Goal: Task Accomplishment & Management: Complete application form

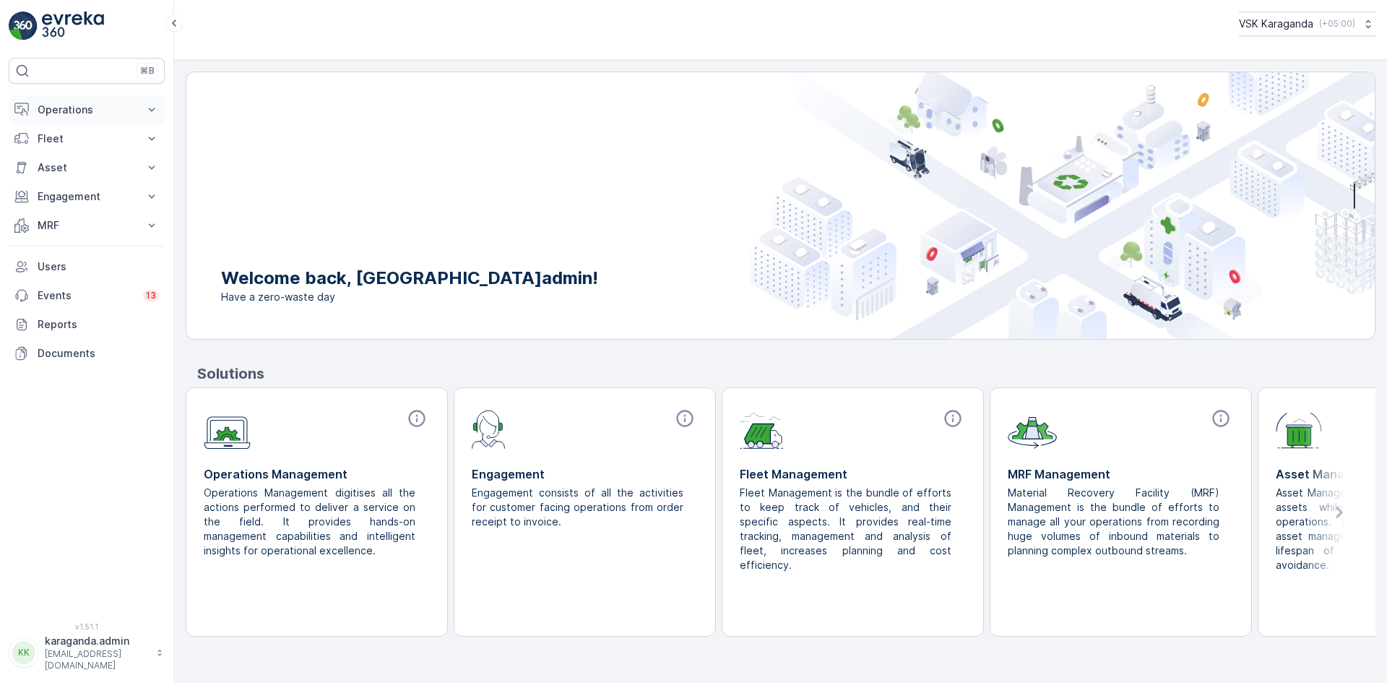
click at [62, 110] on p "Operations" at bounding box center [87, 110] width 98 height 14
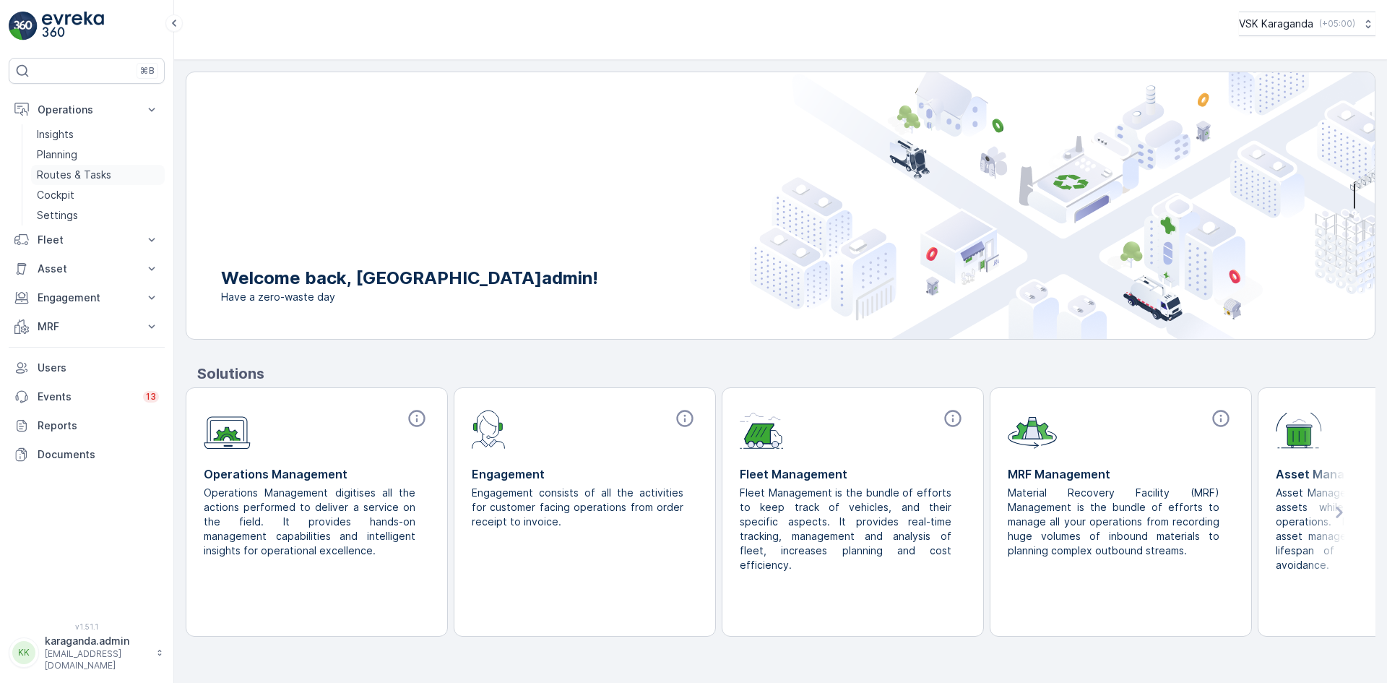
click at [79, 174] on p "Routes & Tasks" at bounding box center [74, 175] width 74 height 14
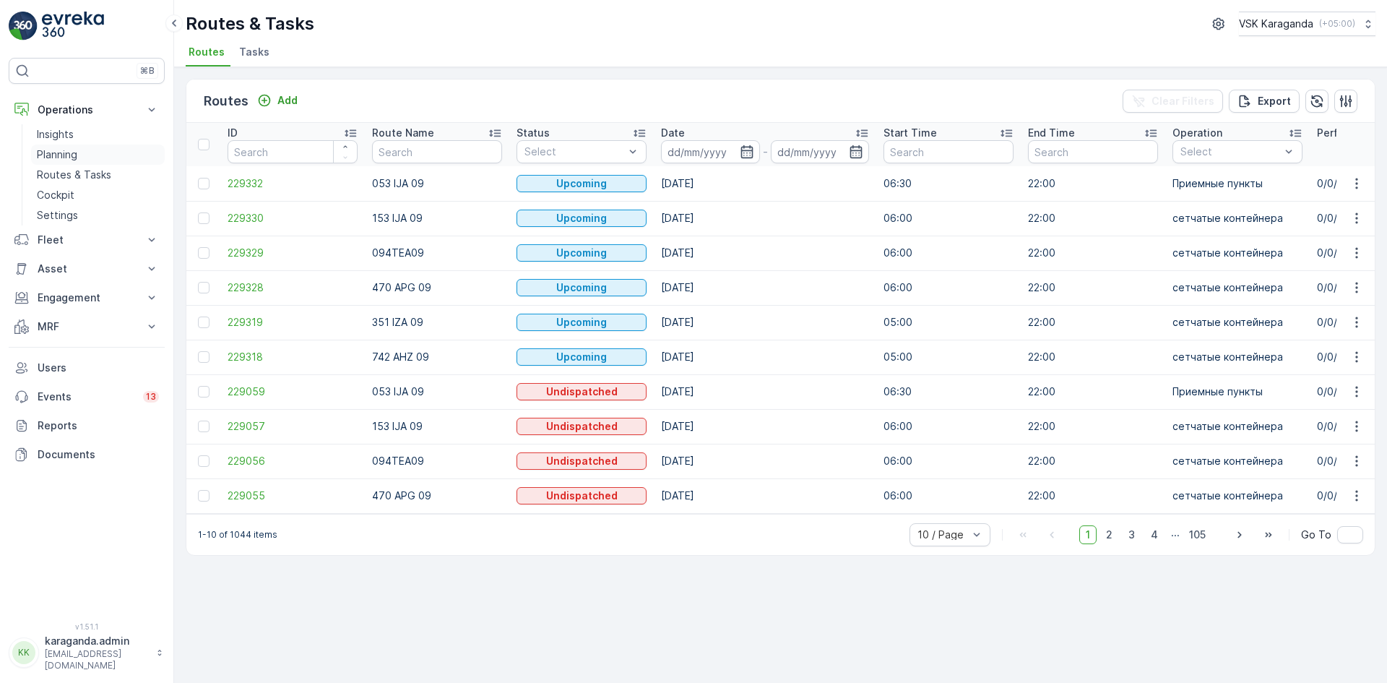
click at [70, 154] on p "Planning" at bounding box center [57, 154] width 40 height 14
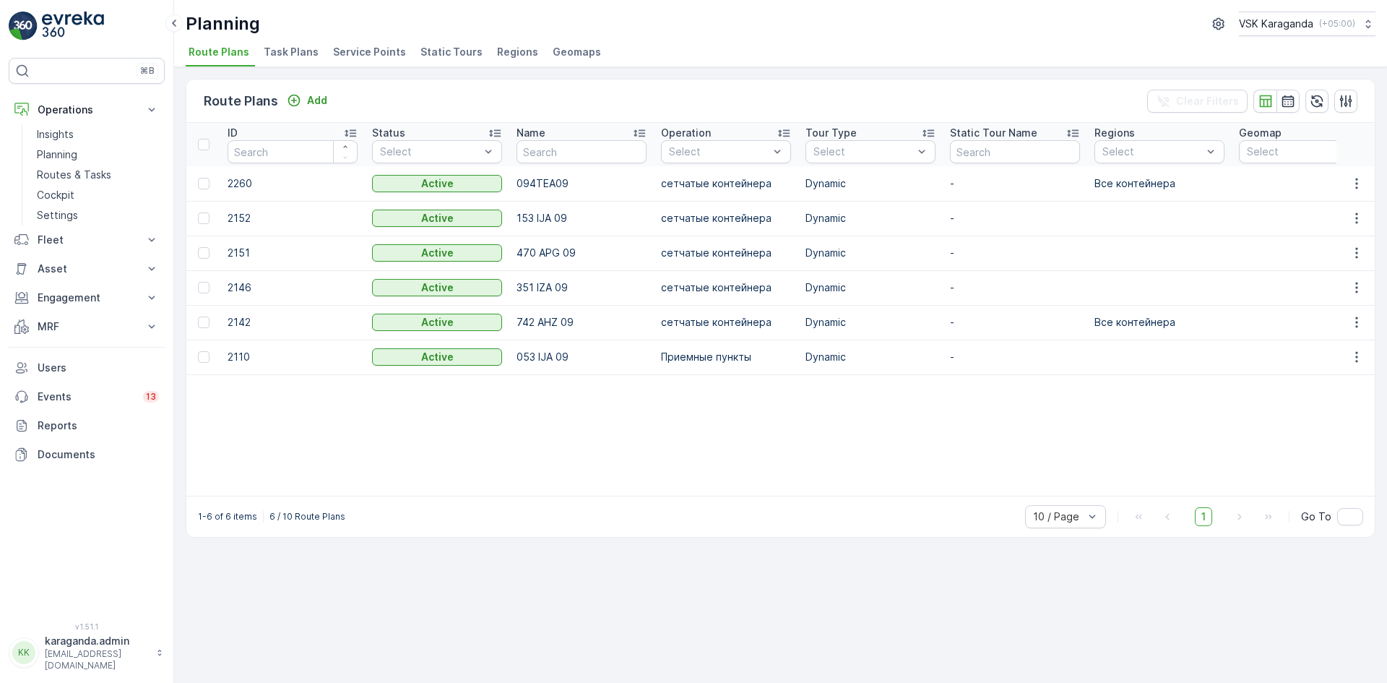
click at [368, 53] on span "Service Points" at bounding box center [369, 52] width 73 height 14
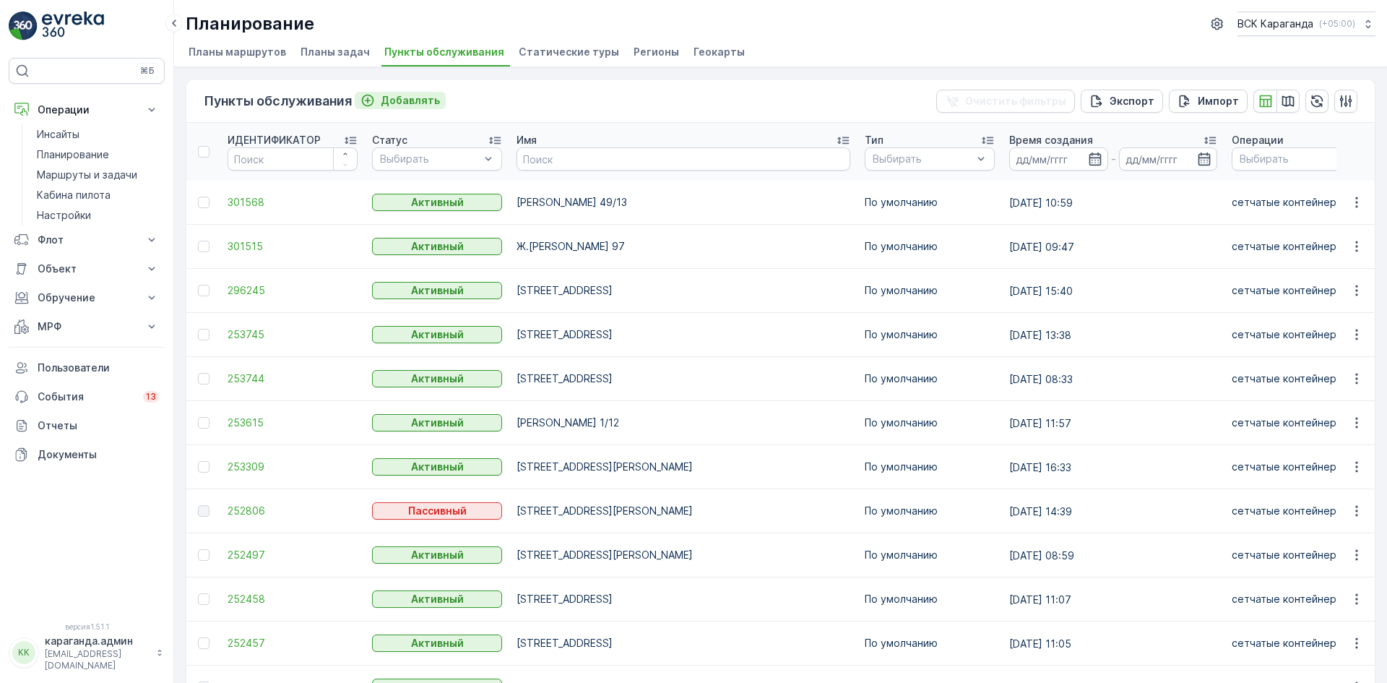
click at [406, 103] on font "Добавлять" at bounding box center [410, 100] width 59 height 12
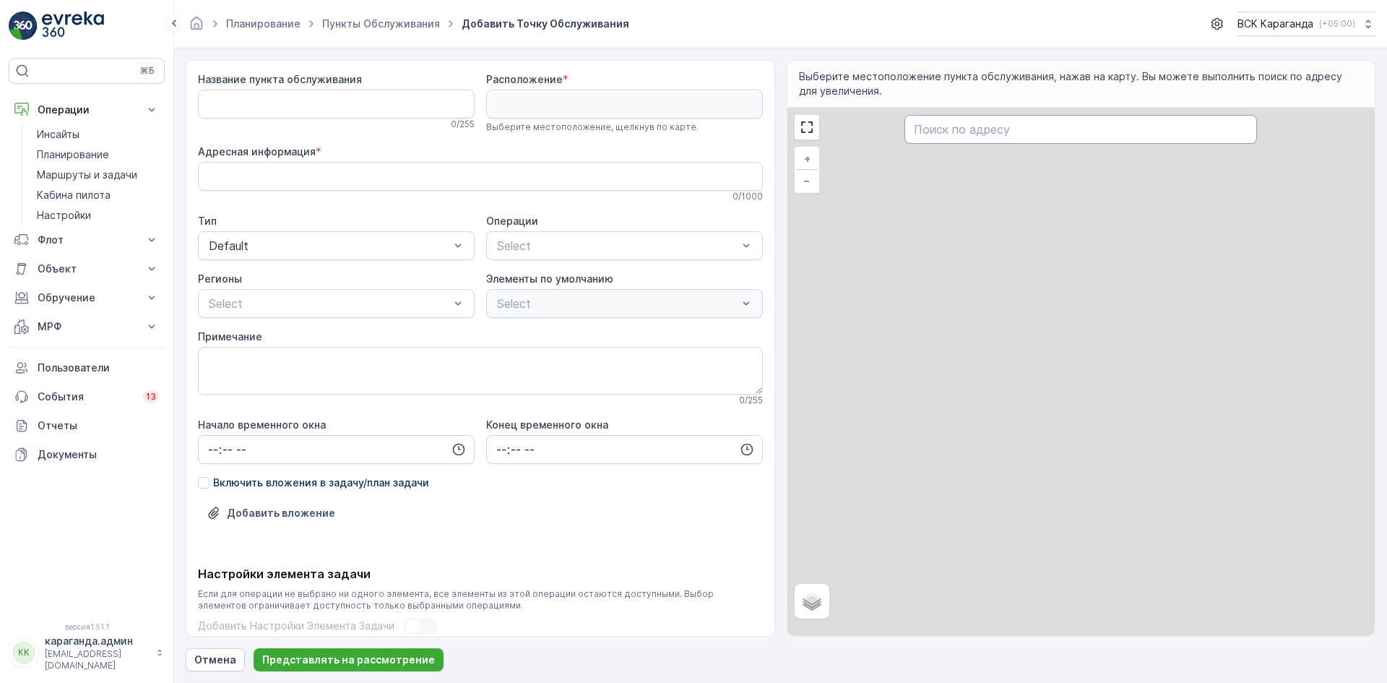
click at [991, 117] on input "text" at bounding box center [1081, 129] width 353 height 29
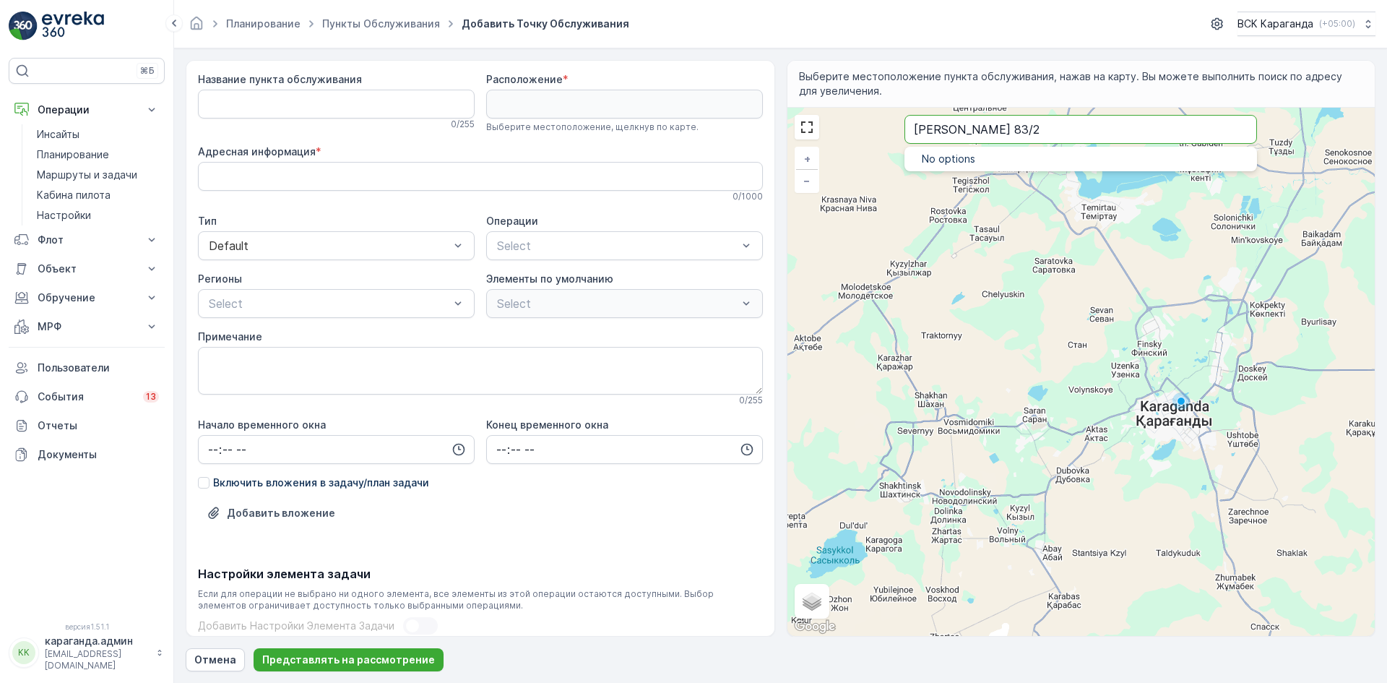
click at [1037, 127] on input "Дюсембекова 83/2" at bounding box center [1081, 129] width 353 height 29
type input "Дюсембекова"
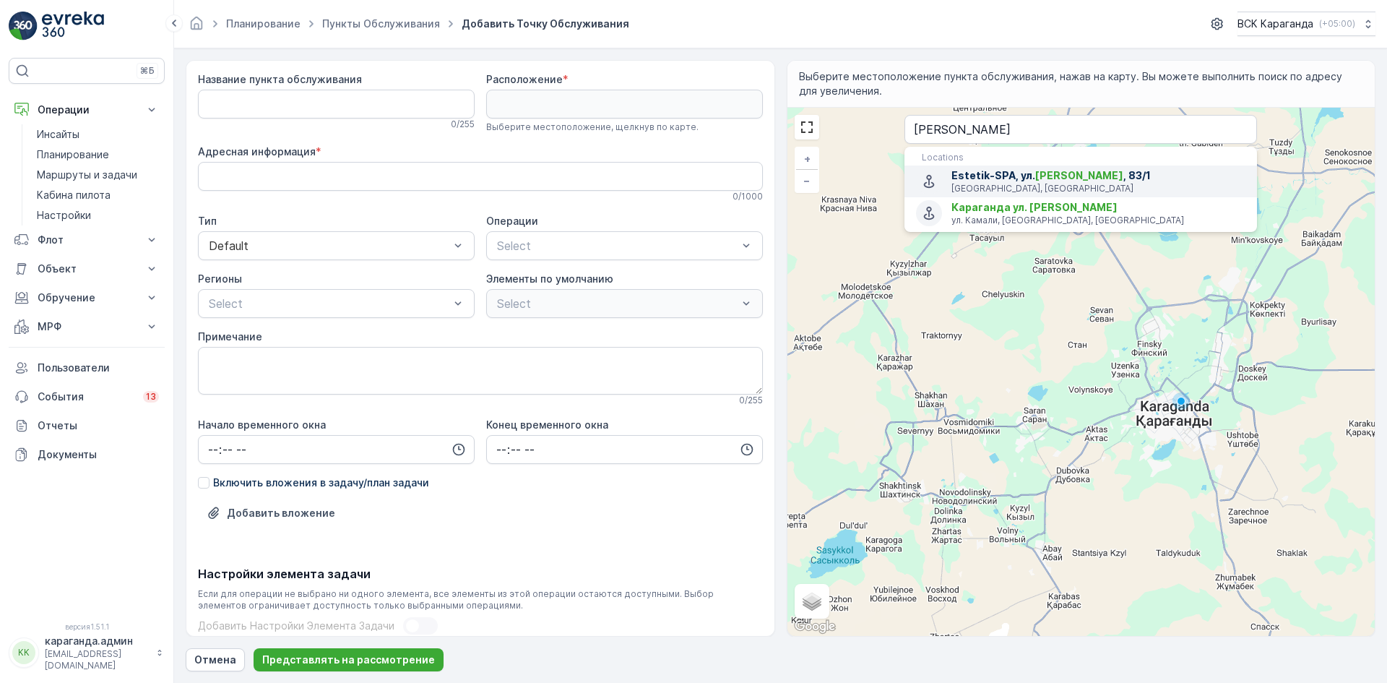
click at [1061, 181] on span "Дюсембекова" at bounding box center [1079, 175] width 88 height 12
type input "49.7935333,73.1380447"
type Info "Q4VQ+C67, Karaganda 100000, Kazakhstan"
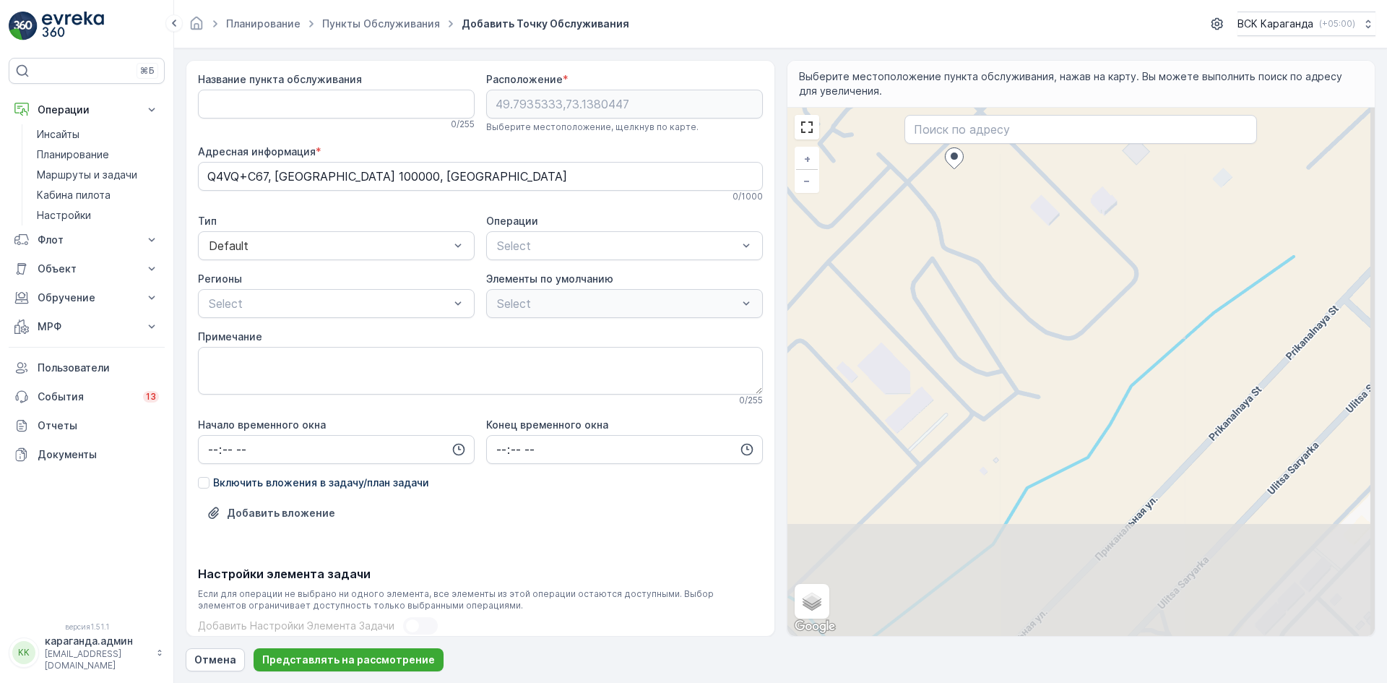
drag, startPoint x: 1024, startPoint y: 353, endPoint x: 897, endPoint y: 150, distance: 239.5
click at [897, 150] on div "+ − Спутник Дорожная карта Местность Гибридный Листовка Сочетания клавиш Картог…" at bounding box center [1081, 372] width 588 height 528
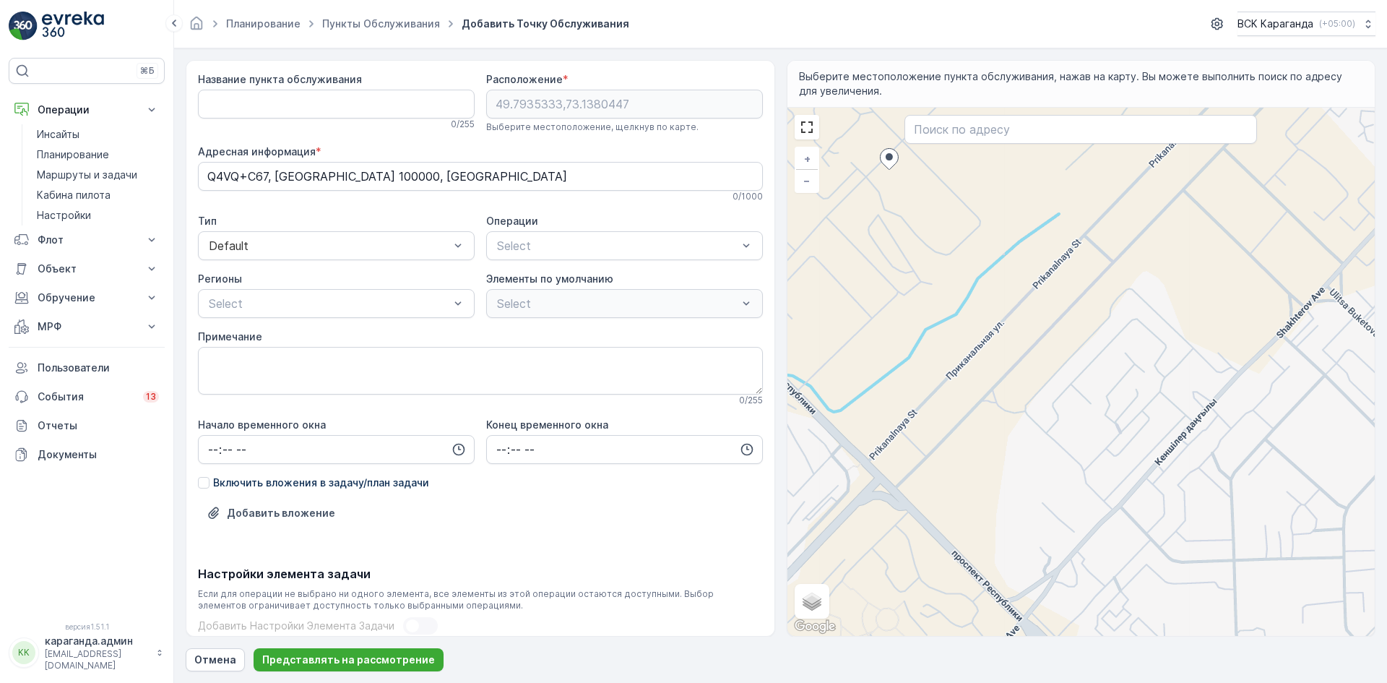
click at [931, 226] on div "+ − Спутник Дорожная карта Местность Гибридный Листовка Сочетания клавиш Картог…" at bounding box center [1081, 372] width 588 height 528
type input "49.7924579102835,73.13930649074517"
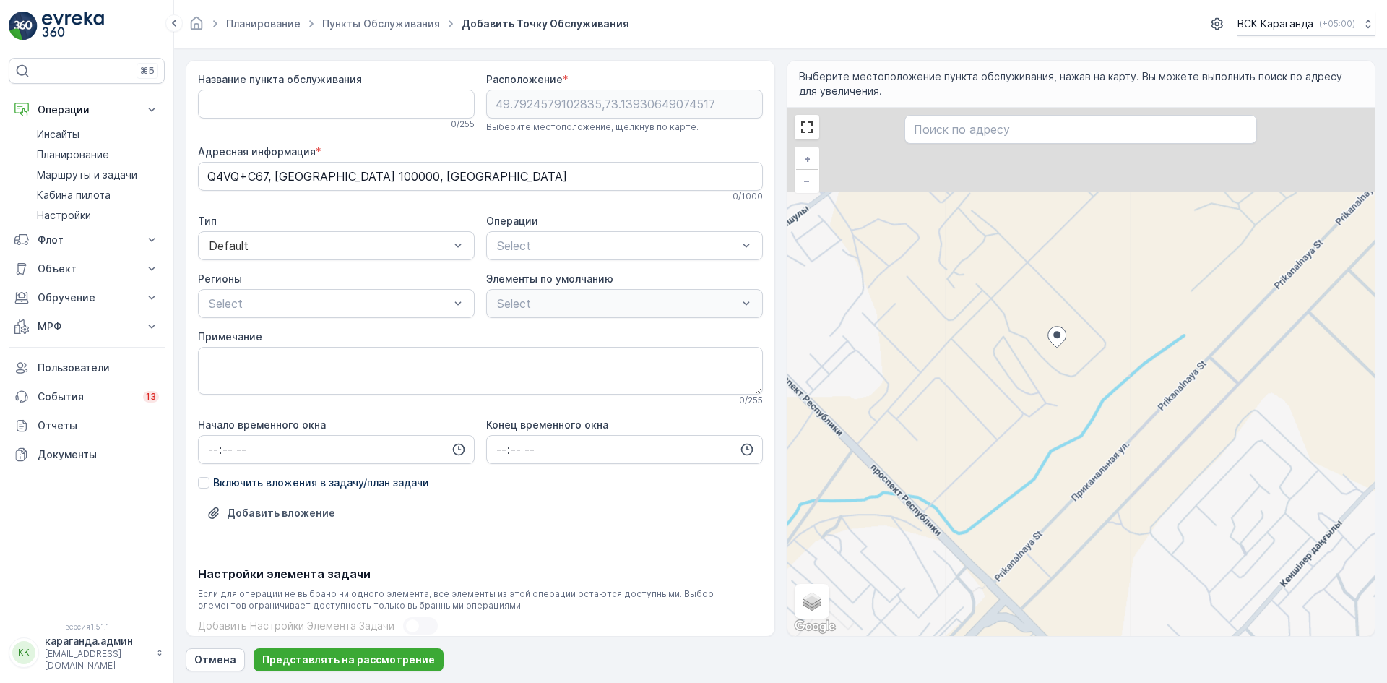
type Info "Q4RR+W2, [GEOGRAPHIC_DATA] 100000, [GEOGRAPHIC_DATA]"
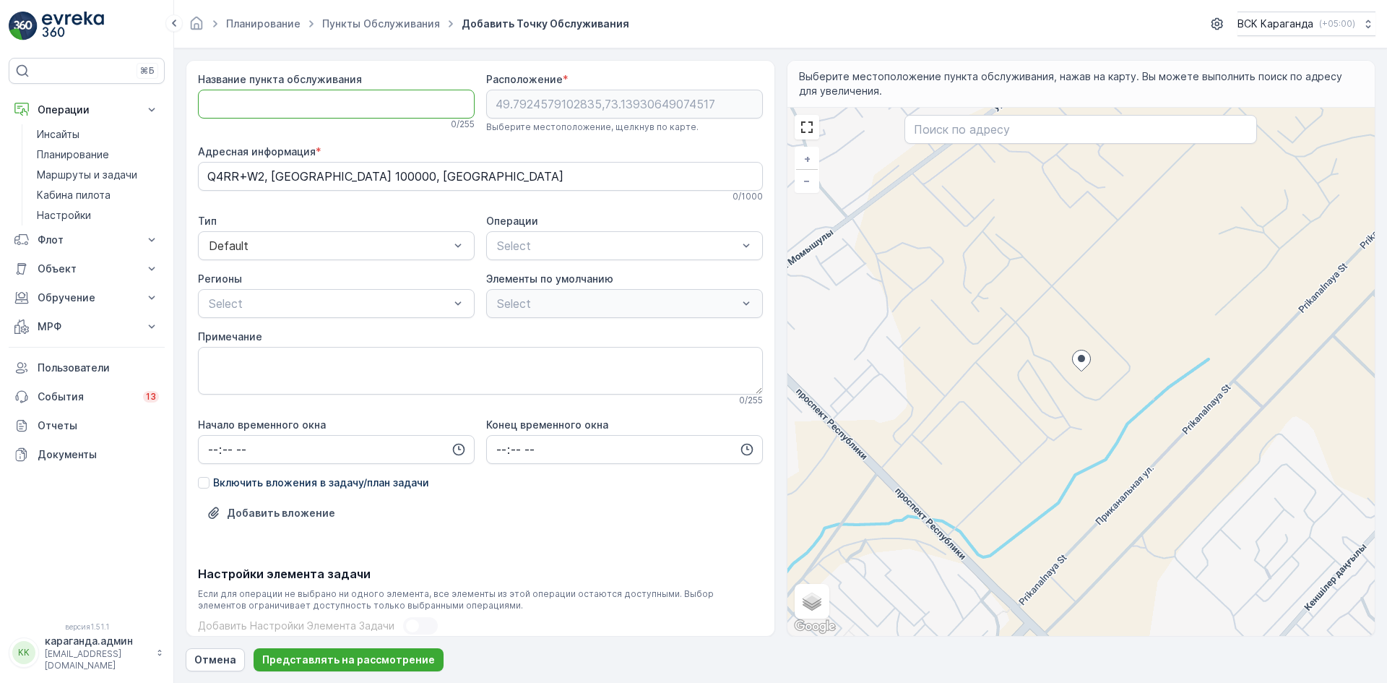
click at [239, 100] on Name "Название пункта обслуживания" at bounding box center [336, 104] width 277 height 29
type Name "[STREET_ADDRESS][PERSON_NAME]"
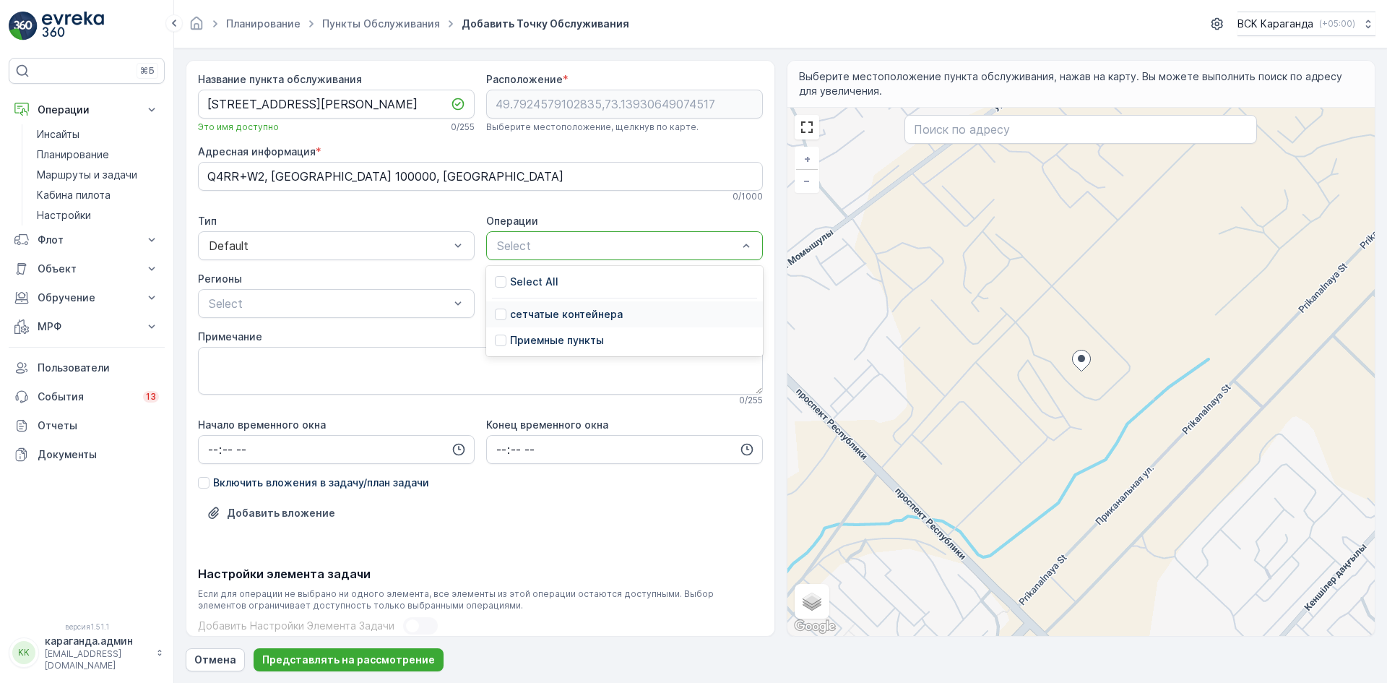
click at [553, 316] on p "сетчатыe контейнера" at bounding box center [566, 314] width 113 height 14
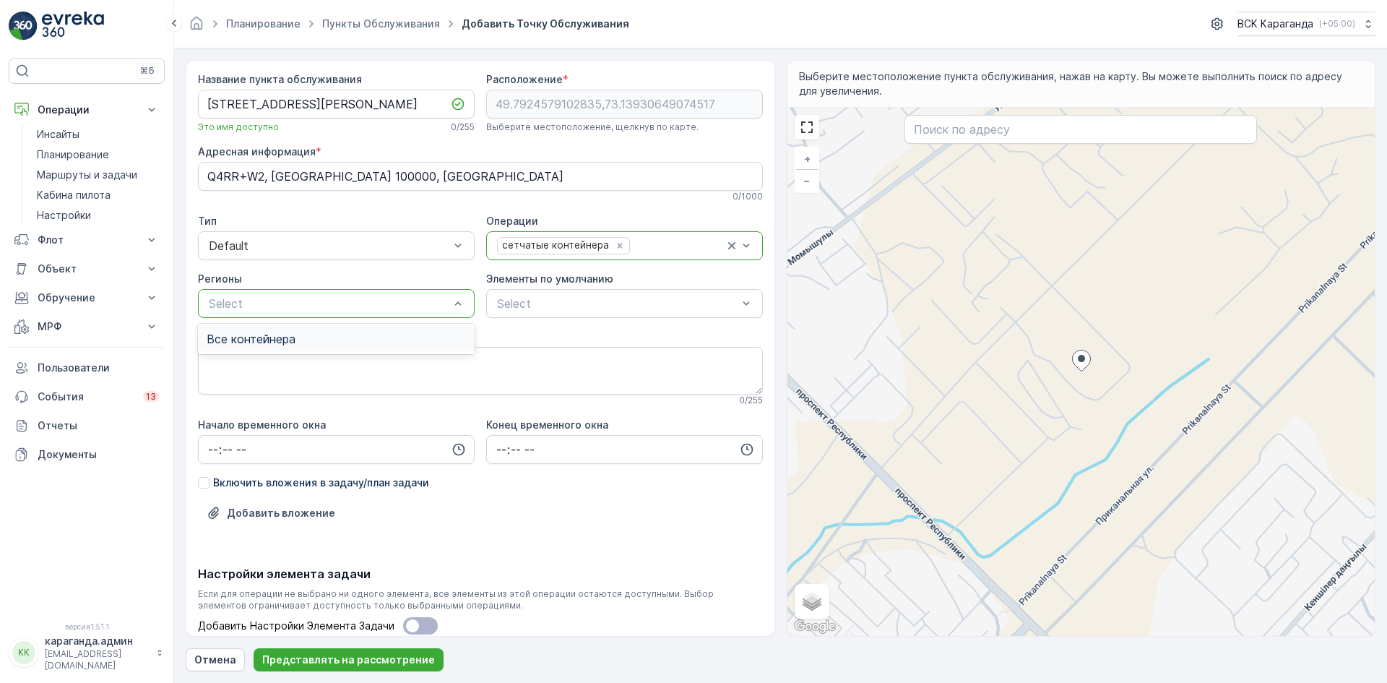
click at [373, 340] on div "Все контейнера" at bounding box center [336, 338] width 259 height 13
click at [212, 449] on input "time" at bounding box center [336, 449] width 277 height 29
click at [212, 595] on font "06" at bounding box center [213, 595] width 13 height 12
type input "06:00"
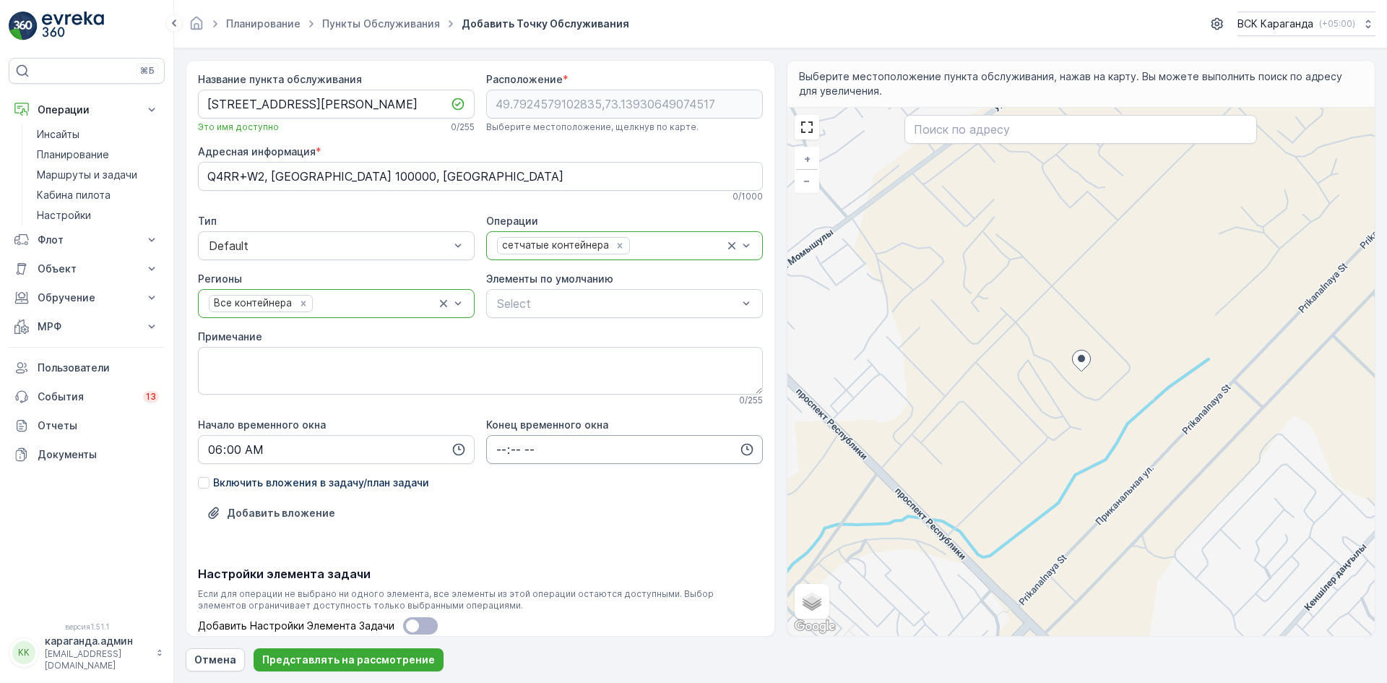
click at [490, 452] on input "time" at bounding box center [624, 449] width 277 height 29
click at [495, 579] on font "22" at bounding box center [501, 575] width 12 height 12
type input "22:00"
click at [336, 656] on font "Представлять на рассмотрение" at bounding box center [348, 659] width 173 height 12
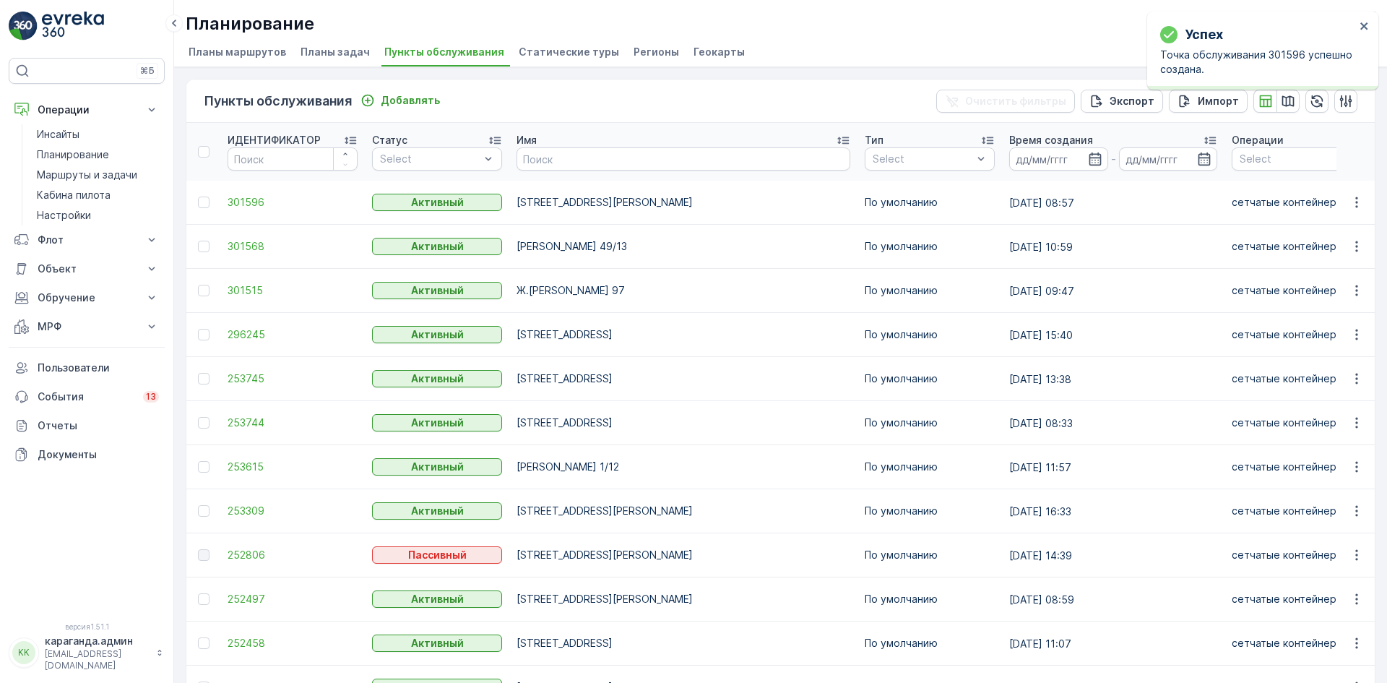
click at [207, 187] on td at bounding box center [203, 203] width 34 height 44
click at [210, 205] on div at bounding box center [205, 203] width 15 height 12
click at [198, 197] on input "checkbox" at bounding box center [198, 197] width 0 height 0
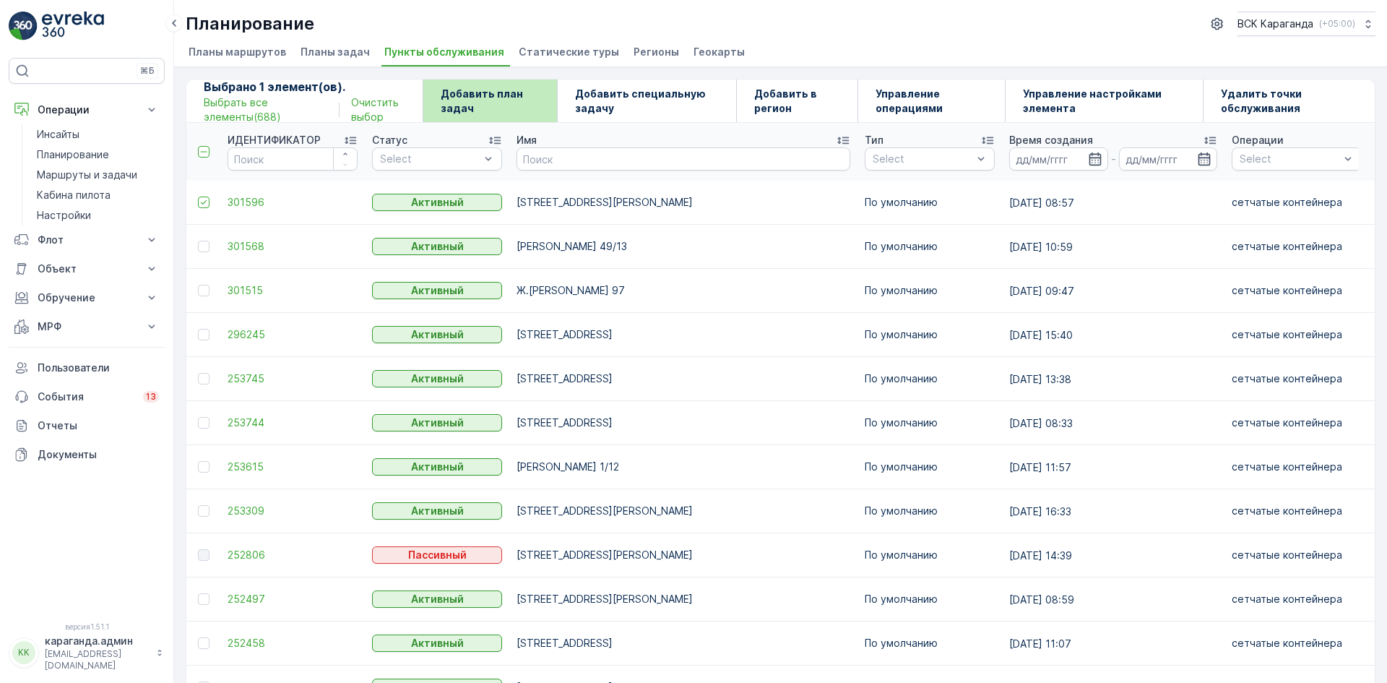
click at [462, 114] on p "Добавить план задач" at bounding box center [490, 101] width 99 height 29
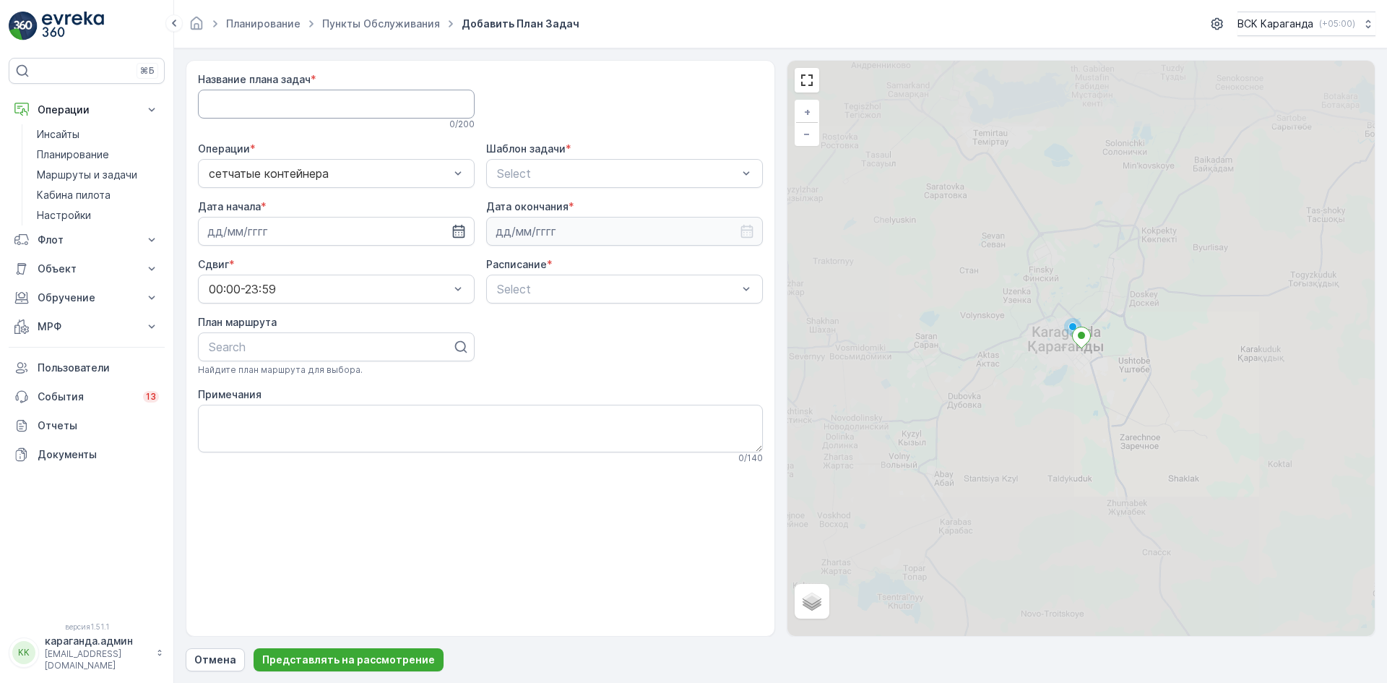
click at [291, 92] on Name "Название плана задач" at bounding box center [336, 104] width 277 height 29
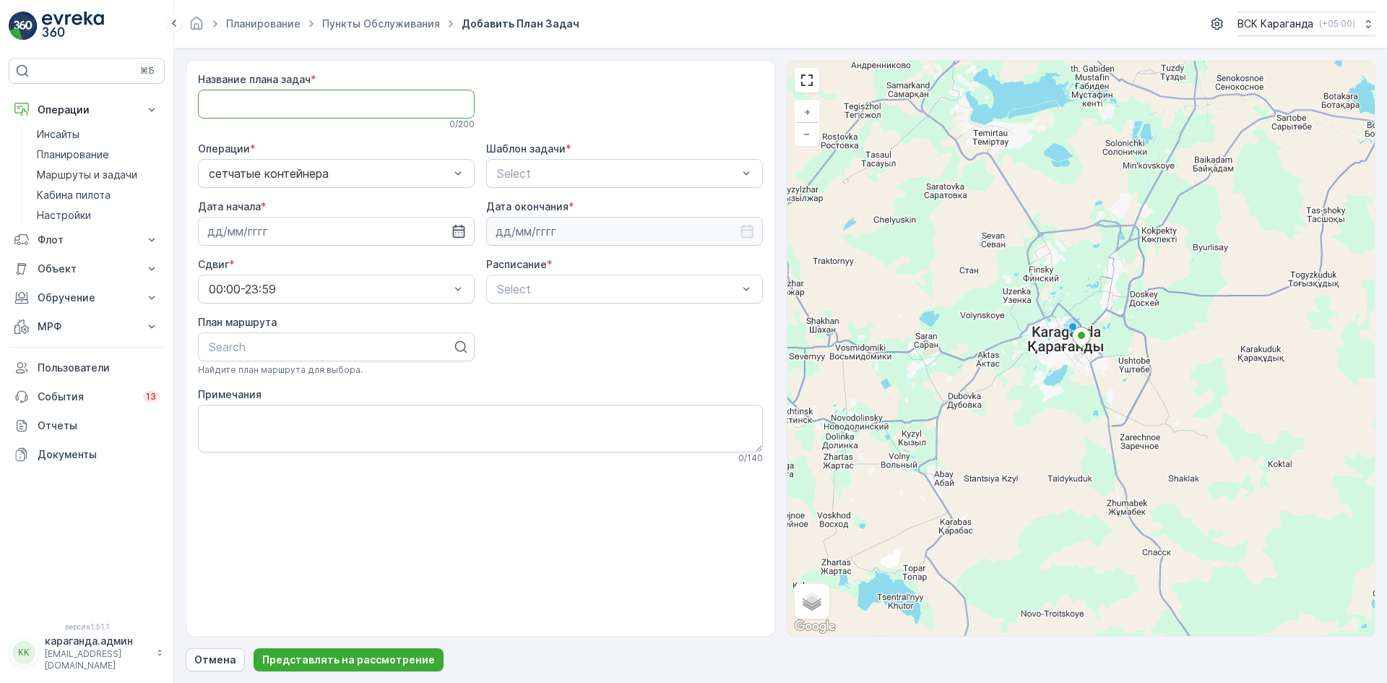
type Name "все контейнера"
drag, startPoint x: 553, startPoint y: 228, endPoint x: 540, endPoint y: 233, distance: 14.0
click at [553, 229] on span "CSK - Сбор отходов" at bounding box center [553, 233] width 116 height 13
click at [456, 233] on icon "button" at bounding box center [459, 231] width 14 height 14
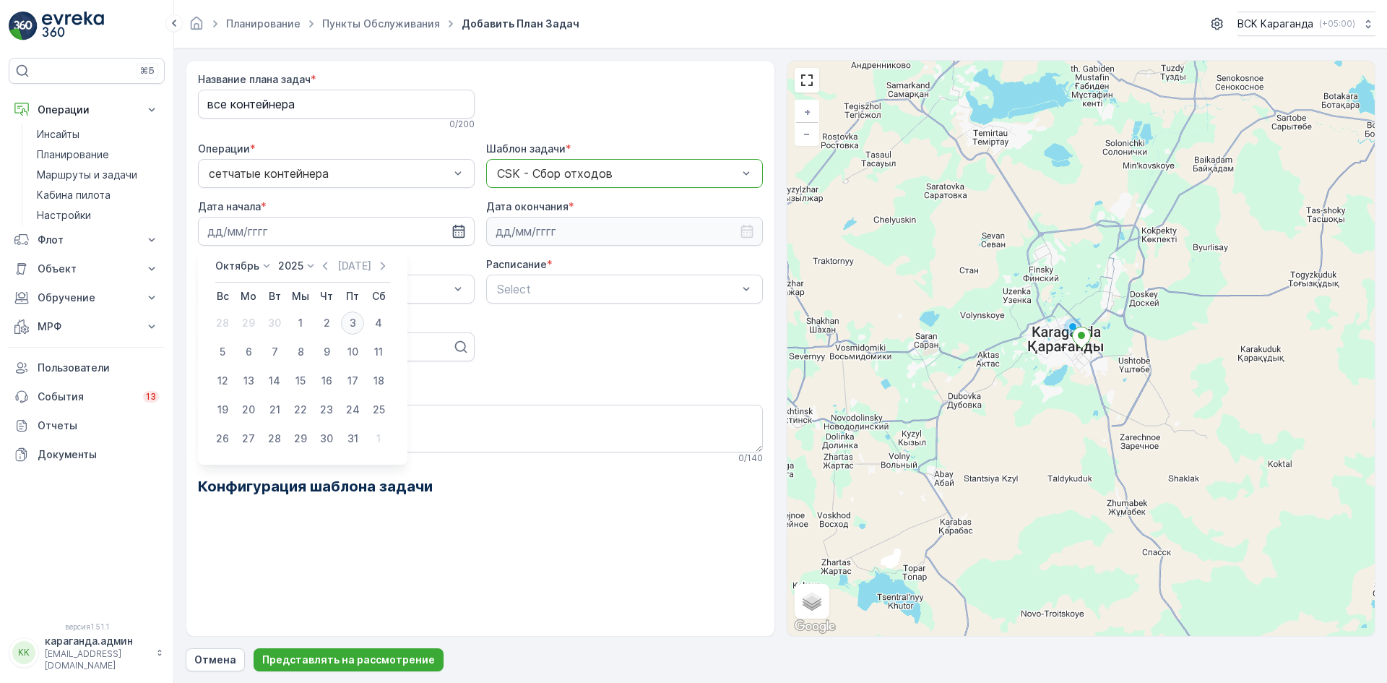
click at [355, 321] on font "3" at bounding box center [353, 322] width 7 height 12
type input "[DATE]"
click at [519, 227] on input at bounding box center [624, 231] width 277 height 29
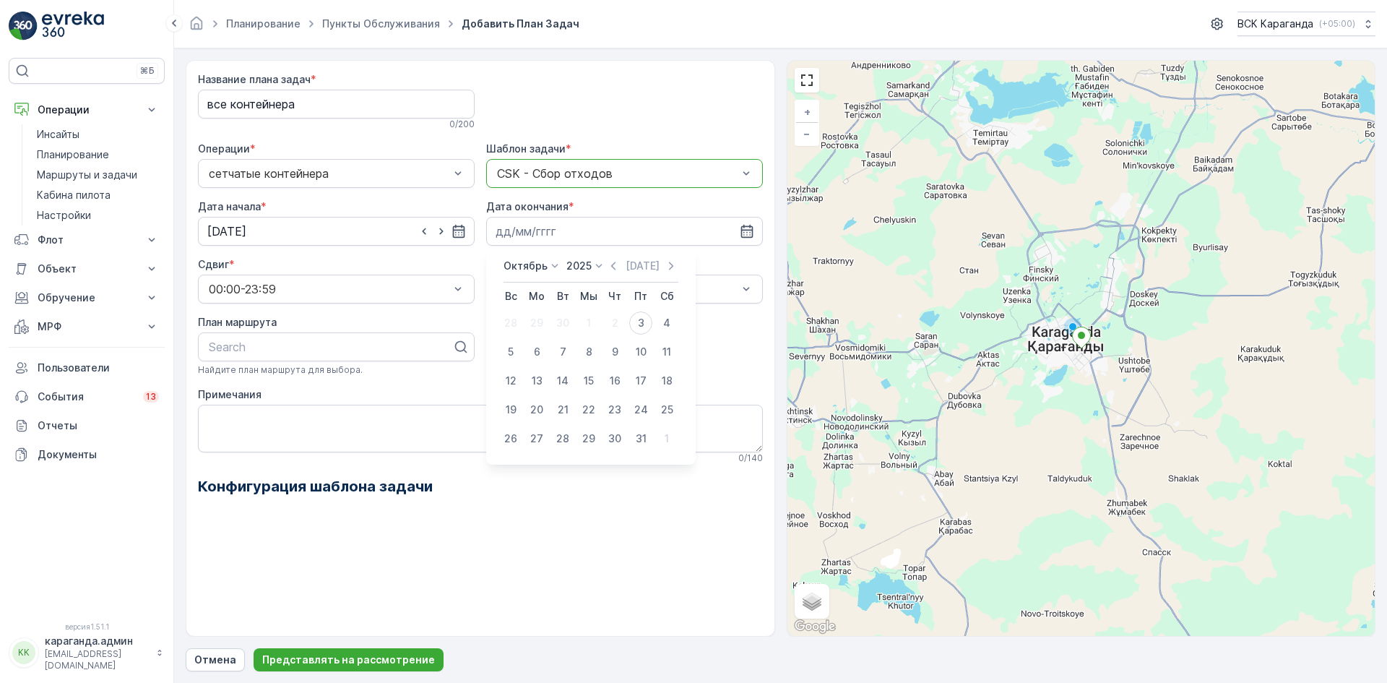
drag, startPoint x: 516, startPoint y: 264, endPoint x: 517, endPoint y: 271, distance: 7.4
click at [516, 265] on font "Октябрь" at bounding box center [526, 265] width 44 height 12
click at [553, 402] on font "декабрь" at bounding box center [533, 398] width 43 height 12
click at [589, 440] on font "31" at bounding box center [589, 438] width 11 height 12
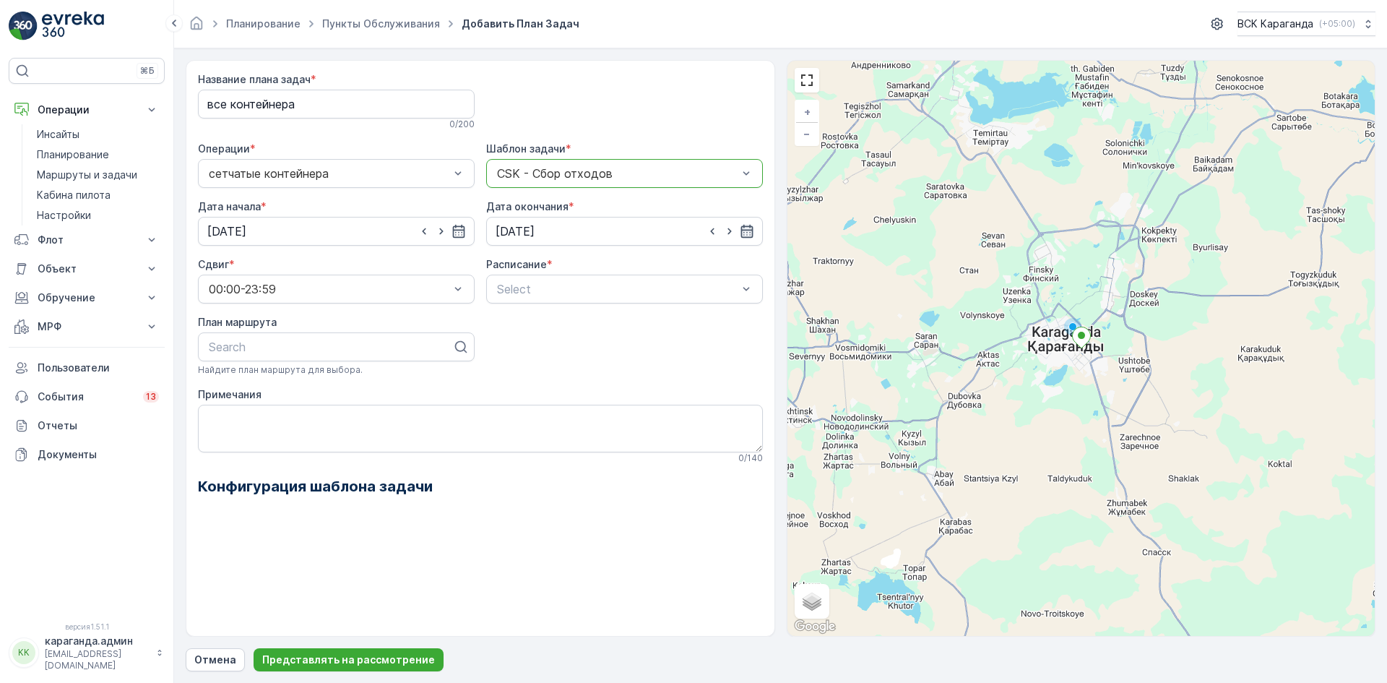
click at [740, 233] on icon "button" at bounding box center [747, 231] width 14 height 14
click at [573, 262] on font "2025" at bounding box center [578, 265] width 25 height 12
click at [593, 405] on font "2026" at bounding box center [587, 401] width 25 height 12
click at [613, 441] on font "31" at bounding box center [615, 438] width 11 height 12
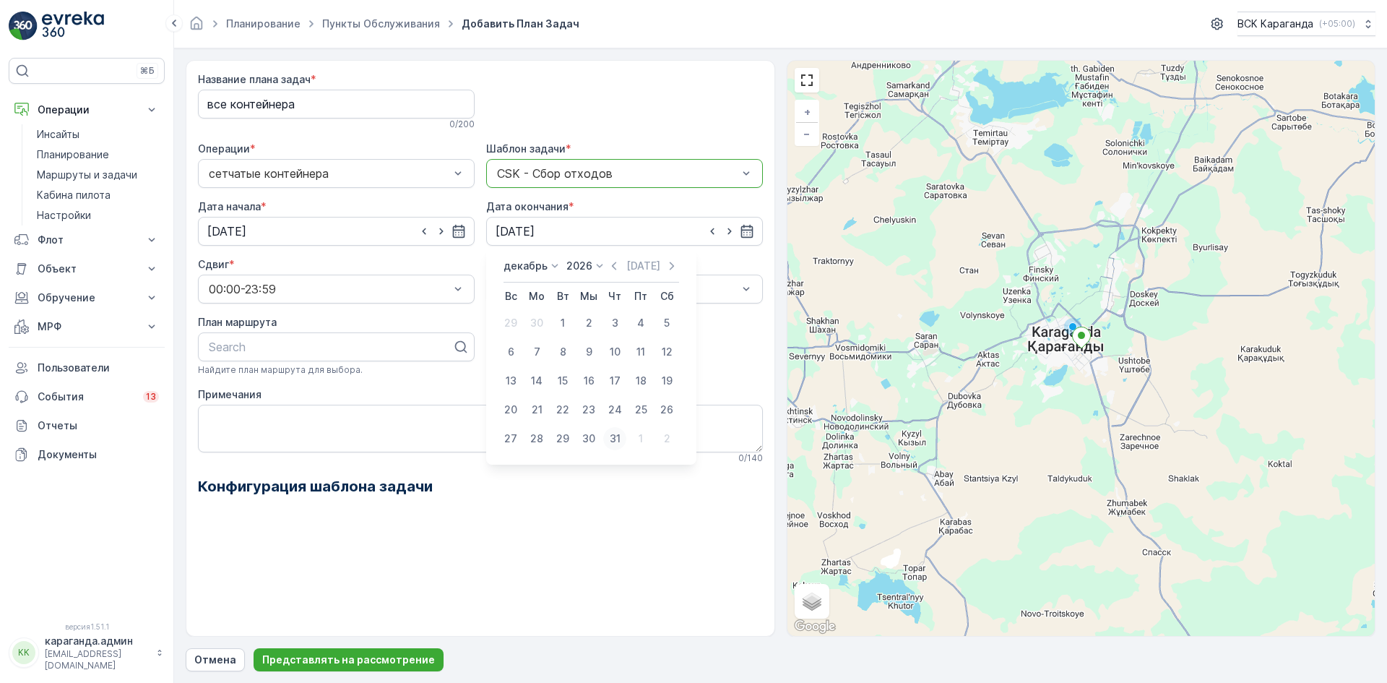
type input "31.12.2026"
click at [506, 345] on span "Weekly" at bounding box center [514, 348] width 38 height 13
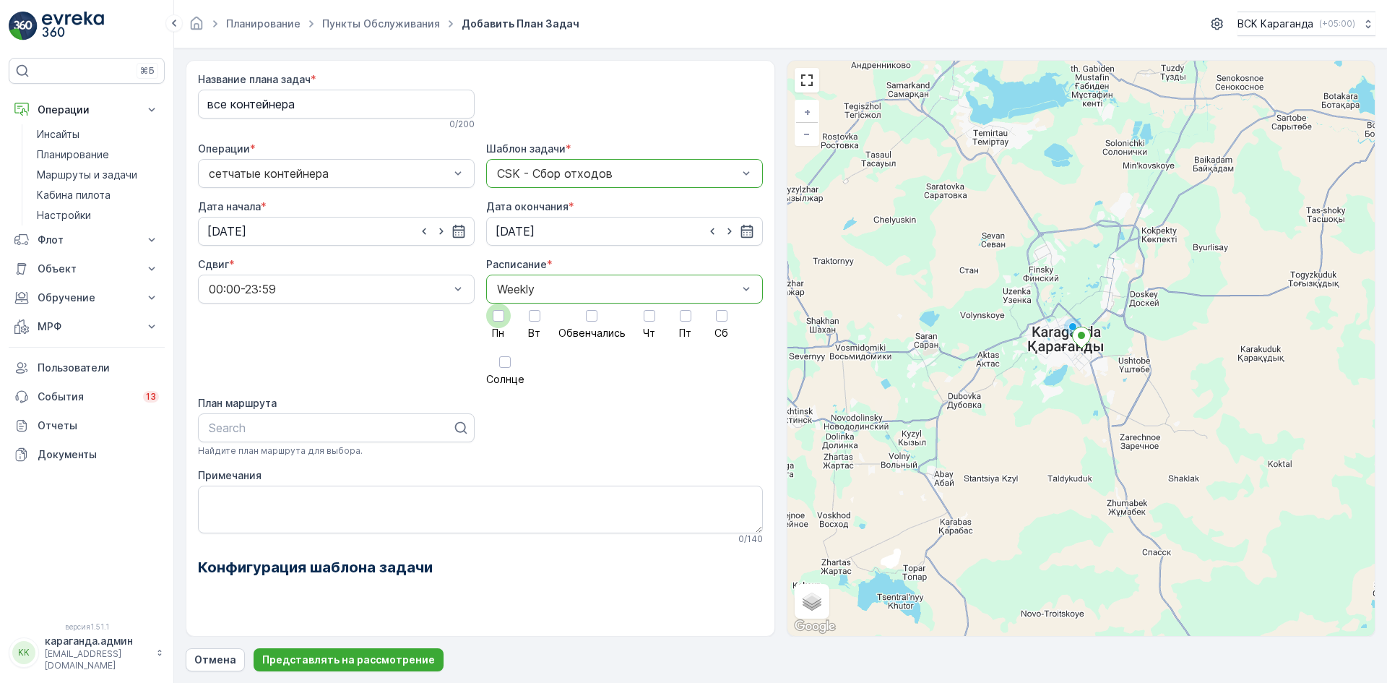
click at [506, 319] on div at bounding box center [498, 315] width 25 height 25
click at [499, 303] on input "Пн" at bounding box center [499, 303] width 0 height 0
drag, startPoint x: 528, startPoint y: 318, endPoint x: 562, endPoint y: 323, distance: 34.3
click at [531, 321] on div at bounding box center [535, 316] width 12 height 12
click at [535, 303] on input "Вт" at bounding box center [535, 303] width 0 height 0
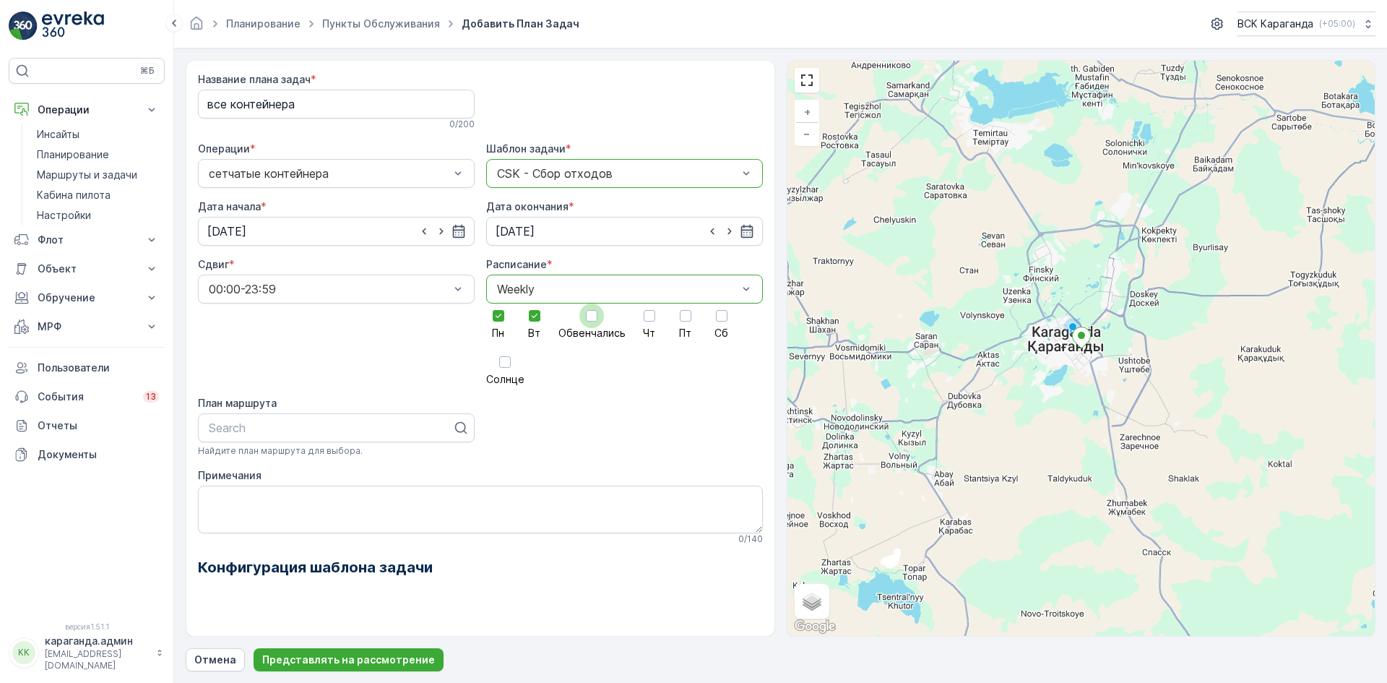
click at [577, 324] on label "Обвенчались" at bounding box center [591, 320] width 67 height 35
click at [592, 303] on input "Обвенчались" at bounding box center [592, 303] width 0 height 0
click at [653, 323] on div at bounding box center [649, 315] width 25 height 25
click at [649, 303] on input "Чт" at bounding box center [649, 303] width 0 height 0
click at [681, 321] on div at bounding box center [686, 316] width 12 height 12
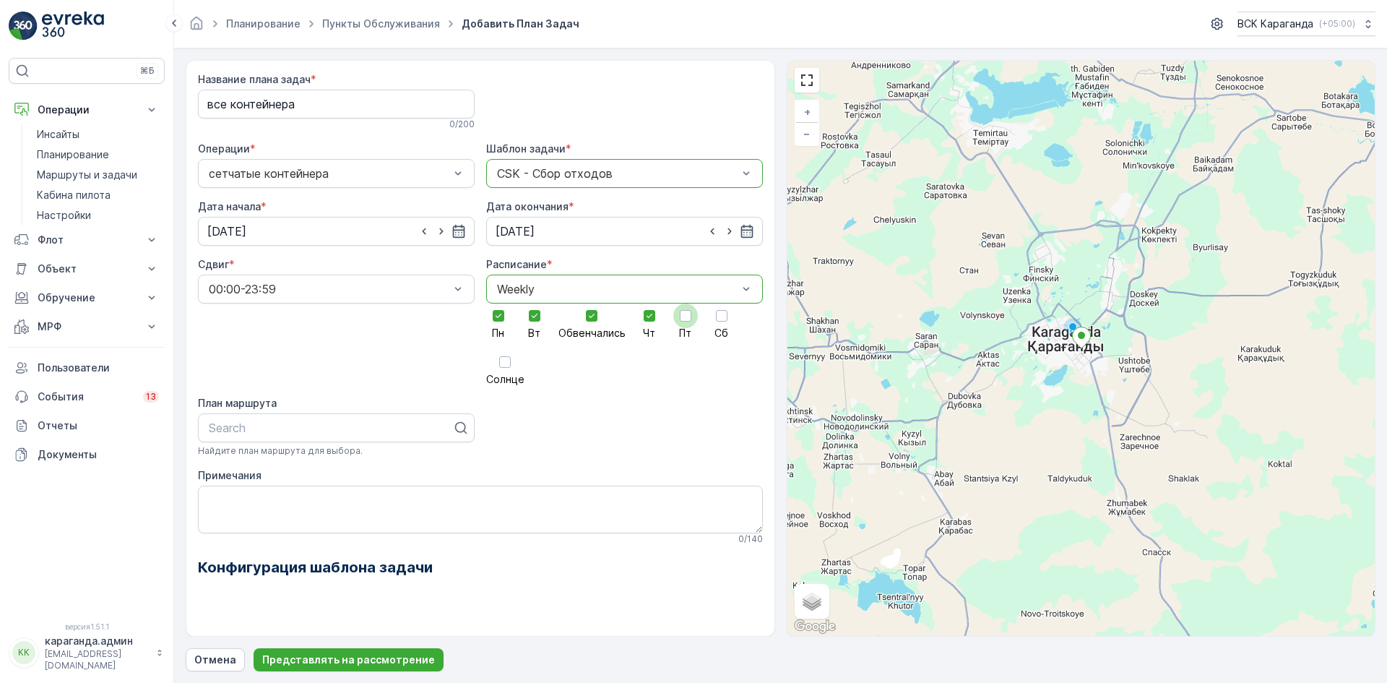
click at [686, 303] on input "Пт" at bounding box center [686, 303] width 0 height 0
click at [733, 321] on div "Пн Вт Обвенчались Чт Пт Сб Солнце" at bounding box center [624, 343] width 277 height 81
click at [715, 322] on div at bounding box center [721, 315] width 25 height 25
click at [722, 303] on input "Сб" at bounding box center [722, 303] width 0 height 0
drag, startPoint x: 509, startPoint y: 361, endPoint x: 482, endPoint y: 404, distance: 51.3
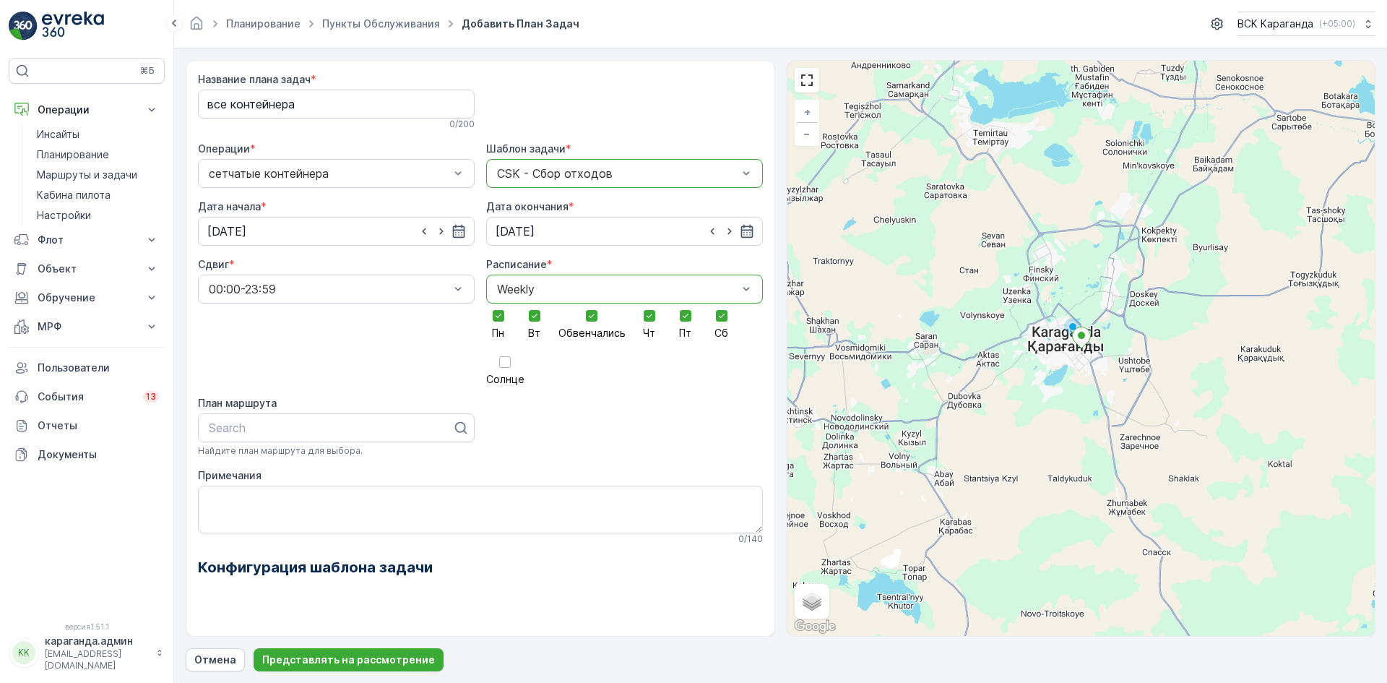
click at [509, 362] on div at bounding box center [505, 362] width 12 height 12
click at [505, 350] on input "Солнце" at bounding box center [505, 350] width 0 height 0
click at [362, 659] on font "Представлять на рассмотрение" at bounding box center [348, 659] width 173 height 12
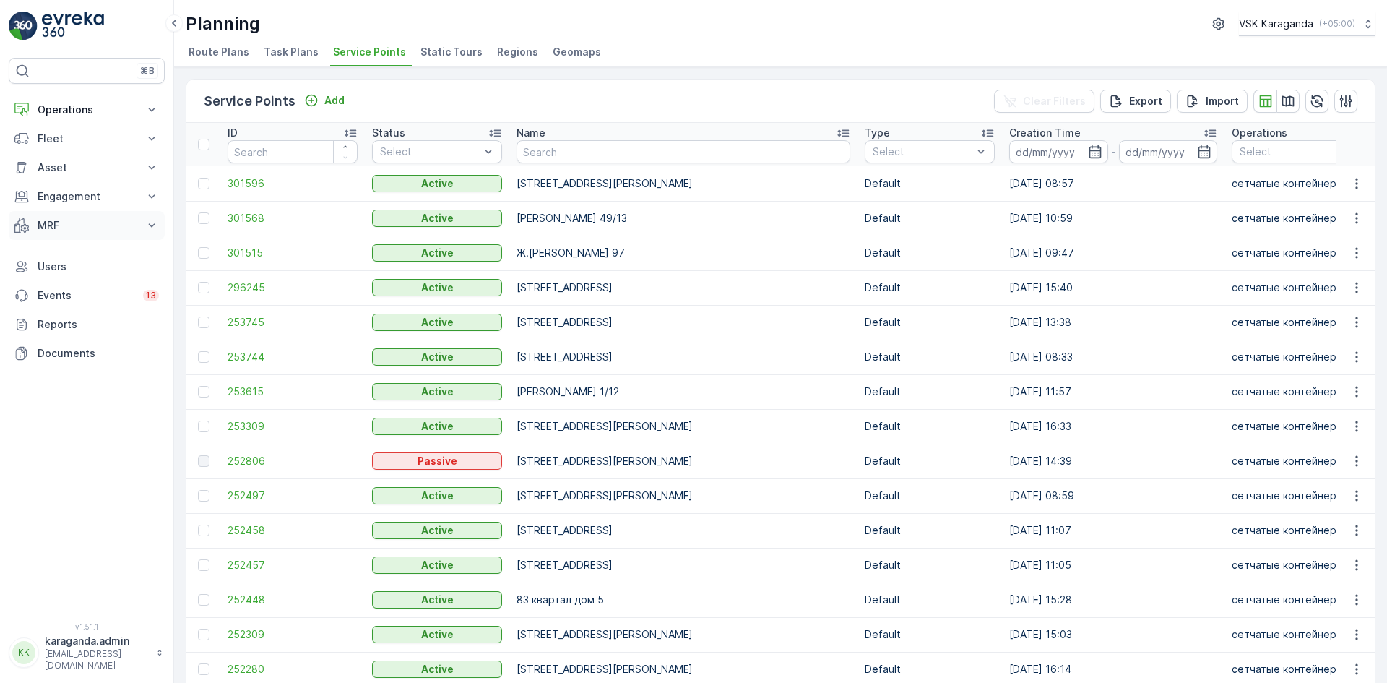
click at [49, 227] on p "MRF" at bounding box center [87, 225] width 98 height 14
click at [66, 249] on p "Входящий & Исходящий" at bounding box center [97, 250] width 121 height 14
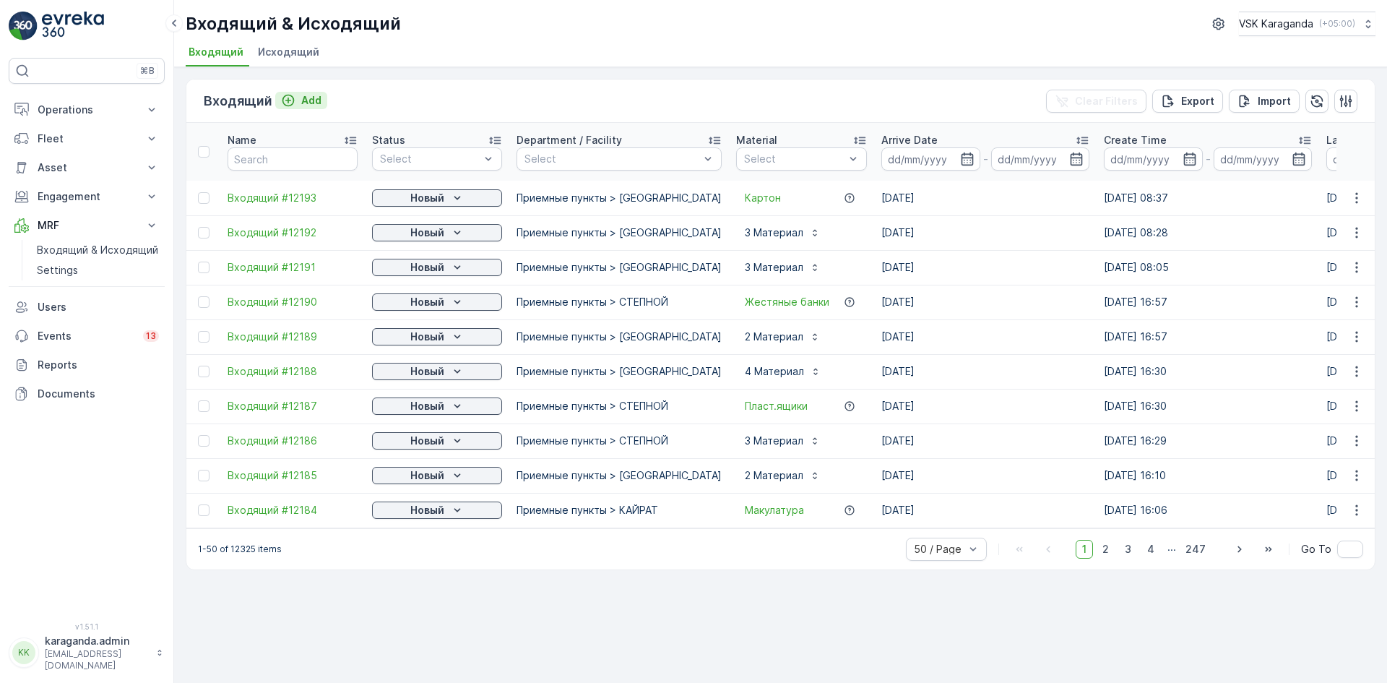
click at [301, 98] on p "Add" at bounding box center [311, 100] width 20 height 14
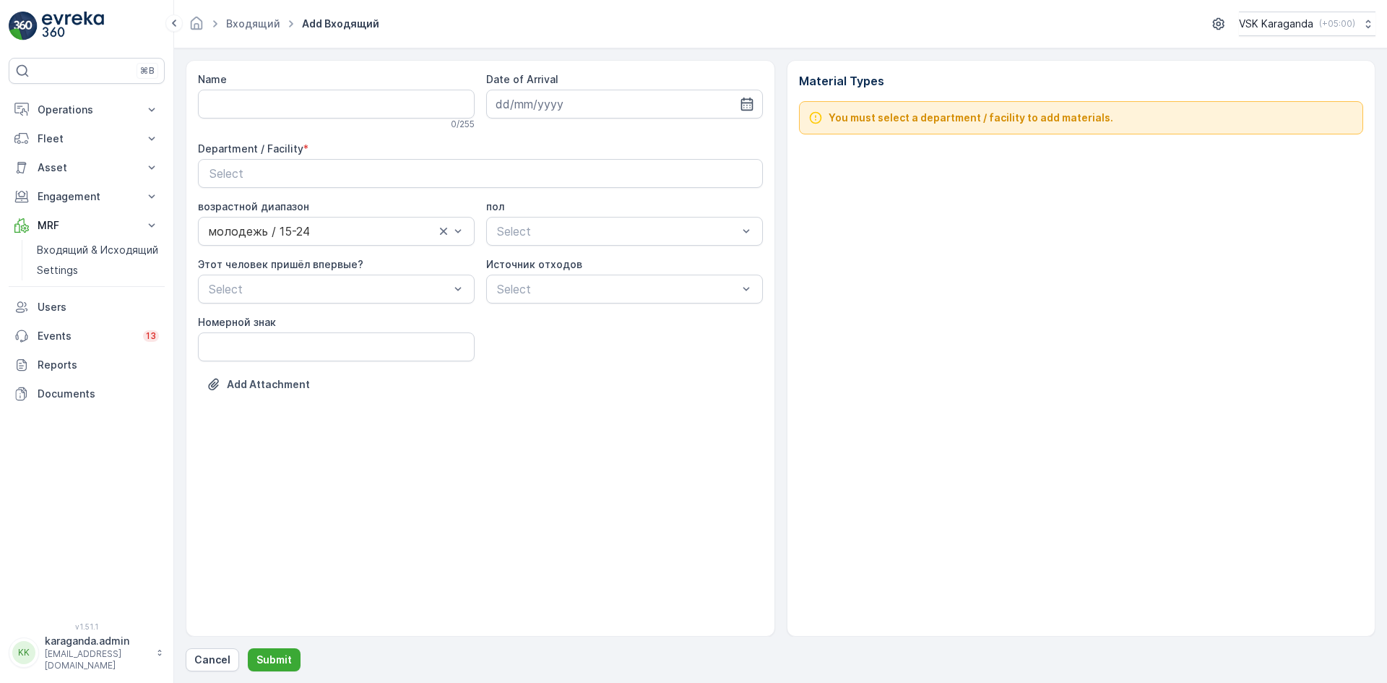
click at [227, 108] on input "Name" at bounding box center [336, 104] width 277 height 29
type input "от [DATE]"
click at [630, 103] on input at bounding box center [624, 104] width 277 height 29
click at [640, 197] on div "3" at bounding box center [640, 195] width 23 height 23
type input "[DATE]"
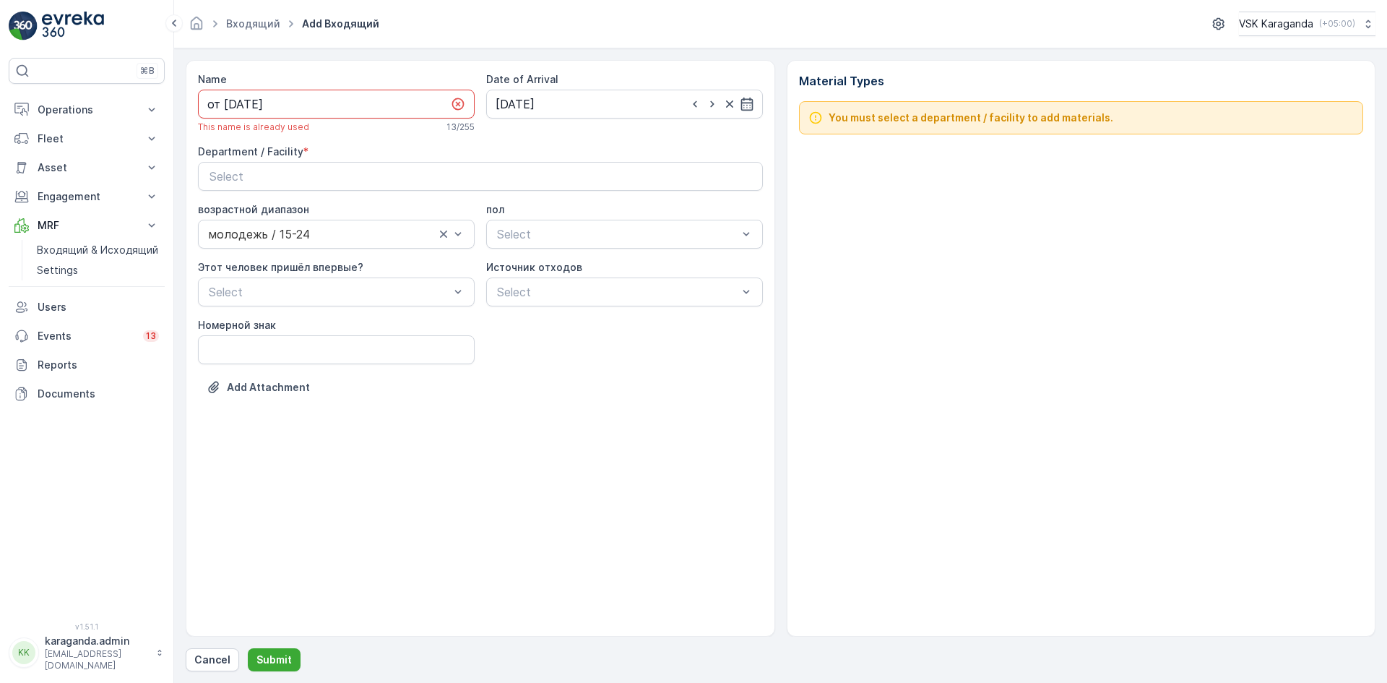
drag, startPoint x: 375, startPoint y: 110, endPoint x: 375, endPoint y: 118, distance: 7.9
click at [375, 118] on input "от [DATE]" at bounding box center [336, 104] width 277 height 29
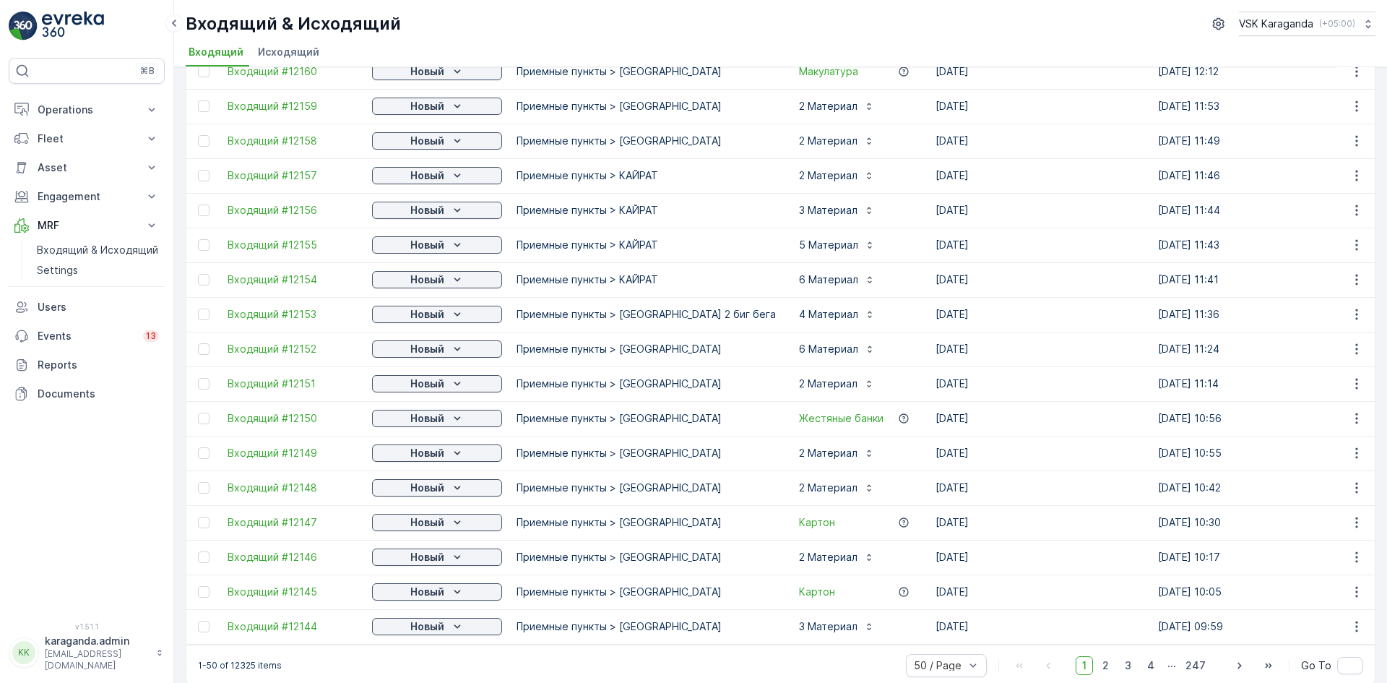
scroll to position [1293, 0]
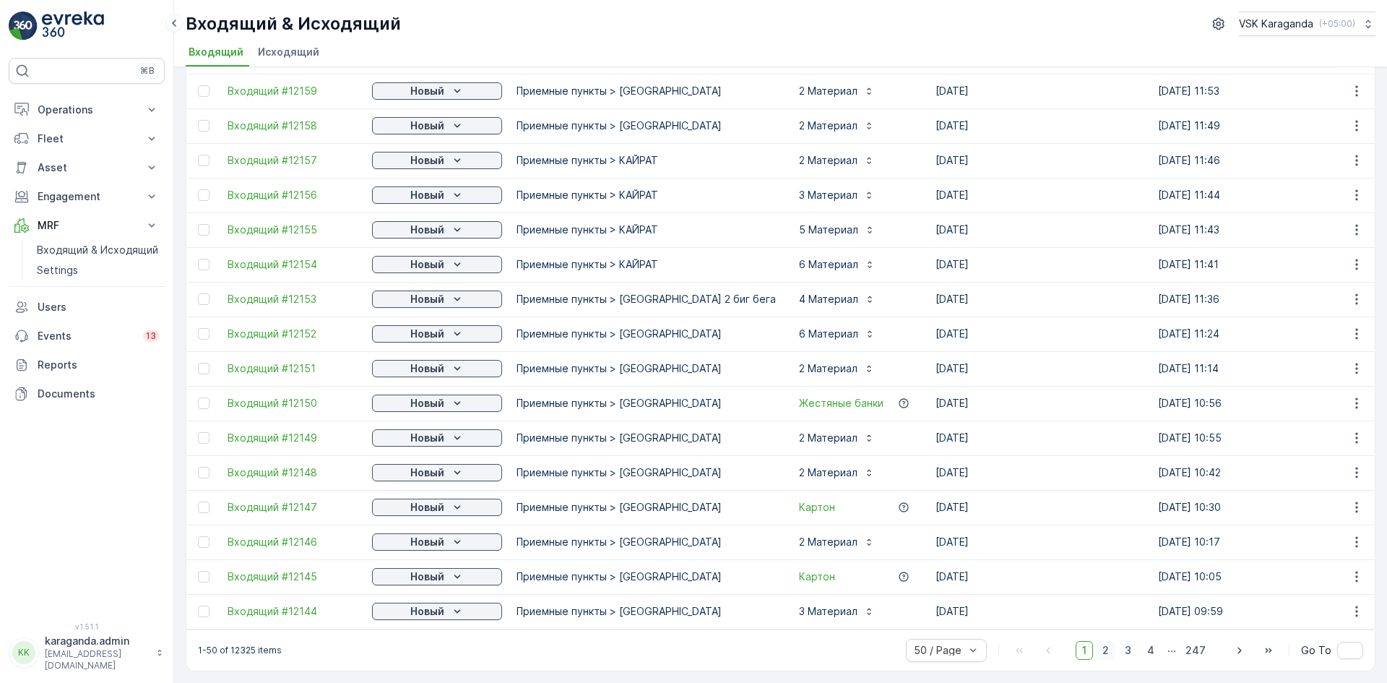
click at [1106, 652] on span "2" at bounding box center [1106, 650] width 20 height 19
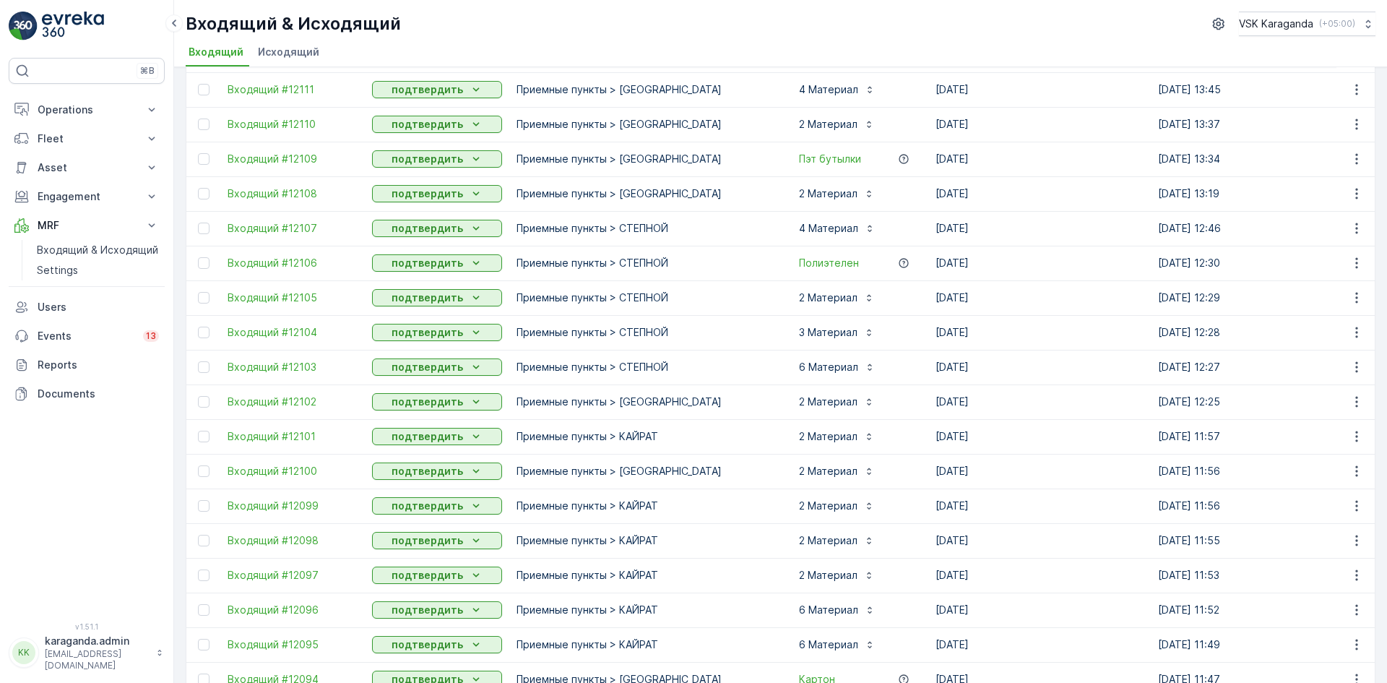
scroll to position [1293, 0]
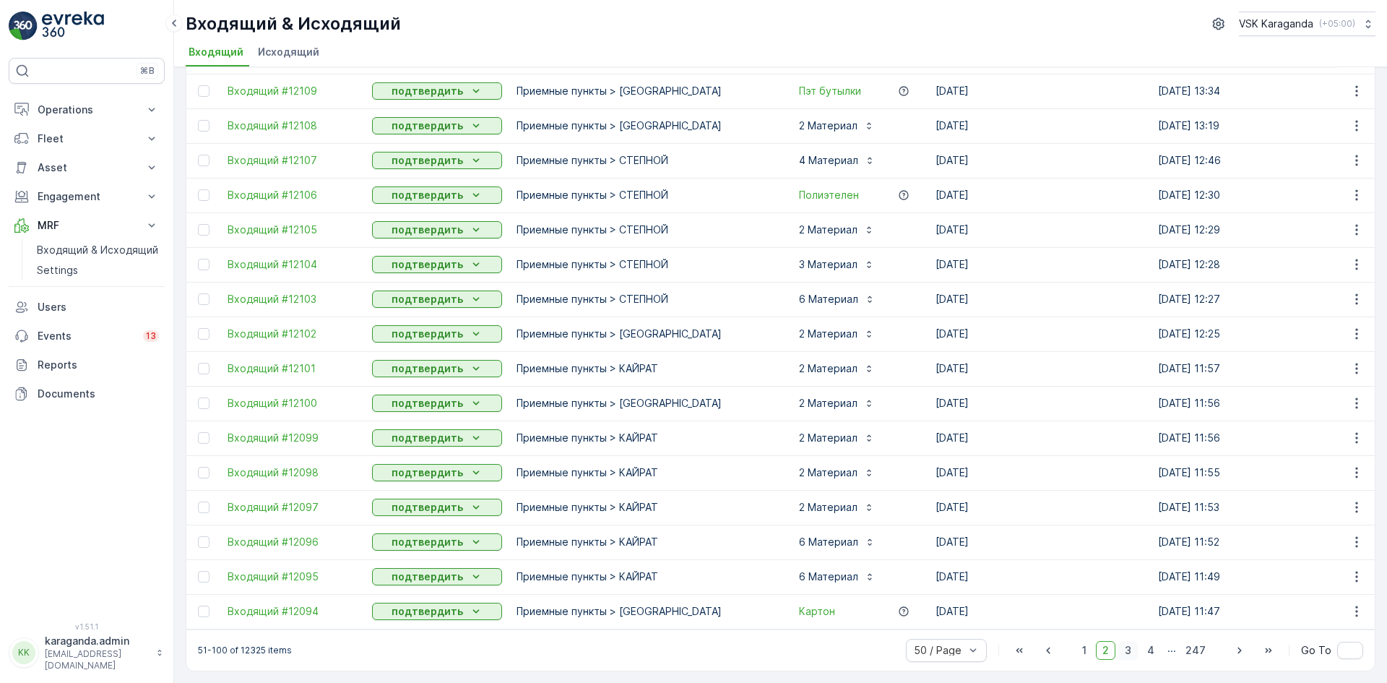
click at [1132, 655] on span "3" at bounding box center [1128, 650] width 20 height 19
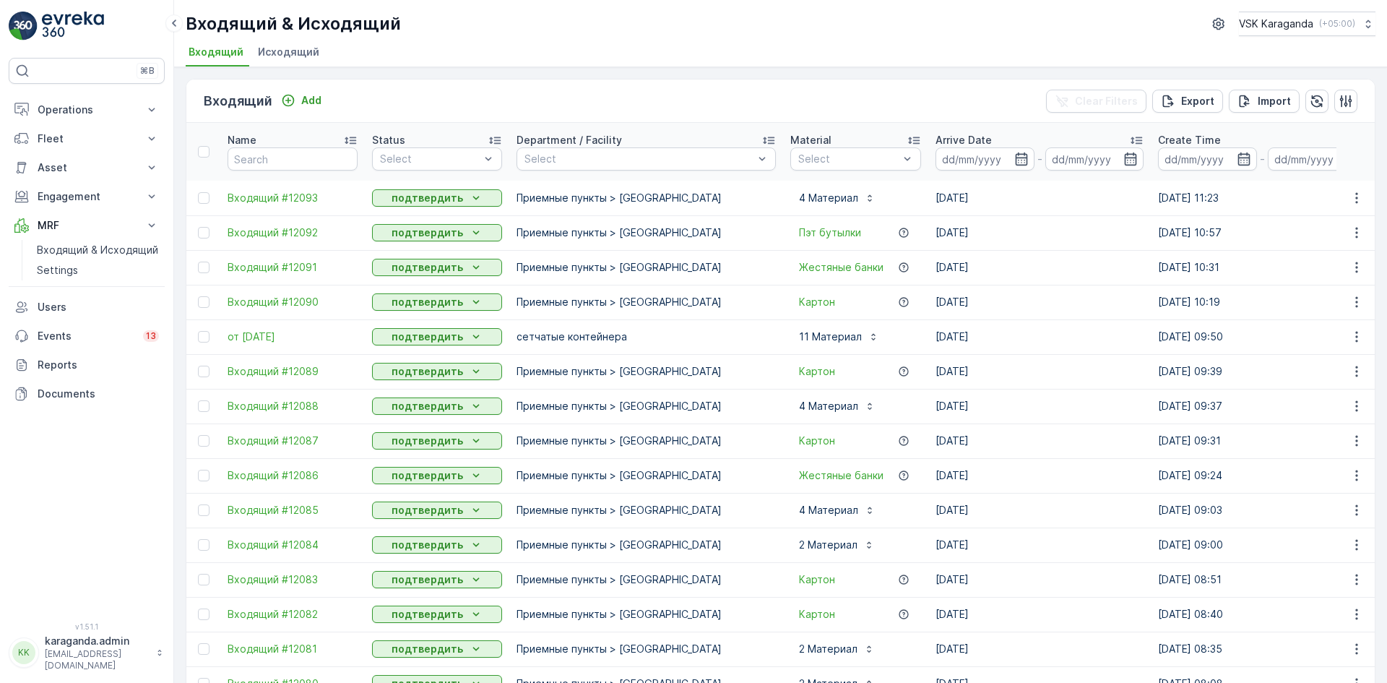
click at [283, 54] on span "Исходящий" at bounding box center [288, 52] width 61 height 14
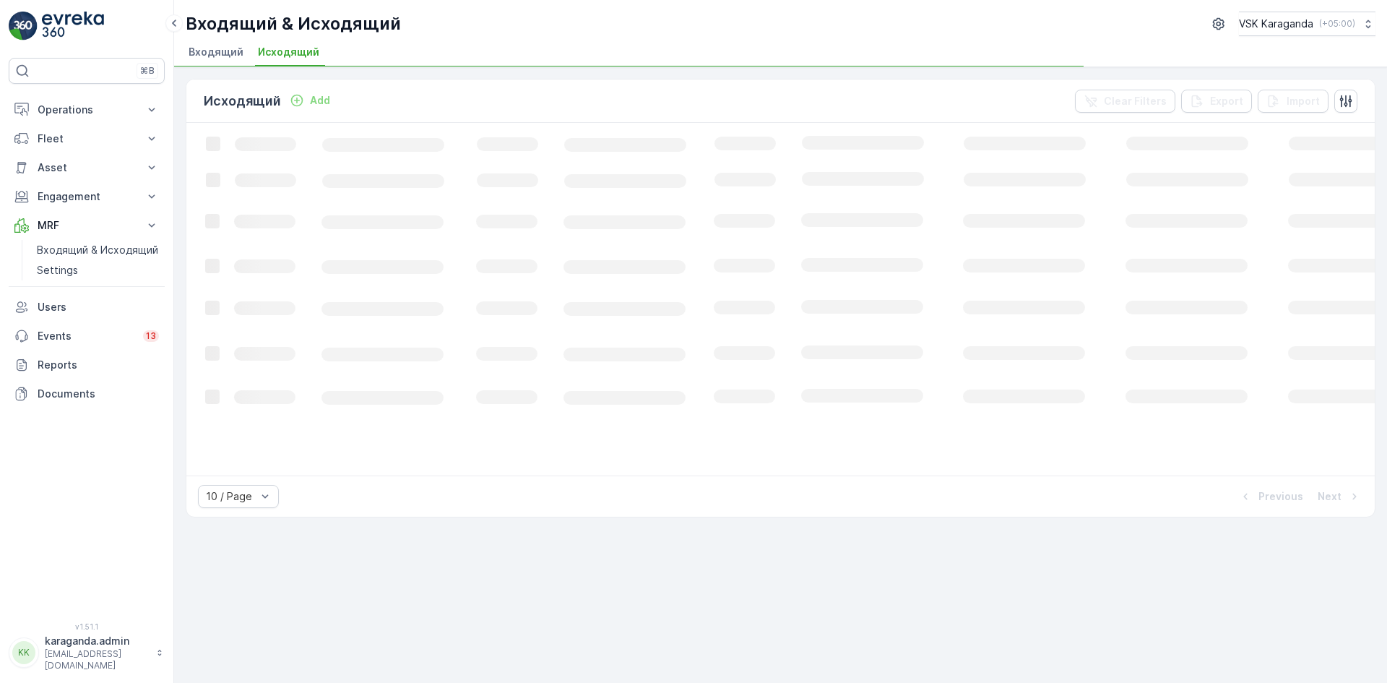
click at [226, 48] on span "Входящий" at bounding box center [216, 52] width 55 height 14
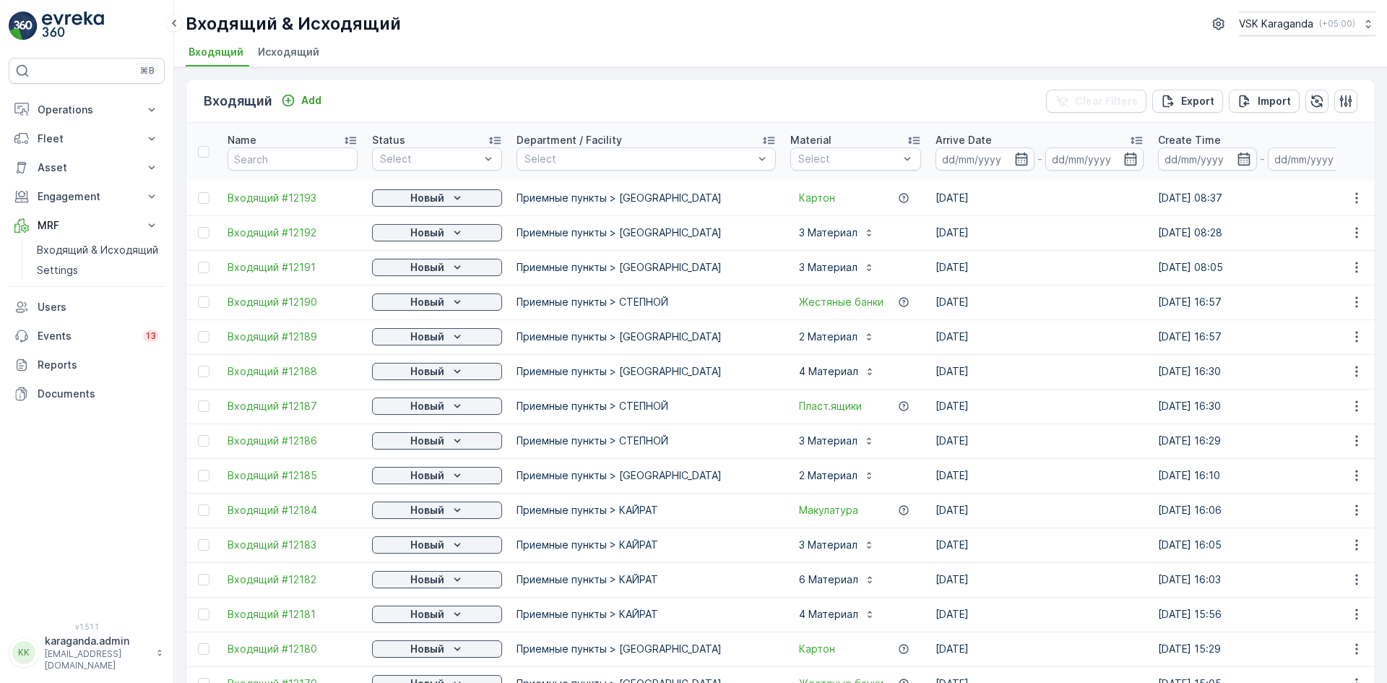
click at [312, 90] on div "Входящий Add Clear Filters Export Import" at bounding box center [780, 100] width 1188 height 43
click at [312, 97] on p "Add" at bounding box center [311, 100] width 20 height 14
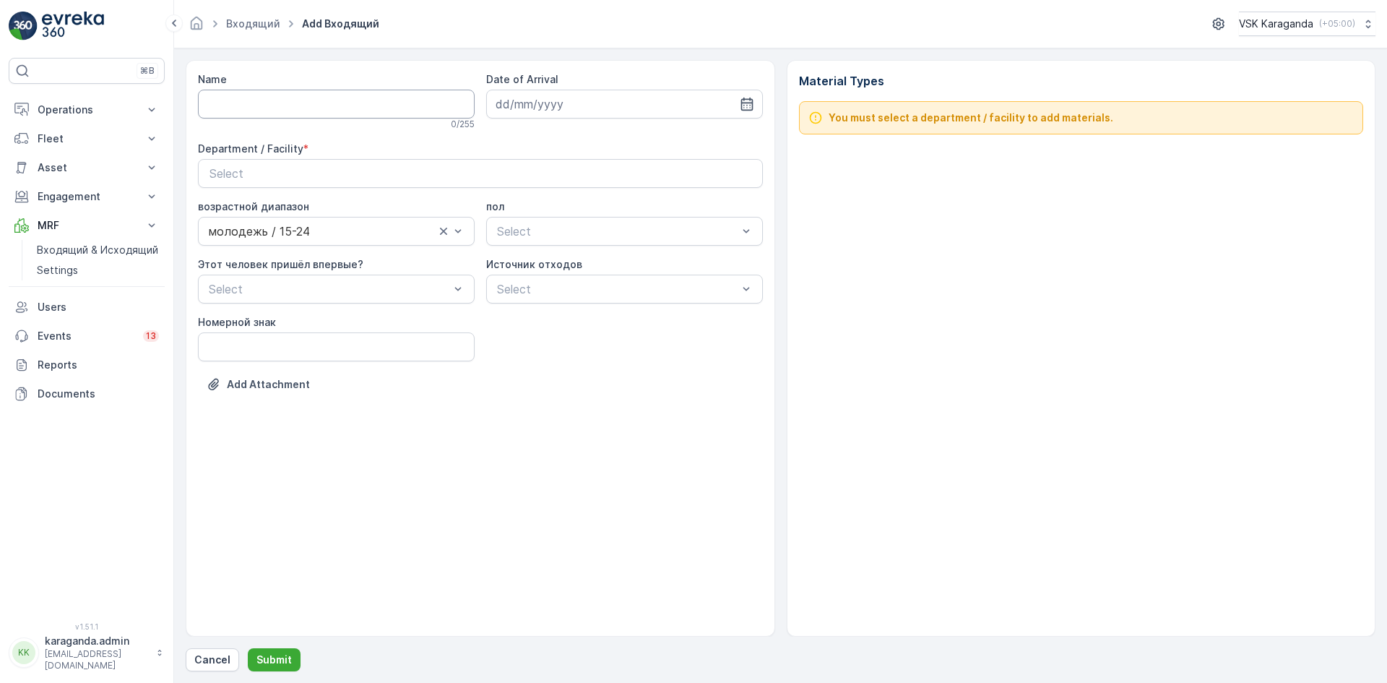
click at [215, 103] on input "Name" at bounding box center [336, 104] width 277 height 29
type input "от [DATE]"
click at [748, 115] on input at bounding box center [624, 104] width 277 height 29
click at [641, 196] on div "3" at bounding box center [640, 195] width 23 height 23
type input "[DATE]"
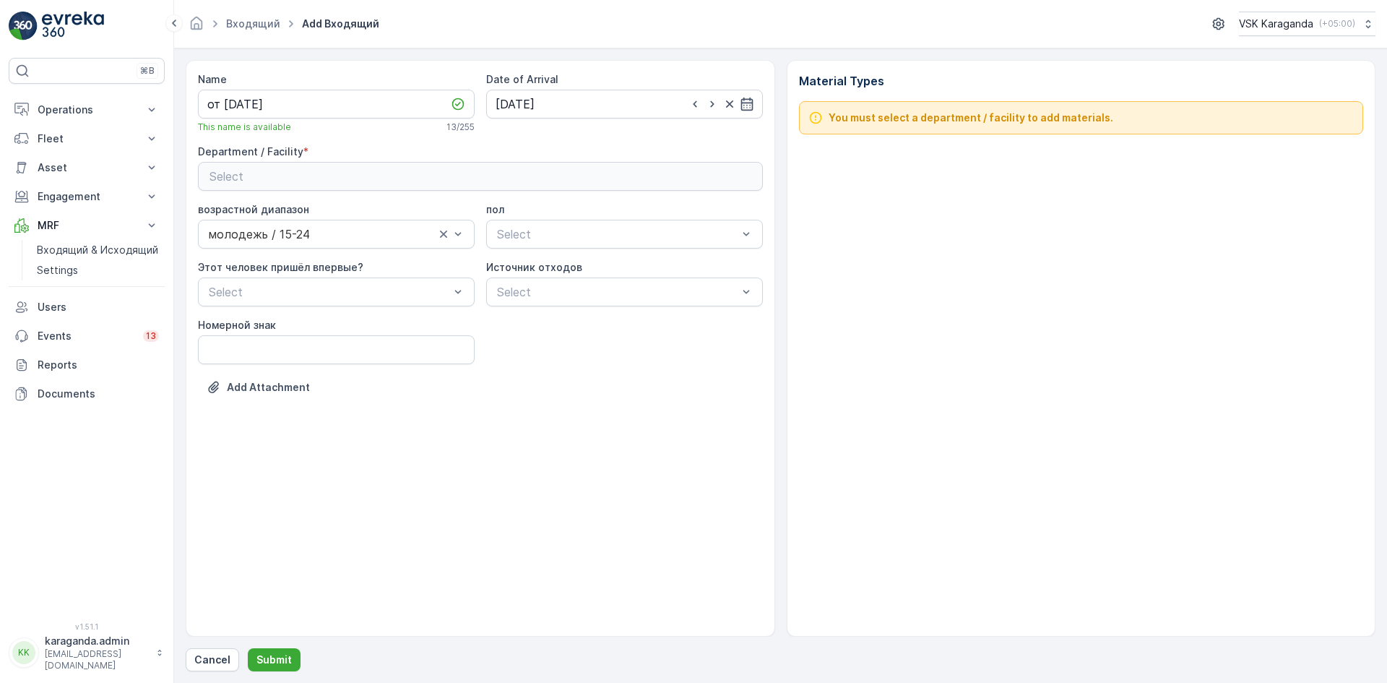
click at [562, 171] on div "Select" at bounding box center [481, 176] width 542 height 17
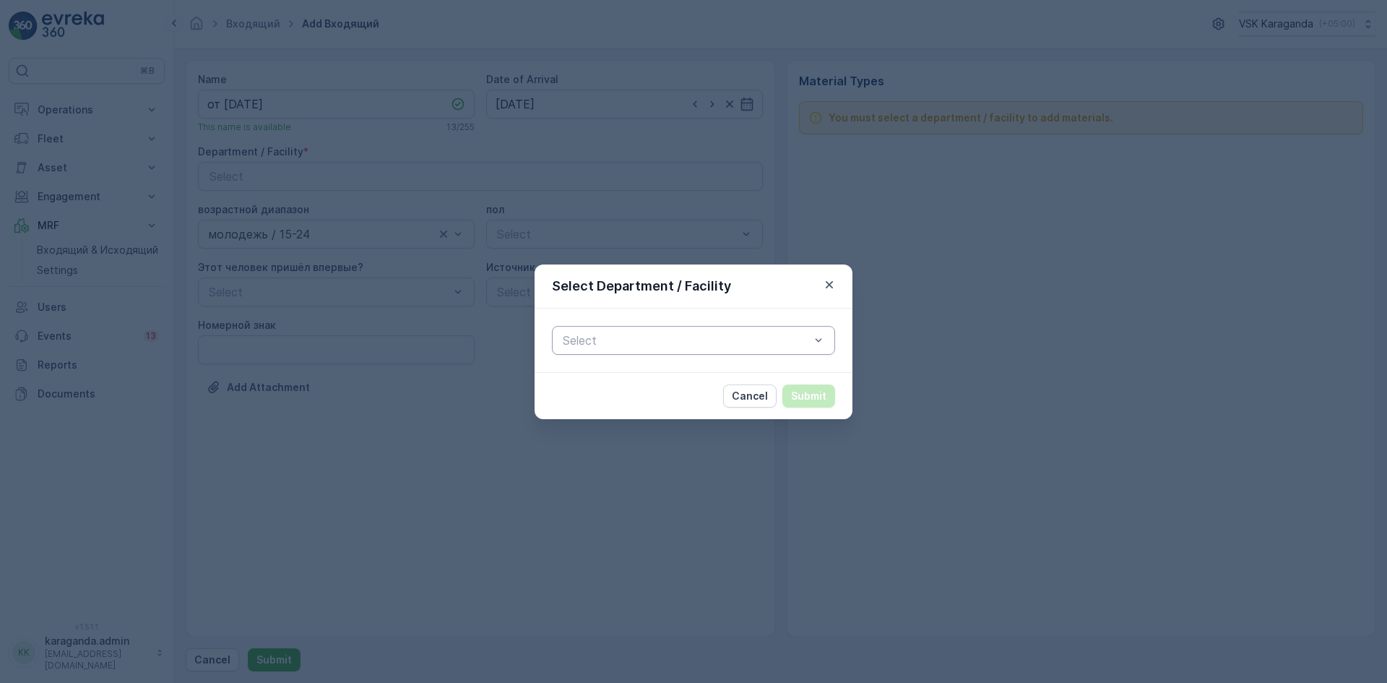
click at [826, 336] on div "Select" at bounding box center [693, 340] width 283 height 29
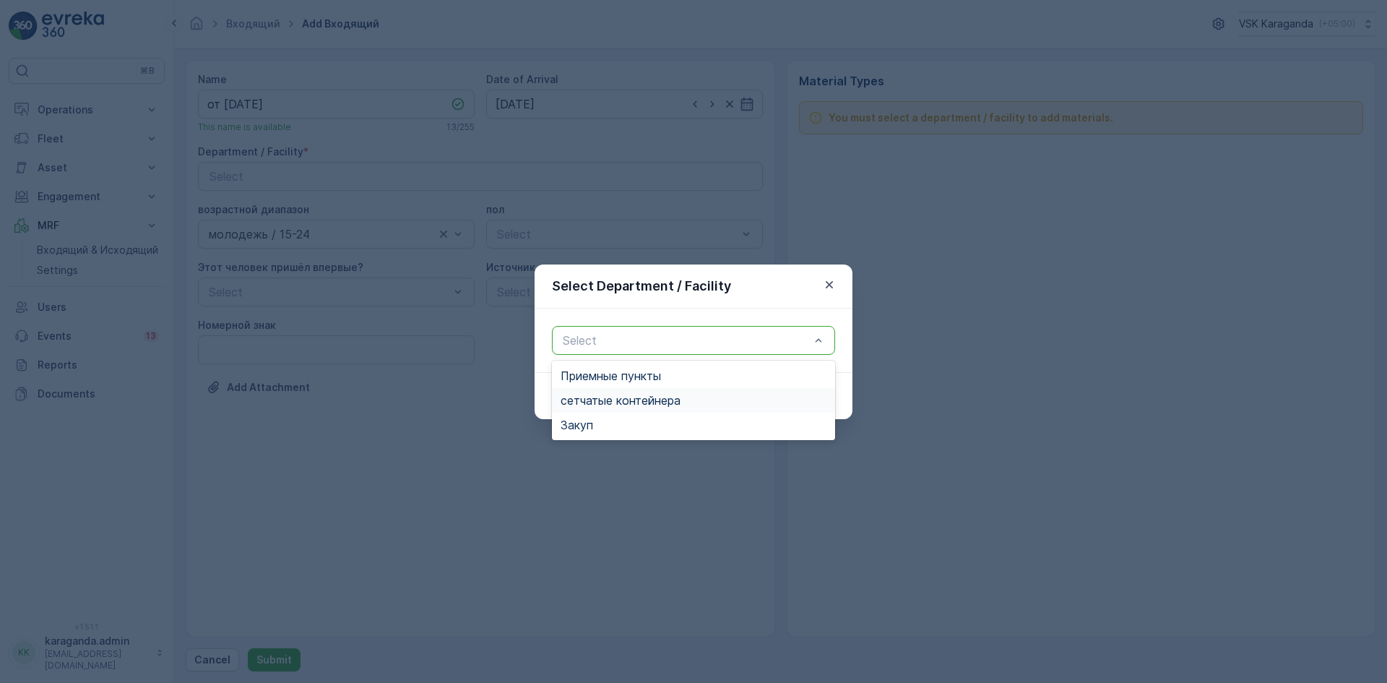
click at [697, 388] on div "сетчатыe контейнера" at bounding box center [693, 400] width 283 height 25
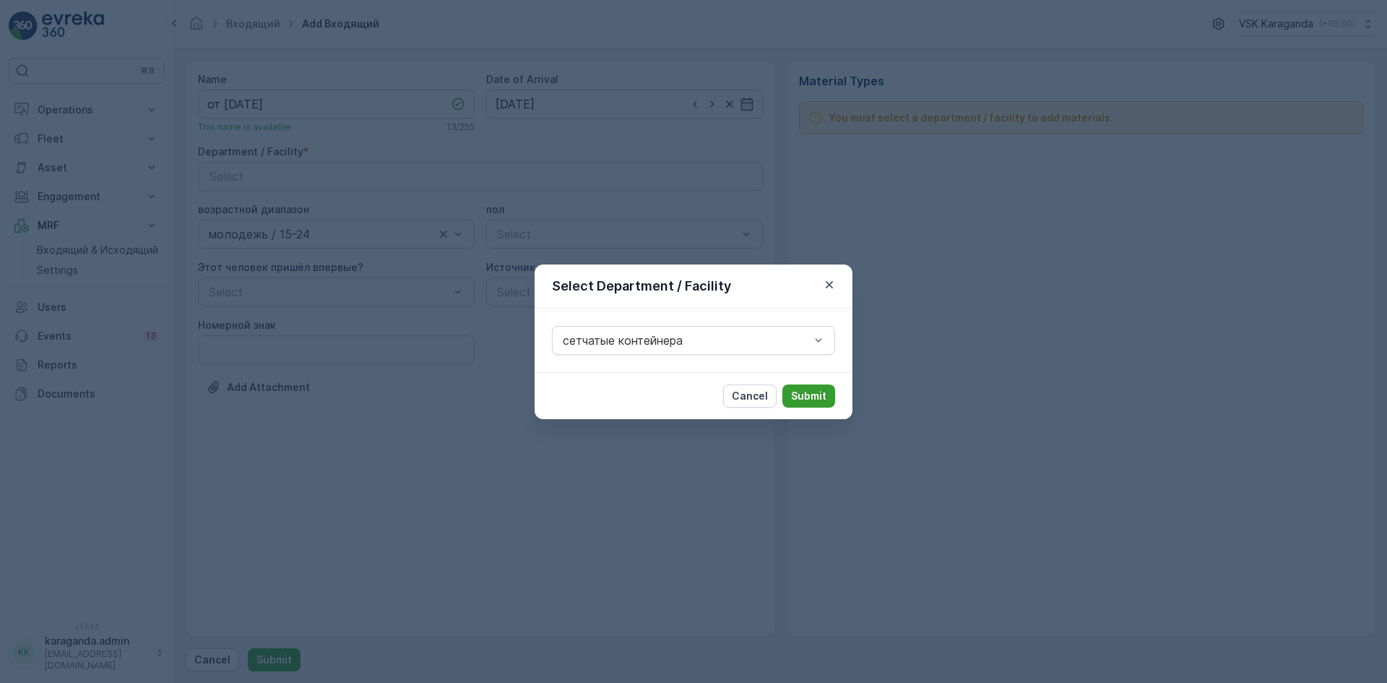
drag, startPoint x: 813, startPoint y: 398, endPoint x: 808, endPoint y: 407, distance: 11.0
click at [814, 398] on p "Submit" at bounding box center [808, 396] width 35 height 14
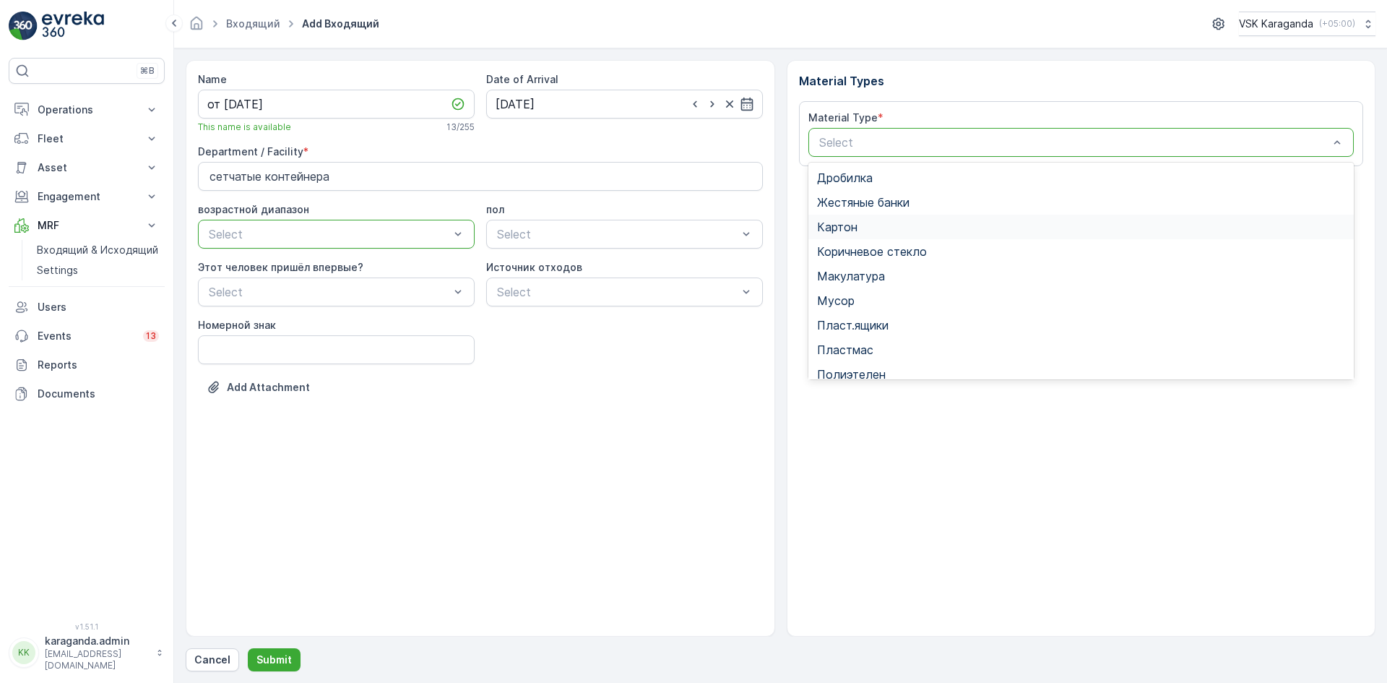
click at [876, 231] on div "Картон" at bounding box center [1081, 226] width 529 height 13
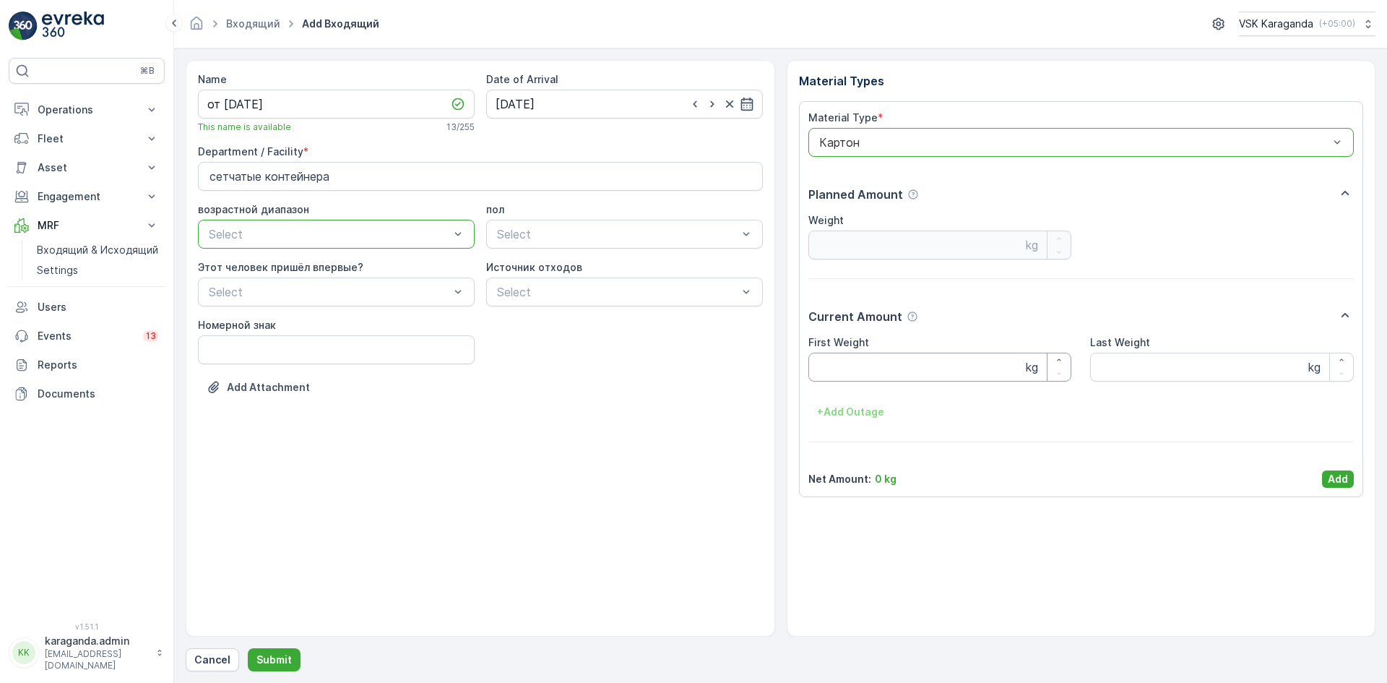
click at [850, 358] on Weight "First Weight" at bounding box center [940, 367] width 264 height 29
type Weight "2399"
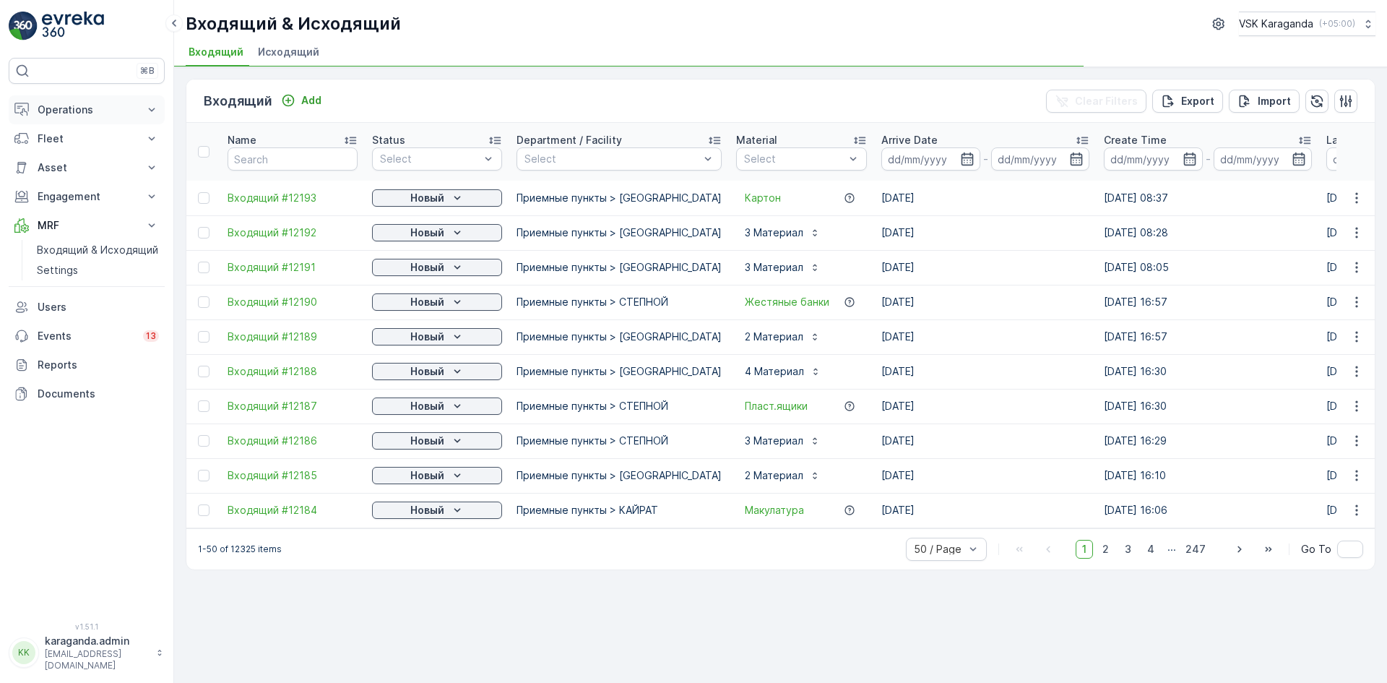
click at [67, 107] on p "Operations" at bounding box center [87, 110] width 98 height 14
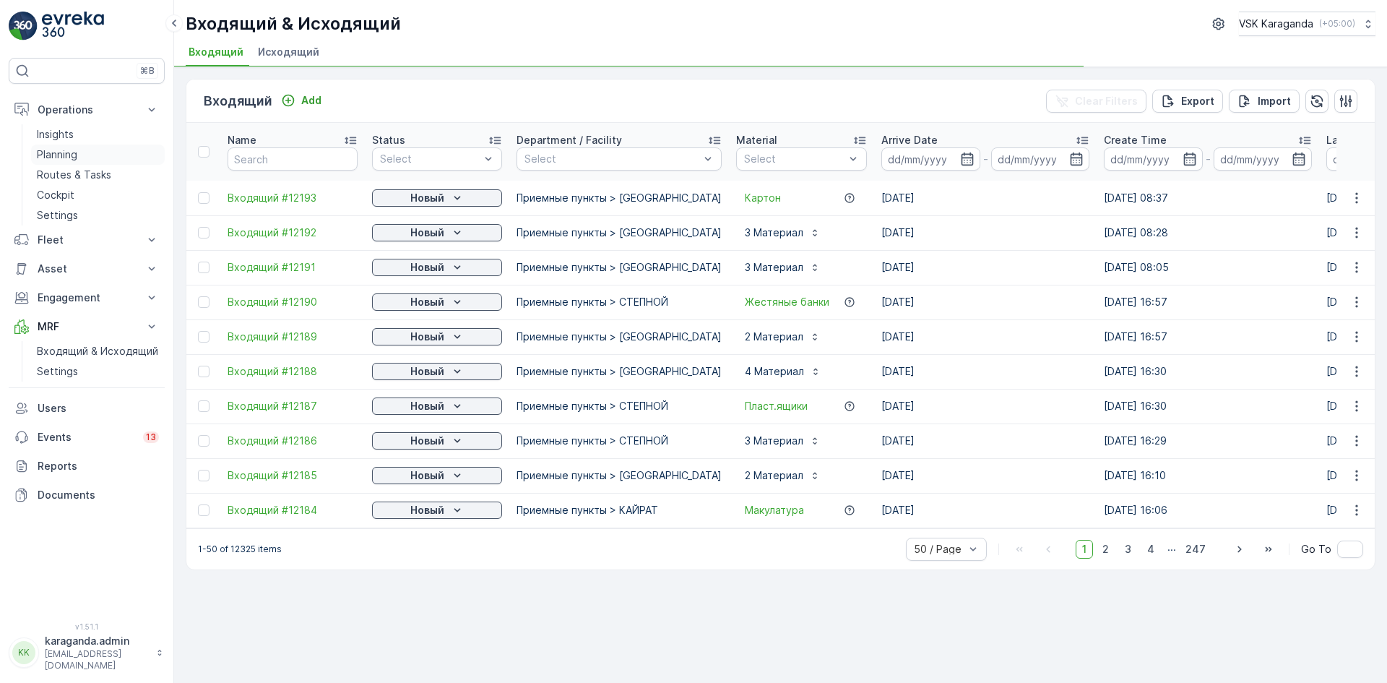
click at [59, 152] on p "Planning" at bounding box center [57, 154] width 40 height 14
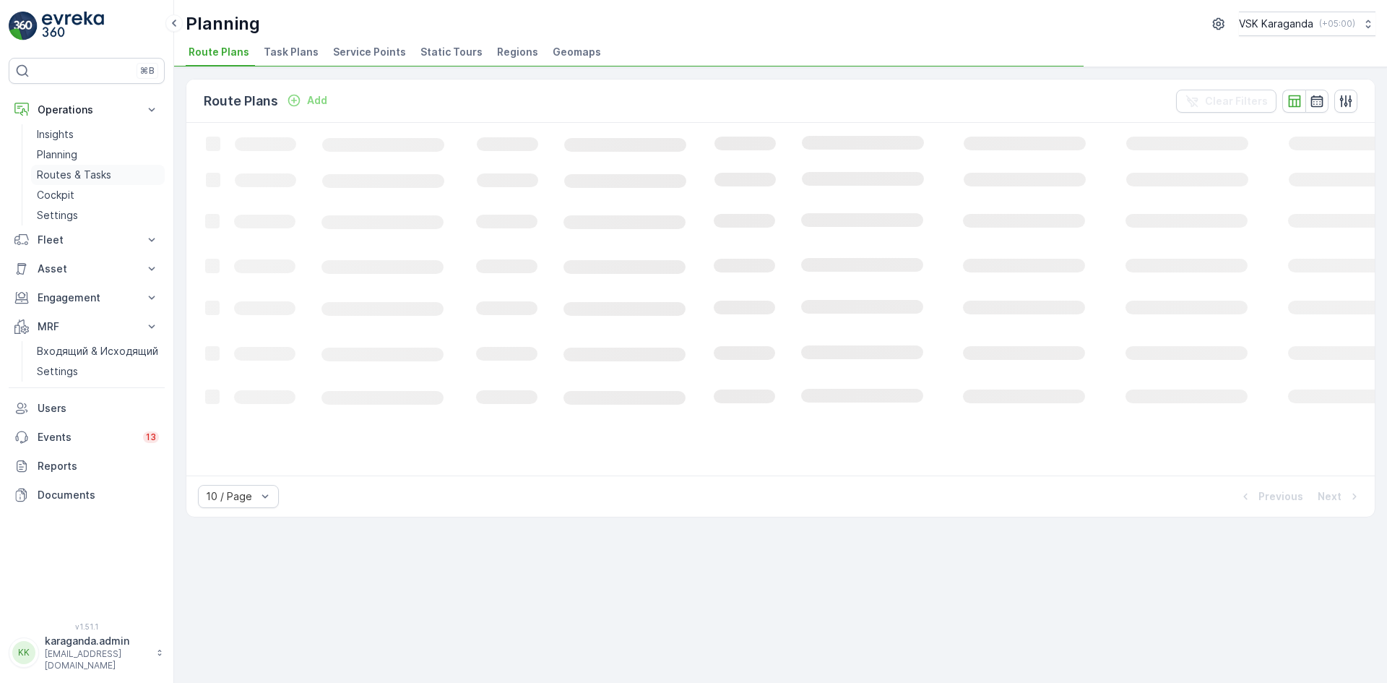
click at [56, 173] on p "Routes & Tasks" at bounding box center [74, 175] width 74 height 14
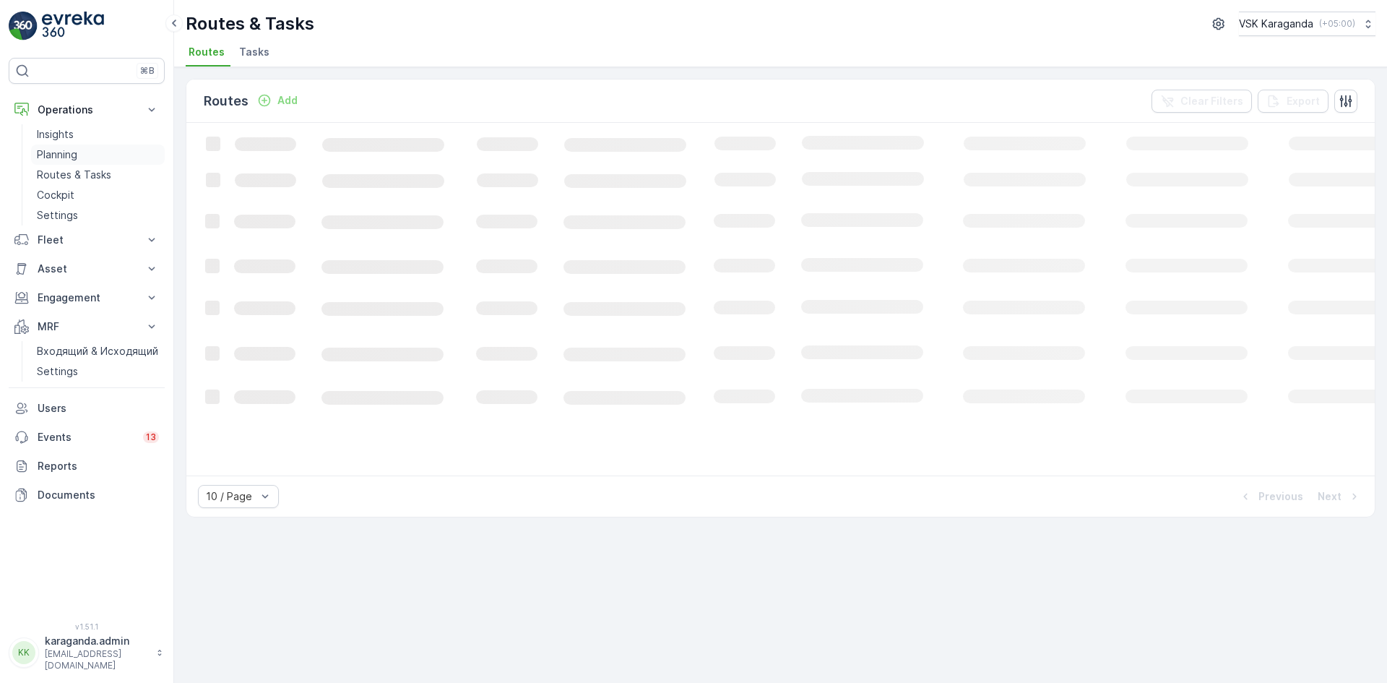
click at [76, 155] on p "Planning" at bounding box center [57, 154] width 40 height 14
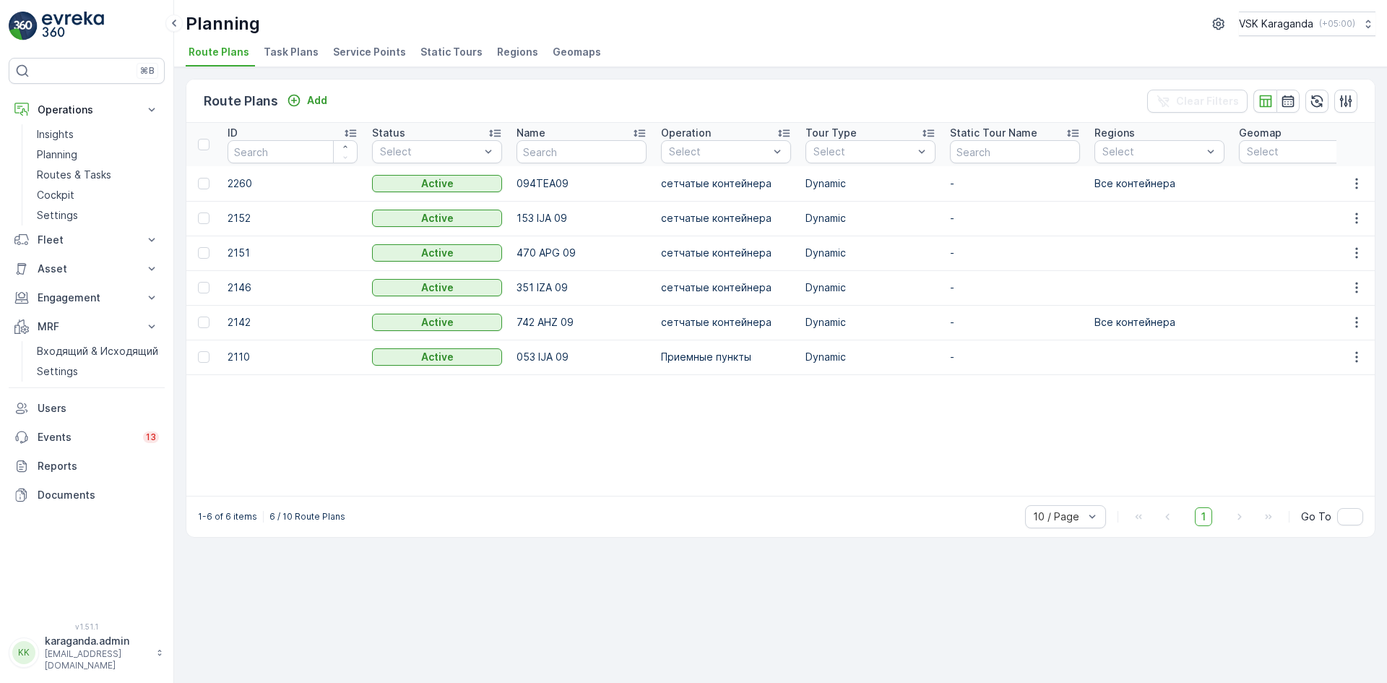
click at [359, 59] on span "Service Points" at bounding box center [369, 52] width 73 height 14
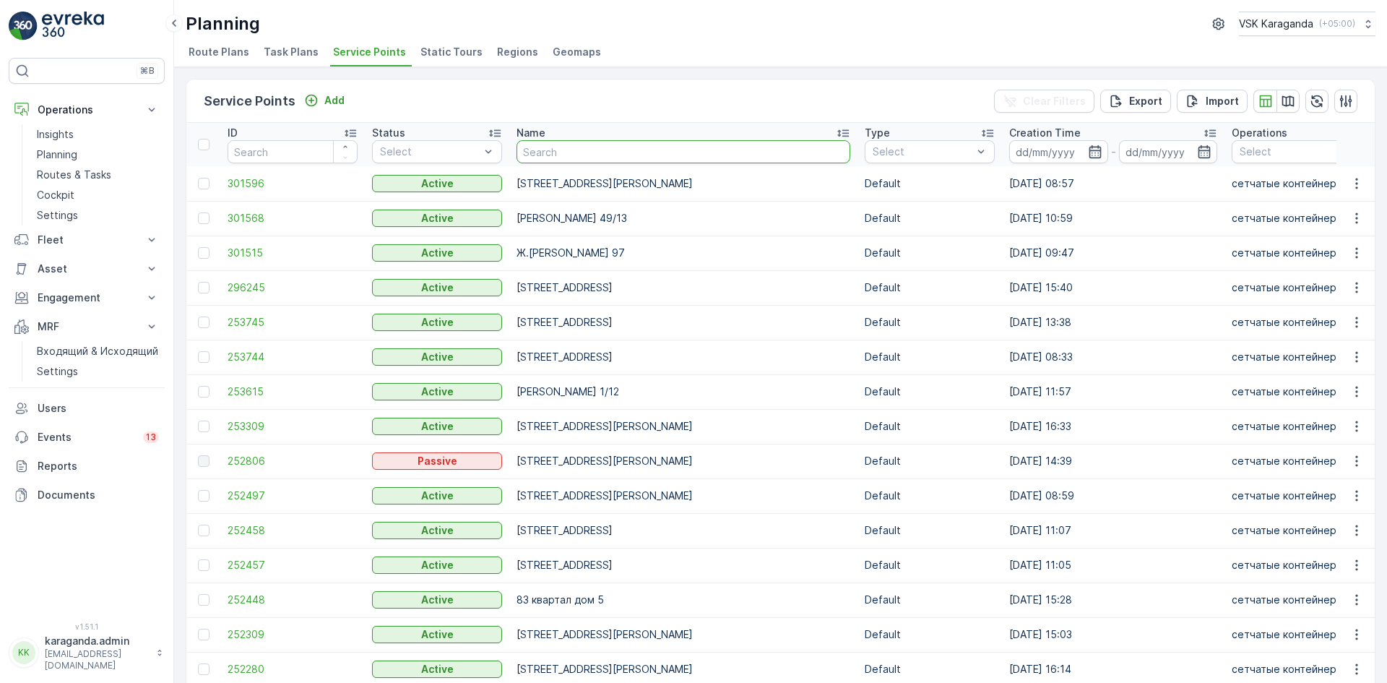
click at [582, 147] on input "text" at bounding box center [684, 151] width 334 height 23
type input "[PERSON_NAME]"
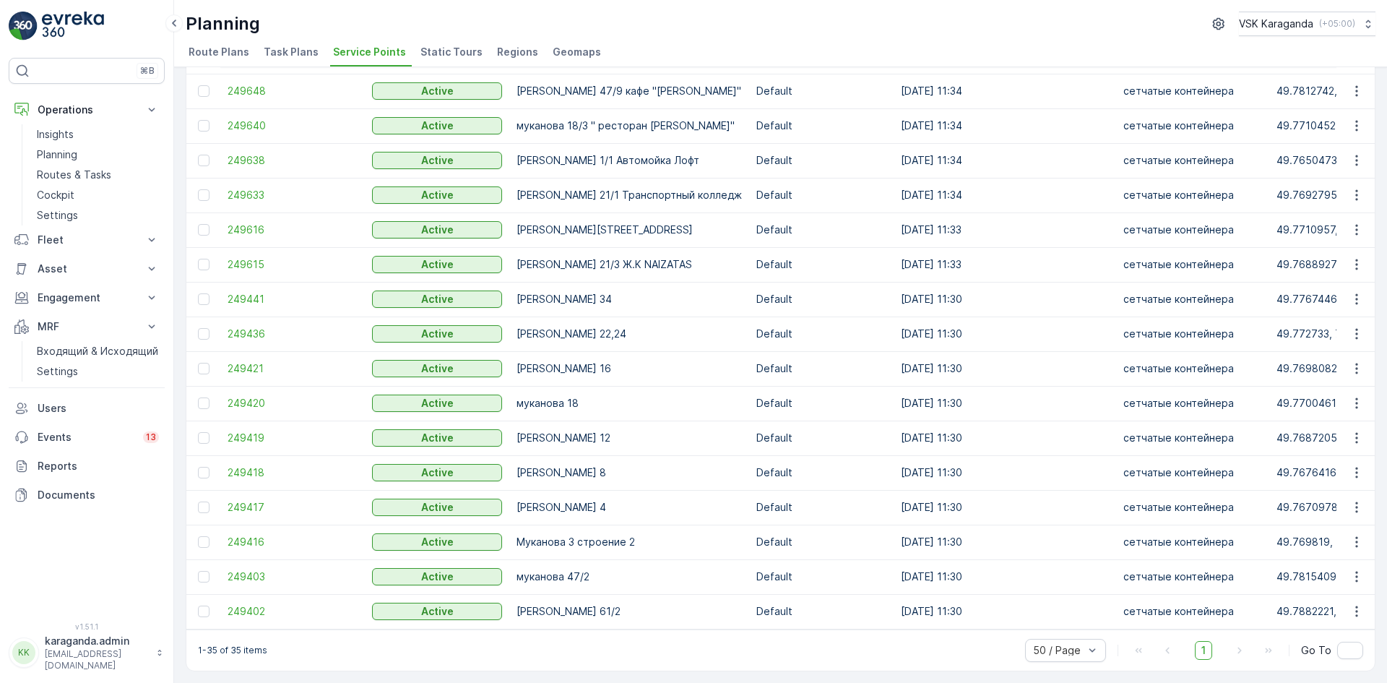
scroll to position [759, 0]
click at [63, 355] on p "Входящий & Исходящий" at bounding box center [97, 351] width 121 height 14
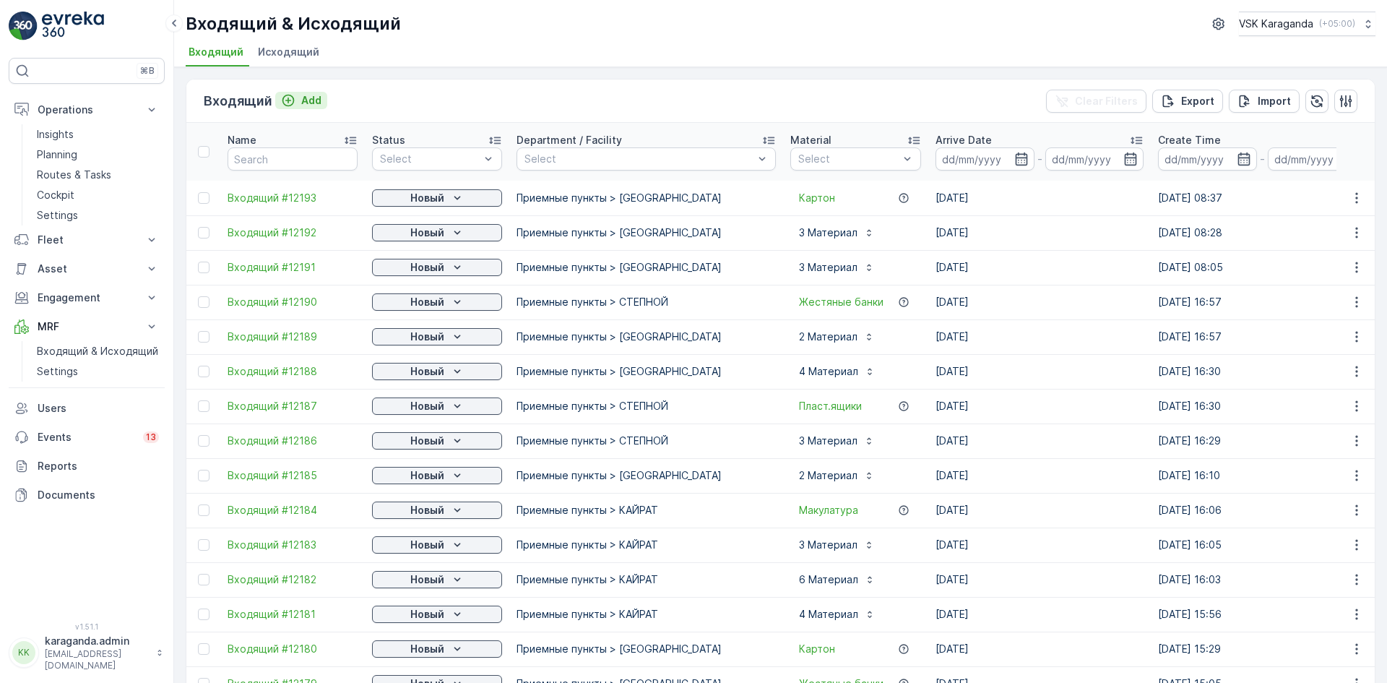
click at [304, 95] on p "Add" at bounding box center [311, 100] width 20 height 14
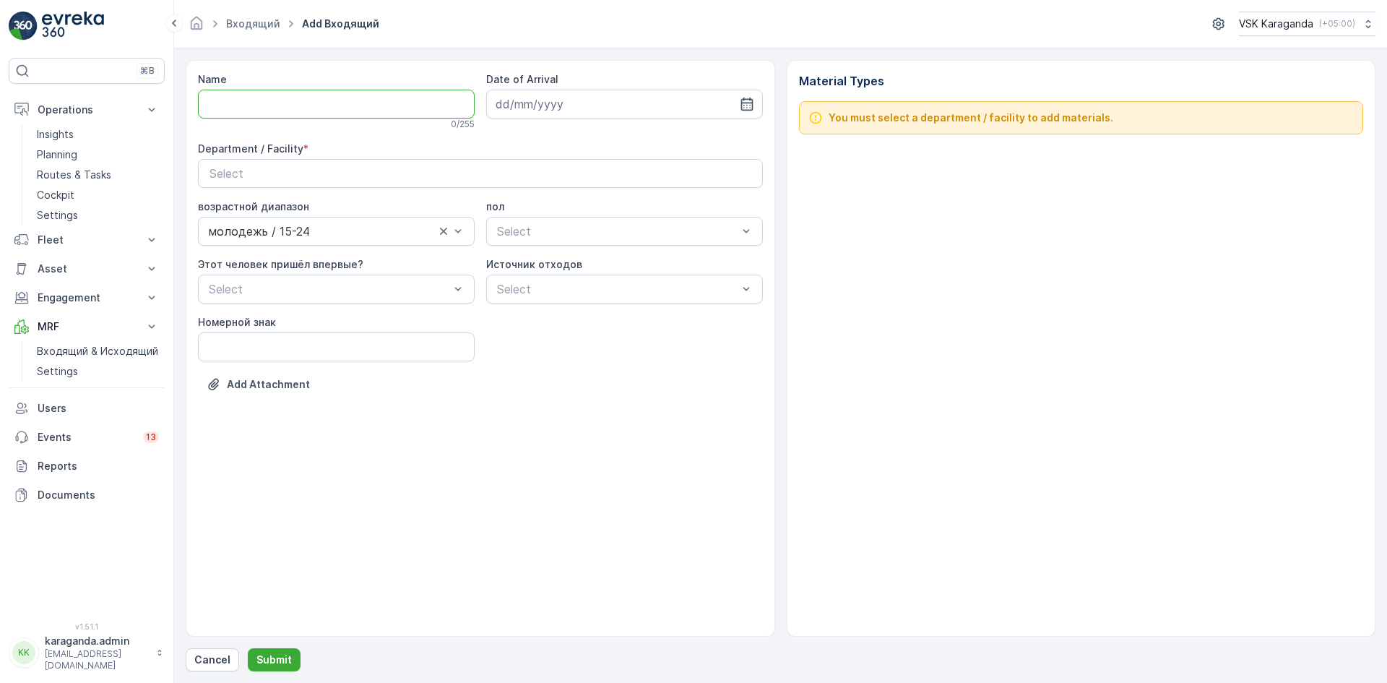
click at [330, 97] on input "Name" at bounding box center [336, 104] width 277 height 29
type input "от [DATE]"
click at [747, 103] on icon "button" at bounding box center [747, 104] width 12 height 13
click at [646, 200] on div "3" at bounding box center [640, 195] width 23 height 23
type input "[DATE]"
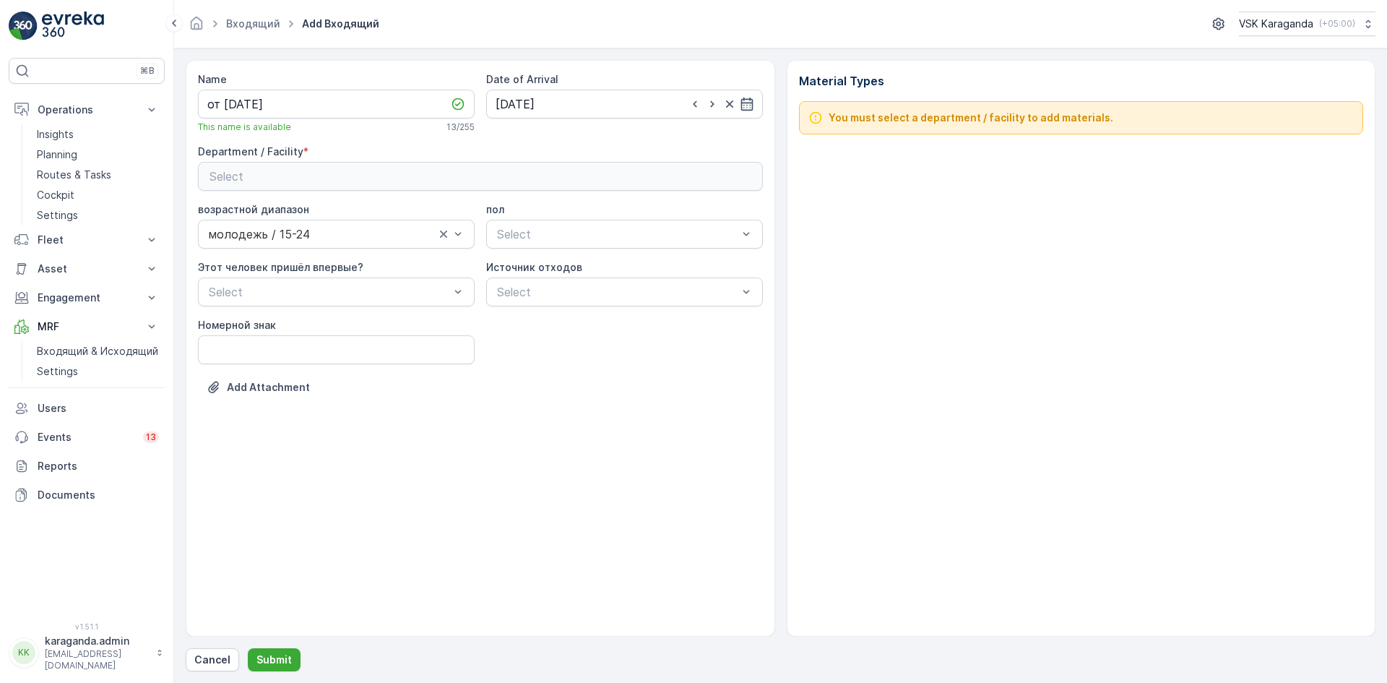
click at [493, 184] on div "Select" at bounding box center [481, 176] width 542 height 17
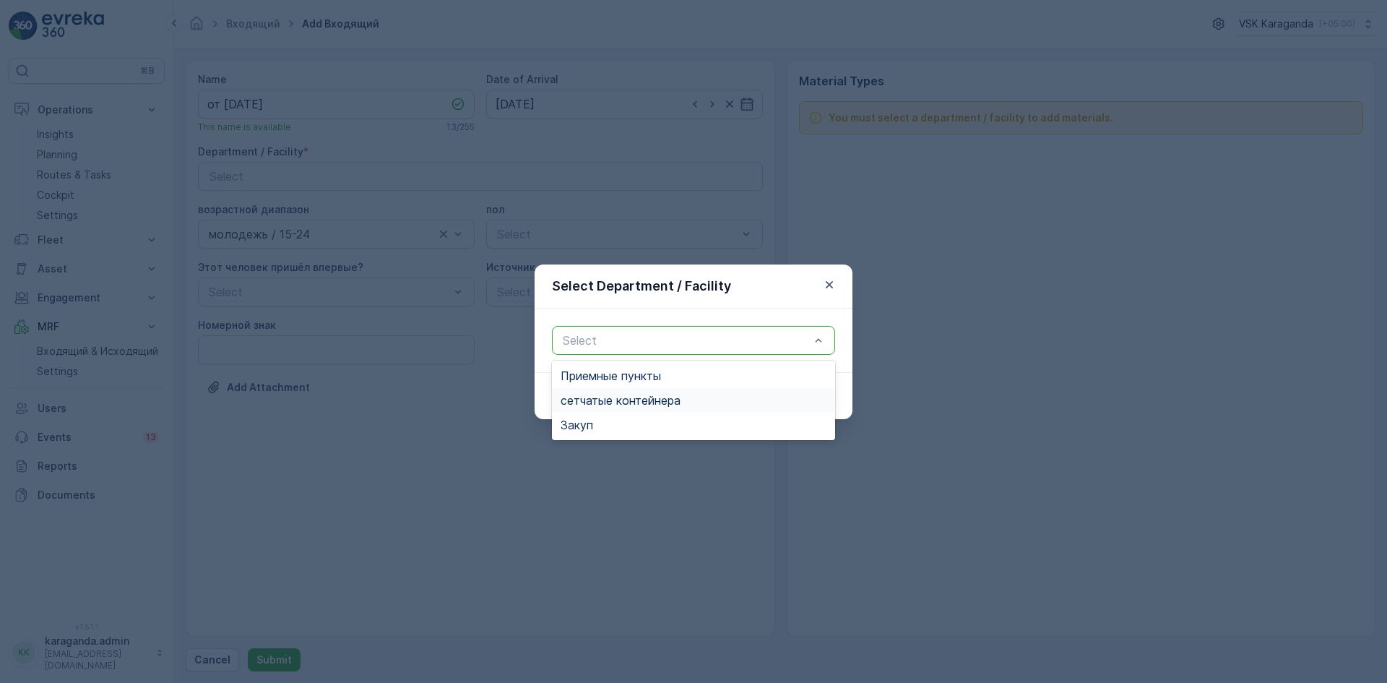
click at [624, 403] on span "сетчатыe контейнера" at bounding box center [621, 400] width 120 height 13
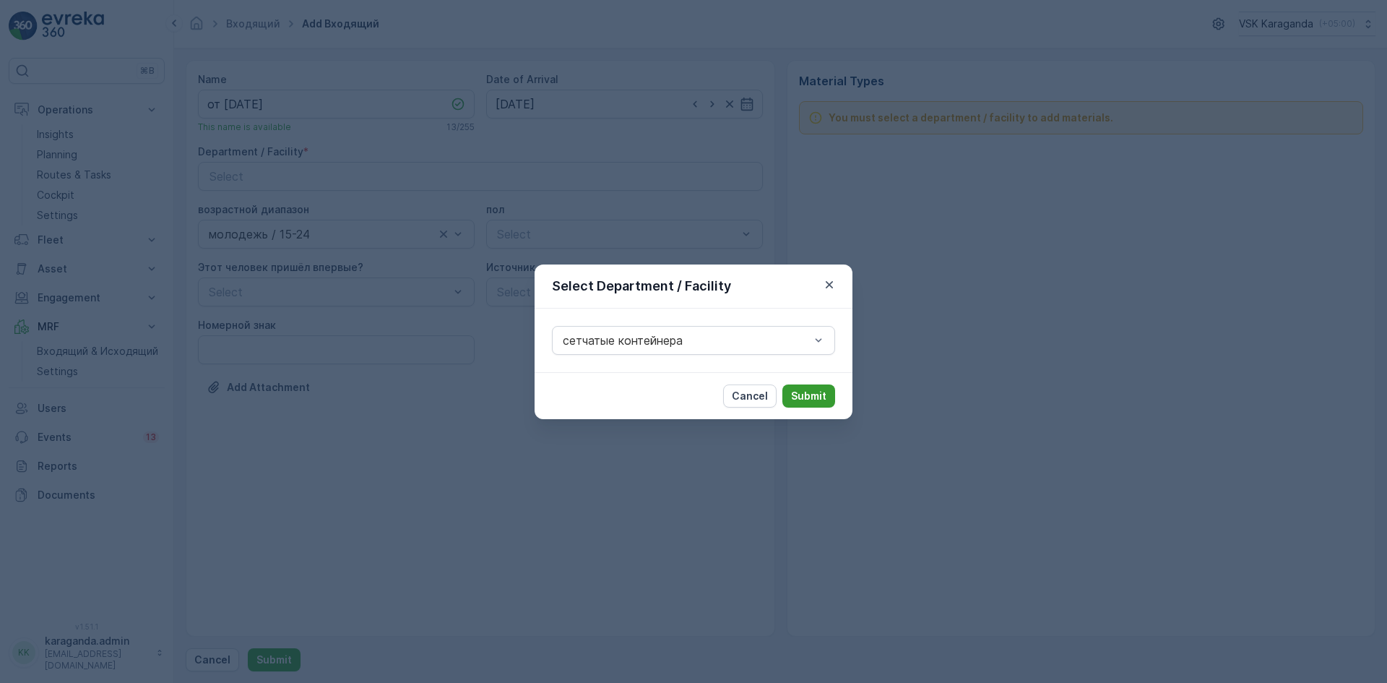
click at [801, 387] on button "Submit" at bounding box center [808, 395] width 53 height 23
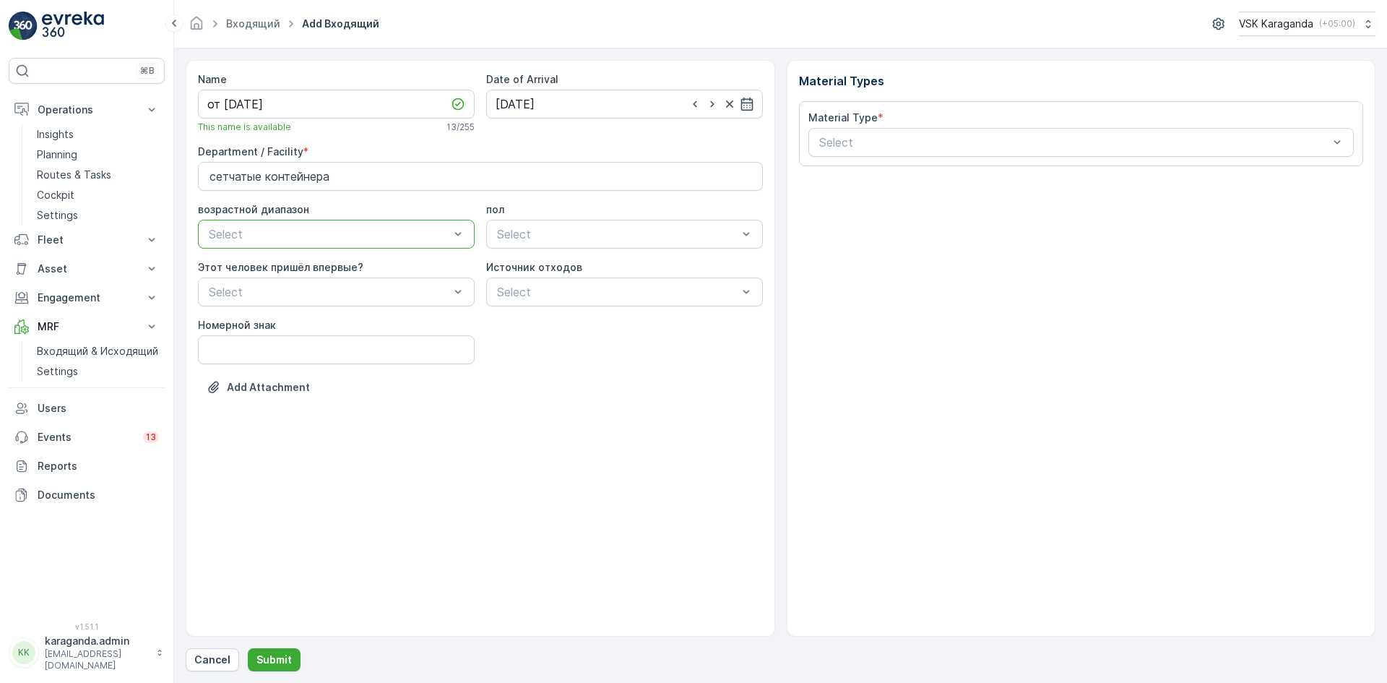
drag, startPoint x: 441, startPoint y: 235, endPoint x: 457, endPoint y: 236, distance: 15.9
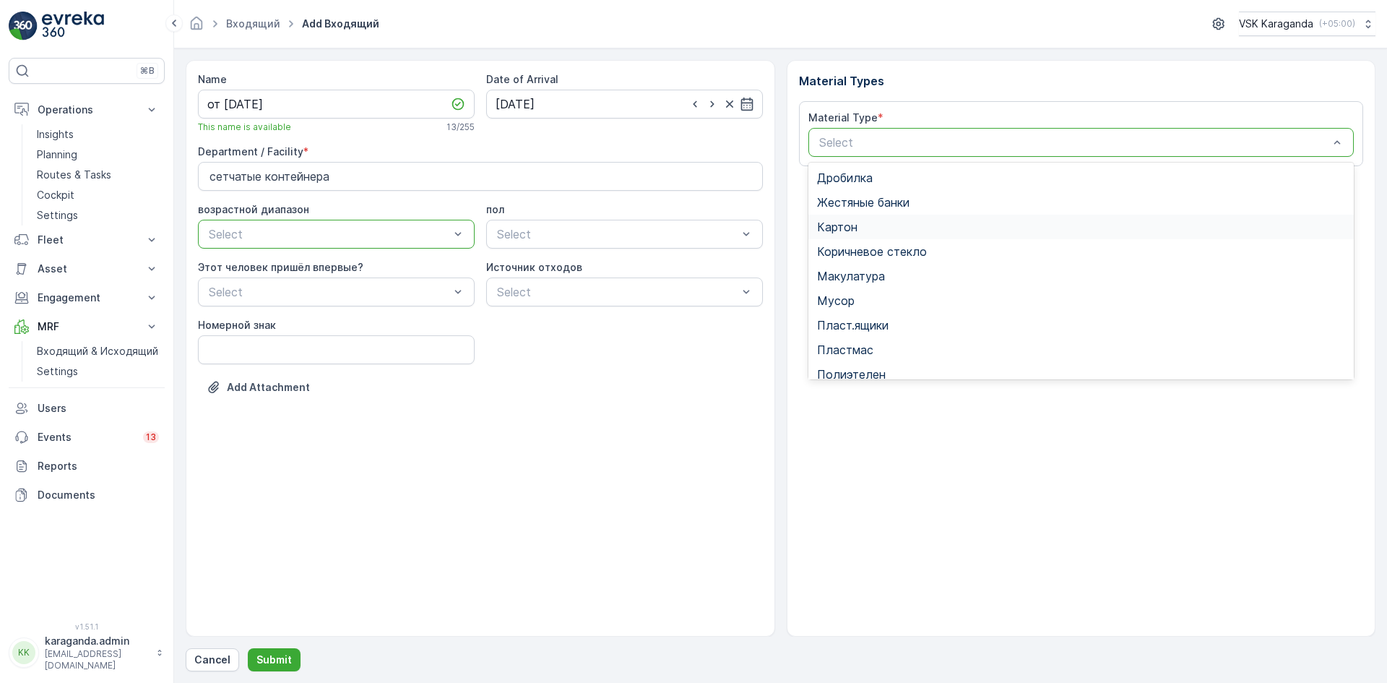
click at [859, 229] on div "Картон" at bounding box center [1081, 226] width 529 height 13
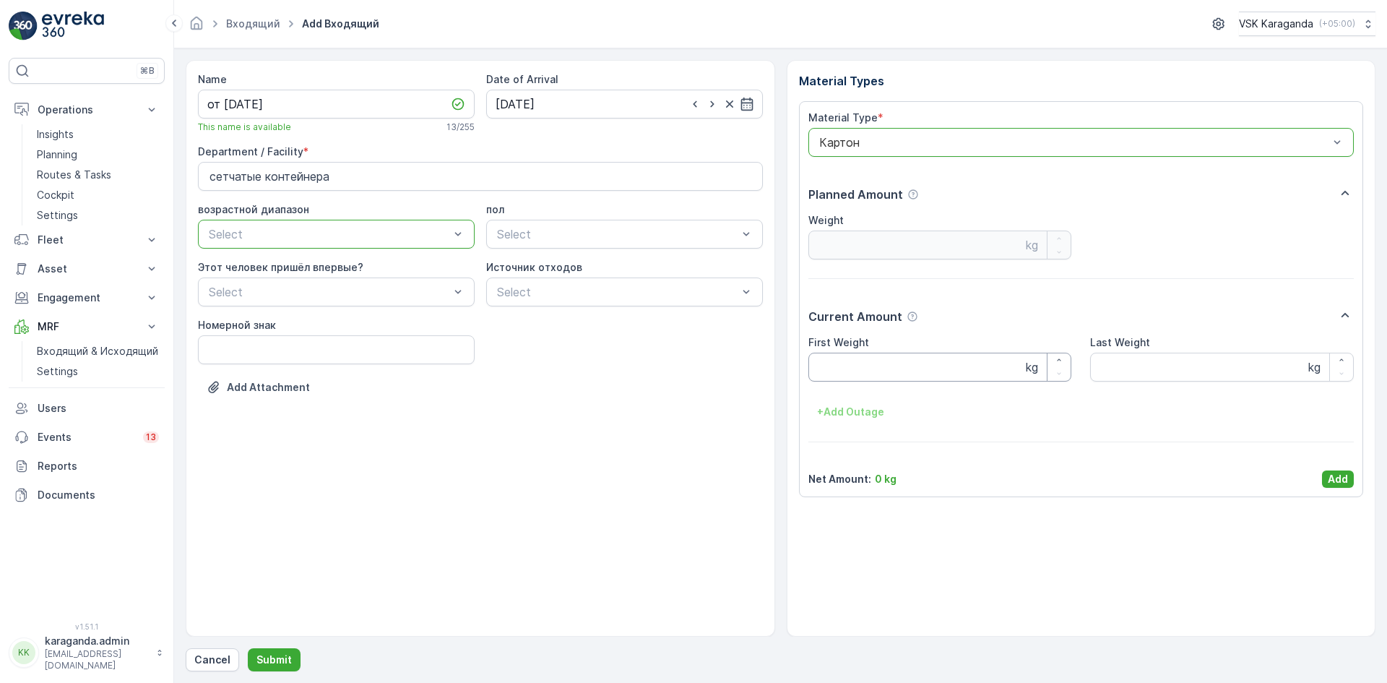
click at [860, 364] on Weight "First Weight" at bounding box center [940, 367] width 264 height 29
type Weight "2399"
click at [1333, 475] on p "Add" at bounding box center [1338, 479] width 20 height 14
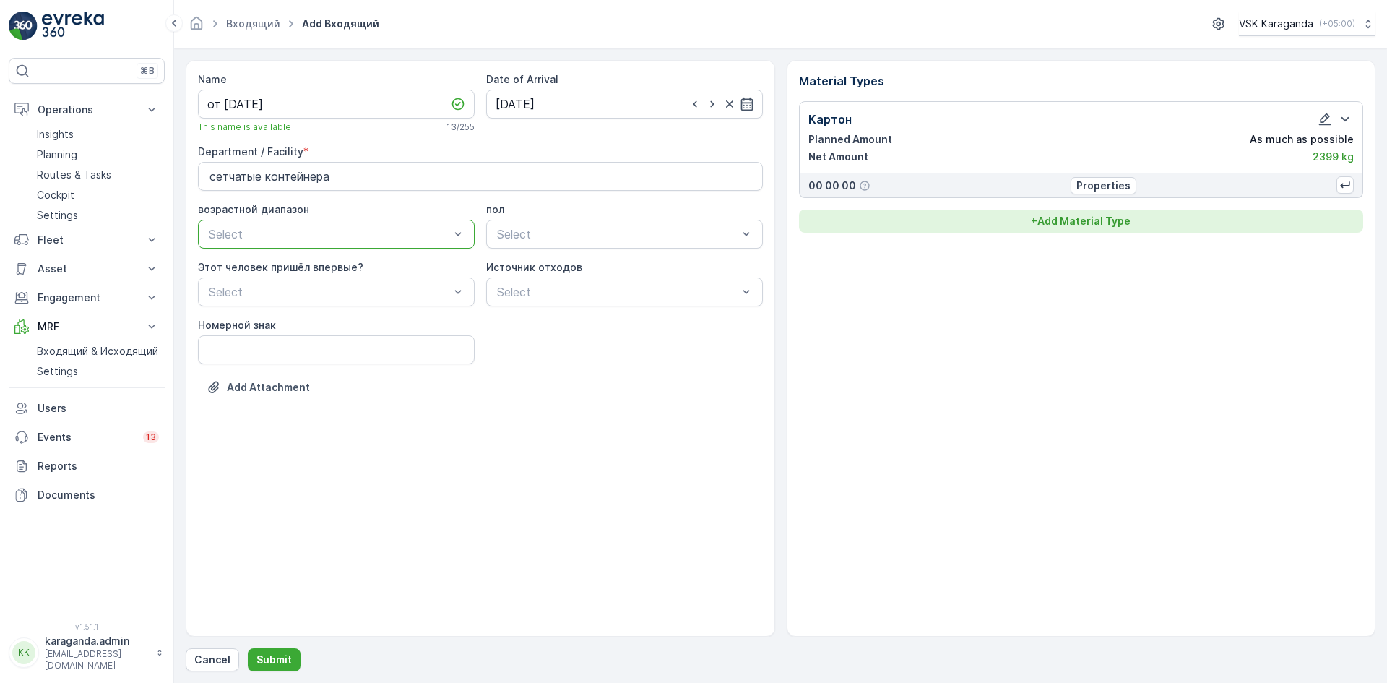
click at [1064, 223] on p "+ Add Material Type" at bounding box center [1081, 221] width 100 height 14
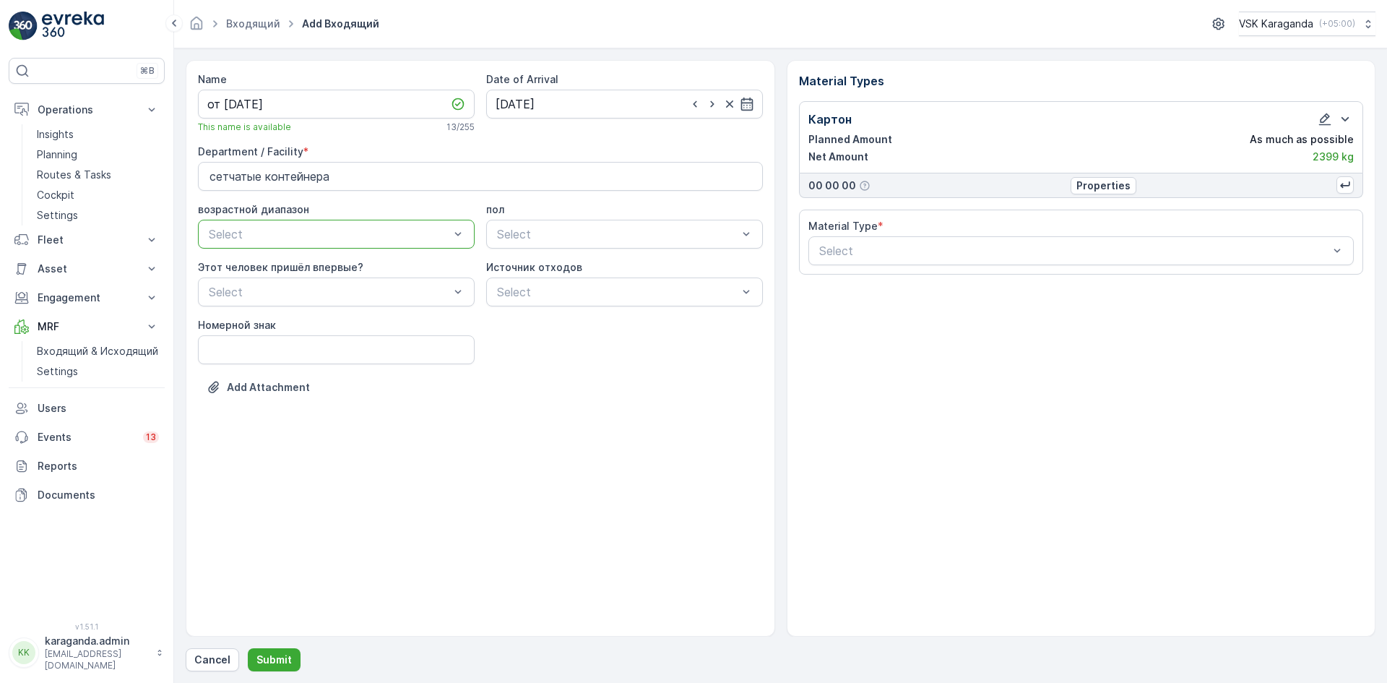
click at [969, 236] on div "Material Type * Select" at bounding box center [1081, 242] width 546 height 46
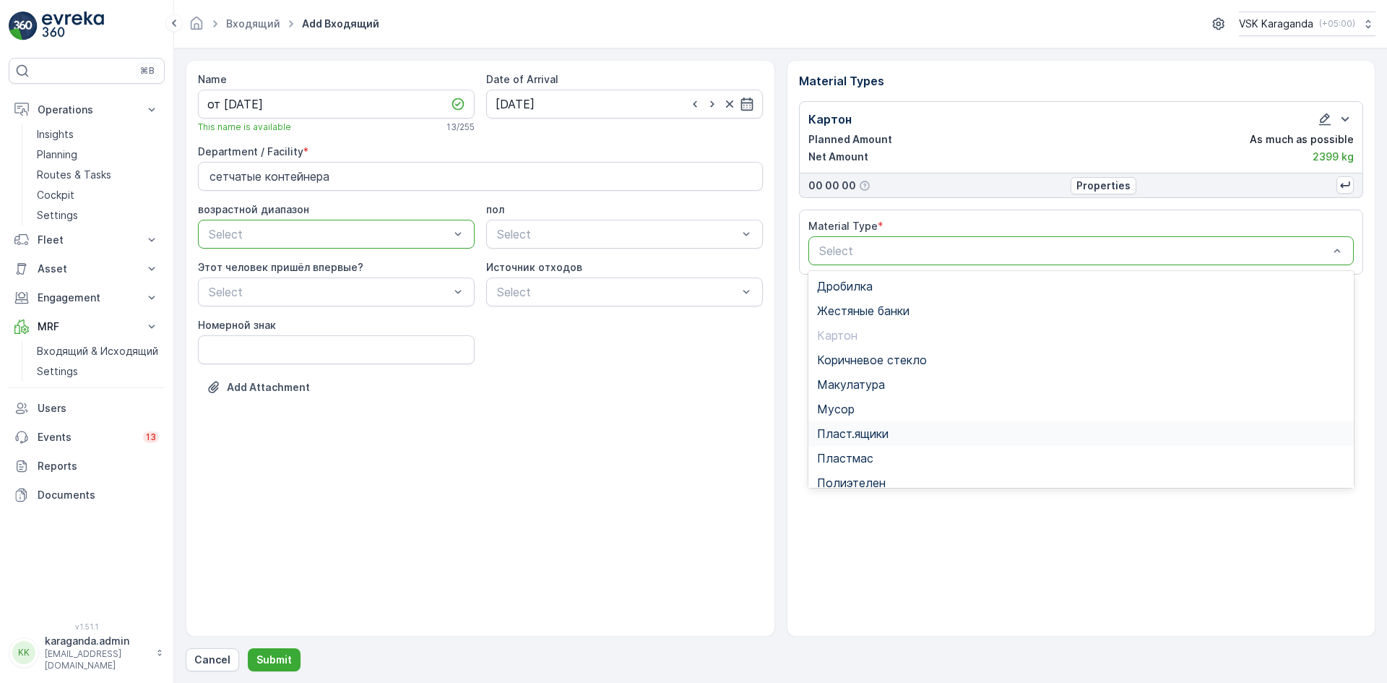
scroll to position [84, 0]
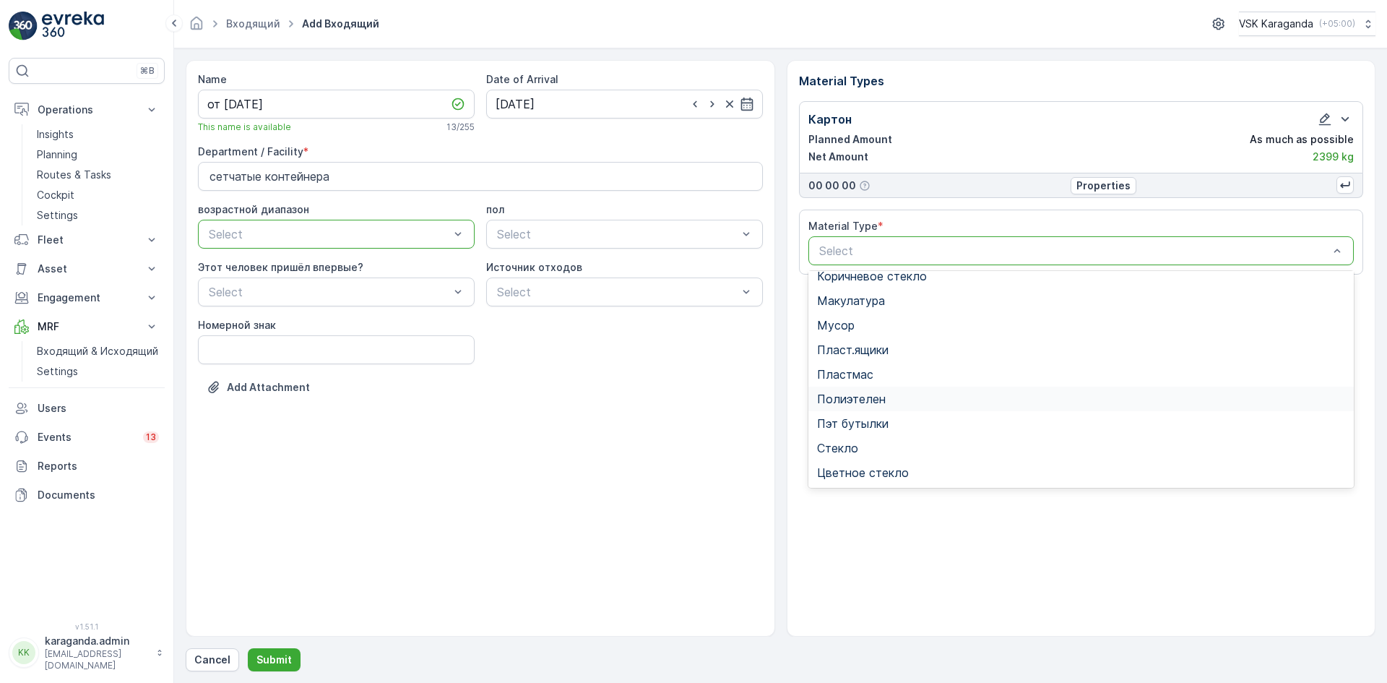
click at [869, 403] on span "Полиэтелен" at bounding box center [851, 398] width 69 height 13
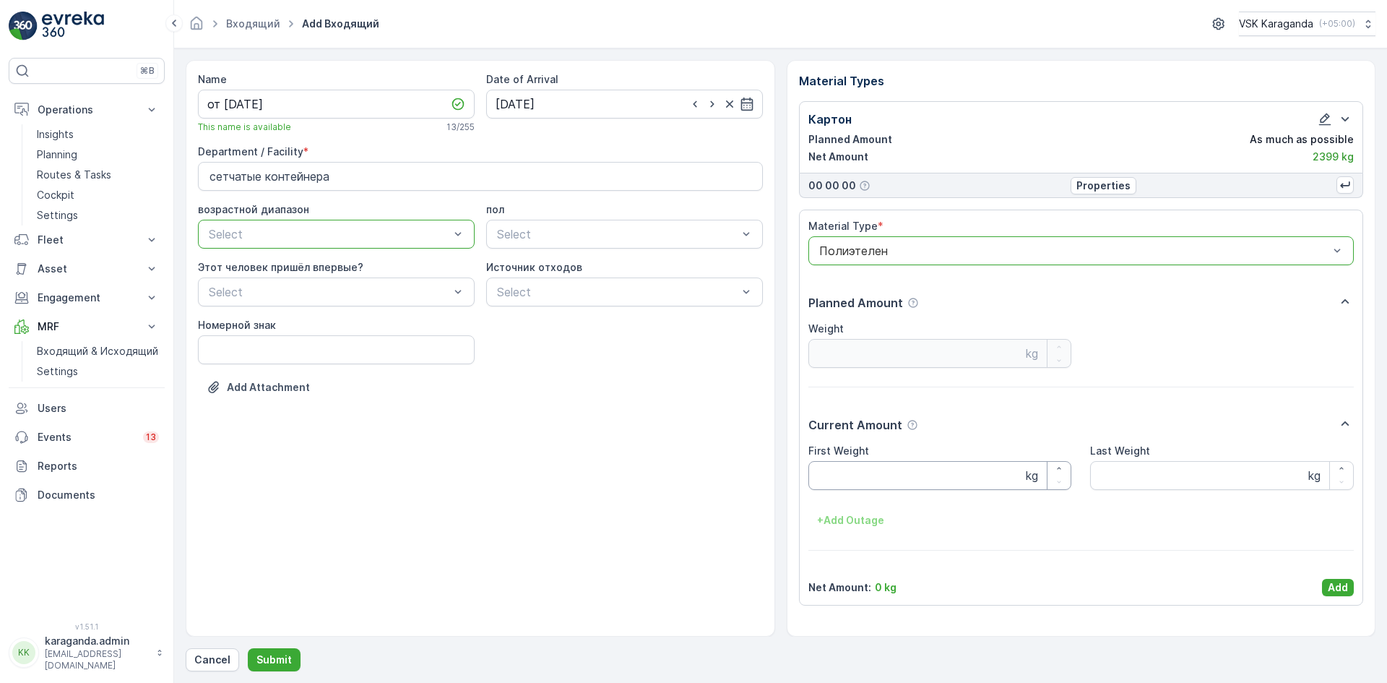
click at [858, 481] on Weight "First Weight" at bounding box center [940, 475] width 264 height 29
type Weight "228"
click at [1341, 581] on p "Add" at bounding box center [1338, 587] width 20 height 14
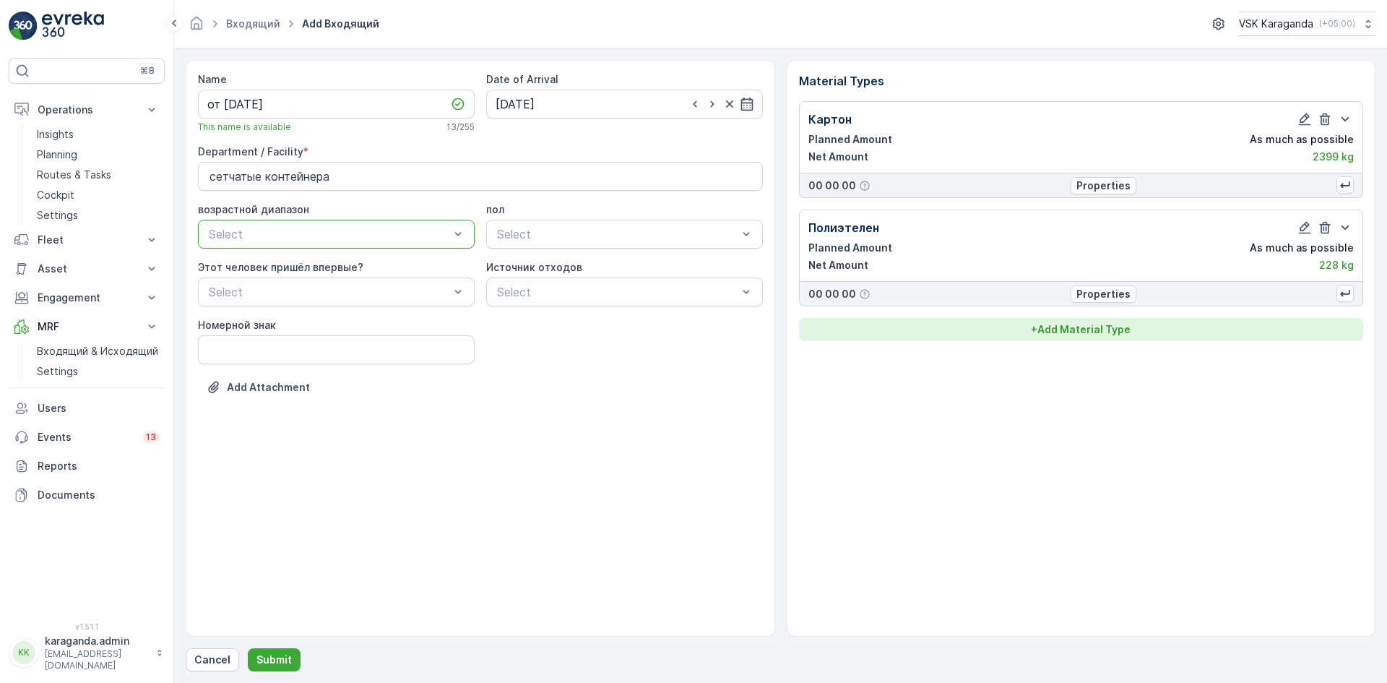
click at [1057, 338] on button "+ Add Material Type" at bounding box center [1081, 329] width 565 height 23
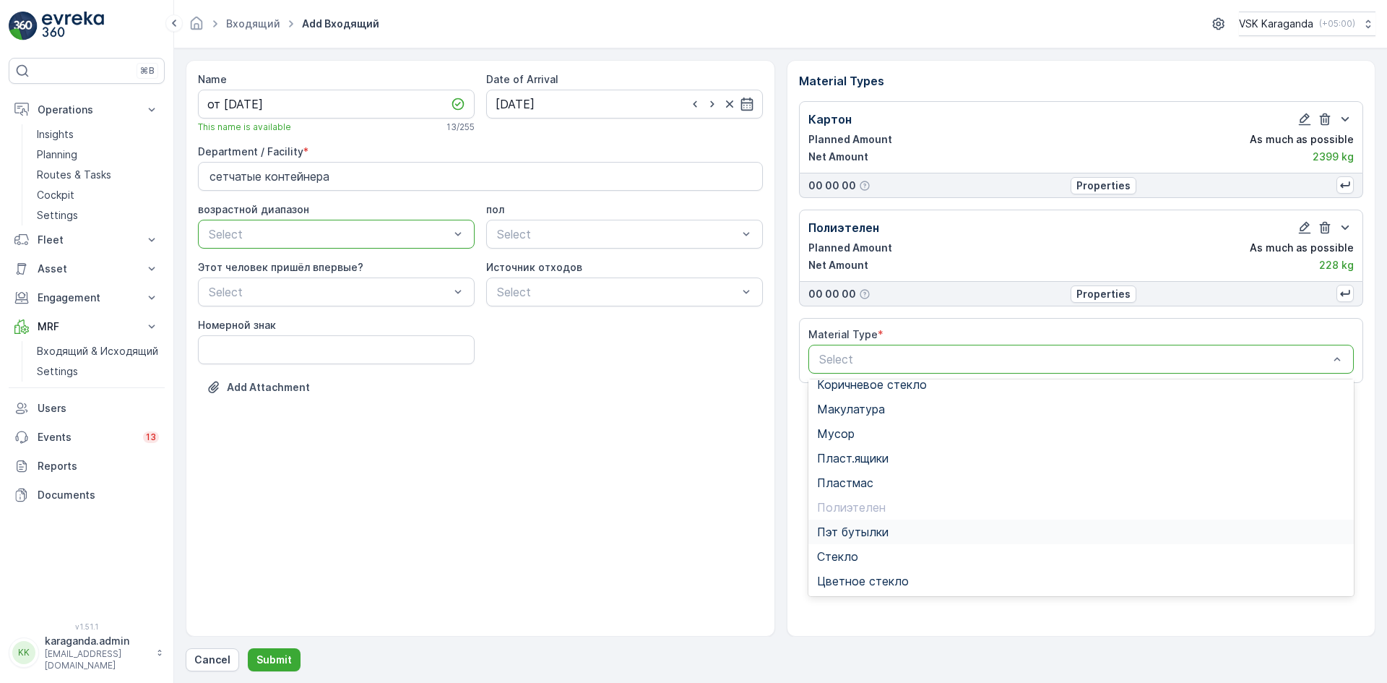
click at [857, 533] on span "Пэт бутылки" at bounding box center [853, 531] width 72 height 13
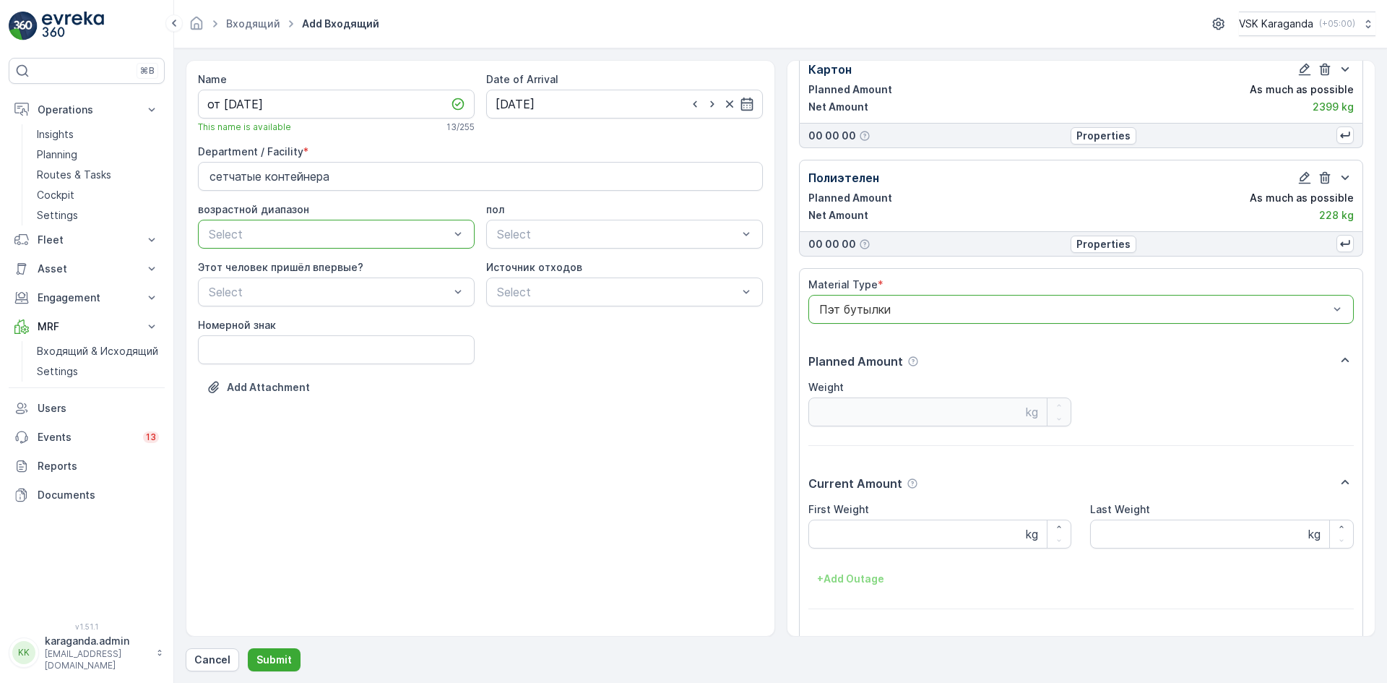
scroll to position [90, 0]
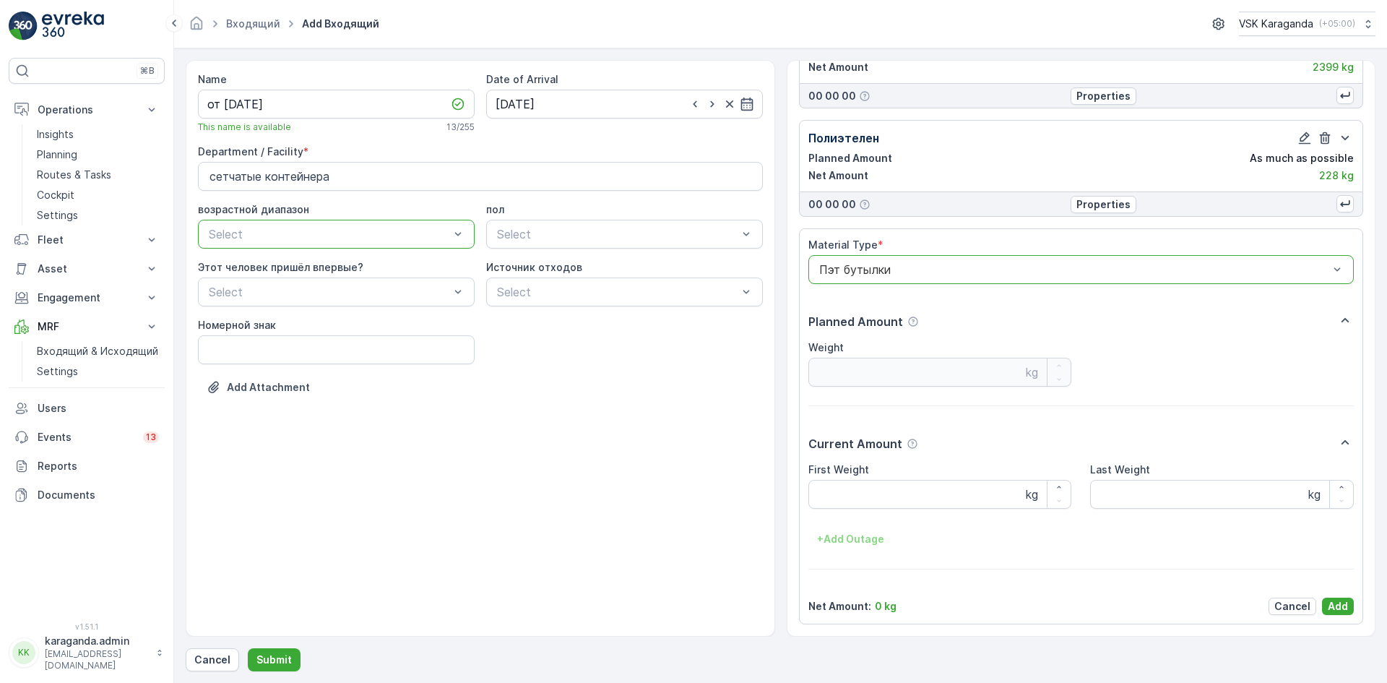
click at [851, 510] on div "First Weight kg Last Weight kg + Add Outage" at bounding box center [1081, 506] width 546 height 88
click at [850, 497] on Weight "First Weight" at bounding box center [940, 494] width 264 height 29
type Weight "366"
click at [1328, 610] on p "Add" at bounding box center [1338, 606] width 20 height 14
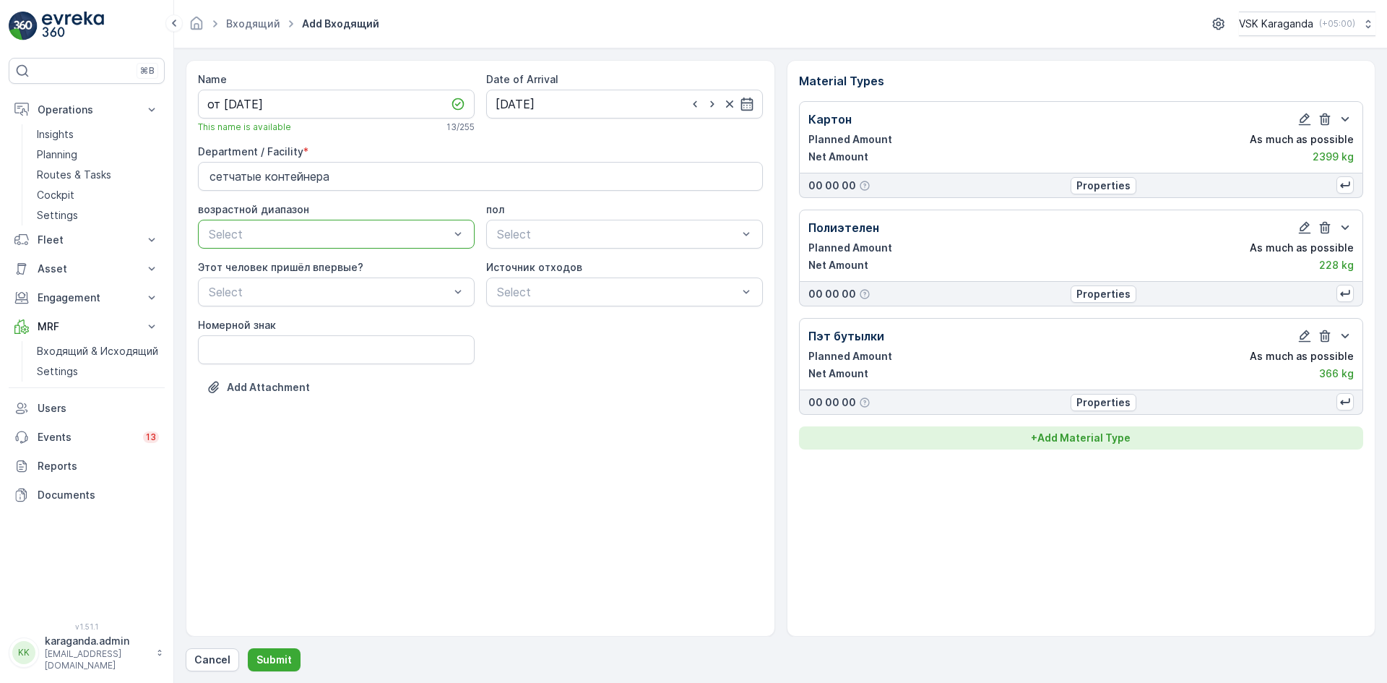
click at [1079, 441] on p "+ Add Material Type" at bounding box center [1081, 438] width 100 height 14
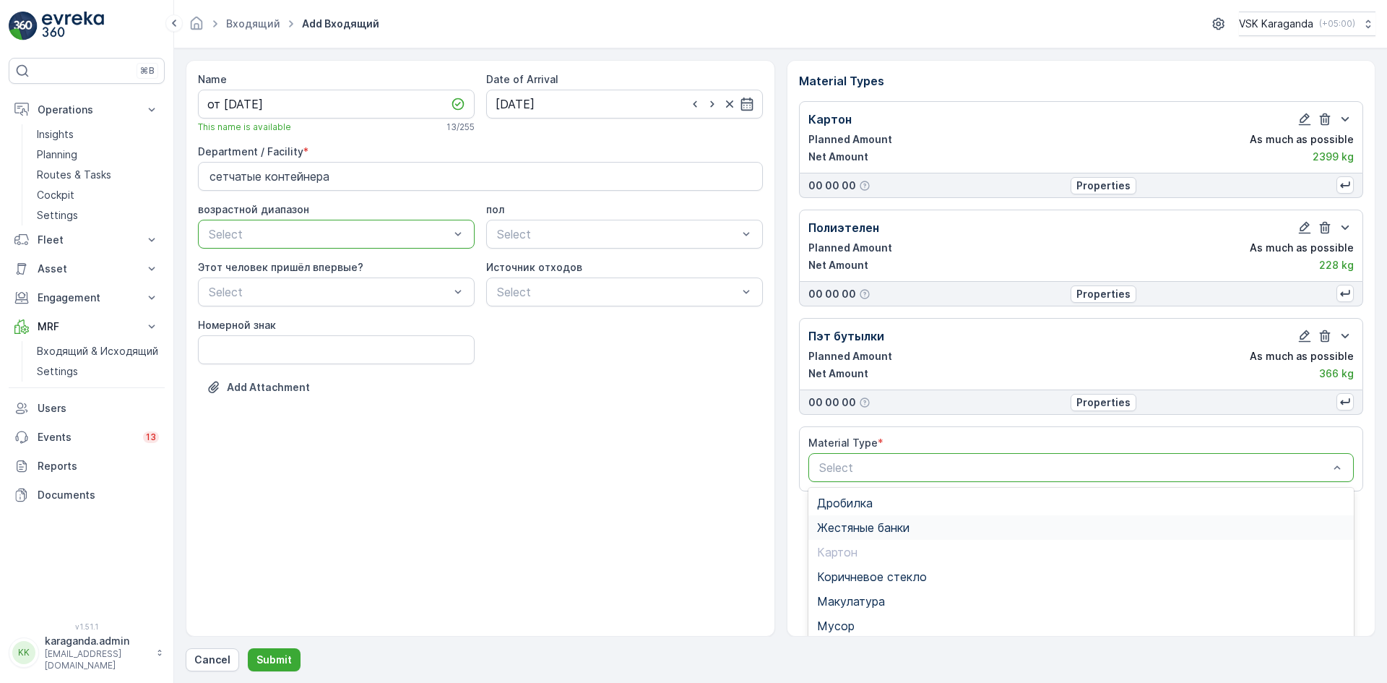
click at [898, 539] on div "Жестяные банки" at bounding box center [1081, 527] width 546 height 25
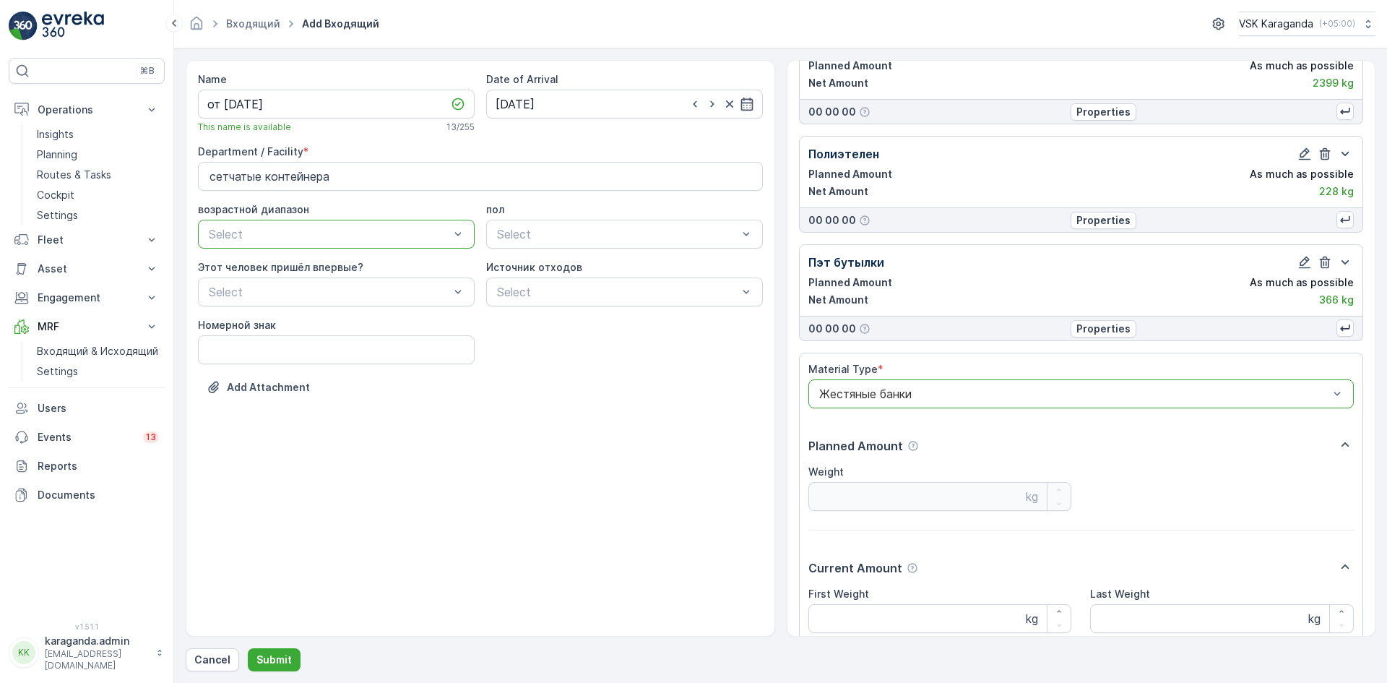
scroll to position [198, 0]
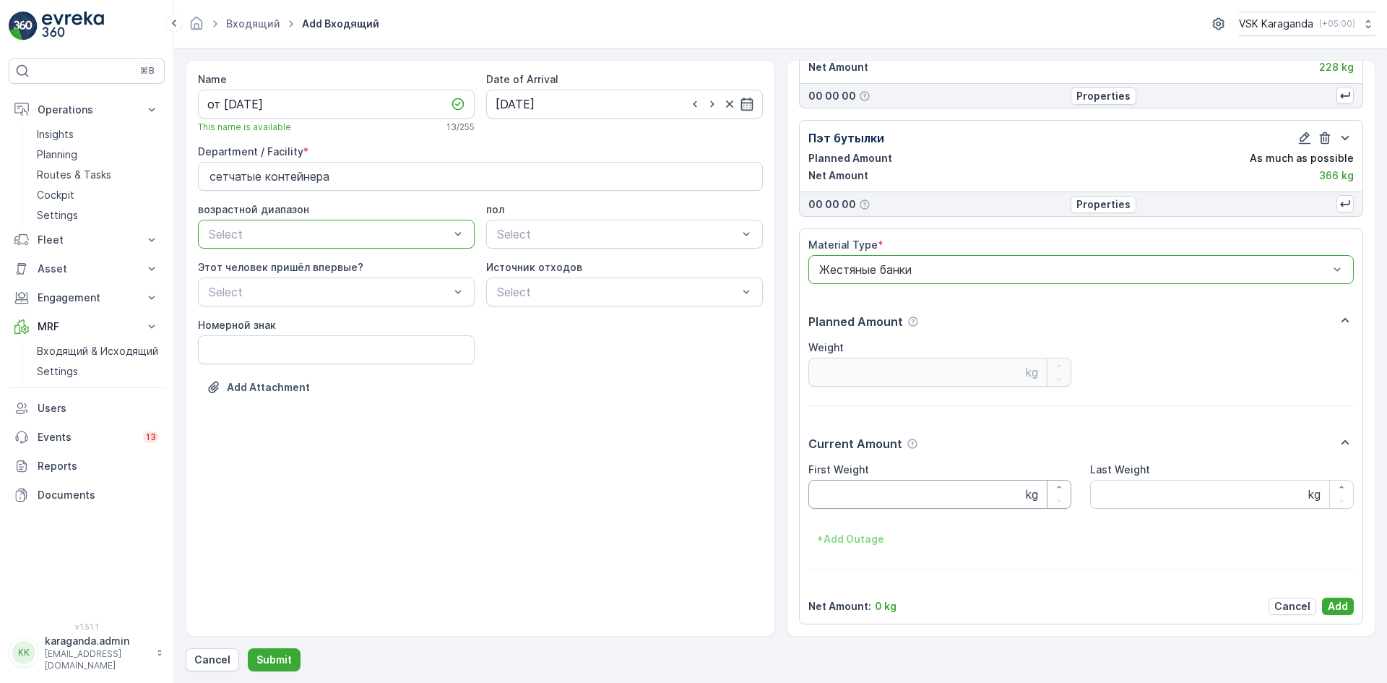
click at [871, 489] on Weight "First Weight" at bounding box center [940, 494] width 264 height 29
type Weight "20"
click at [1334, 603] on p "Add" at bounding box center [1338, 606] width 20 height 14
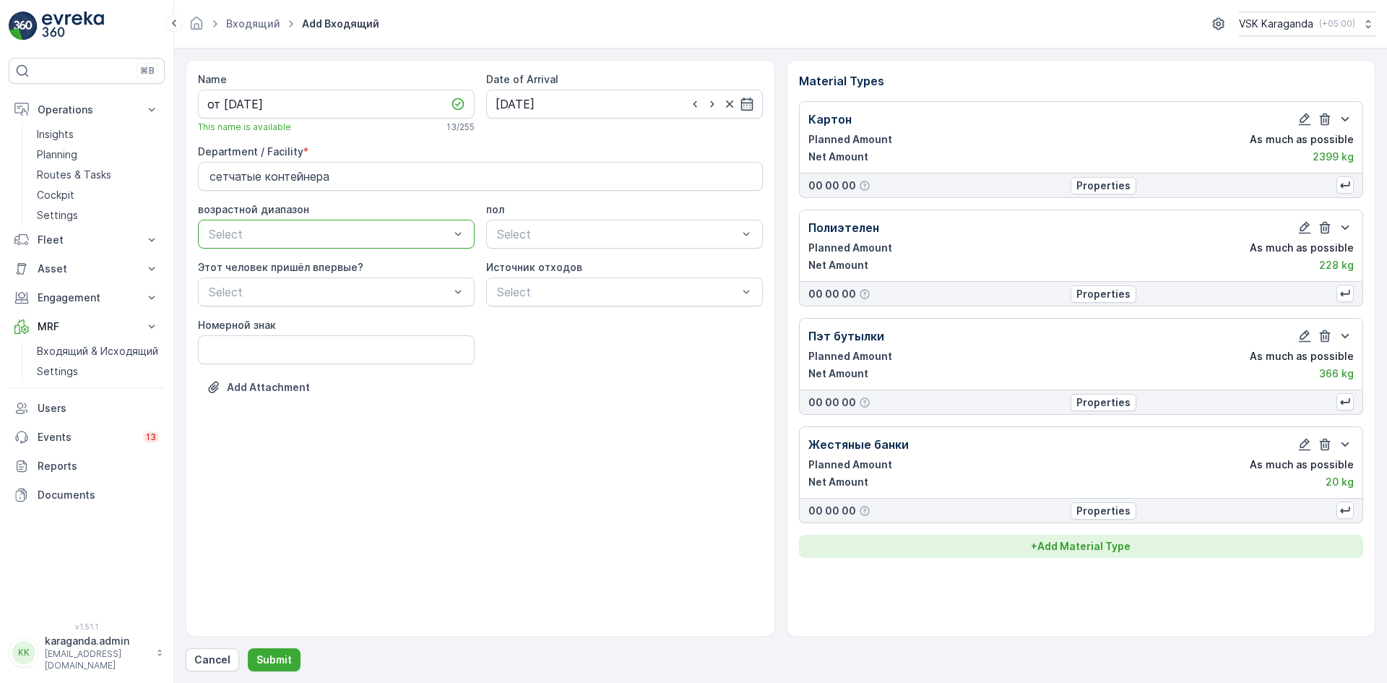
click at [1076, 541] on p "+ Add Material Type" at bounding box center [1081, 546] width 100 height 14
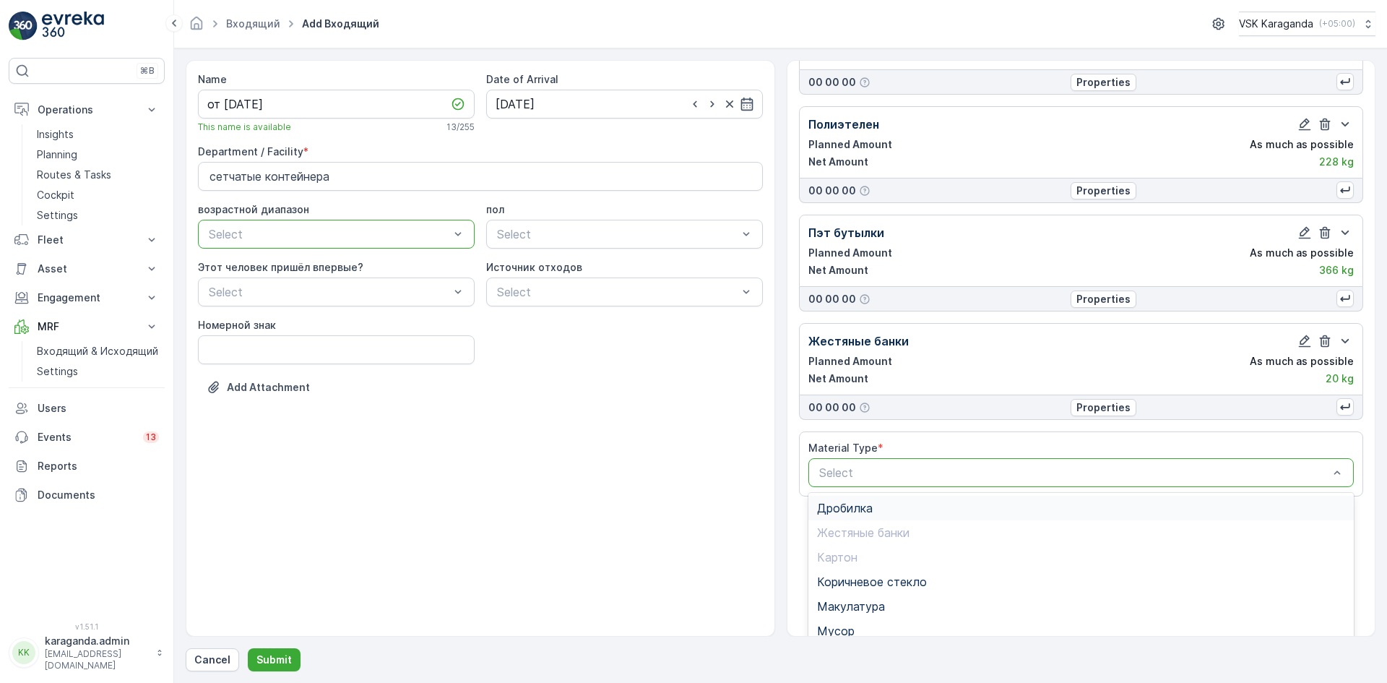
scroll to position [177, 0]
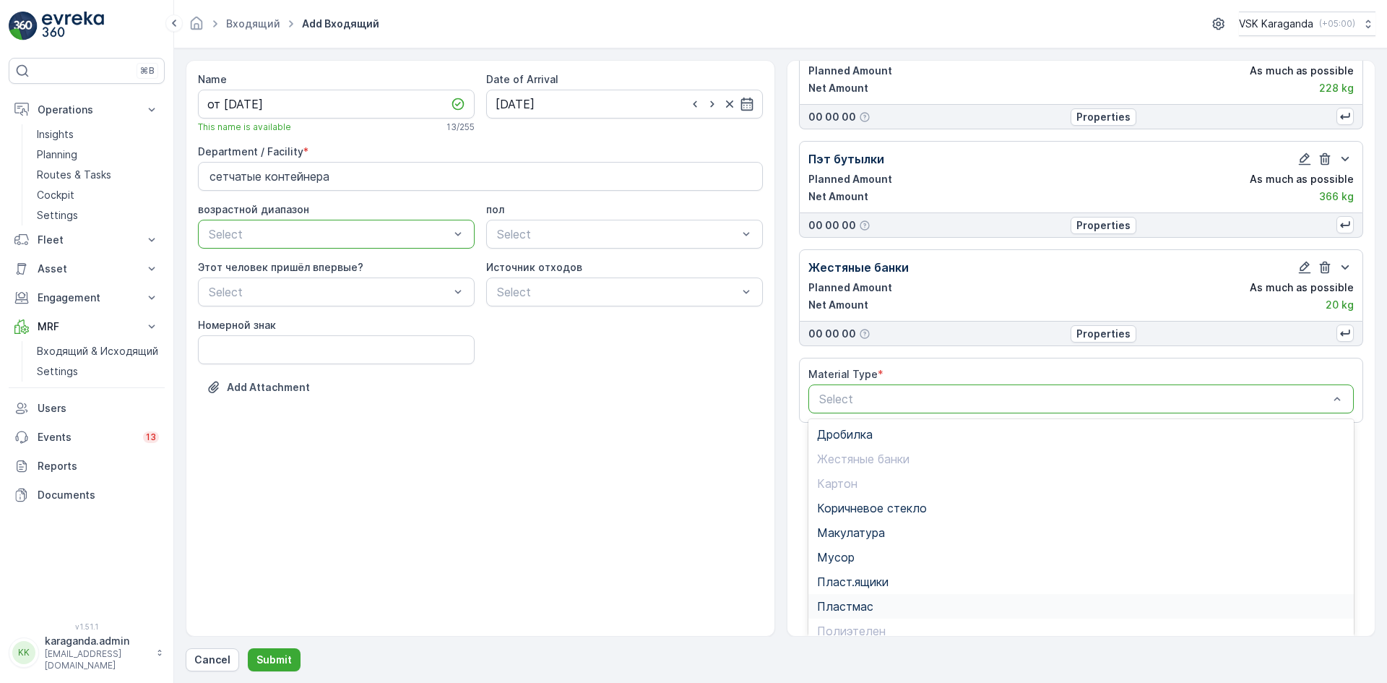
click at [842, 597] on div "Пластмас" at bounding box center [1081, 606] width 546 height 25
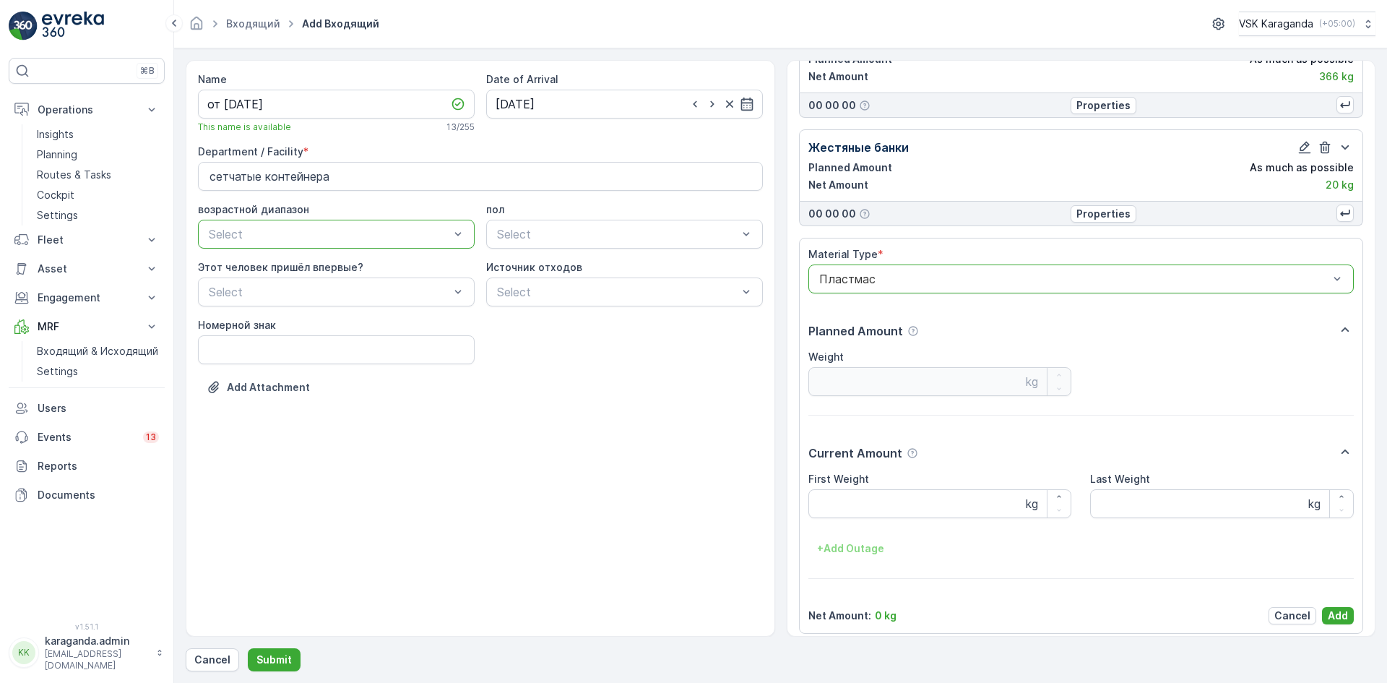
scroll to position [306, 0]
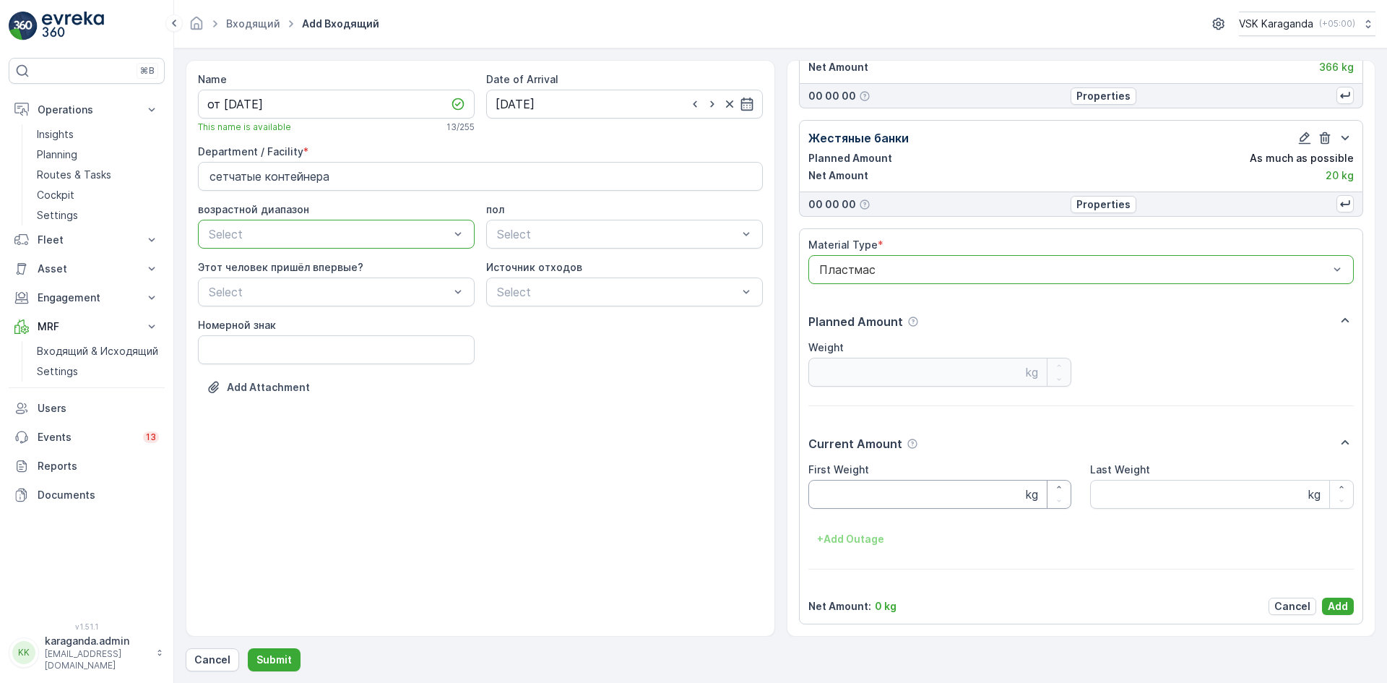
click at [834, 497] on Weight "First Weight" at bounding box center [940, 494] width 264 height 29
type Weight "107"
click at [1337, 601] on p "Add" at bounding box center [1338, 606] width 20 height 14
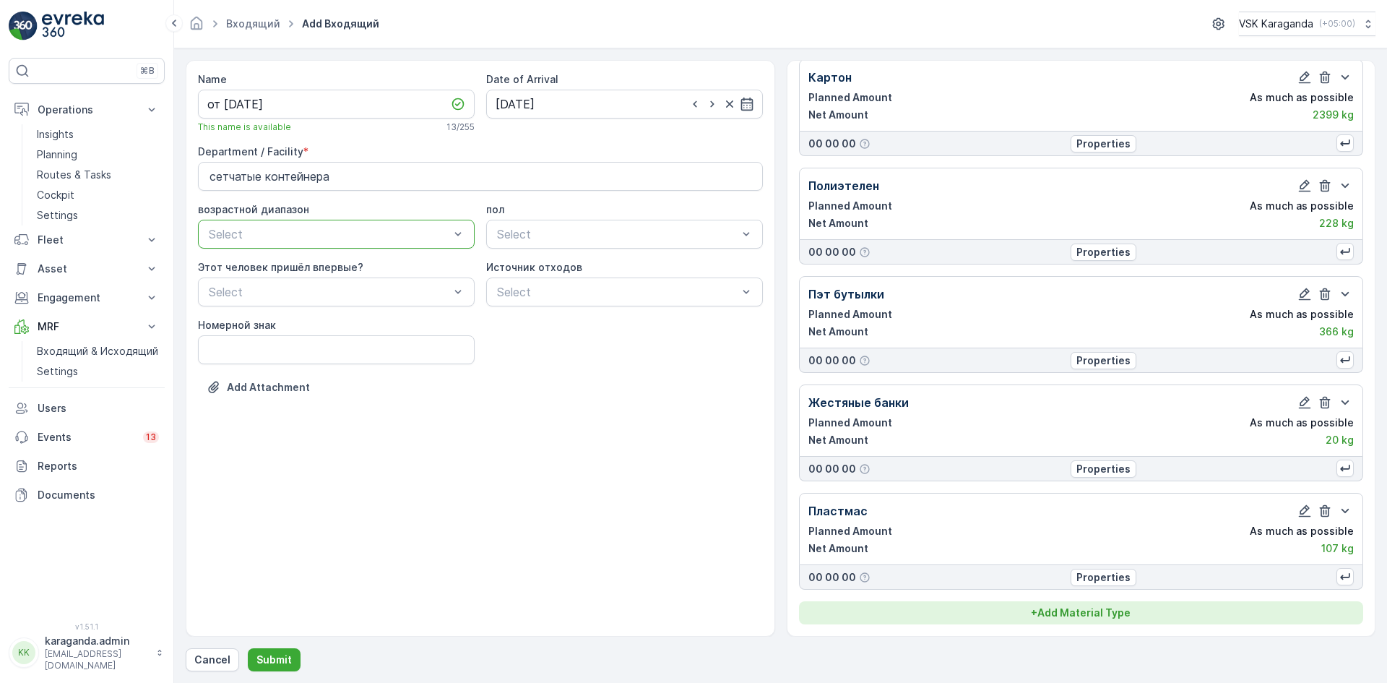
click at [1072, 612] on p "+ Add Material Type" at bounding box center [1081, 612] width 100 height 14
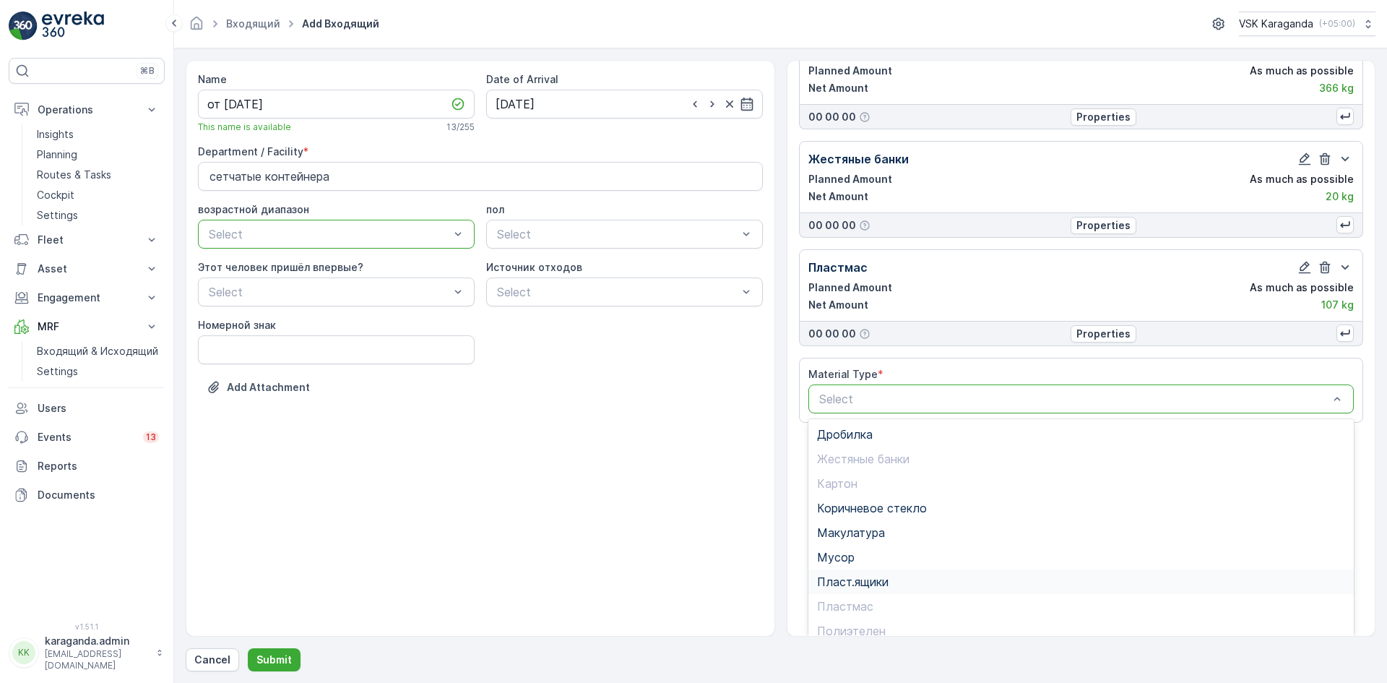
scroll to position [84, 0]
click at [854, 595] on span "Стекло" at bounding box center [837, 596] width 41 height 13
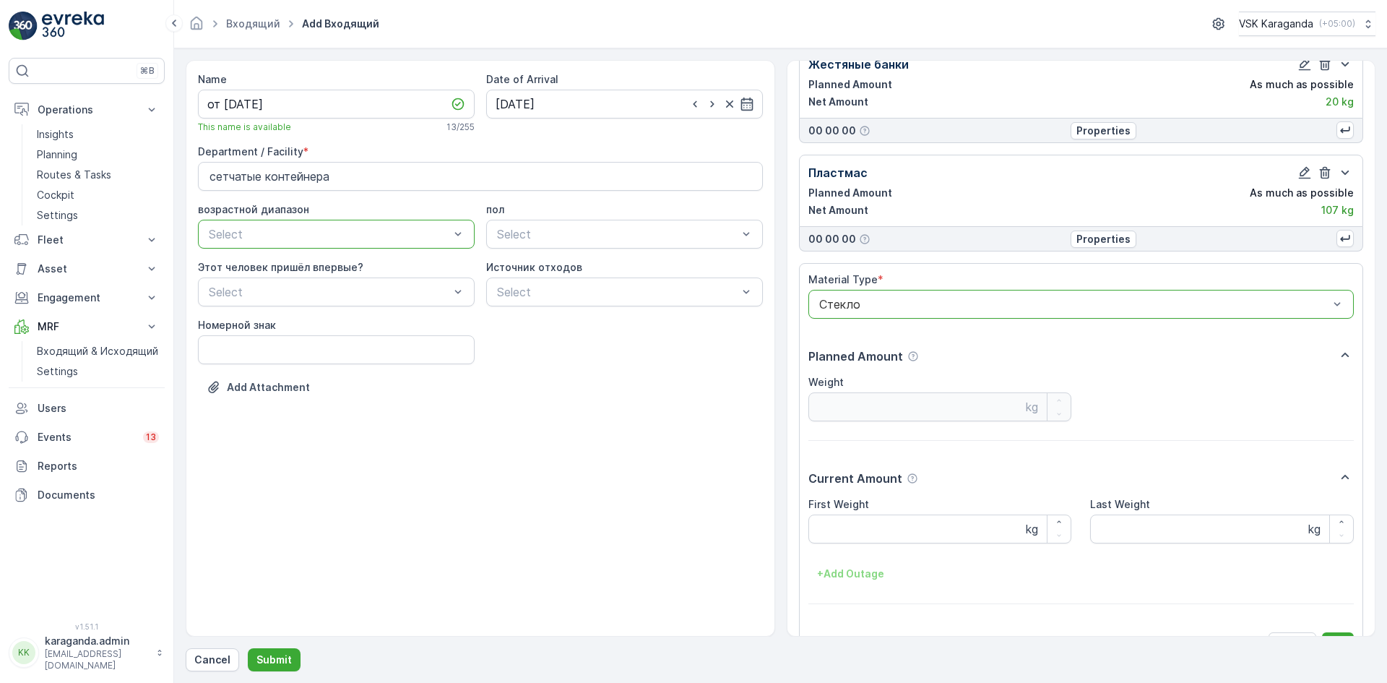
scroll to position [415, 0]
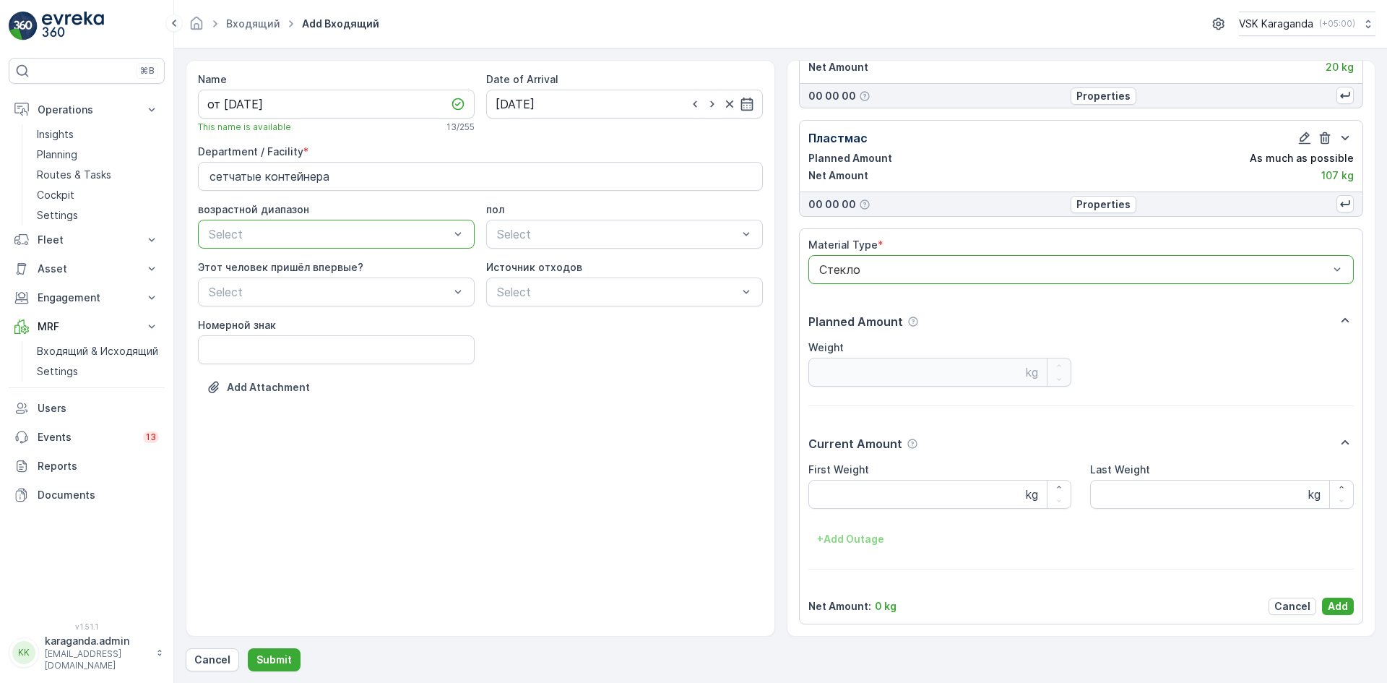
click at [848, 491] on Weight "First Weight" at bounding box center [940, 494] width 264 height 29
type Weight "227"
click at [1331, 603] on p "Add" at bounding box center [1338, 606] width 20 height 14
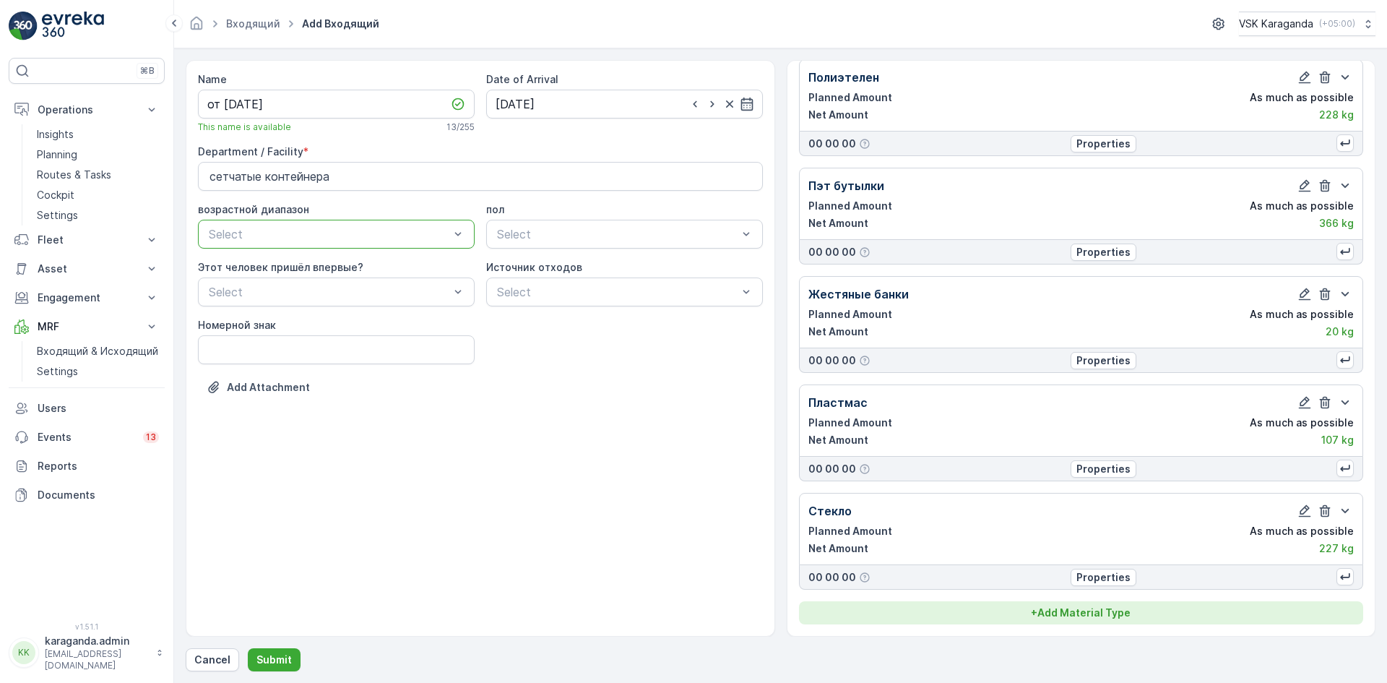
click at [1095, 615] on p "+ Add Material Type" at bounding box center [1081, 612] width 100 height 14
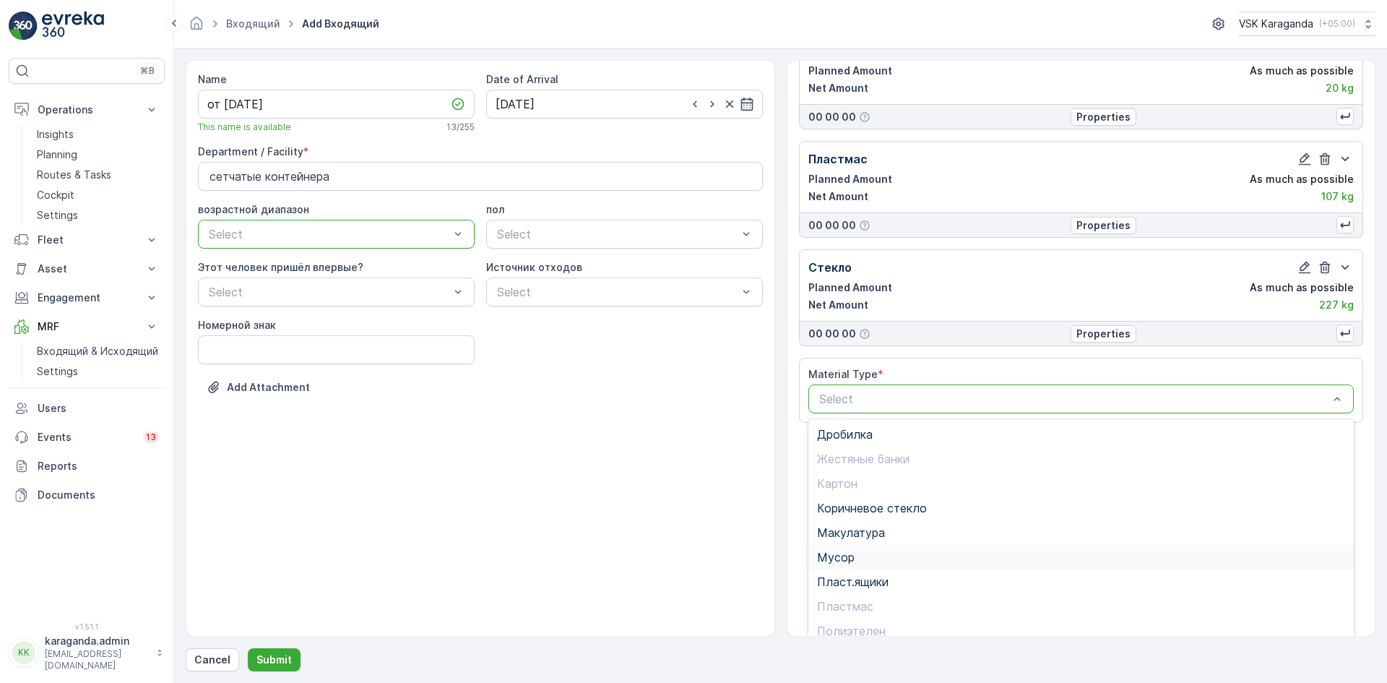
click at [844, 551] on div "Мусор" at bounding box center [1081, 557] width 546 height 25
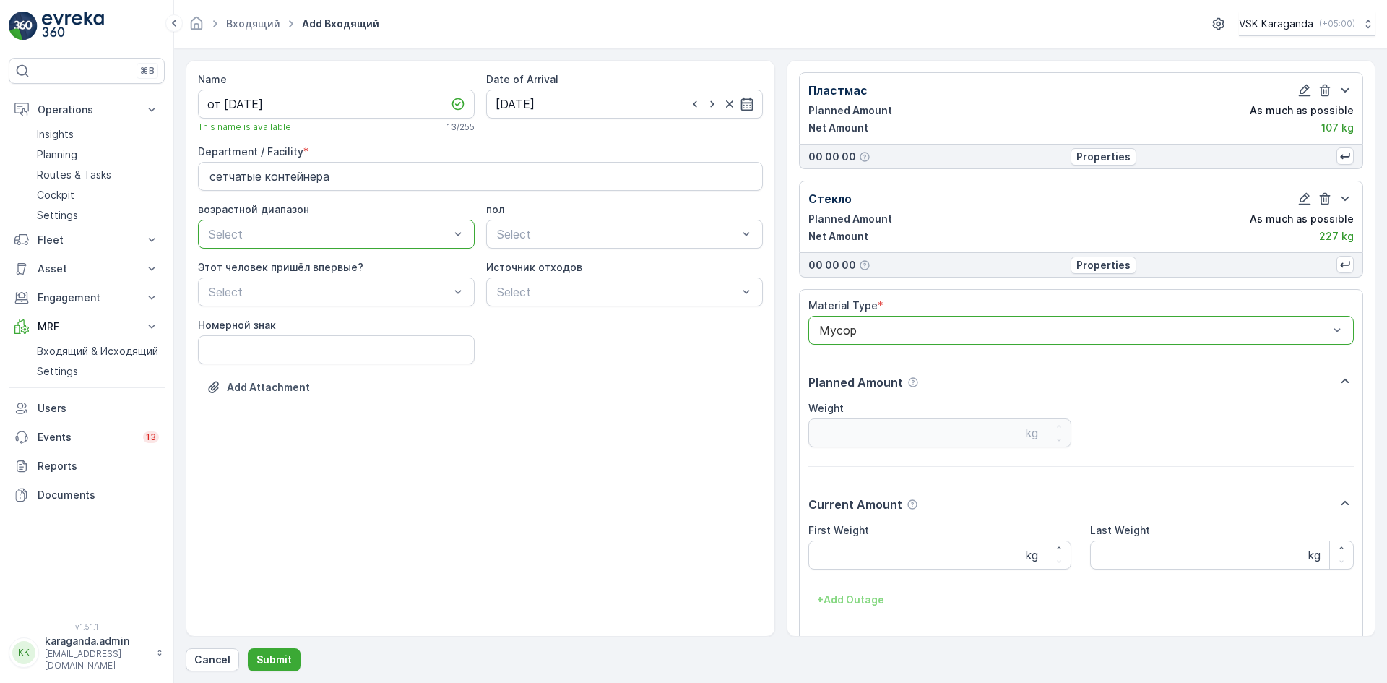
scroll to position [523, 0]
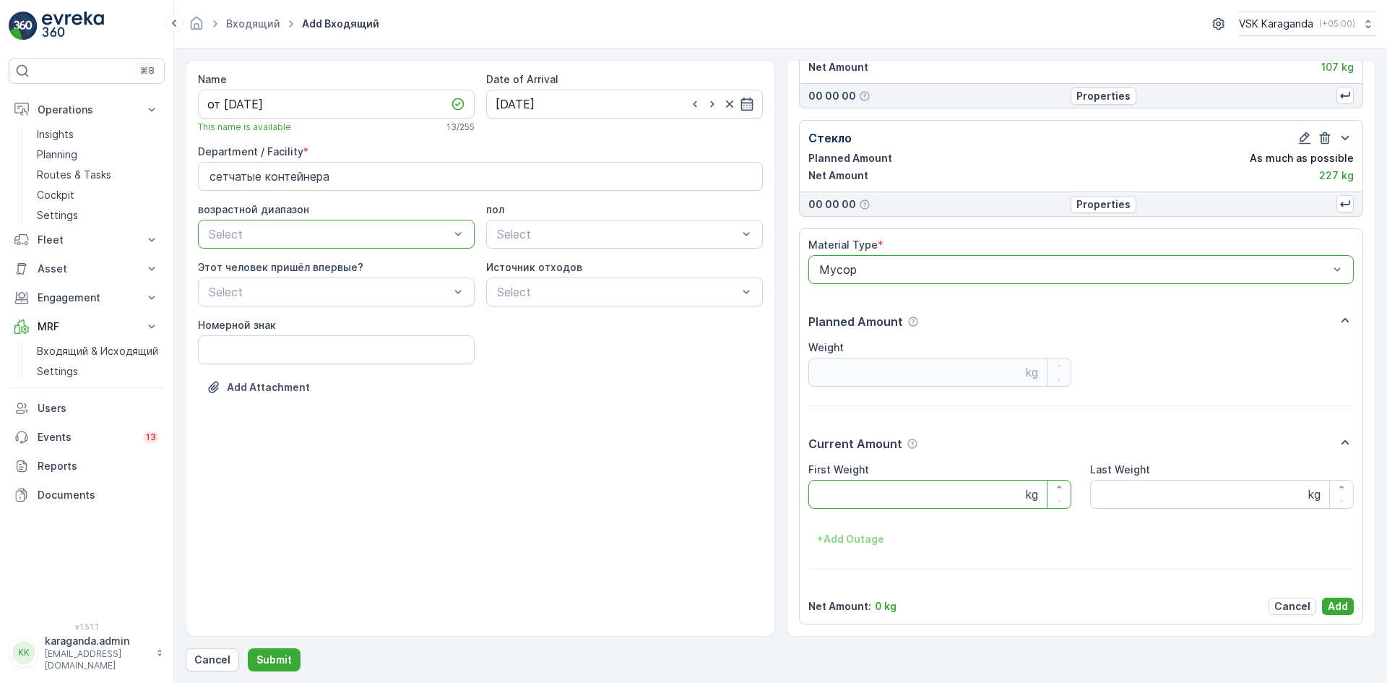
click at [839, 485] on Weight "First Weight" at bounding box center [940, 494] width 264 height 29
type Weight "687"
click at [1328, 606] on p "Add" at bounding box center [1338, 606] width 20 height 14
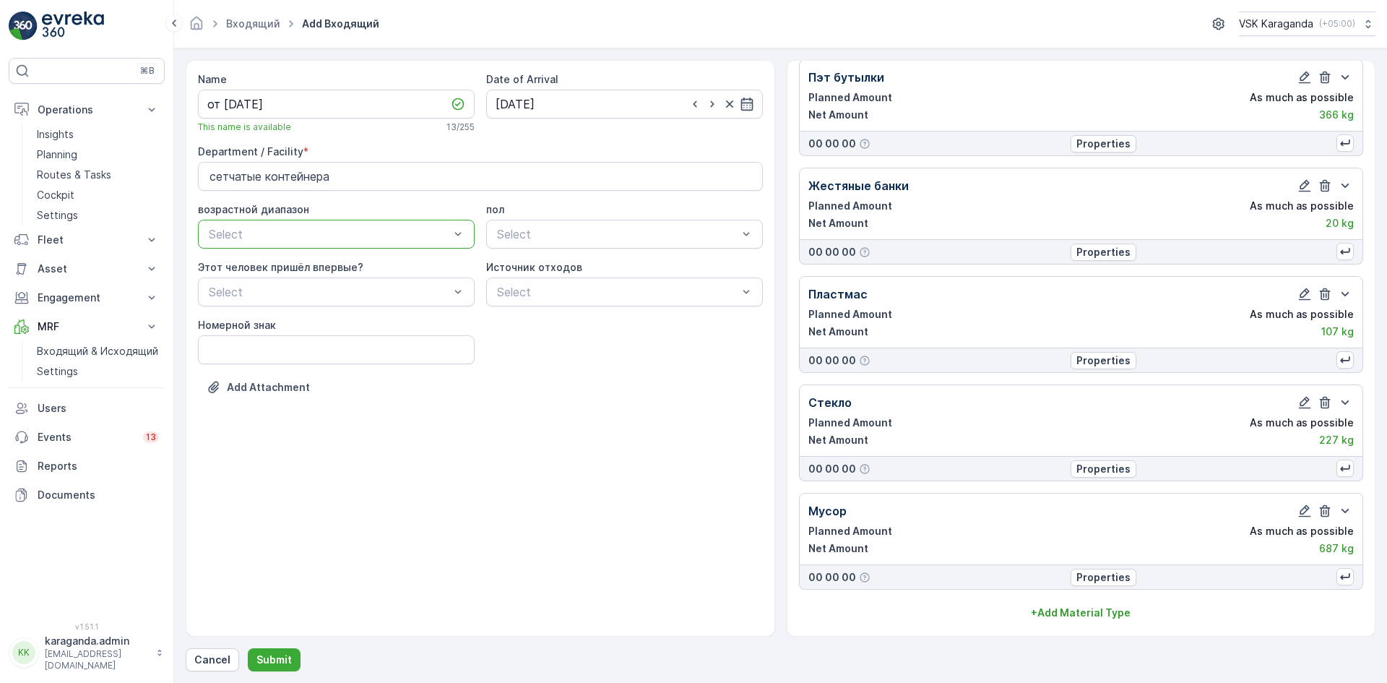
scroll to position [259, 0]
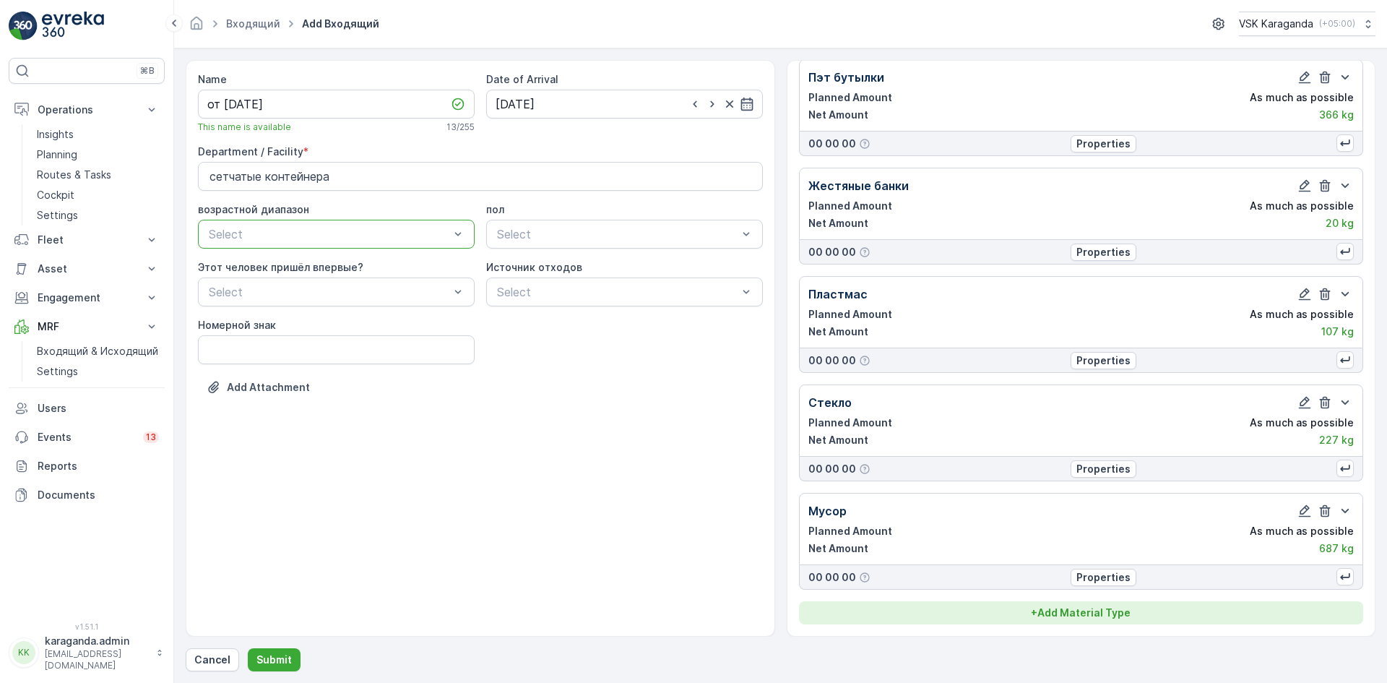
click at [1085, 619] on p "+ Add Material Type" at bounding box center [1081, 612] width 100 height 14
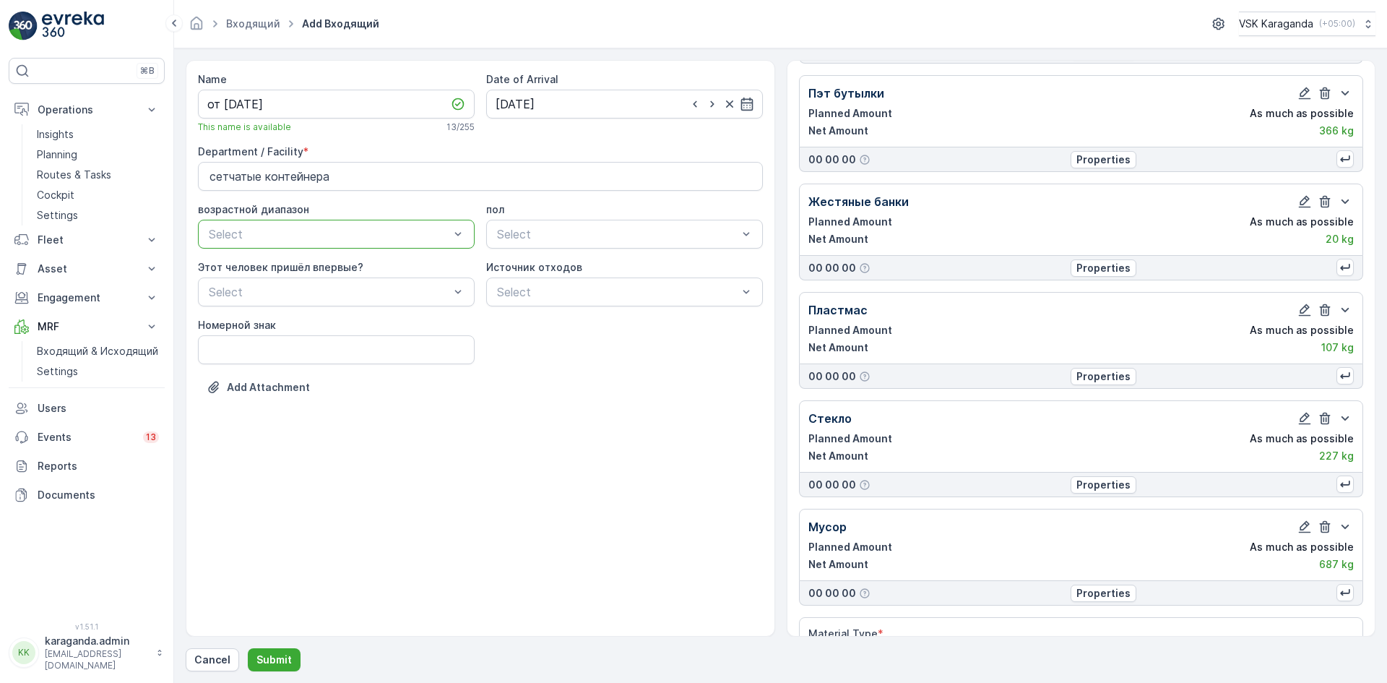
scroll to position [301, 0]
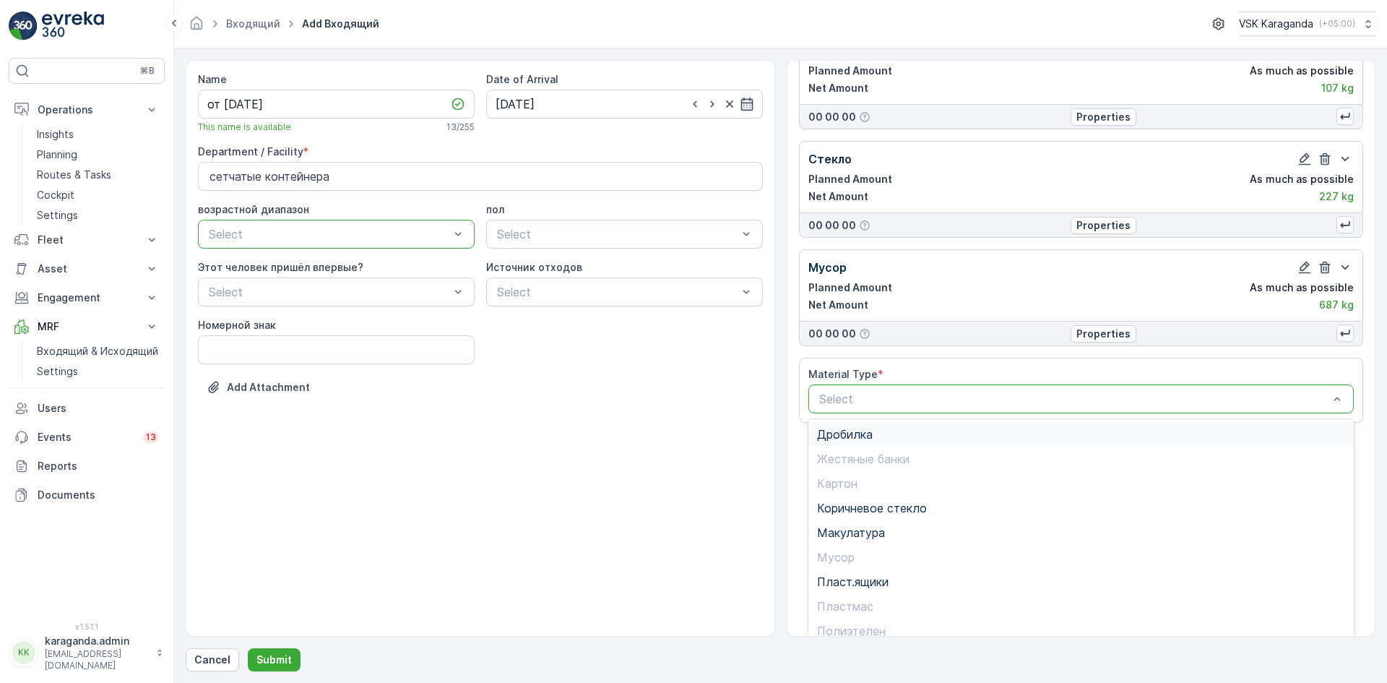
click at [836, 441] on div "Дробилка" at bounding box center [1081, 434] width 546 height 25
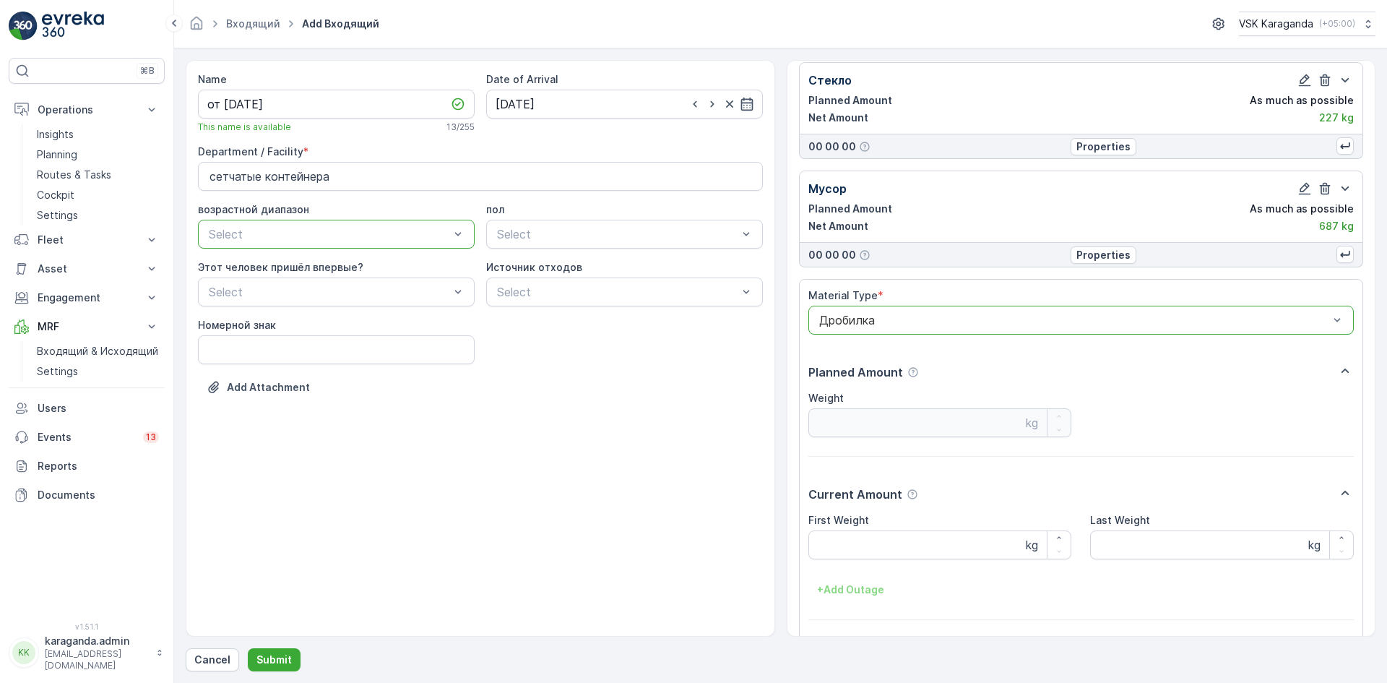
scroll to position [631, 0]
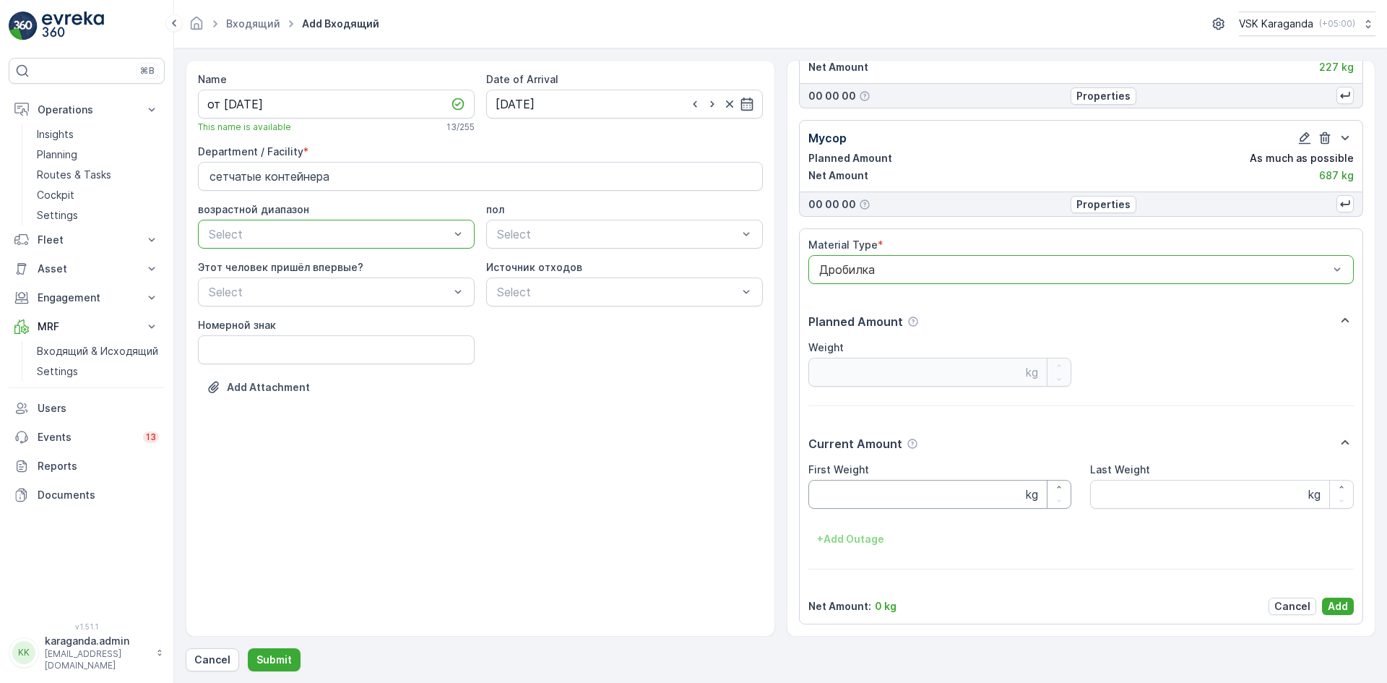
click at [829, 488] on Weight "First Weight" at bounding box center [940, 494] width 264 height 29
type Weight "327"
click at [1322, 606] on button "Add" at bounding box center [1338, 605] width 32 height 17
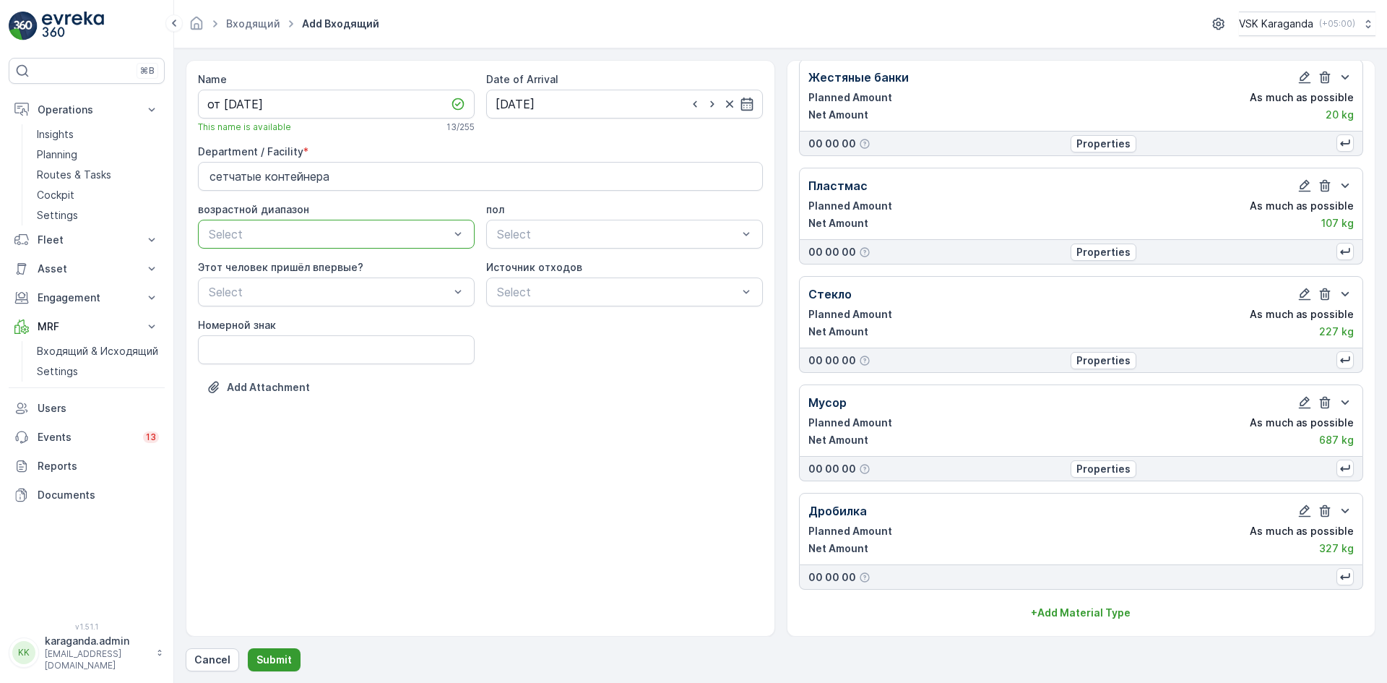
click at [260, 656] on p "Submit" at bounding box center [273, 659] width 35 height 14
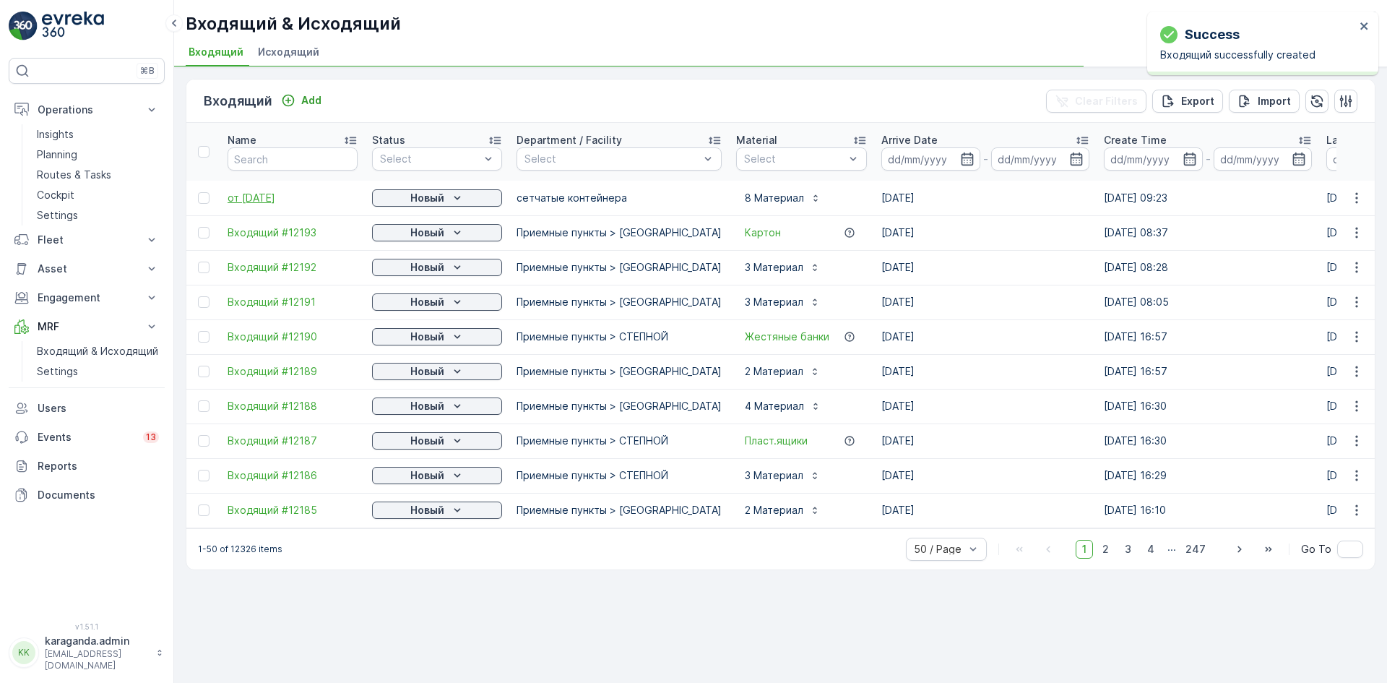
click at [262, 197] on span "от [DATE]" at bounding box center [293, 198] width 130 height 14
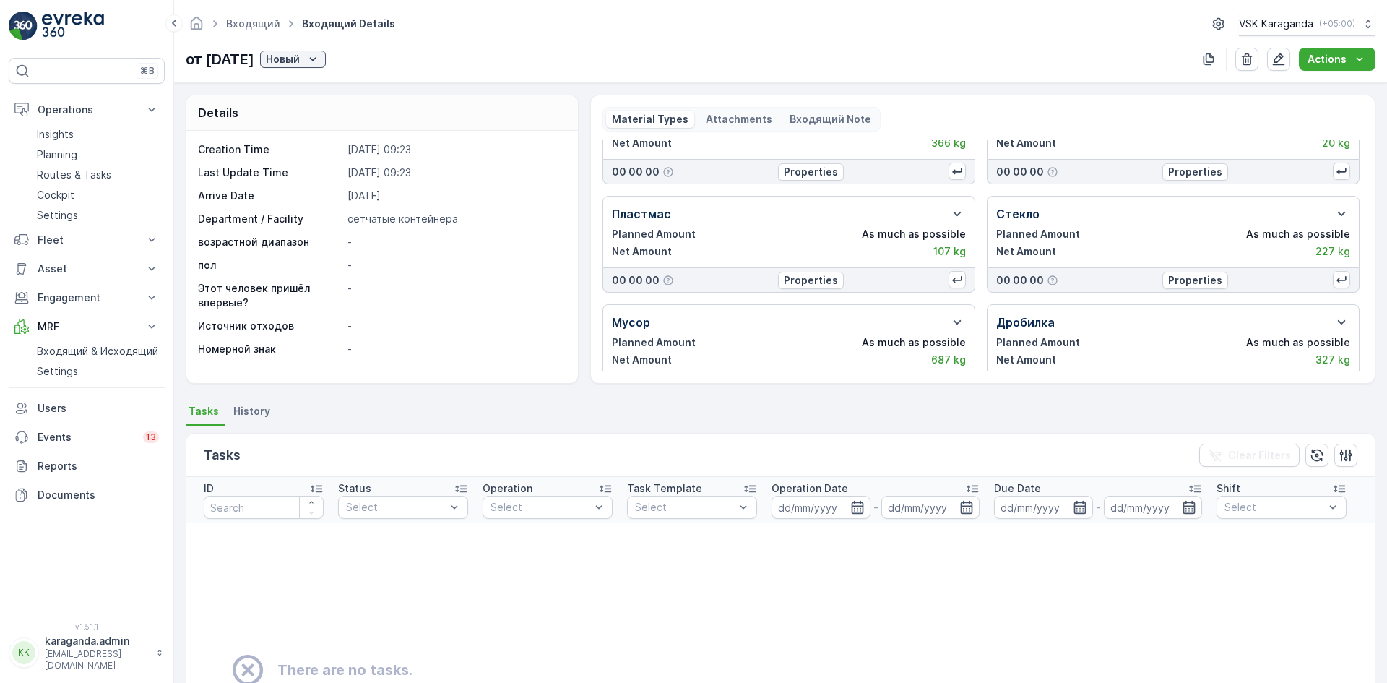
scroll to position [191, 0]
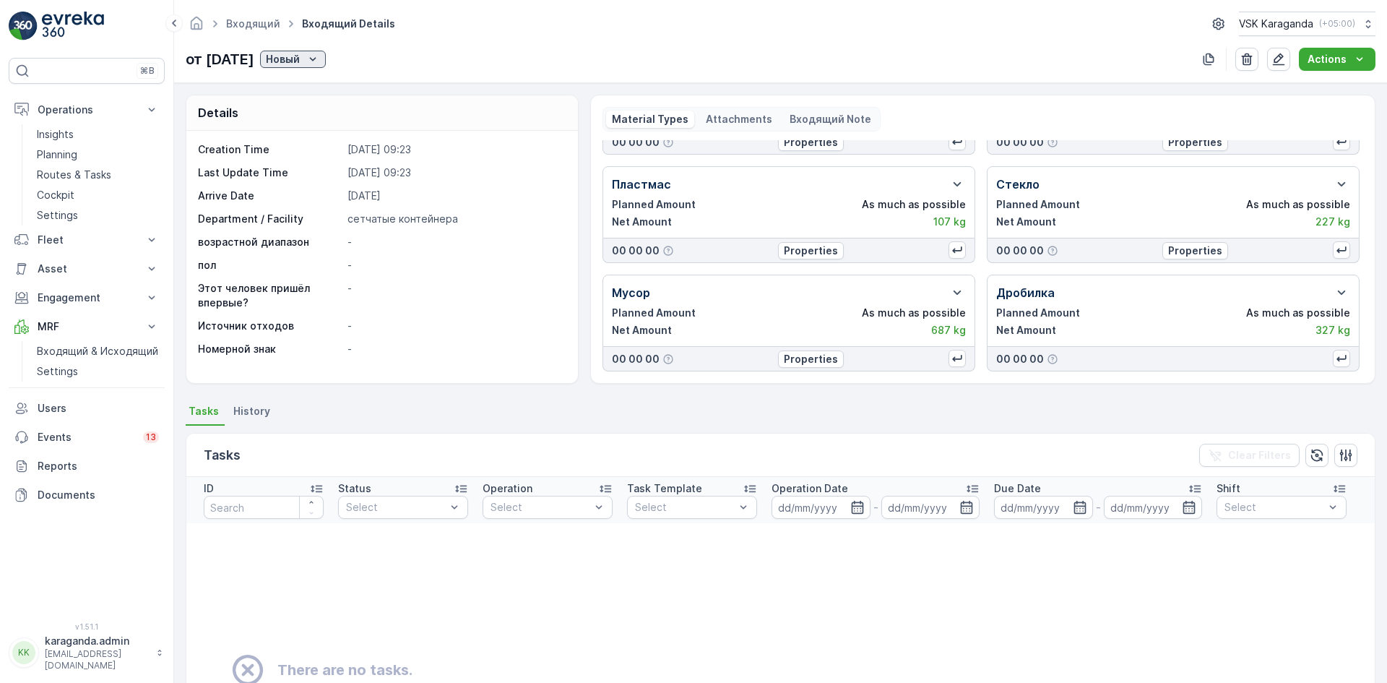
click at [300, 62] on p "Новый" at bounding box center [283, 59] width 34 height 14
click at [316, 100] on span "подтвердить" at bounding box center [329, 101] width 66 height 14
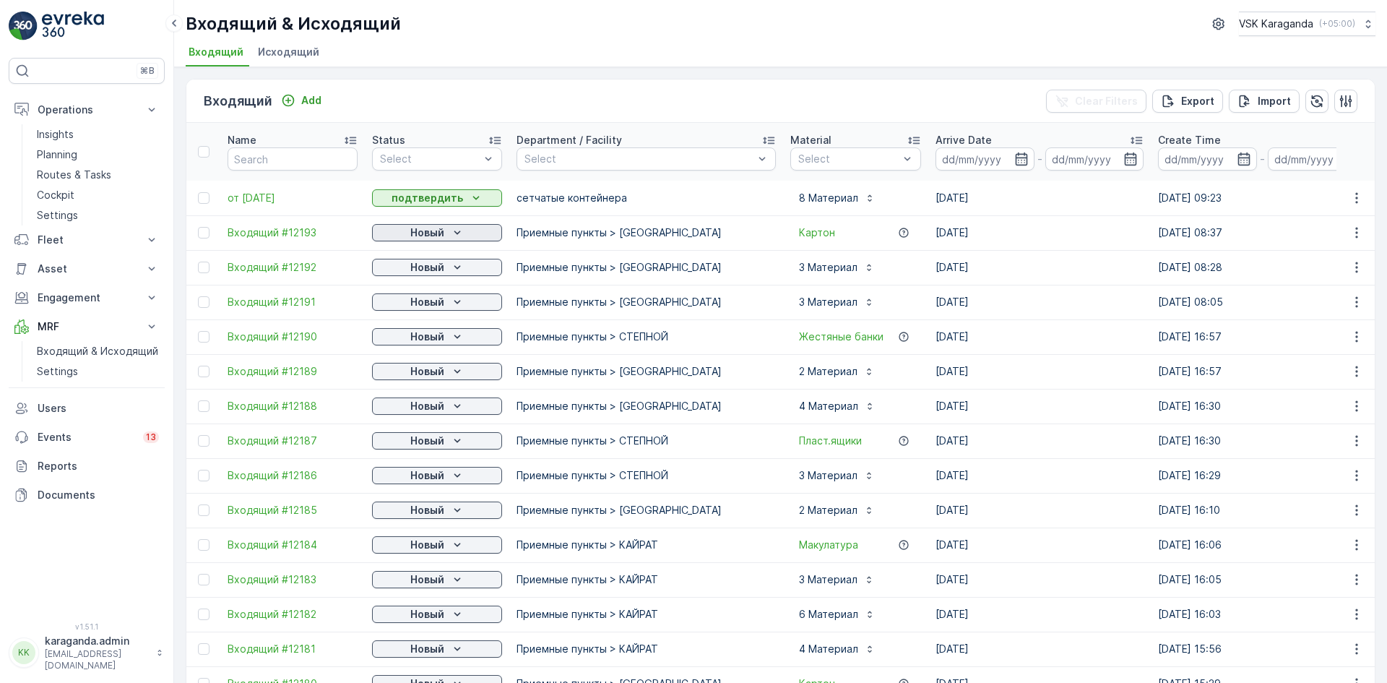
click at [420, 228] on p "Новый" at bounding box center [427, 232] width 34 height 14
click at [411, 269] on span "подтвердить" at bounding box center [414, 274] width 66 height 14
click at [433, 266] on p "Новый" at bounding box center [427, 267] width 34 height 14
click at [420, 303] on span "подтвердить" at bounding box center [414, 309] width 66 height 14
click at [420, 302] on p "Новый" at bounding box center [427, 302] width 34 height 14
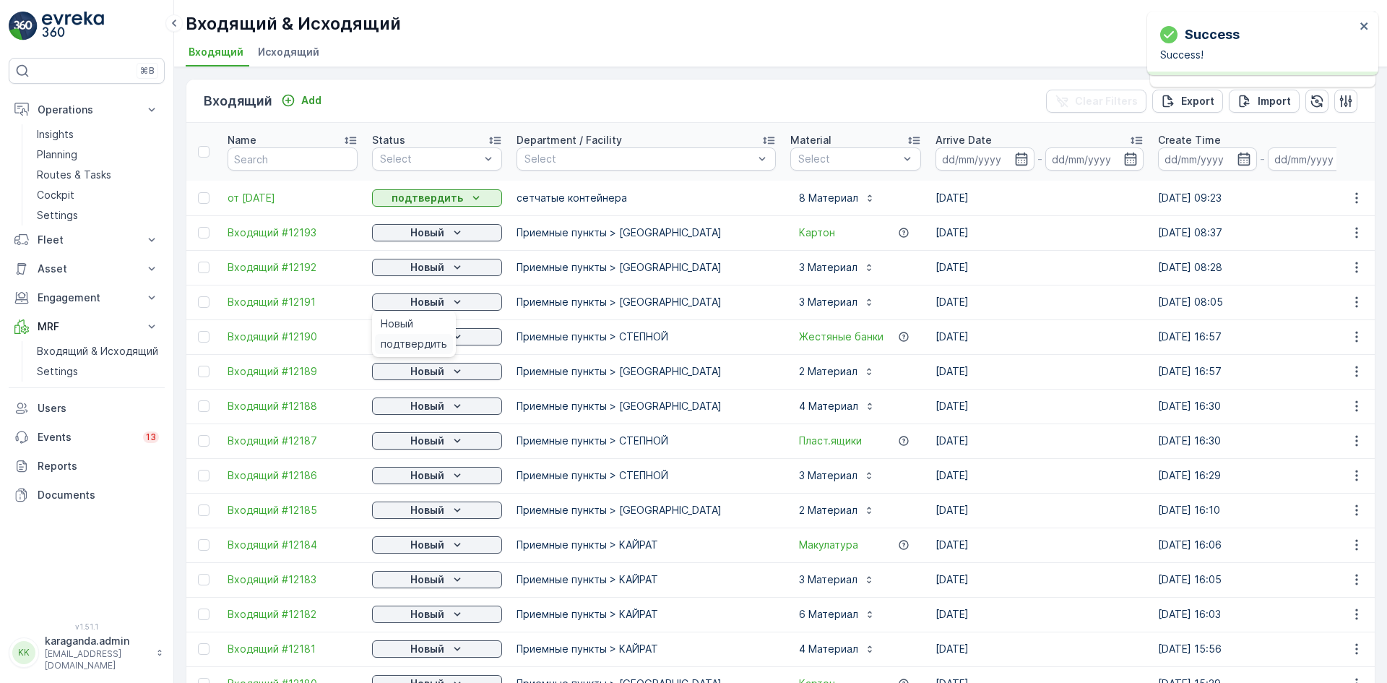
click at [411, 340] on span "подтвердить" at bounding box center [414, 344] width 66 height 14
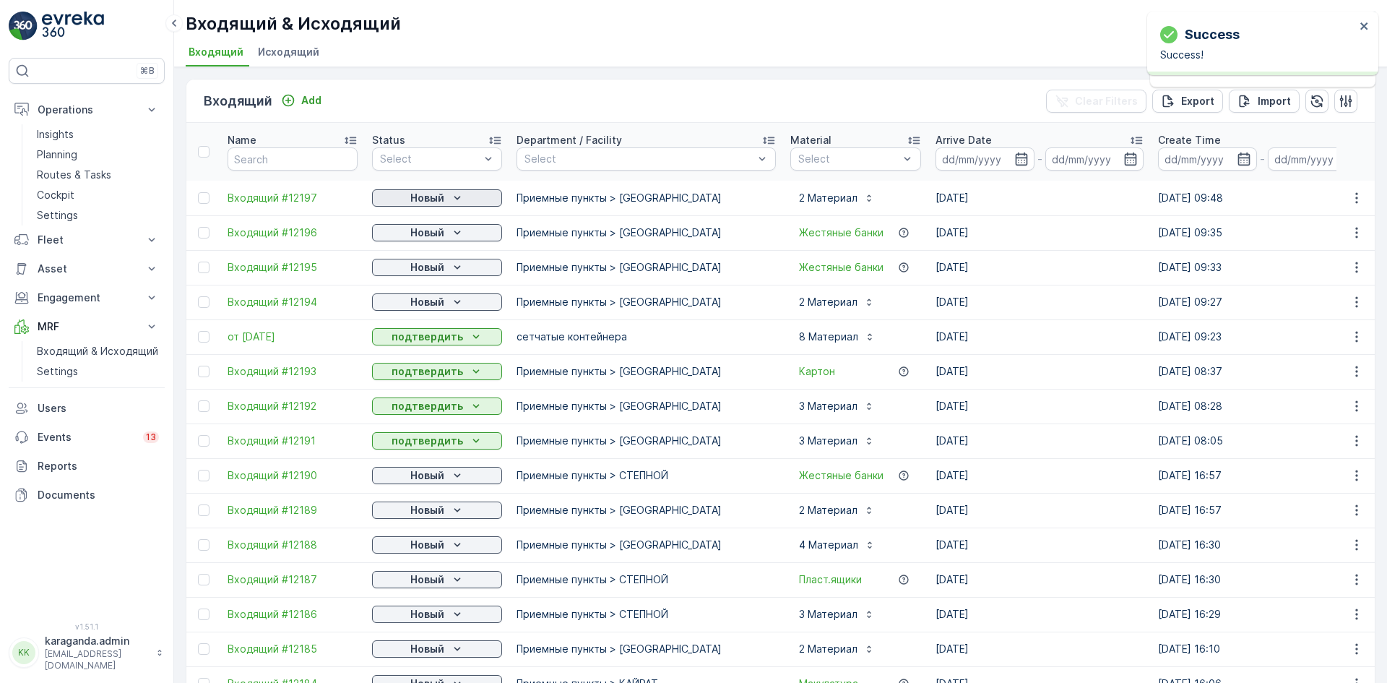
click at [450, 200] on icon "Новый" at bounding box center [457, 198] width 14 height 14
click at [442, 233] on span "подтвердить" at bounding box center [414, 240] width 66 height 14
click at [447, 236] on div "Новый" at bounding box center [437, 232] width 118 height 14
click at [447, 277] on div "подтвердить" at bounding box center [414, 274] width 78 height 20
click at [445, 272] on div "Новый" at bounding box center [437, 267] width 118 height 14
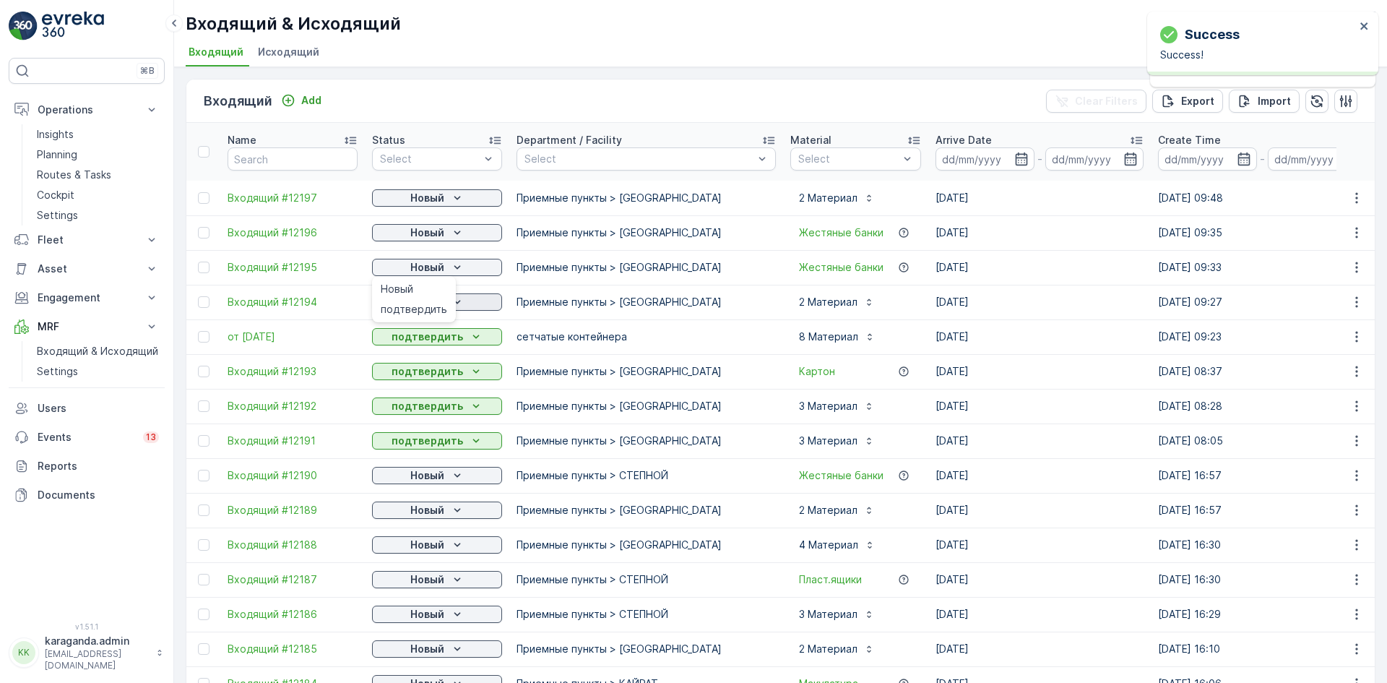
click at [437, 306] on span "подтвердить" at bounding box center [414, 309] width 66 height 14
click at [465, 302] on div "Новый" at bounding box center [437, 302] width 118 height 14
click at [426, 342] on p "подтвердить" at bounding box center [428, 336] width 72 height 14
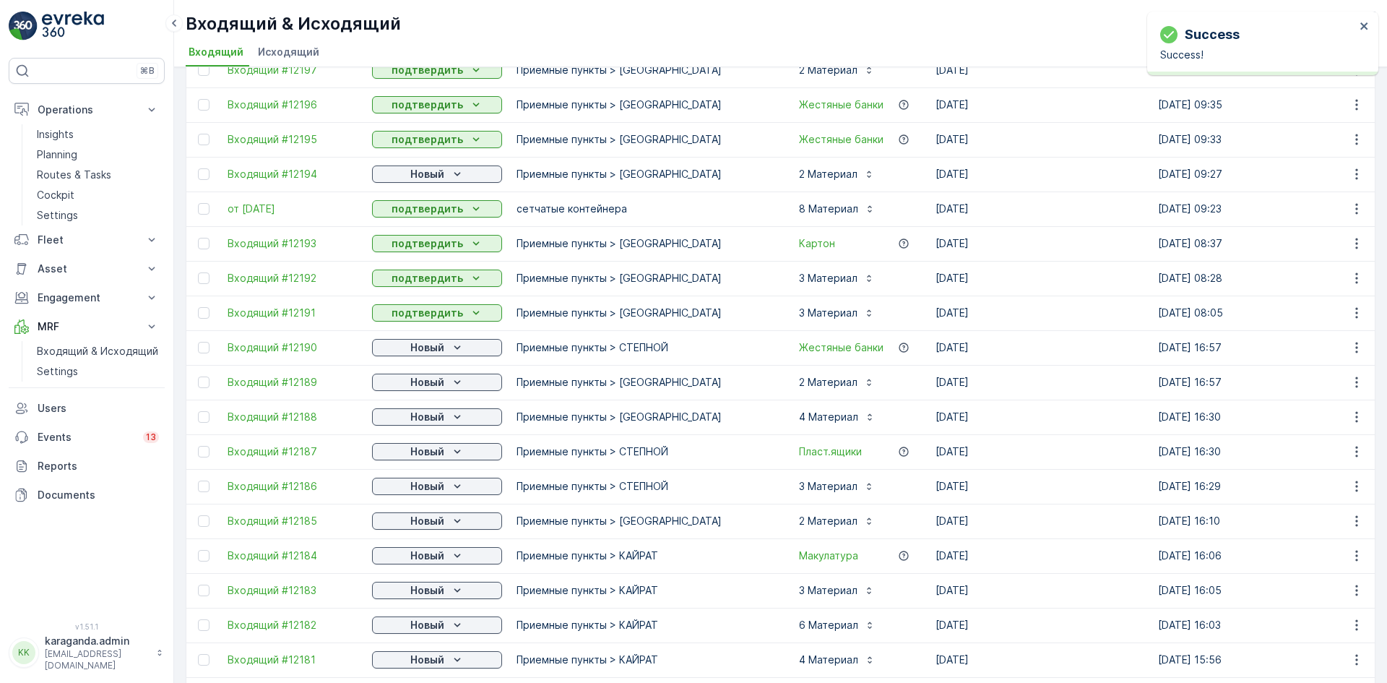
scroll to position [72, 0]
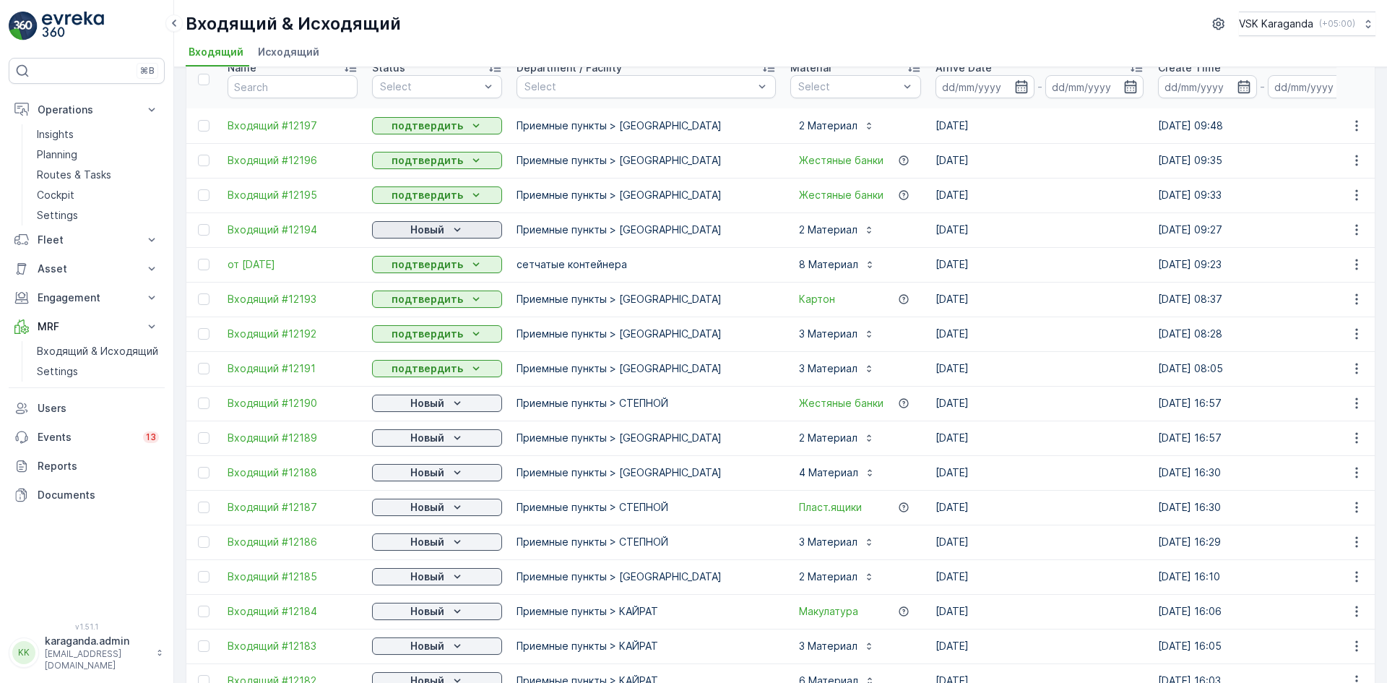
click at [439, 231] on p "Новый" at bounding box center [427, 230] width 34 height 14
click at [415, 270] on span "подтвердить" at bounding box center [414, 271] width 66 height 14
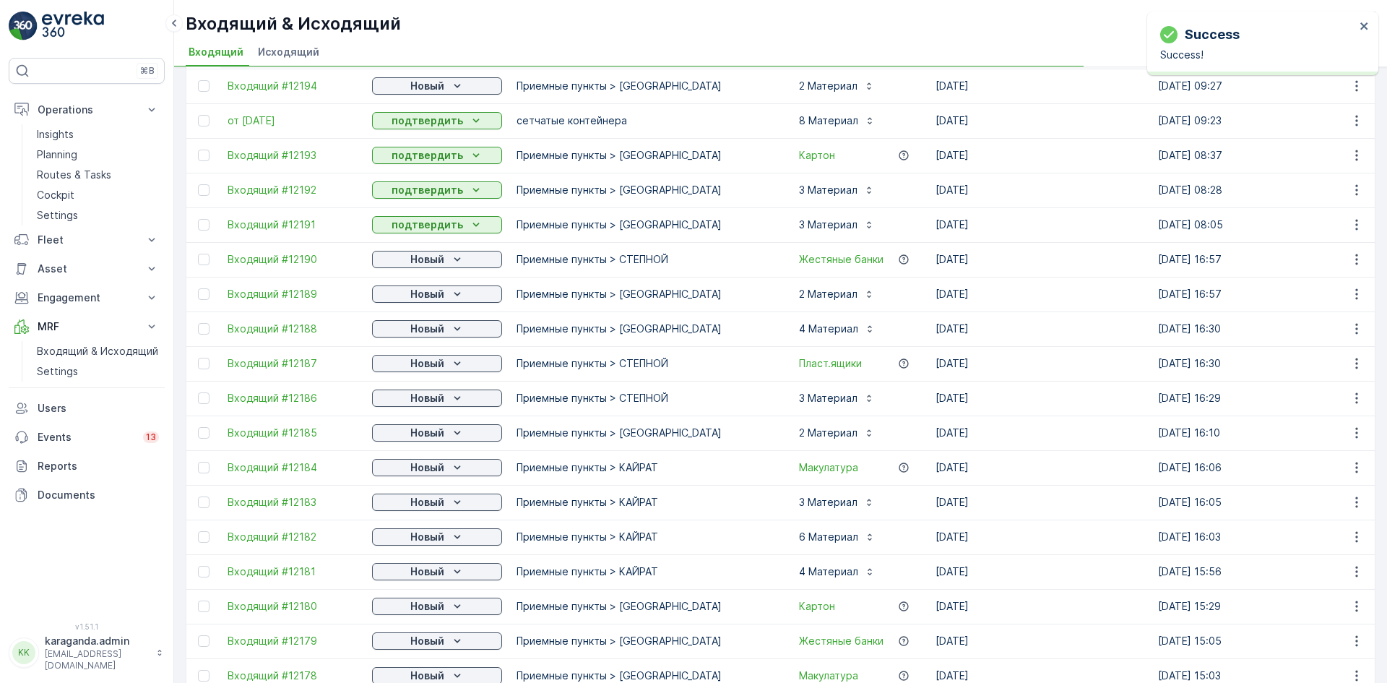
scroll to position [217, 0]
drag, startPoint x: 437, startPoint y: 259, endPoint x: 438, endPoint y: 267, distance: 8.0
click at [438, 259] on p "Новый" at bounding box center [427, 258] width 34 height 14
click at [423, 298] on span "подтвердить" at bounding box center [414, 300] width 66 height 14
click at [432, 291] on p "Новый" at bounding box center [427, 293] width 34 height 14
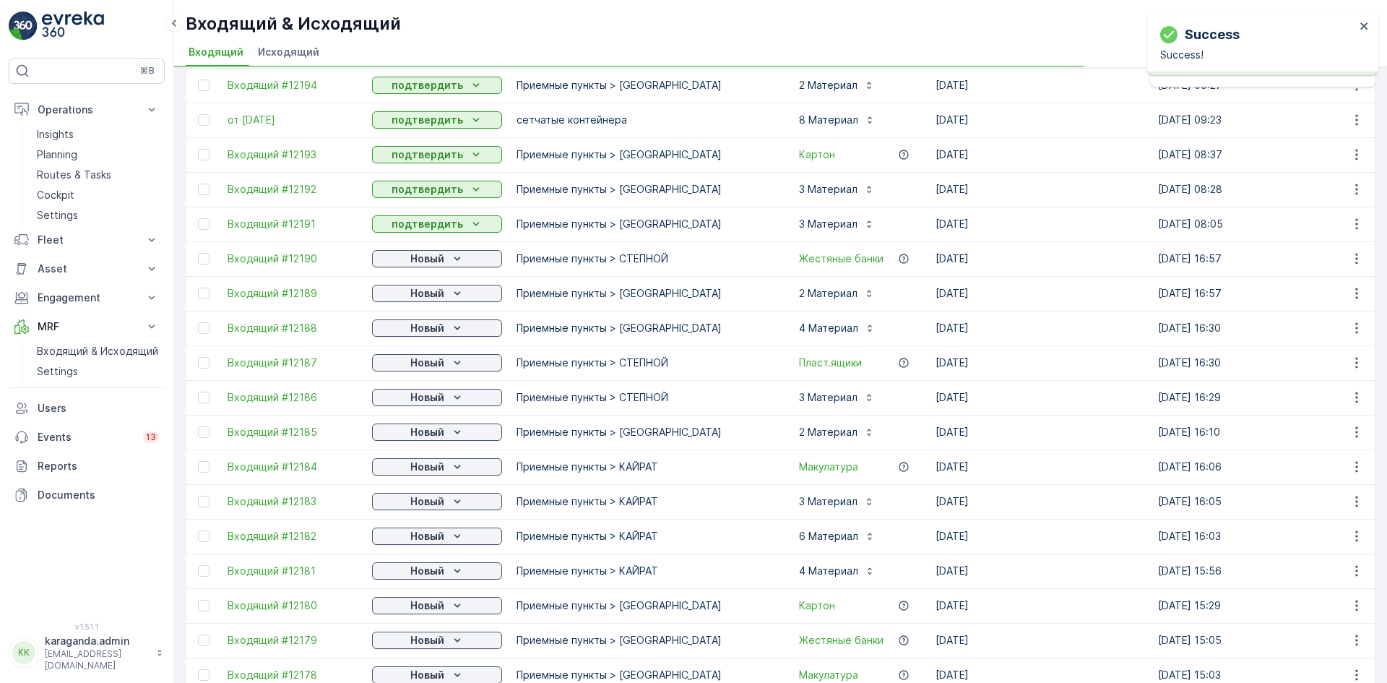
click at [442, 329] on p "Новый" at bounding box center [427, 328] width 34 height 14
click at [426, 368] on span "подтвердить" at bounding box center [414, 370] width 66 height 14
click at [441, 361] on p "Новый" at bounding box center [427, 362] width 34 height 14
click at [418, 402] on p "Новый" at bounding box center [427, 397] width 34 height 14
click at [418, 438] on span "подтвердить" at bounding box center [414, 439] width 66 height 14
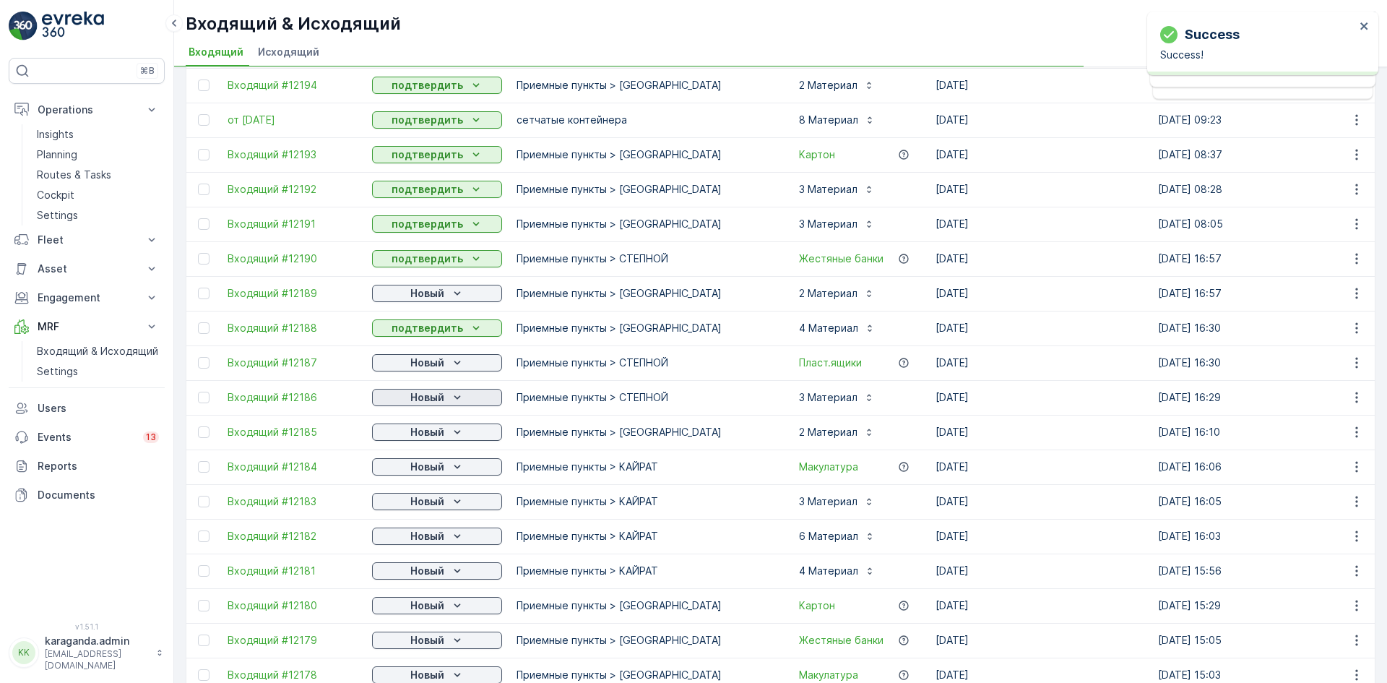
click at [434, 400] on p "Новый" at bounding box center [427, 397] width 34 height 14
click at [413, 438] on span "подтвердить" at bounding box center [414, 439] width 66 height 14
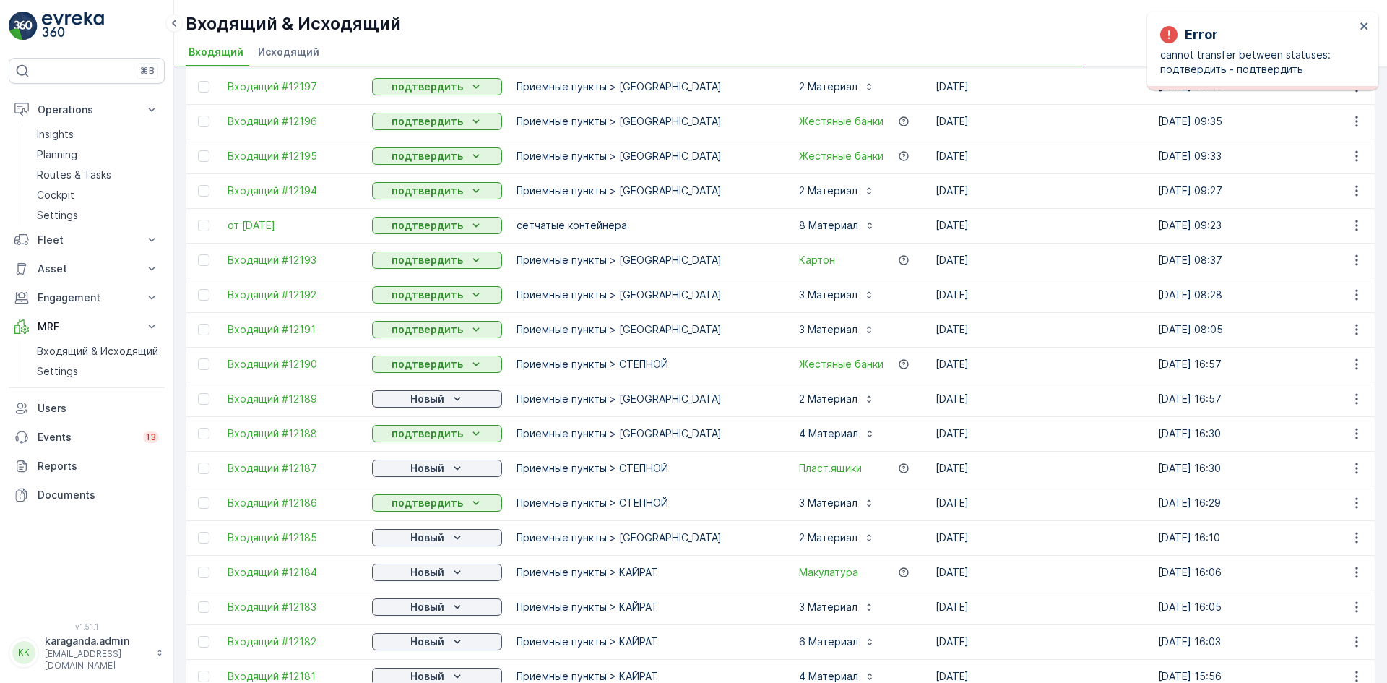
scroll to position [72, 0]
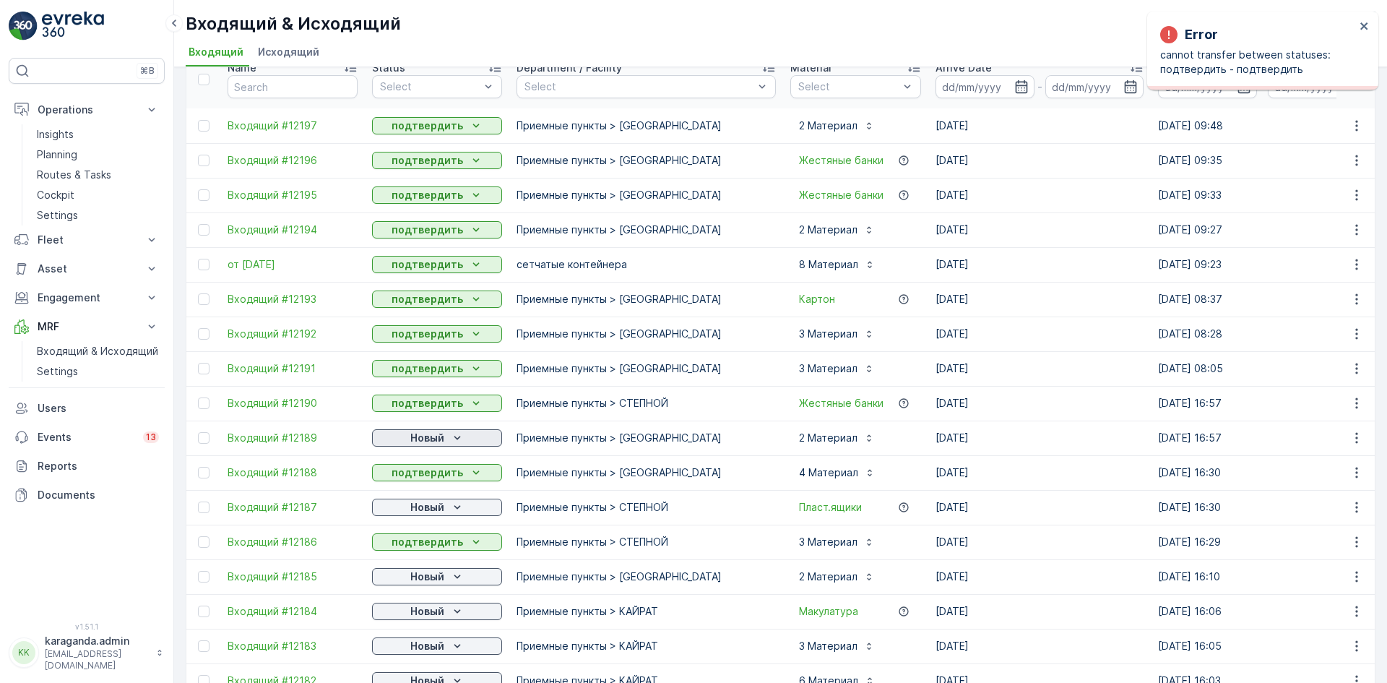
click at [428, 434] on p "Новый" at bounding box center [427, 438] width 34 height 14
click at [424, 474] on span "подтвердить" at bounding box center [414, 479] width 66 height 14
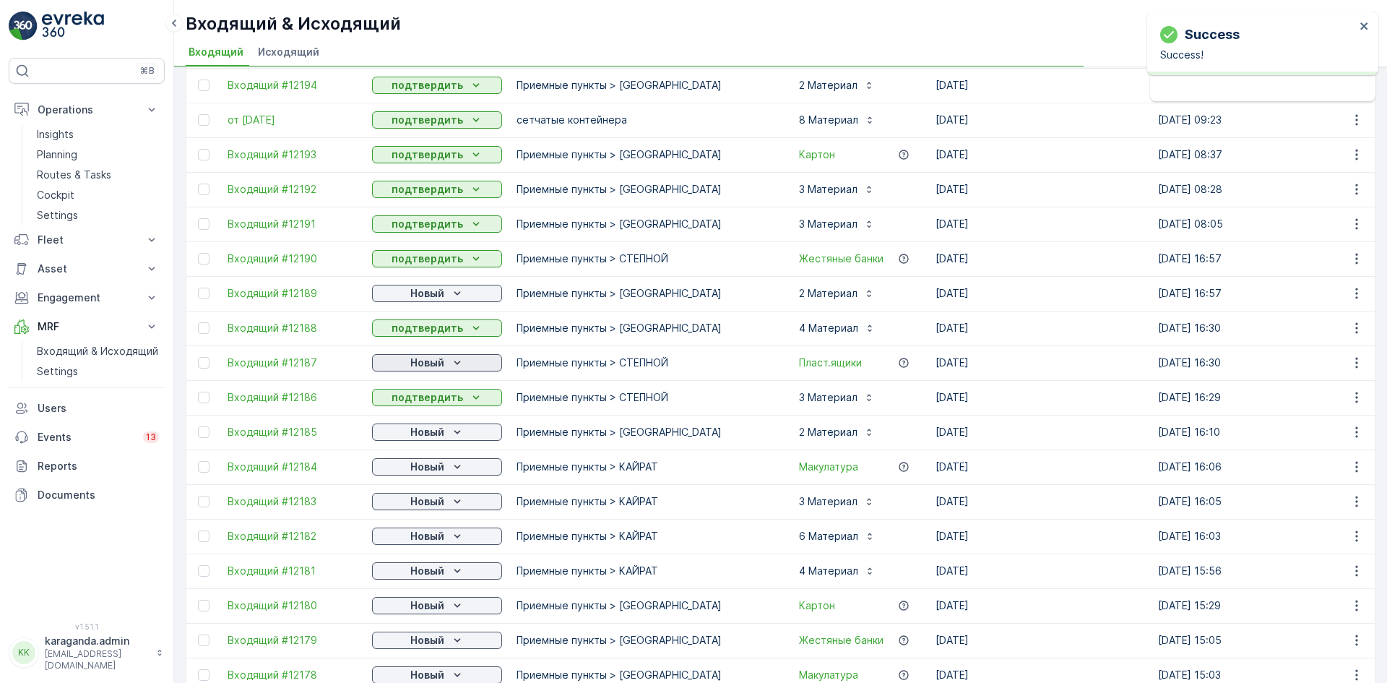
click at [434, 361] on p "Новый" at bounding box center [427, 362] width 34 height 14
click at [424, 397] on div "подтвердить" at bounding box center [414, 404] width 78 height 20
click at [441, 431] on p "Новый" at bounding box center [427, 432] width 34 height 14
click at [418, 470] on span "подтвердить" at bounding box center [414, 474] width 66 height 14
click at [444, 466] on div "Новый" at bounding box center [437, 466] width 118 height 14
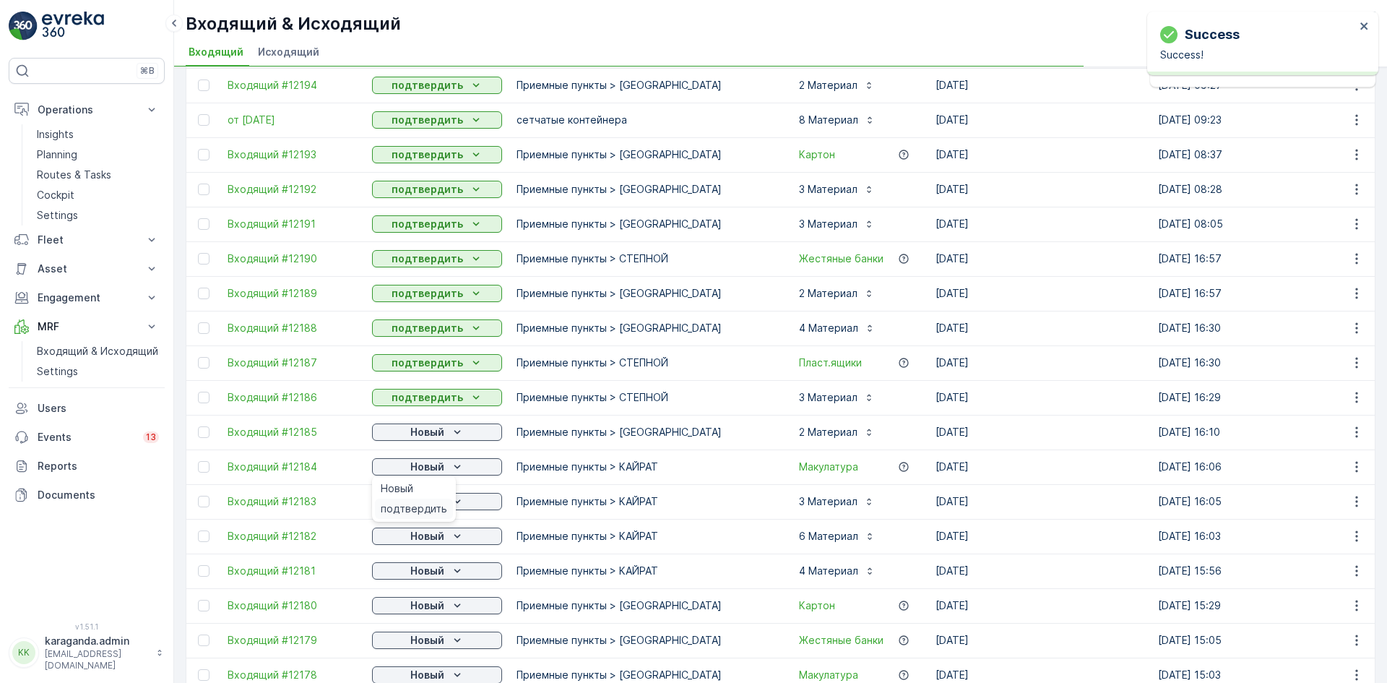
click at [419, 514] on span "подтвердить" at bounding box center [414, 508] width 66 height 14
click at [439, 501] on p "Новый" at bounding box center [427, 501] width 34 height 14
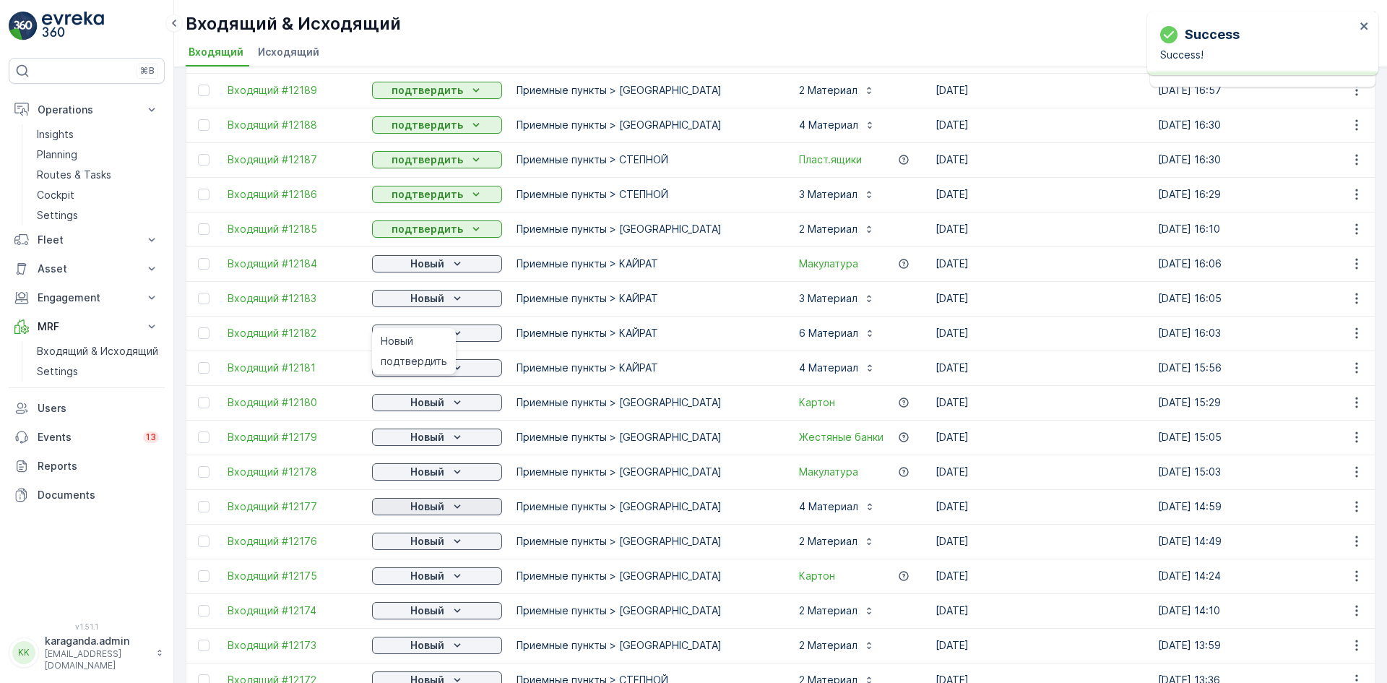
scroll to position [433, 0]
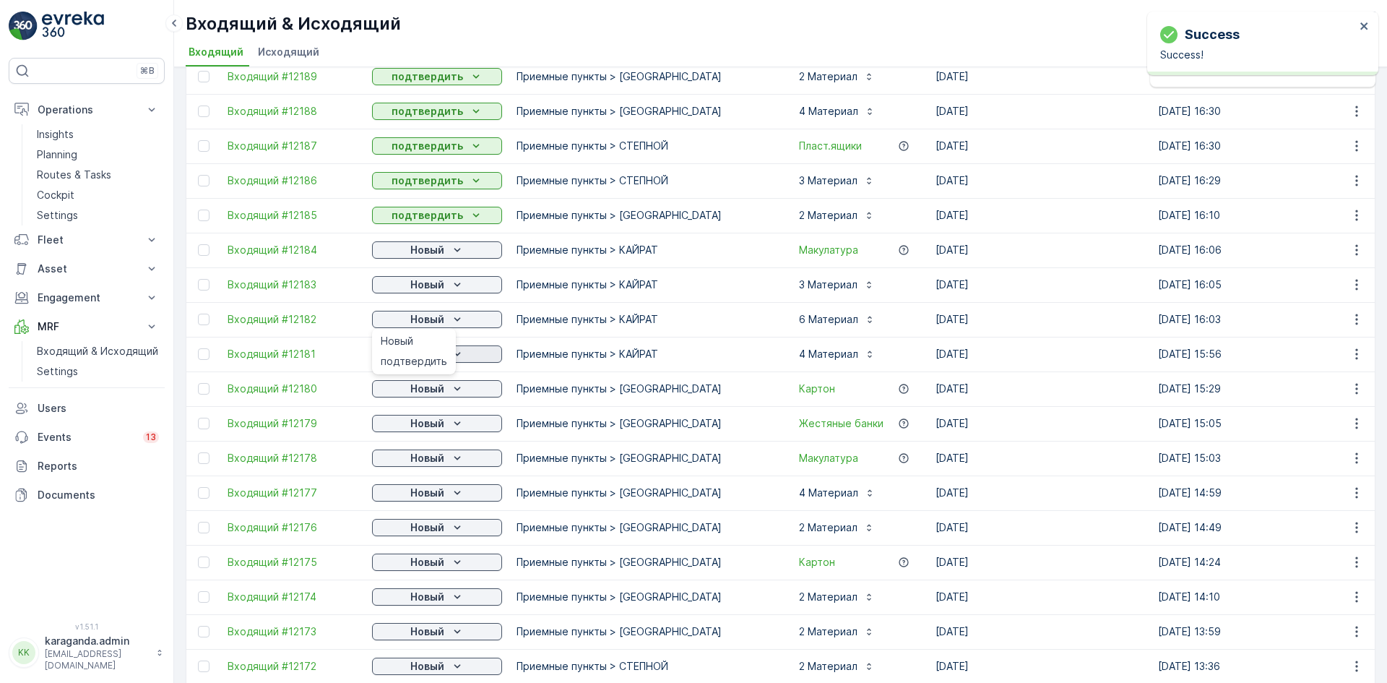
click at [432, 358] on span "подтвердить" at bounding box center [414, 361] width 66 height 14
click at [440, 361] on p "Новый" at bounding box center [427, 354] width 34 height 14
click at [428, 394] on span "подтвердить" at bounding box center [414, 396] width 66 height 14
click at [439, 389] on p "Новый" at bounding box center [427, 388] width 34 height 14
click at [420, 429] on span "подтвердить" at bounding box center [414, 430] width 66 height 14
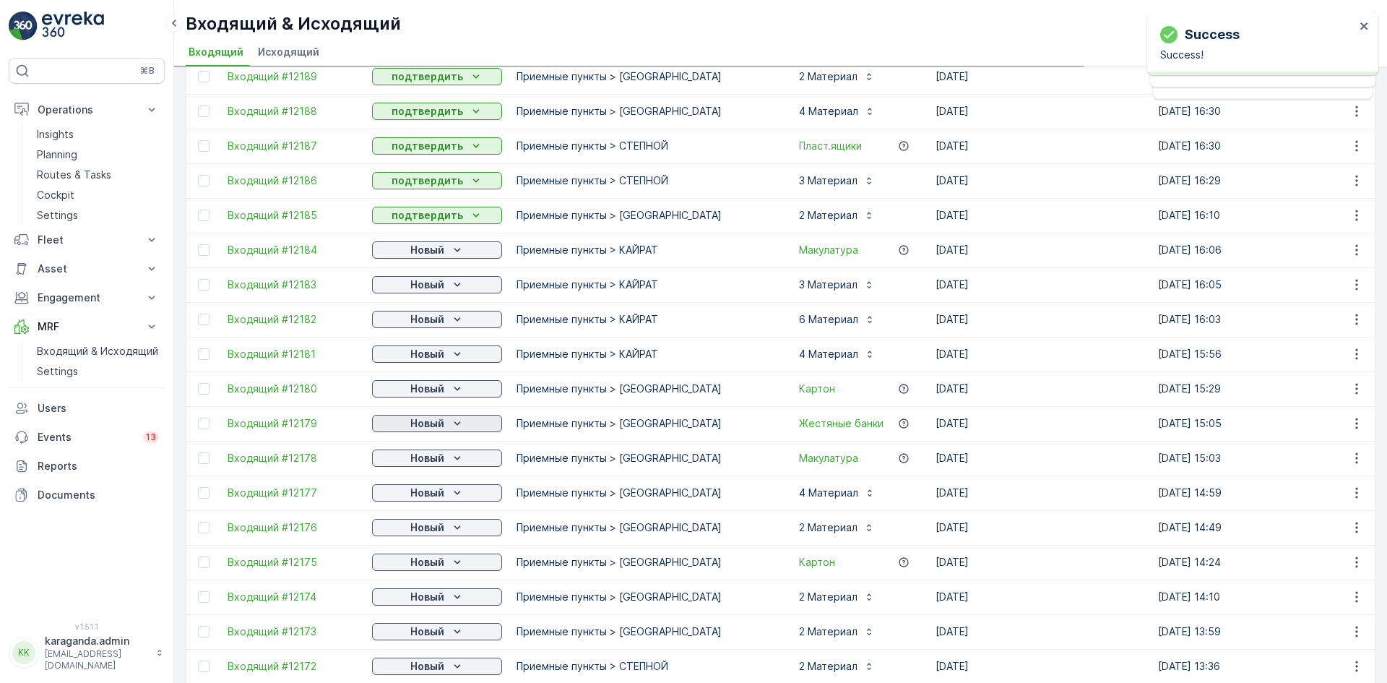
click at [453, 423] on icon "Новый" at bounding box center [457, 423] width 14 height 14
click at [424, 500] on span "подтвердить" at bounding box center [414, 500] width 66 height 14
click at [436, 491] on p "Новый" at bounding box center [427, 492] width 34 height 14
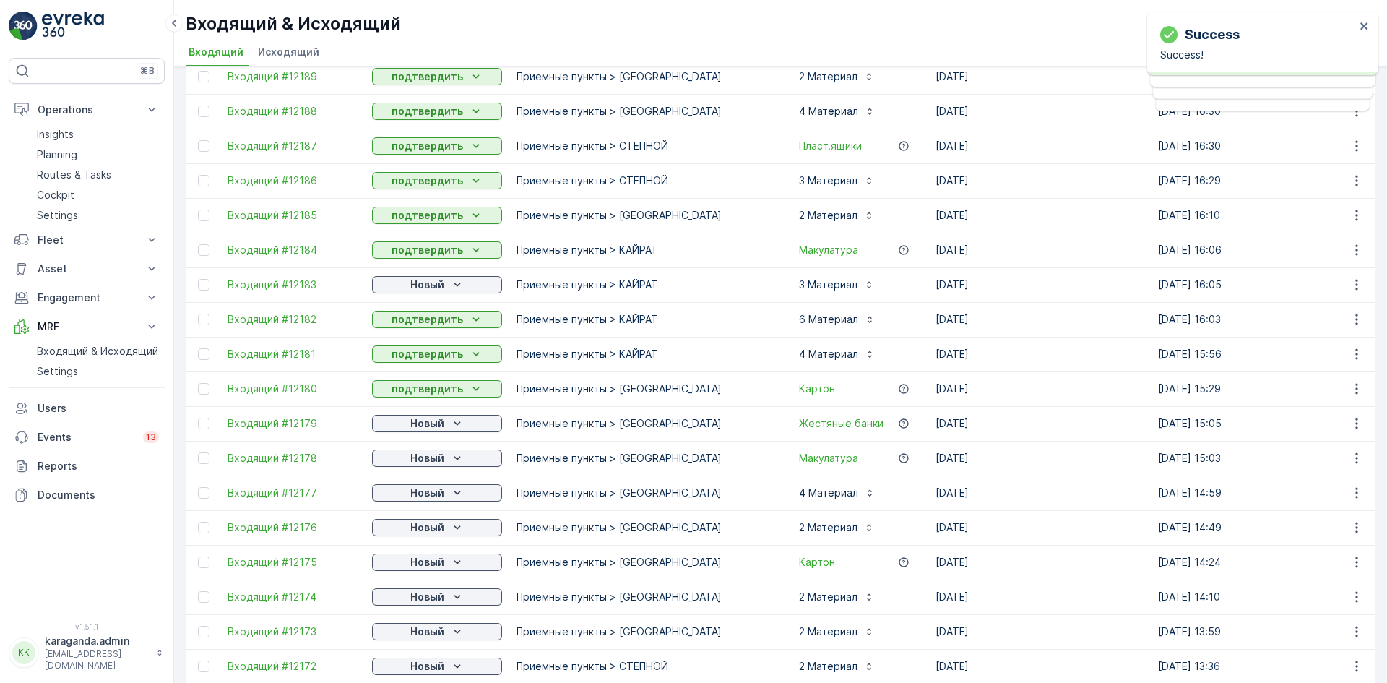
click at [414, 527] on p "Новый" at bounding box center [427, 527] width 34 height 14
click at [426, 560] on div "подтвердить" at bounding box center [414, 569] width 78 height 20
click at [436, 562] on p "Новый" at bounding box center [427, 562] width 34 height 14
click at [428, 601] on p "Новый" at bounding box center [427, 597] width 34 height 14
click at [418, 637] on span "подтвердить" at bounding box center [414, 638] width 66 height 14
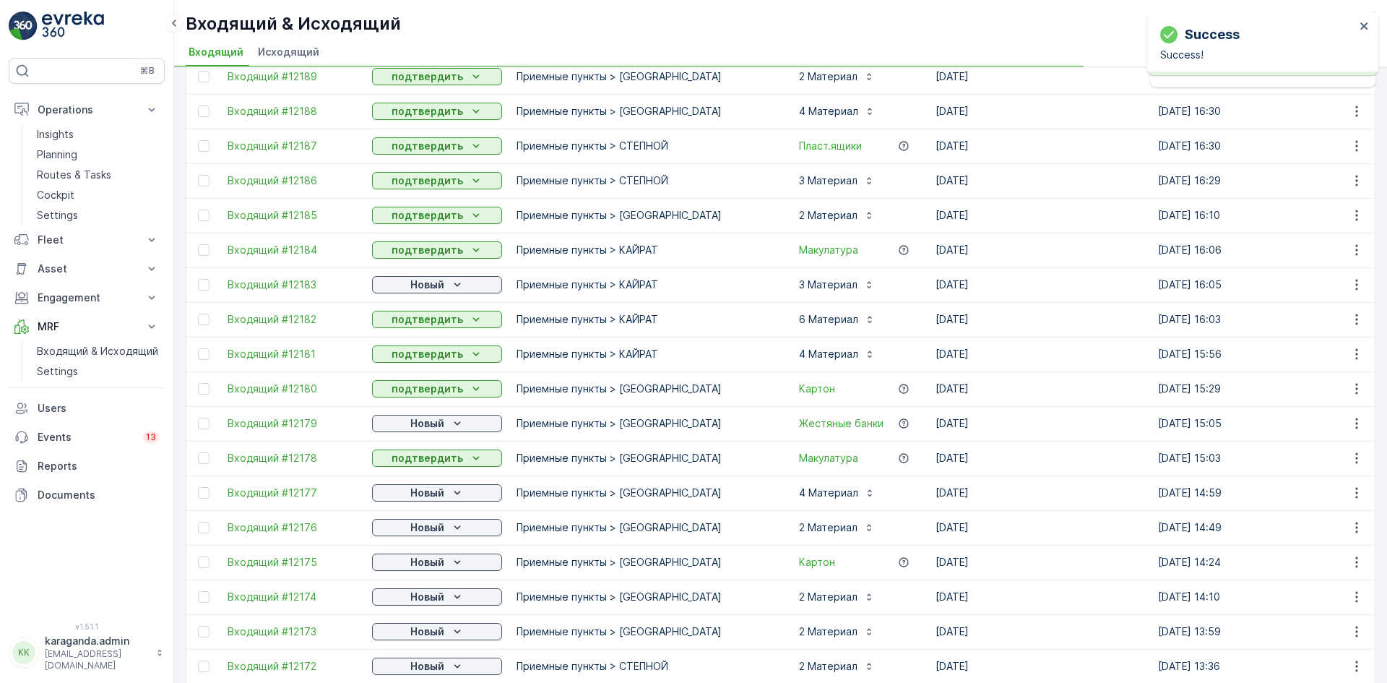
scroll to position [722, 0]
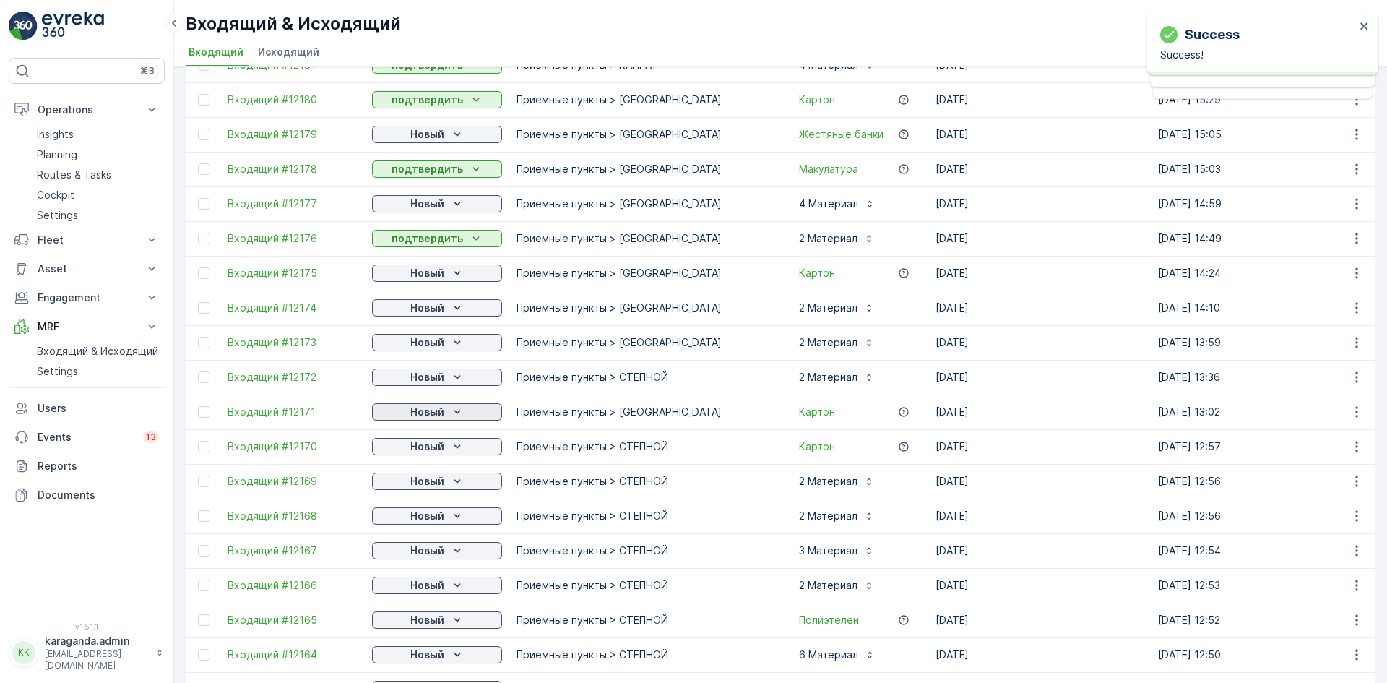
click at [442, 417] on p "Новый" at bounding box center [427, 412] width 34 height 14
click at [410, 454] on span "подтвердить" at bounding box center [414, 453] width 66 height 14
click at [421, 483] on span "подтвердить" at bounding box center [414, 488] width 66 height 14
click at [451, 480] on div "Новый" at bounding box center [437, 481] width 118 height 14
click at [428, 517] on span "подтвердить" at bounding box center [414, 523] width 66 height 14
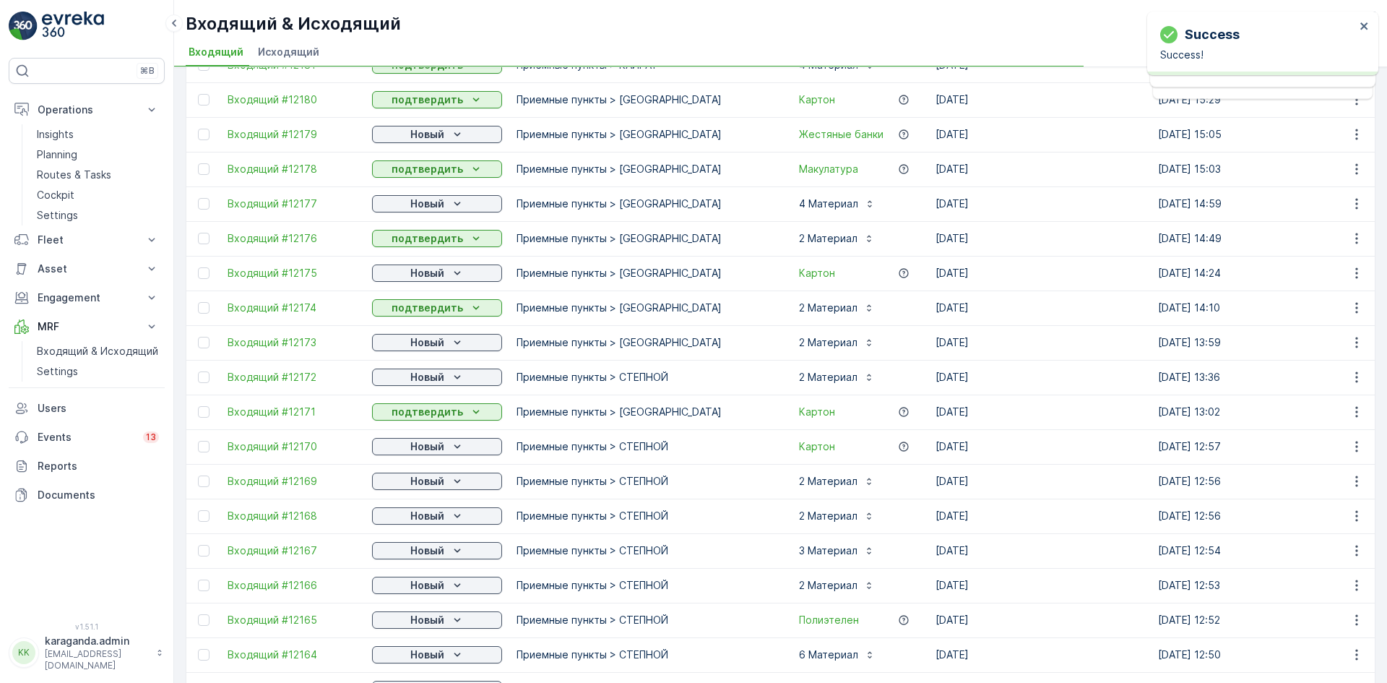
click at [446, 518] on div "Новый" at bounding box center [437, 516] width 118 height 14
click at [432, 558] on span "подтвердить" at bounding box center [414, 558] width 66 height 14
click at [448, 551] on div "Новый" at bounding box center [437, 550] width 118 height 14
click at [424, 592] on span "подтвердить" at bounding box center [414, 592] width 66 height 14
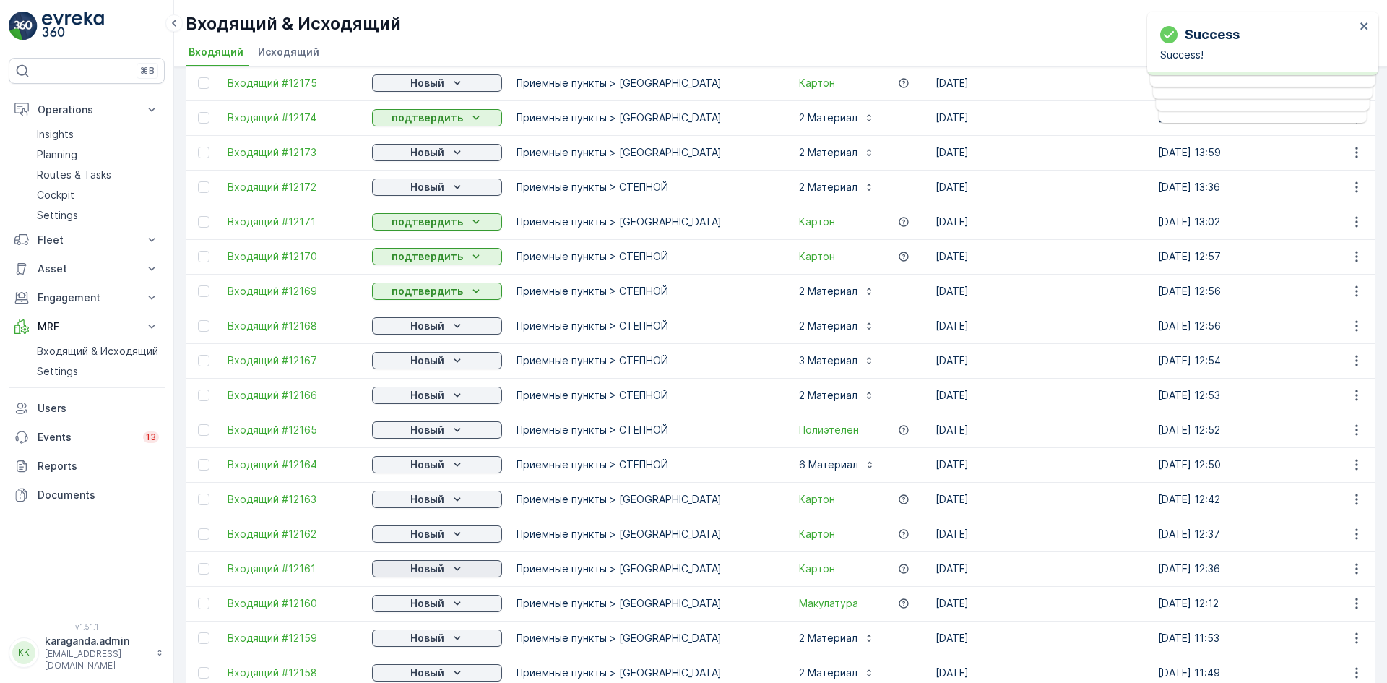
scroll to position [939, 0]
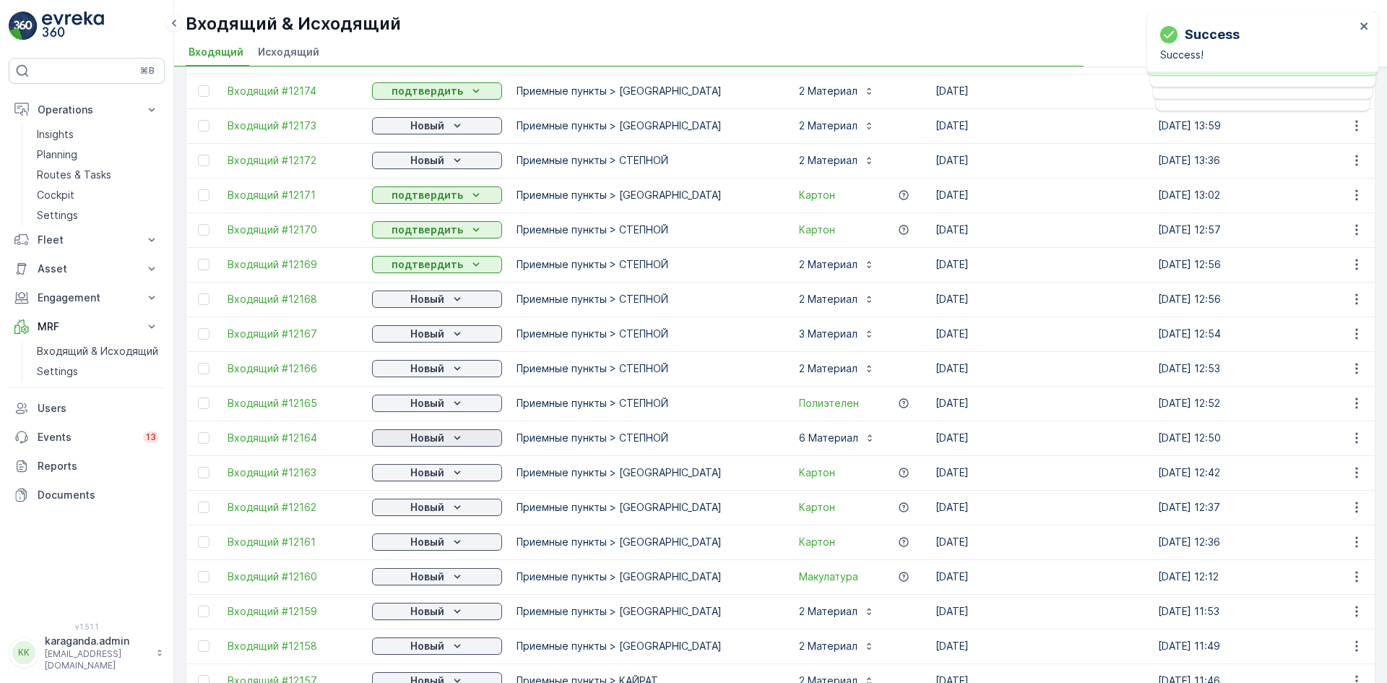
drag, startPoint x: 444, startPoint y: 435, endPoint x: 441, endPoint y: 443, distance: 8.2
click at [442, 435] on p "Новый" at bounding box center [427, 438] width 34 height 14
click at [426, 476] on span "подтвердить" at bounding box center [414, 479] width 66 height 14
click at [455, 473] on icon "Новый" at bounding box center [457, 472] width 14 height 14
click at [423, 547] on span "подтвердить" at bounding box center [414, 549] width 66 height 14
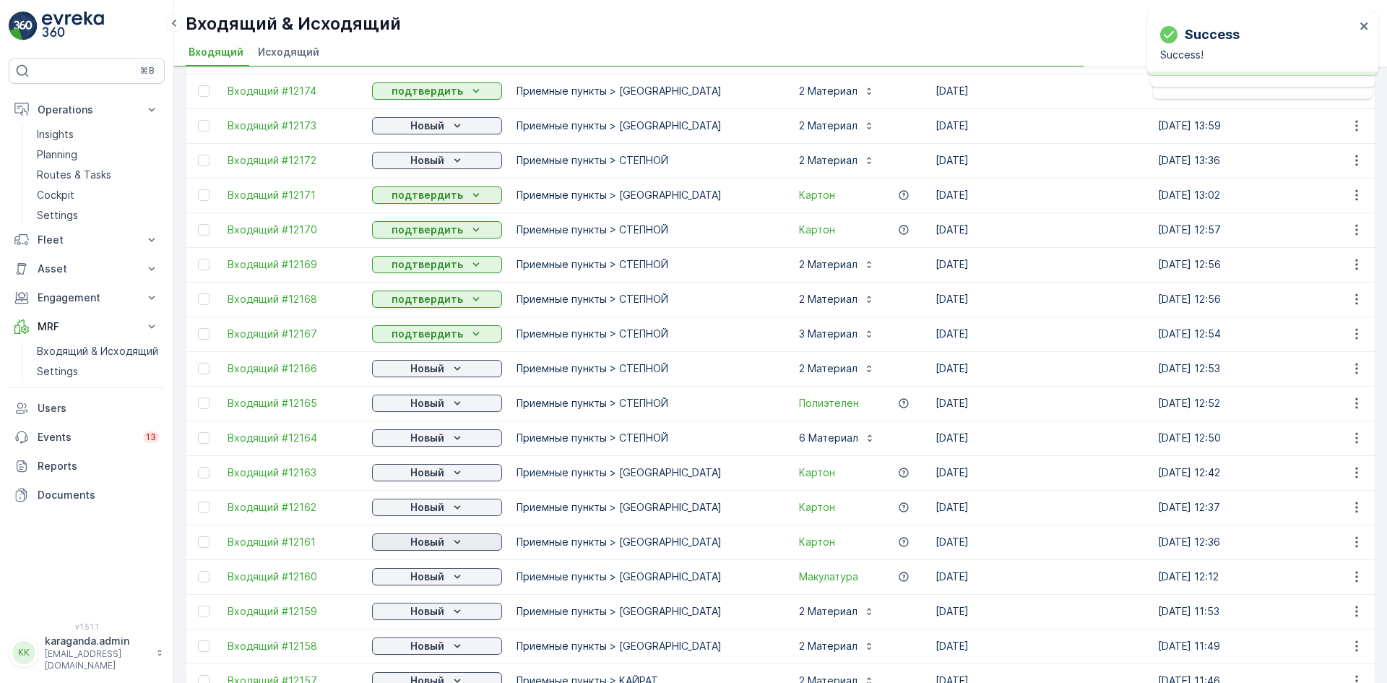
click at [436, 548] on p "Новый" at bounding box center [427, 542] width 34 height 14
click at [420, 582] on span "подтвердить" at bounding box center [414, 584] width 66 height 14
click at [444, 573] on p "Новый" at bounding box center [427, 576] width 34 height 14
click at [430, 610] on div "подтвердить" at bounding box center [414, 618] width 78 height 20
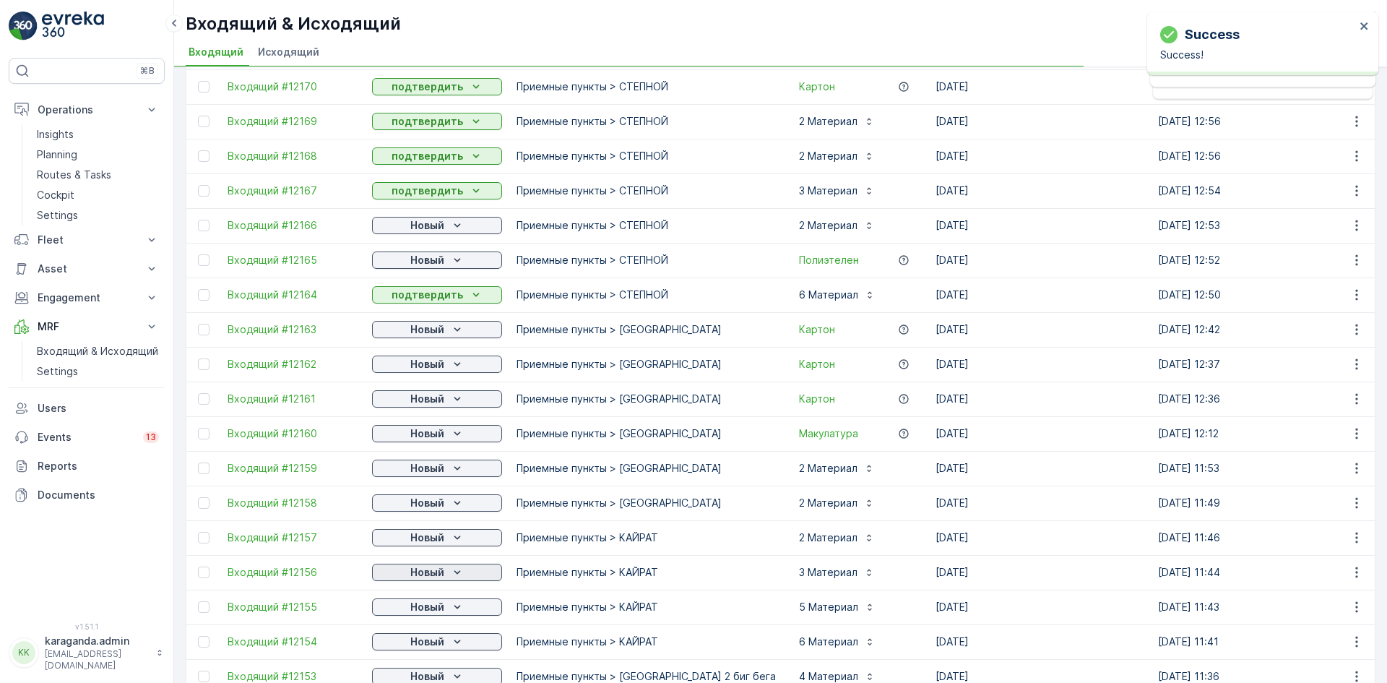
scroll to position [1084, 0]
click at [449, 460] on div "Новый" at bounding box center [437, 466] width 118 height 14
click at [423, 507] on span "подтвердить" at bounding box center [414, 508] width 66 height 14
click at [446, 506] on div "Новый" at bounding box center [437, 501] width 118 height 14
click at [422, 537] on span "подтвердить" at bounding box center [414, 543] width 66 height 14
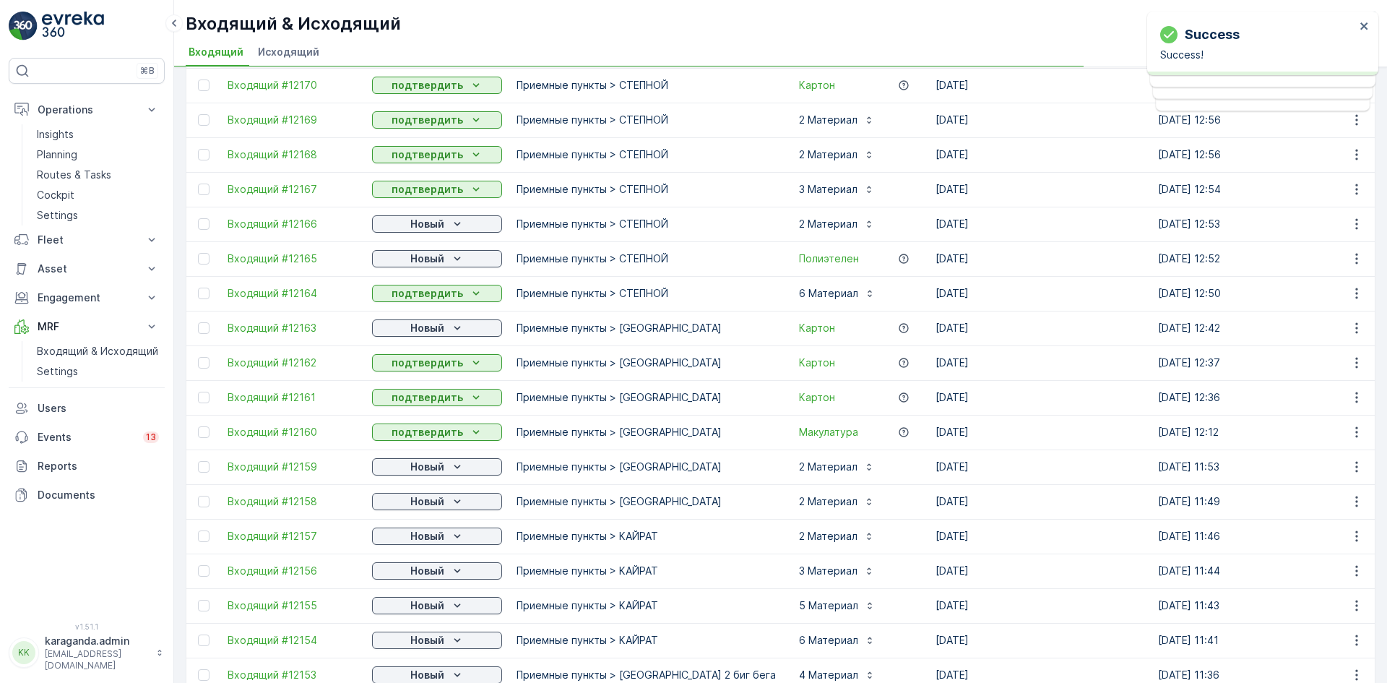
click at [432, 536] on p "Новый" at bounding box center [427, 536] width 34 height 14
click at [413, 579] on span "подтвердить" at bounding box center [414, 578] width 66 height 14
click at [428, 608] on span "подтвердить" at bounding box center [414, 612] width 66 height 14
click at [456, 608] on icon "Новый" at bounding box center [457, 605] width 14 height 14
click at [430, 642] on span "подтвердить" at bounding box center [414, 647] width 66 height 14
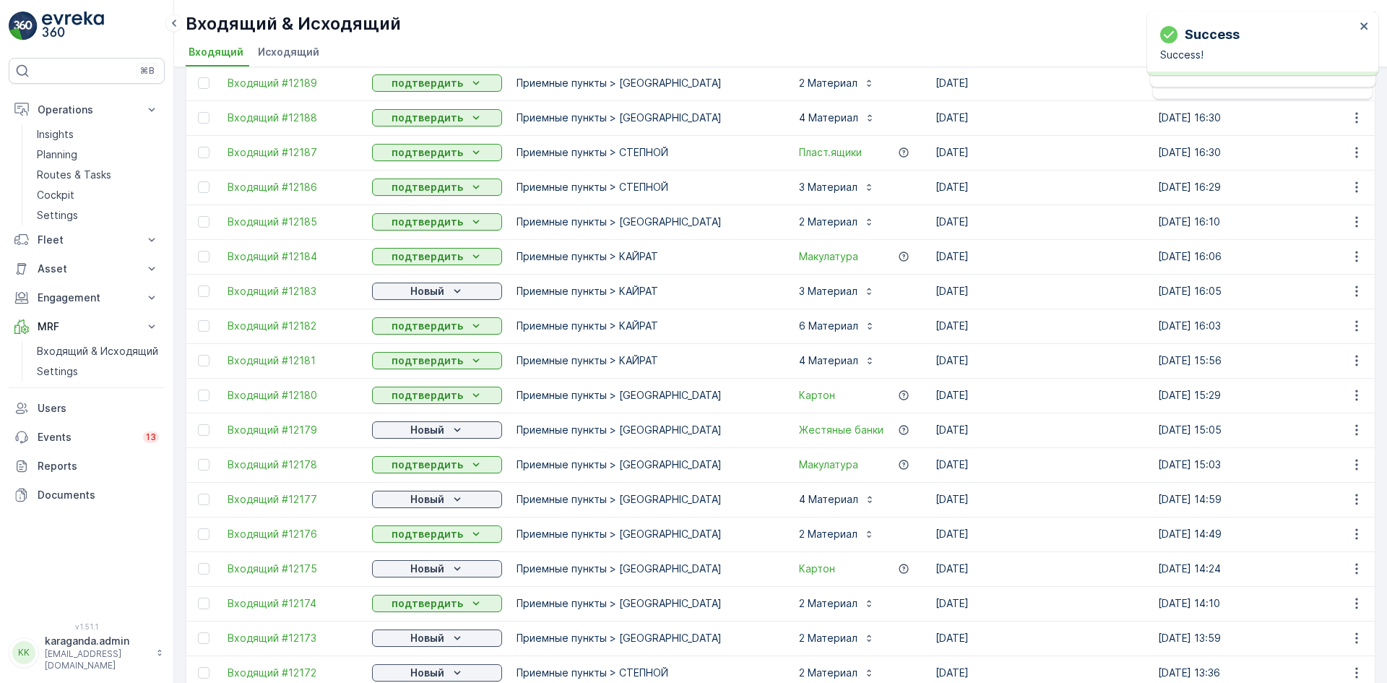
scroll to position [426, 0]
click at [441, 297] on p "Новый" at bounding box center [427, 292] width 34 height 14
click at [431, 327] on span "подтвердить" at bounding box center [414, 334] width 66 height 14
click at [426, 428] on p "Новый" at bounding box center [427, 430] width 34 height 14
click at [413, 468] on span "подтвердить" at bounding box center [414, 472] width 66 height 14
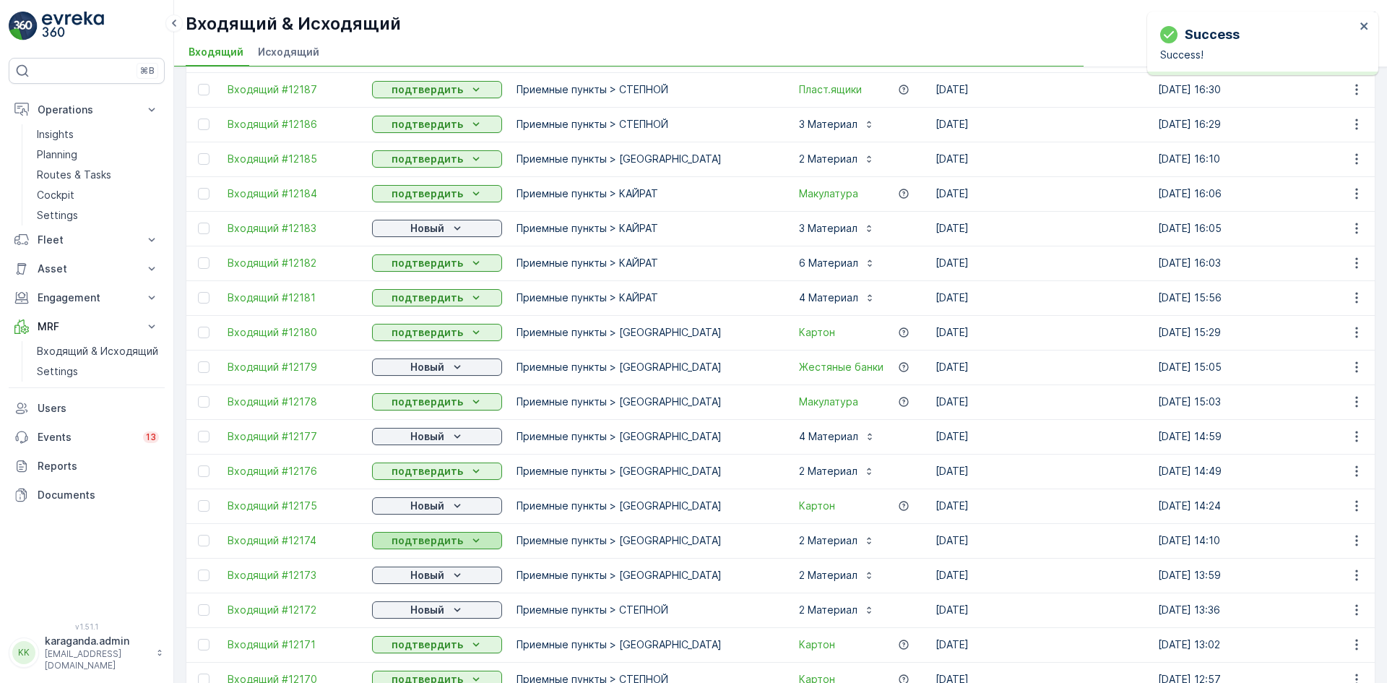
scroll to position [571, 0]
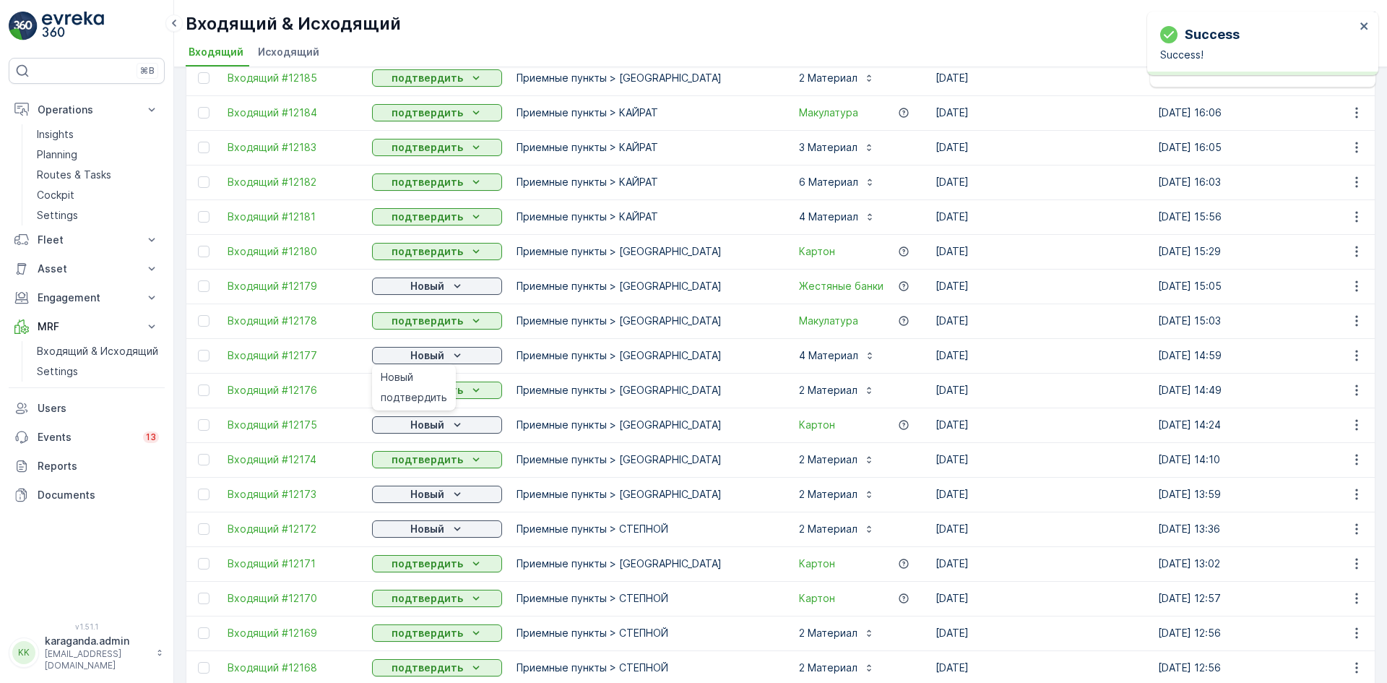
click at [411, 390] on span "подтвердить" at bounding box center [414, 397] width 66 height 14
click at [428, 424] on p "Новый" at bounding box center [427, 425] width 34 height 14
click at [415, 465] on span "подтвердить" at bounding box center [414, 466] width 66 height 14
click at [446, 533] on div "подтвердить" at bounding box center [414, 536] width 78 height 20
click at [446, 530] on div "Новый" at bounding box center [437, 529] width 118 height 14
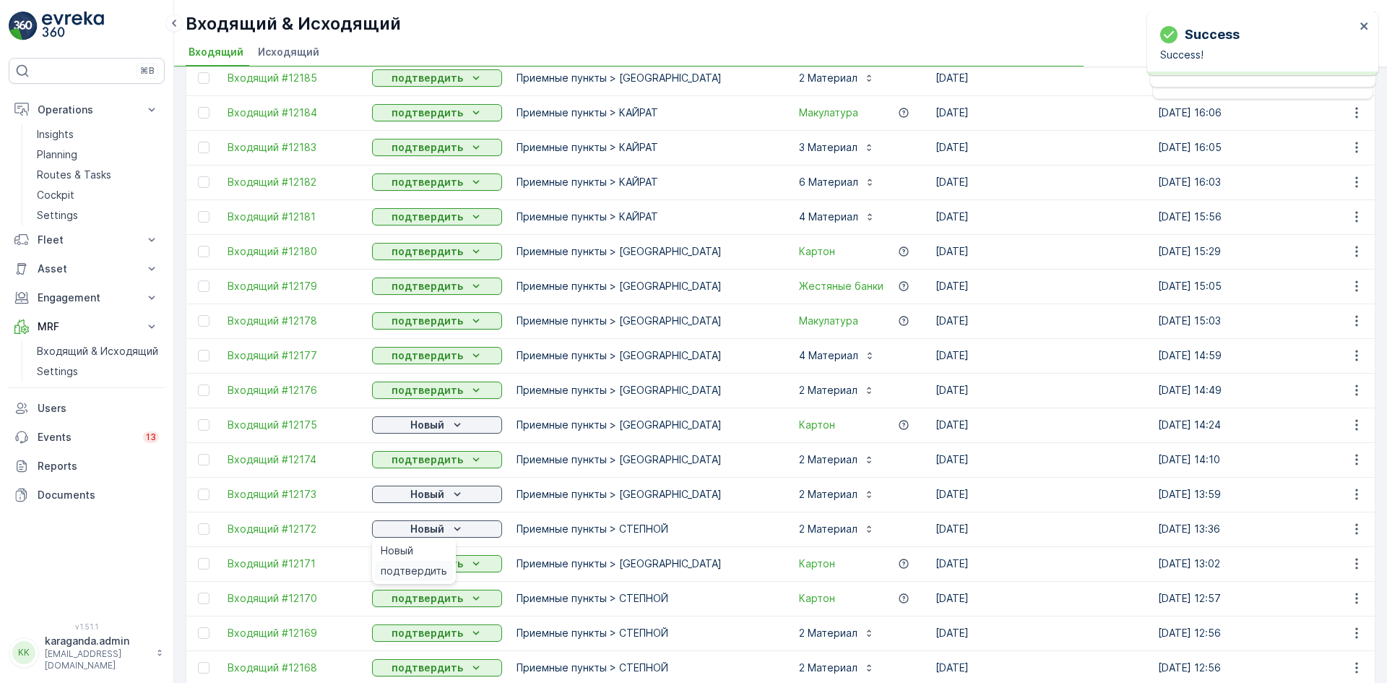
click at [423, 566] on span "подтвердить" at bounding box center [414, 571] width 66 height 14
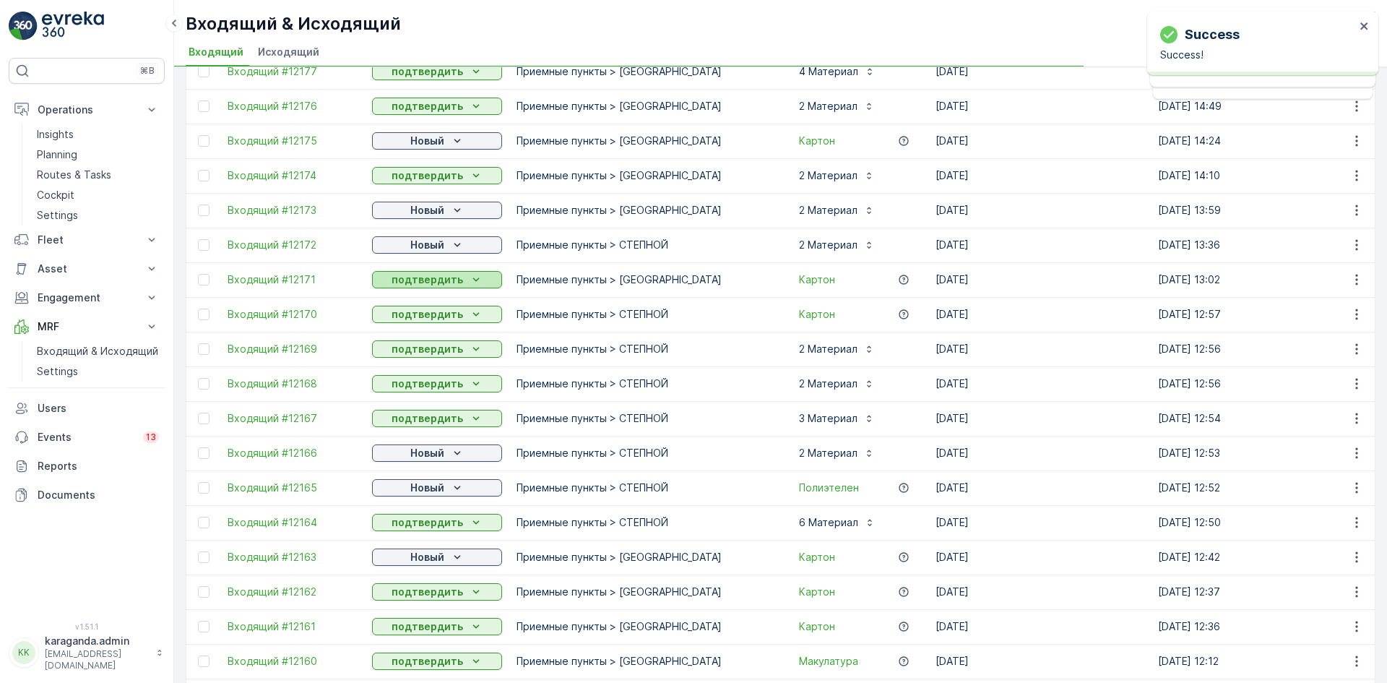
scroll to position [860, 0]
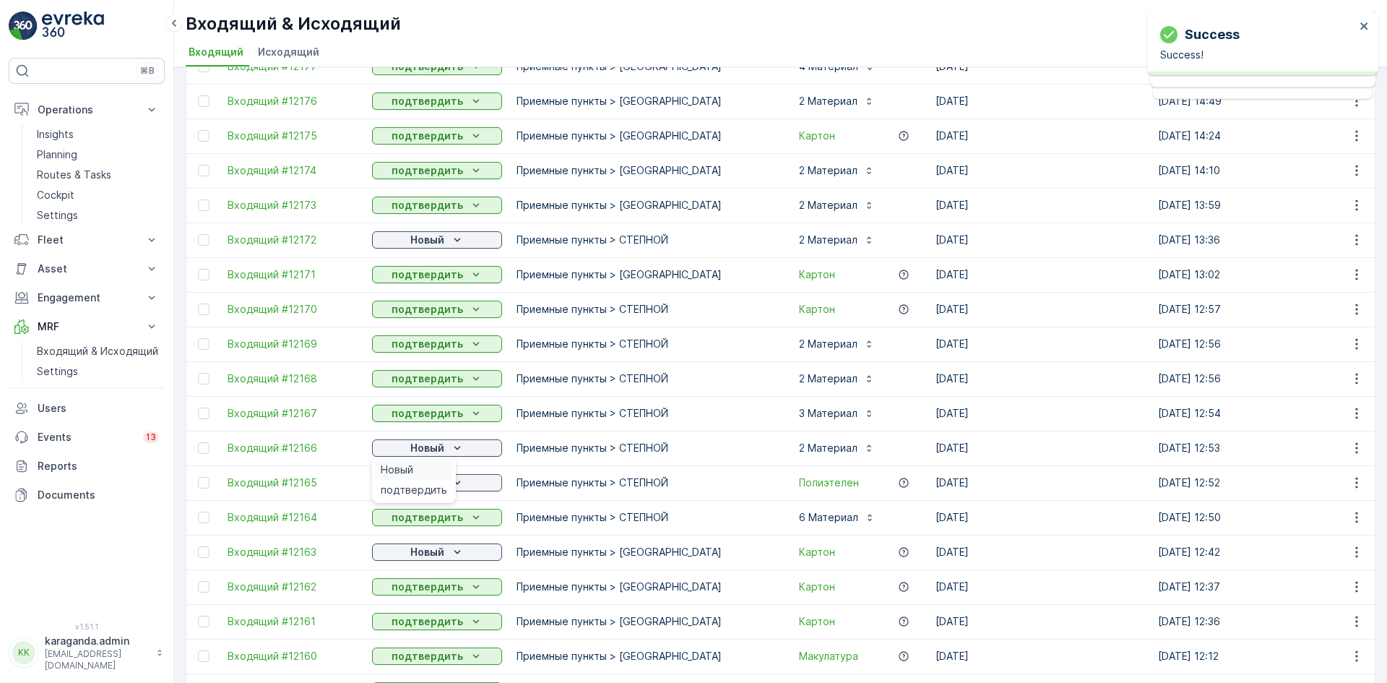
click at [442, 478] on div "Новый" at bounding box center [414, 469] width 78 height 20
click at [444, 483] on p "Новый" at bounding box center [427, 482] width 34 height 14
click at [432, 521] on span "подтвердить" at bounding box center [414, 524] width 66 height 14
click at [432, 550] on p "Новый" at bounding box center [427, 552] width 34 height 14
click at [418, 590] on span "подтвердить" at bounding box center [414, 594] width 66 height 14
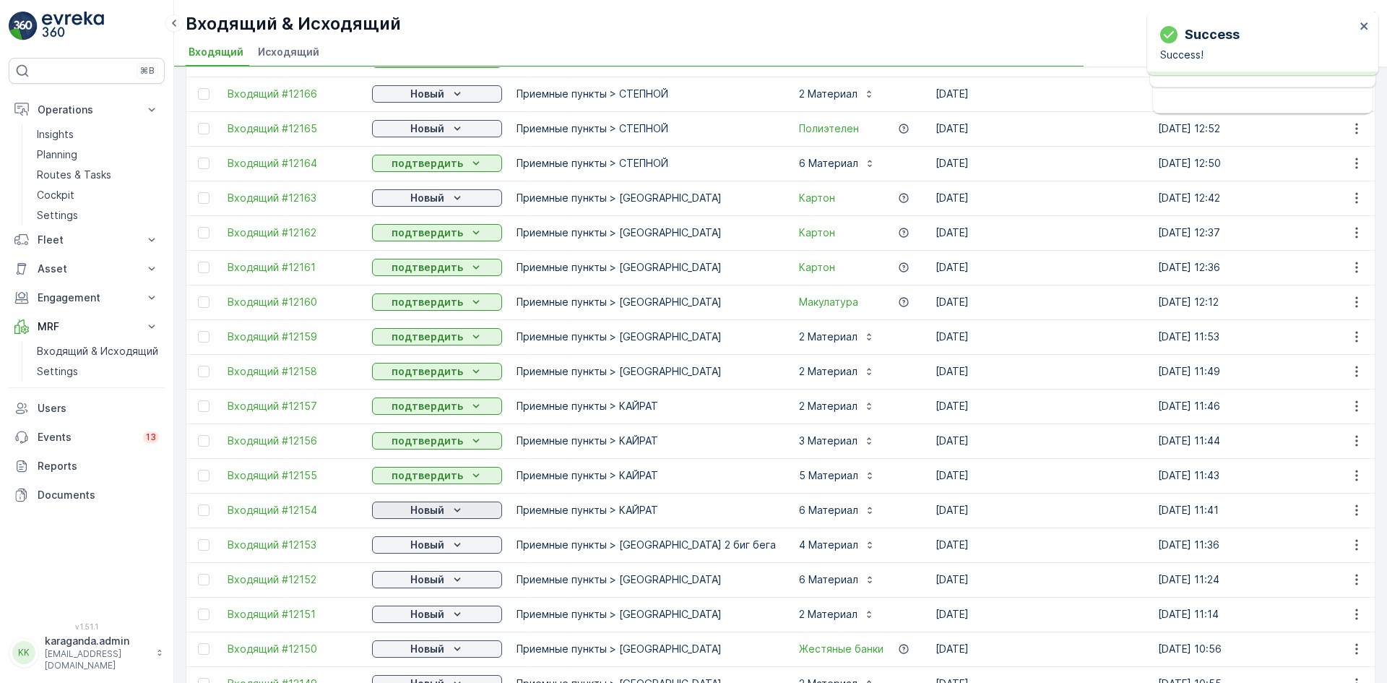
scroll to position [1293, 0]
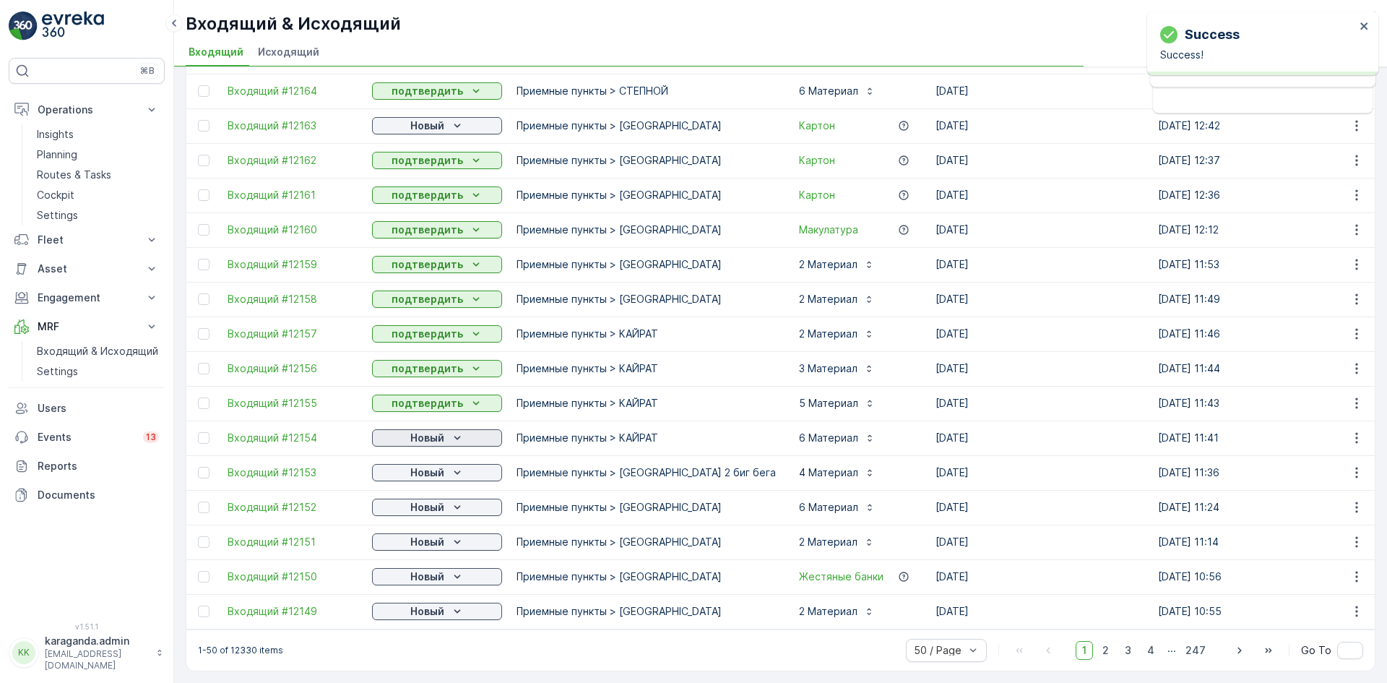
click at [434, 431] on p "Новый" at bounding box center [427, 438] width 34 height 14
click at [426, 475] on td "Новый" at bounding box center [437, 472] width 144 height 35
click at [432, 465] on p "Новый" at bounding box center [427, 472] width 34 height 14
click at [426, 506] on span "подтвердить" at bounding box center [414, 507] width 66 height 14
click at [434, 500] on p "Новый" at bounding box center [427, 507] width 34 height 14
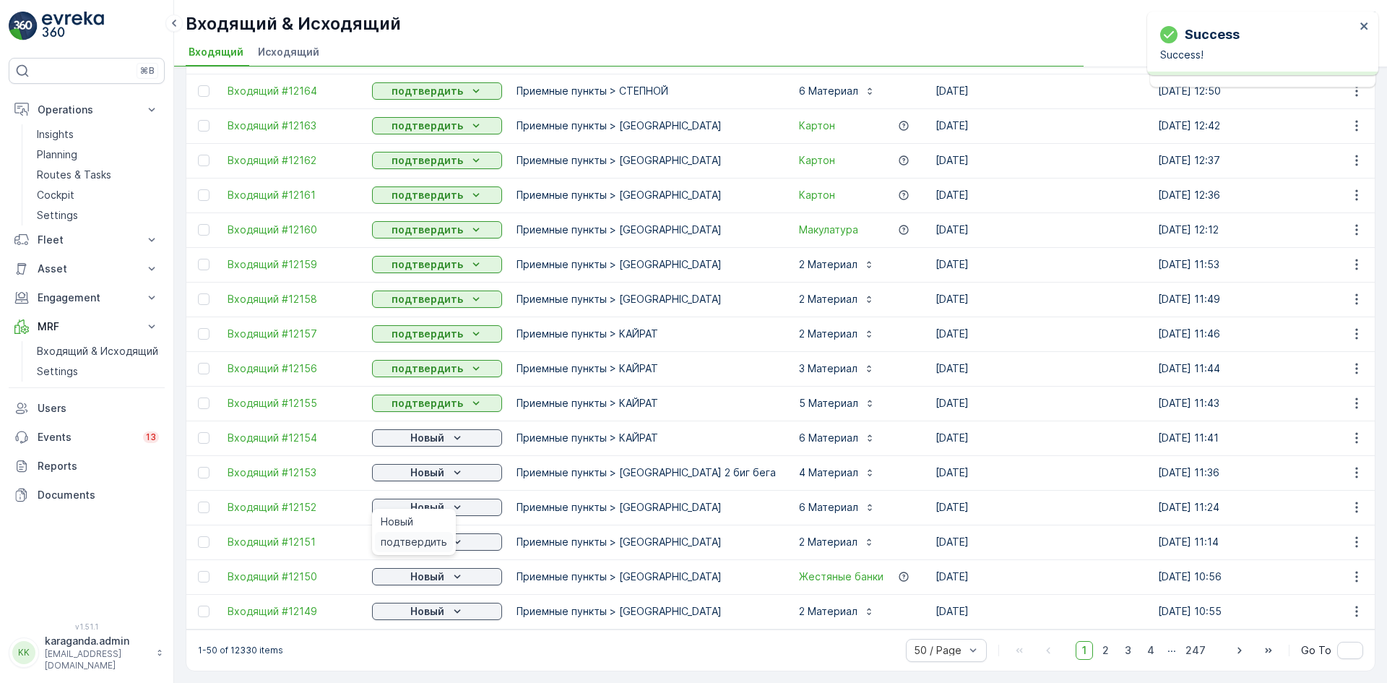
click at [428, 541] on span "подтвердить" at bounding box center [414, 542] width 66 height 14
click at [450, 535] on icon "Новый" at bounding box center [457, 542] width 14 height 14
click at [427, 569] on span "подтвердить" at bounding box center [414, 576] width 66 height 14
click at [446, 569] on div "Новый" at bounding box center [437, 576] width 118 height 14
click at [426, 639] on span "подтвердить" at bounding box center [414, 646] width 66 height 14
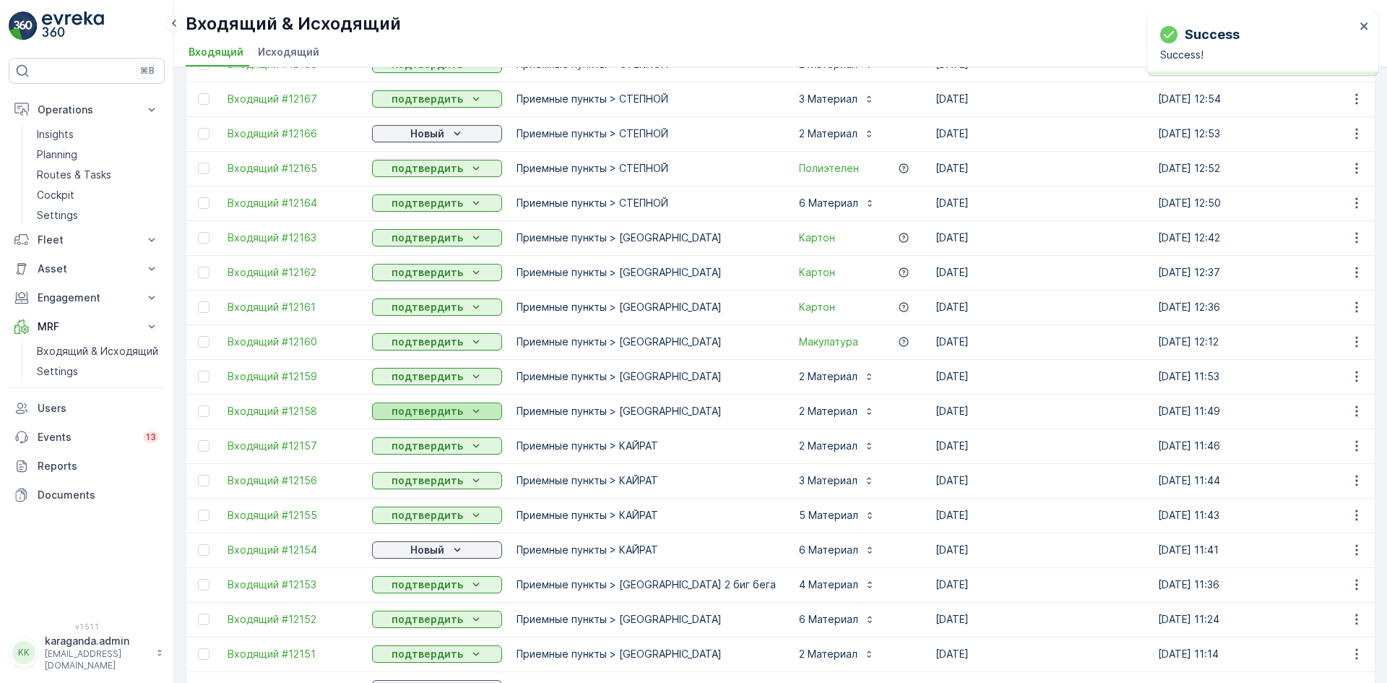
scroll to position [1004, 0]
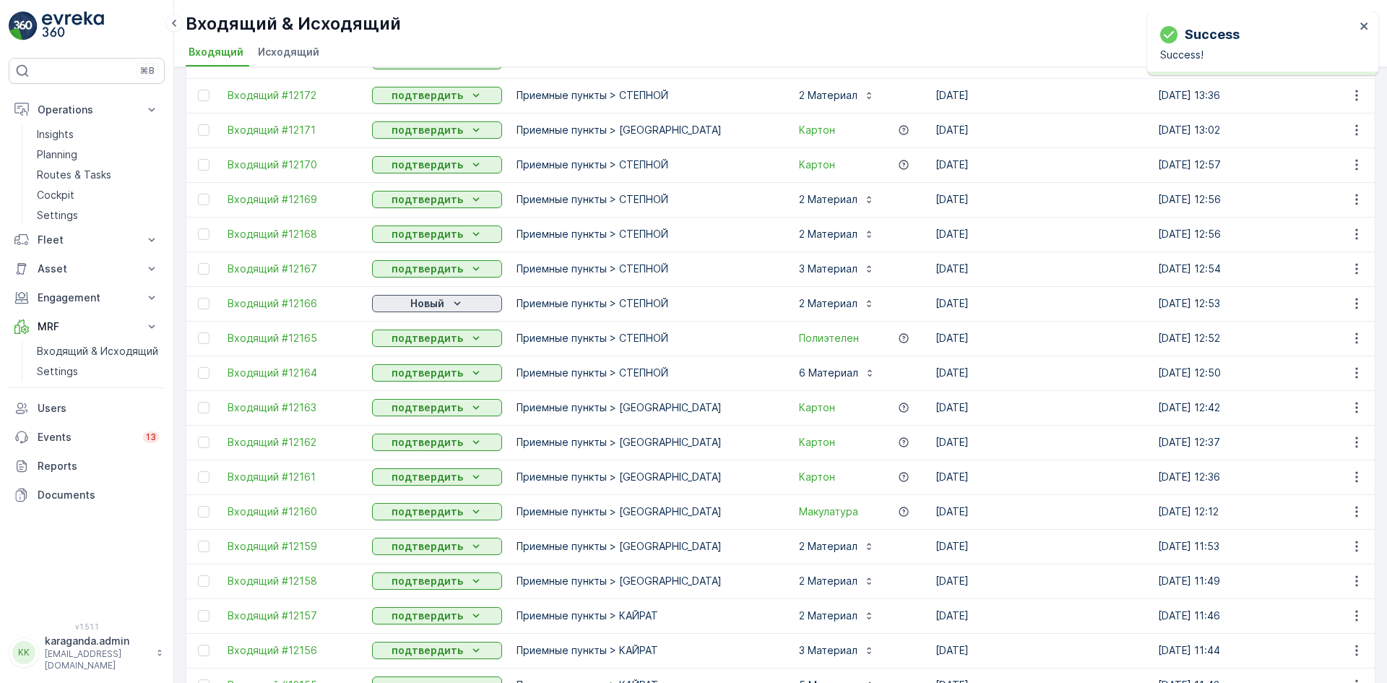
drag, startPoint x: 443, startPoint y: 302, endPoint x: 439, endPoint y: 311, distance: 10.3
click at [441, 305] on p "Новый" at bounding box center [427, 303] width 34 height 14
click at [433, 341] on span "подтвердить" at bounding box center [414, 345] width 66 height 14
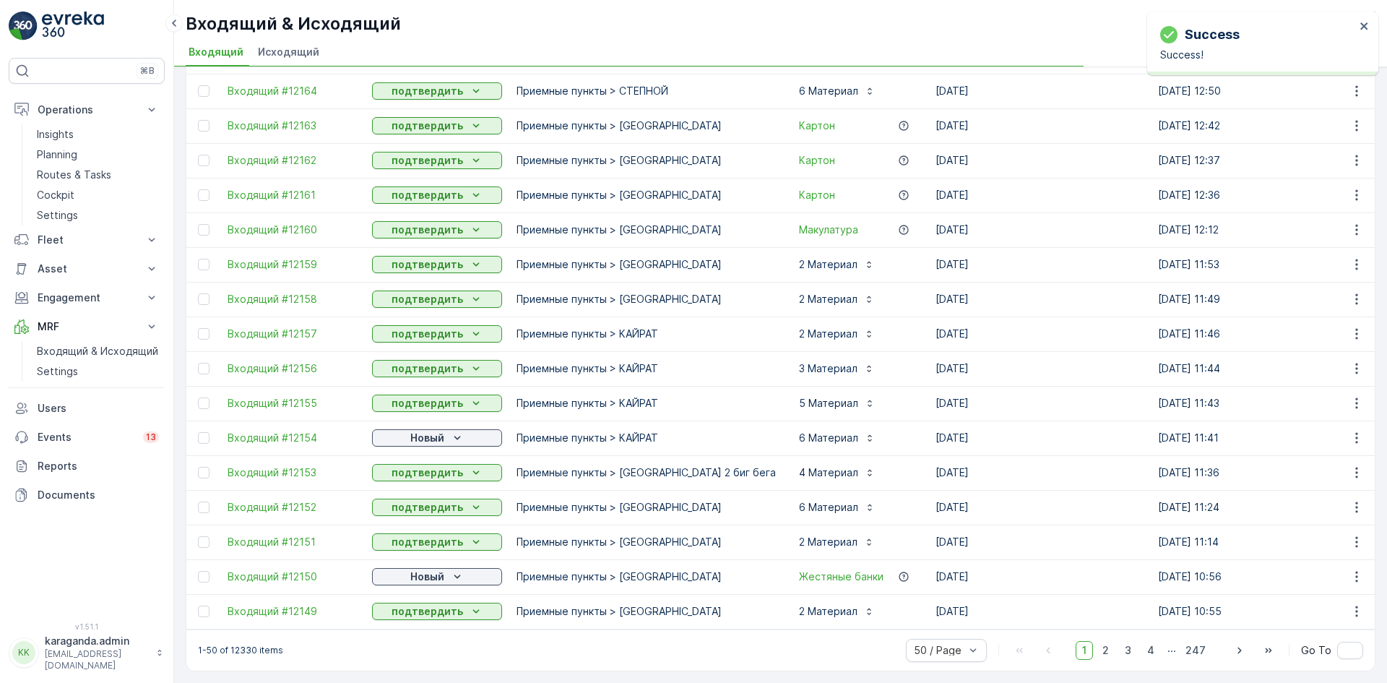
scroll to position [1221, 0]
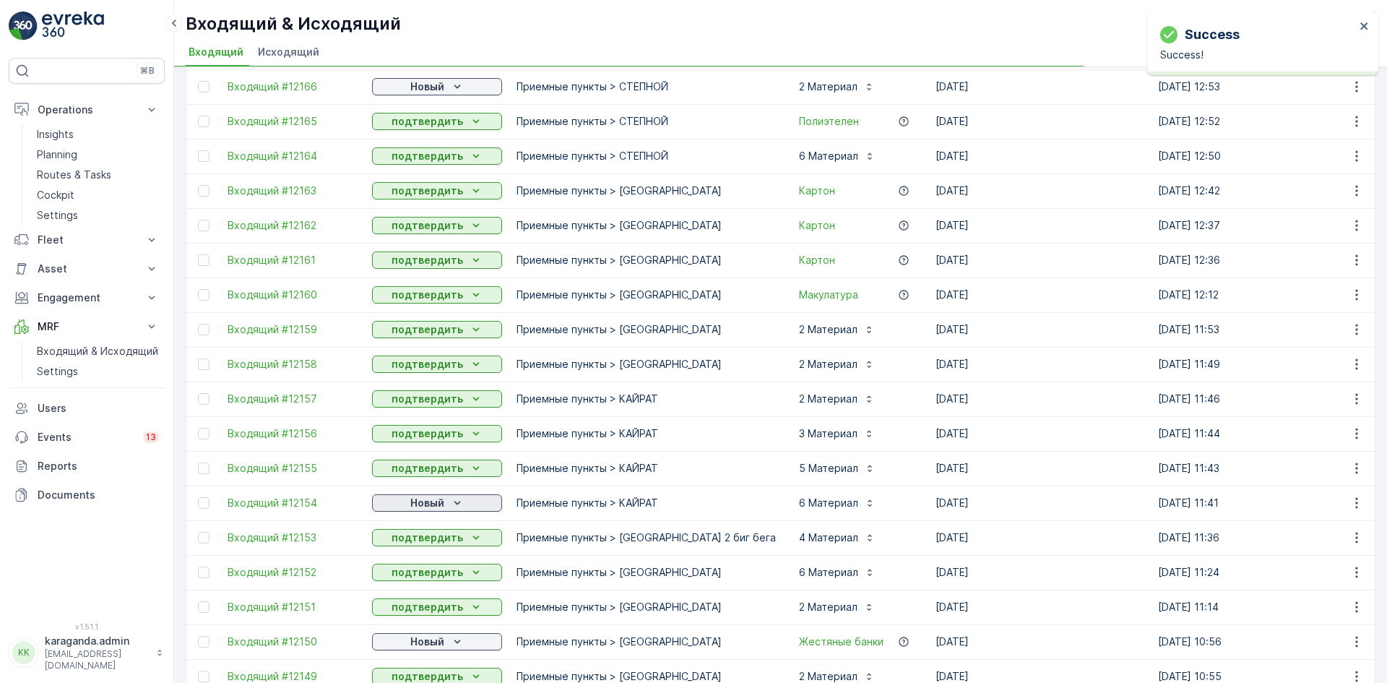
click at [436, 505] on p "Новый" at bounding box center [427, 503] width 34 height 14
click at [424, 548] on span "подтвердить" at bounding box center [414, 545] width 66 height 14
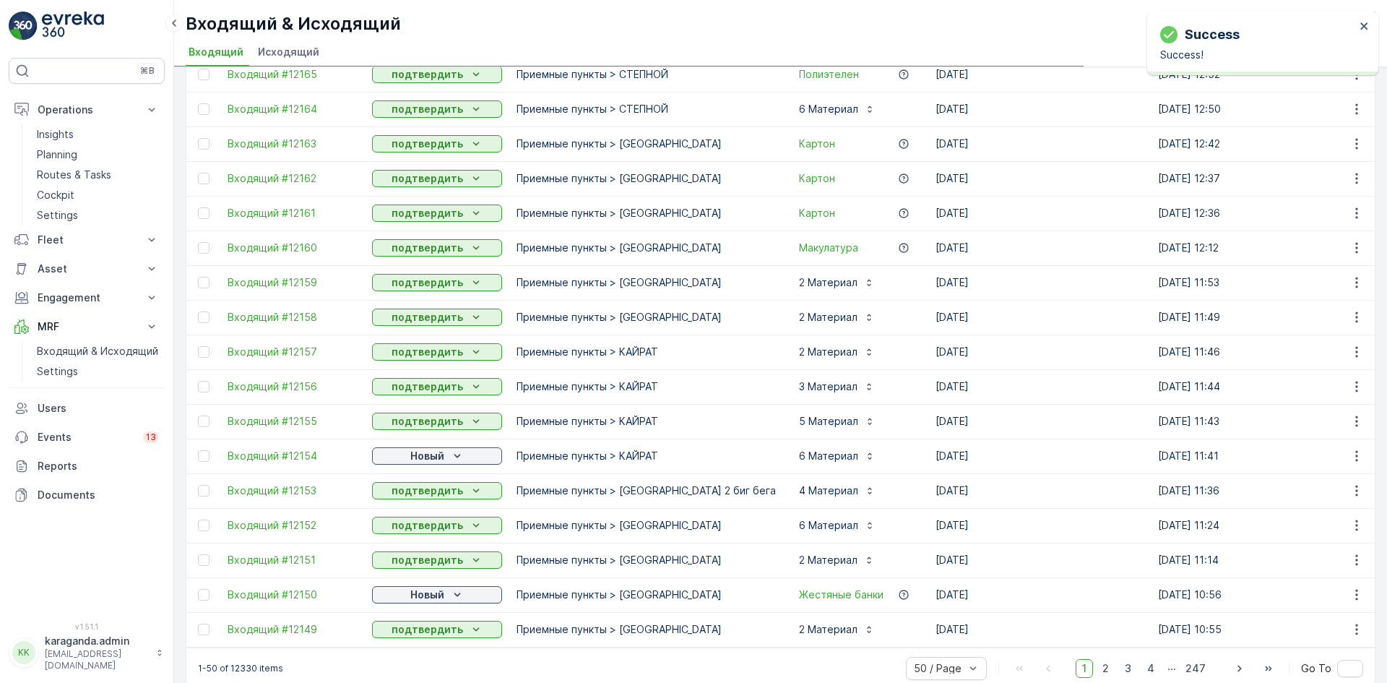
scroll to position [1293, 0]
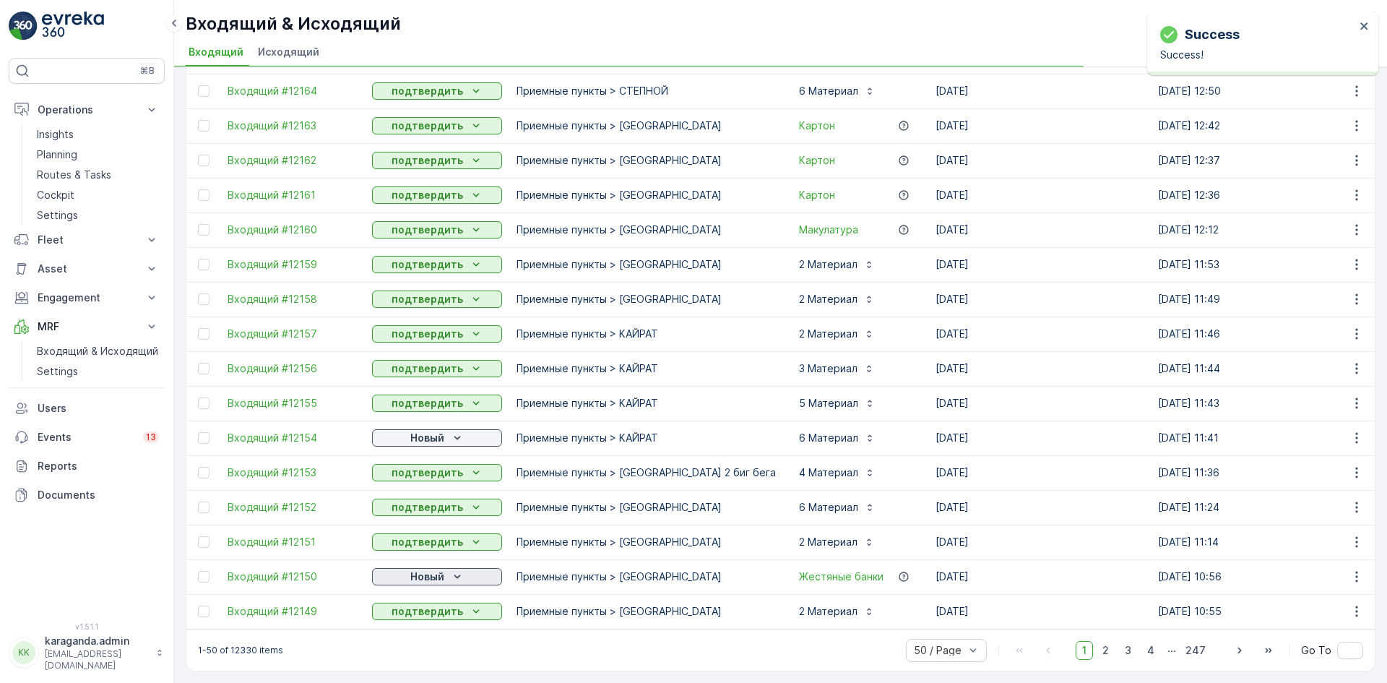
click at [421, 571] on p "Новый" at bounding box center [427, 576] width 34 height 14
click at [426, 604] on span "подтвердить" at bounding box center [414, 611] width 66 height 14
click at [1112, 649] on span "2" at bounding box center [1106, 650] width 20 height 19
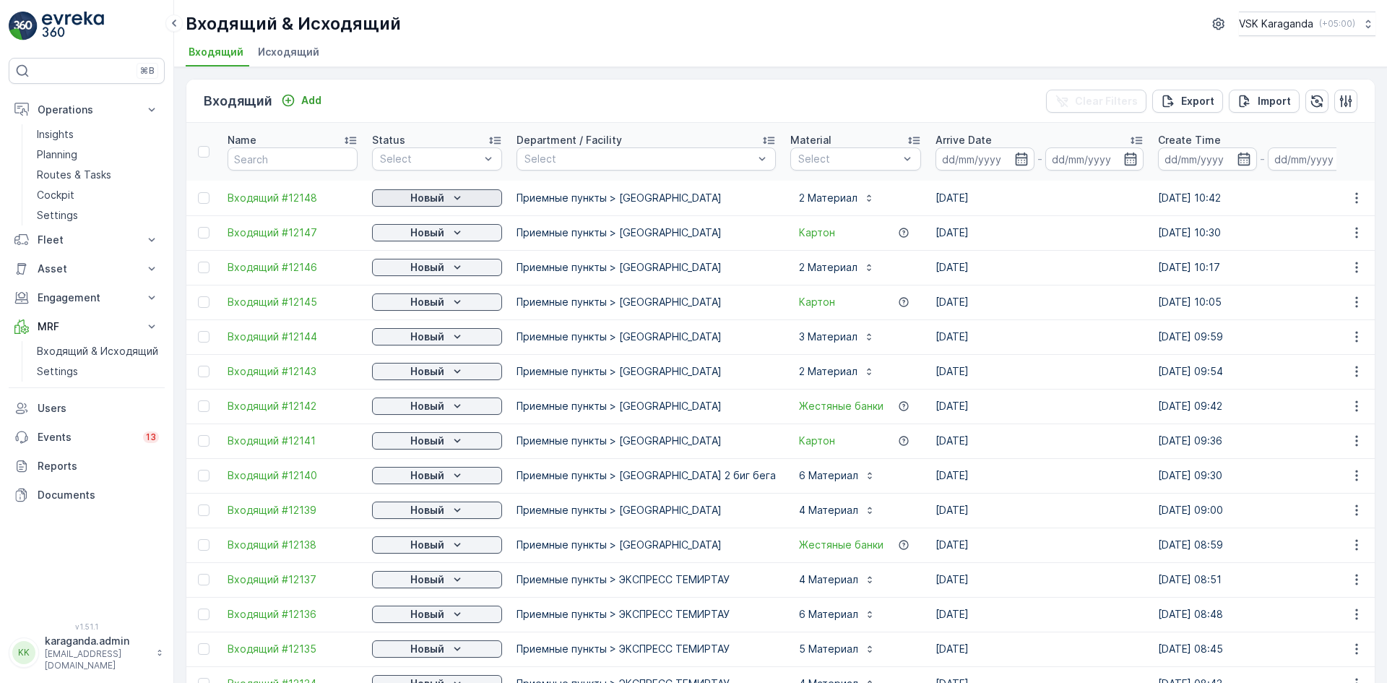
click at [449, 197] on div "Новый" at bounding box center [437, 198] width 118 height 14
click at [432, 230] on div "подтвердить" at bounding box center [414, 240] width 78 height 20
click at [432, 234] on p "Новый" at bounding box center [427, 232] width 34 height 14
click at [429, 275] on span "подтвердить" at bounding box center [414, 274] width 66 height 14
click at [444, 230] on p "Новый" at bounding box center [427, 232] width 34 height 14
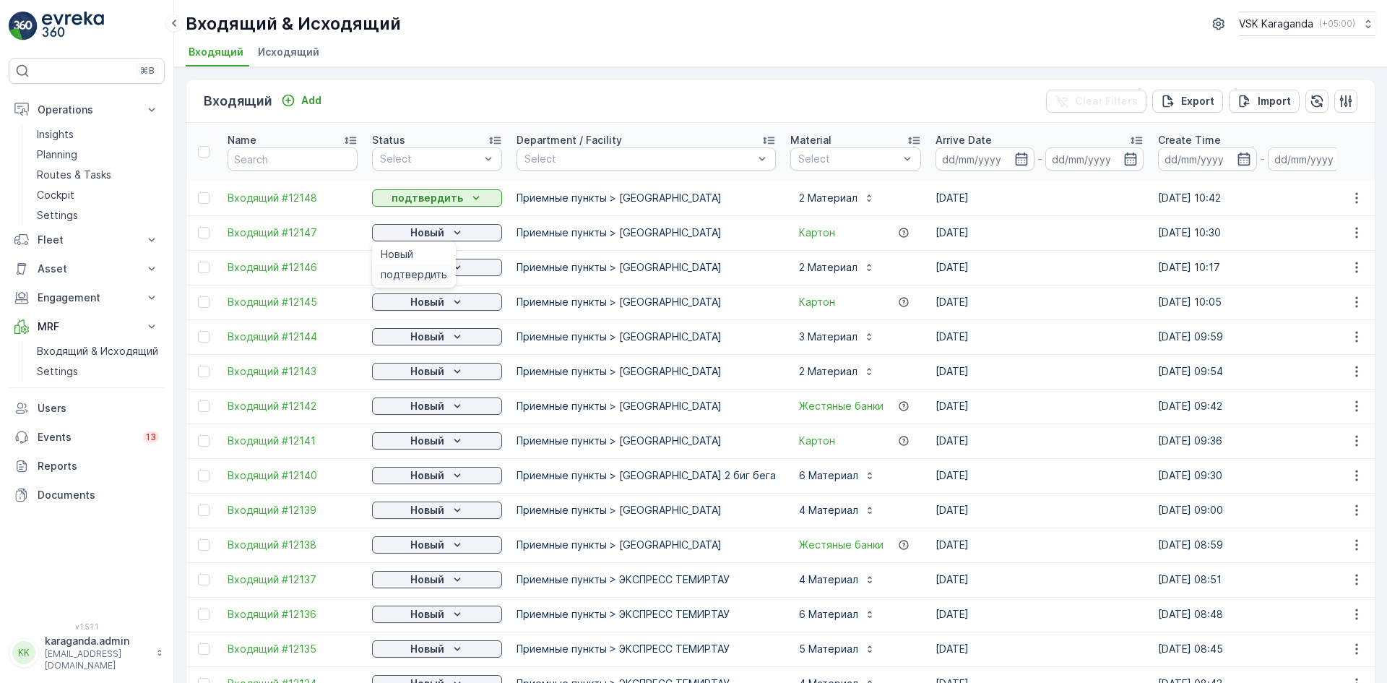
click at [446, 277] on div "подтвердить" at bounding box center [414, 274] width 78 height 20
click at [446, 275] on button "Новый" at bounding box center [437, 267] width 130 height 17
click at [432, 313] on span "подтвердить" at bounding box center [414, 309] width 66 height 14
click at [463, 300] on icon "Новый" at bounding box center [457, 302] width 14 height 14
click at [432, 337] on span "подтвердить" at bounding box center [414, 344] width 66 height 14
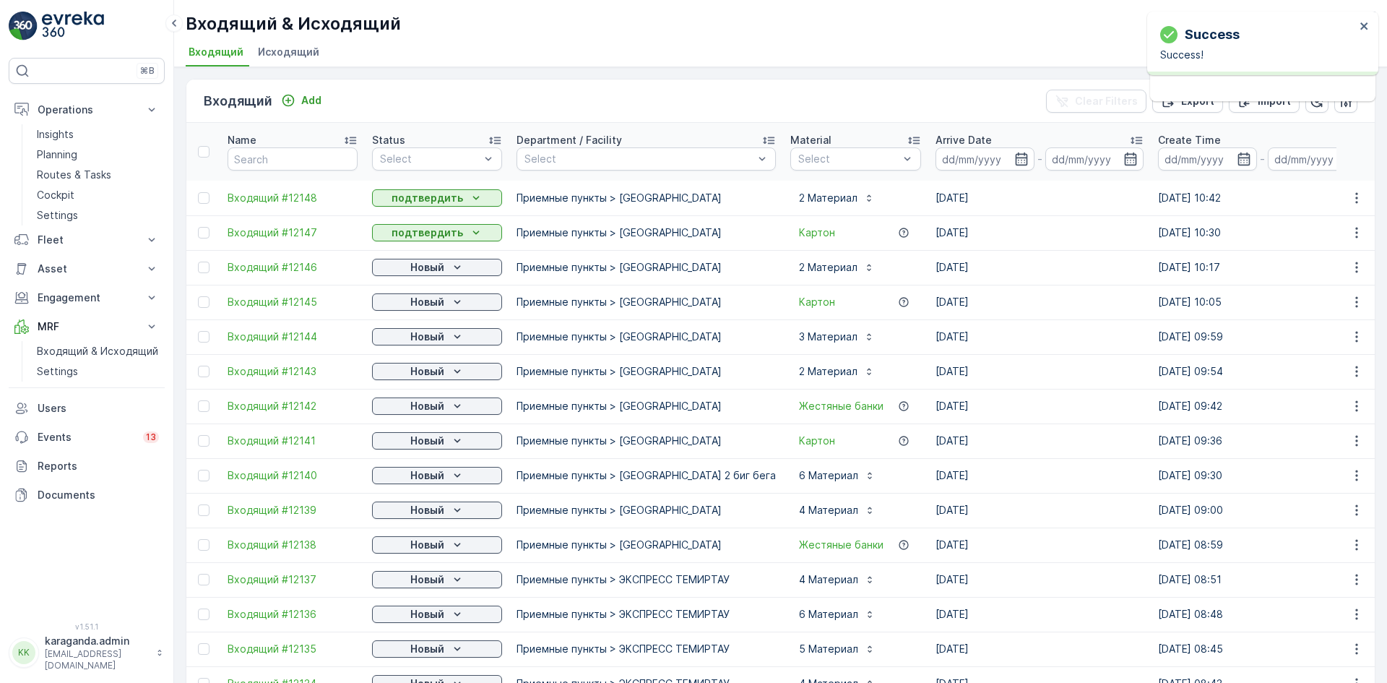
click at [432, 335] on p "Новый" at bounding box center [427, 336] width 34 height 14
click at [420, 376] on span "подтвердить" at bounding box center [414, 378] width 66 height 14
click at [431, 374] on p "Новый" at bounding box center [427, 371] width 34 height 14
click at [414, 417] on span "подтвердить" at bounding box center [414, 413] width 66 height 14
click at [431, 444] on span "подтвердить" at bounding box center [414, 448] width 66 height 14
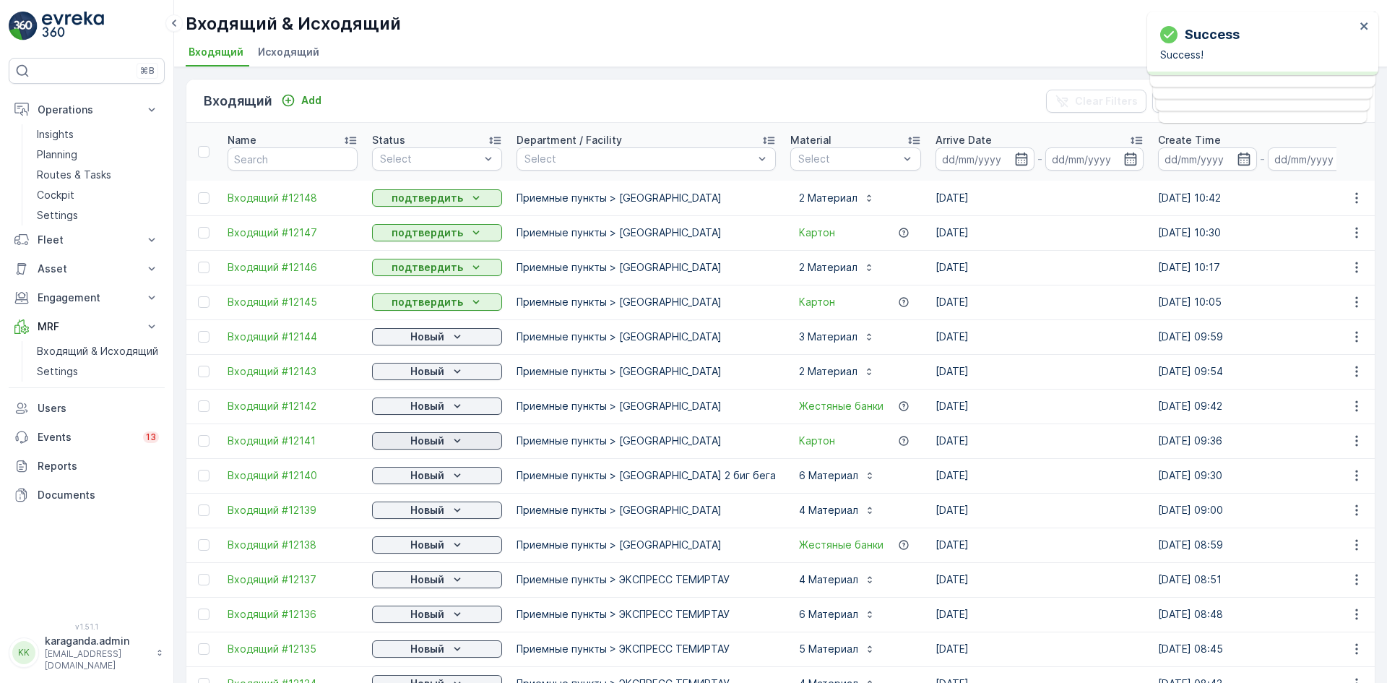
click at [429, 439] on p "Новый" at bounding box center [427, 440] width 34 height 14
click at [437, 511] on span "подтвердить" at bounding box center [414, 517] width 66 height 14
click at [446, 512] on div "Новый" at bounding box center [437, 510] width 118 height 14
click at [427, 547] on span "подтвердить" at bounding box center [414, 552] width 66 height 14
click at [427, 547] on p "Новый" at bounding box center [427, 545] width 34 height 14
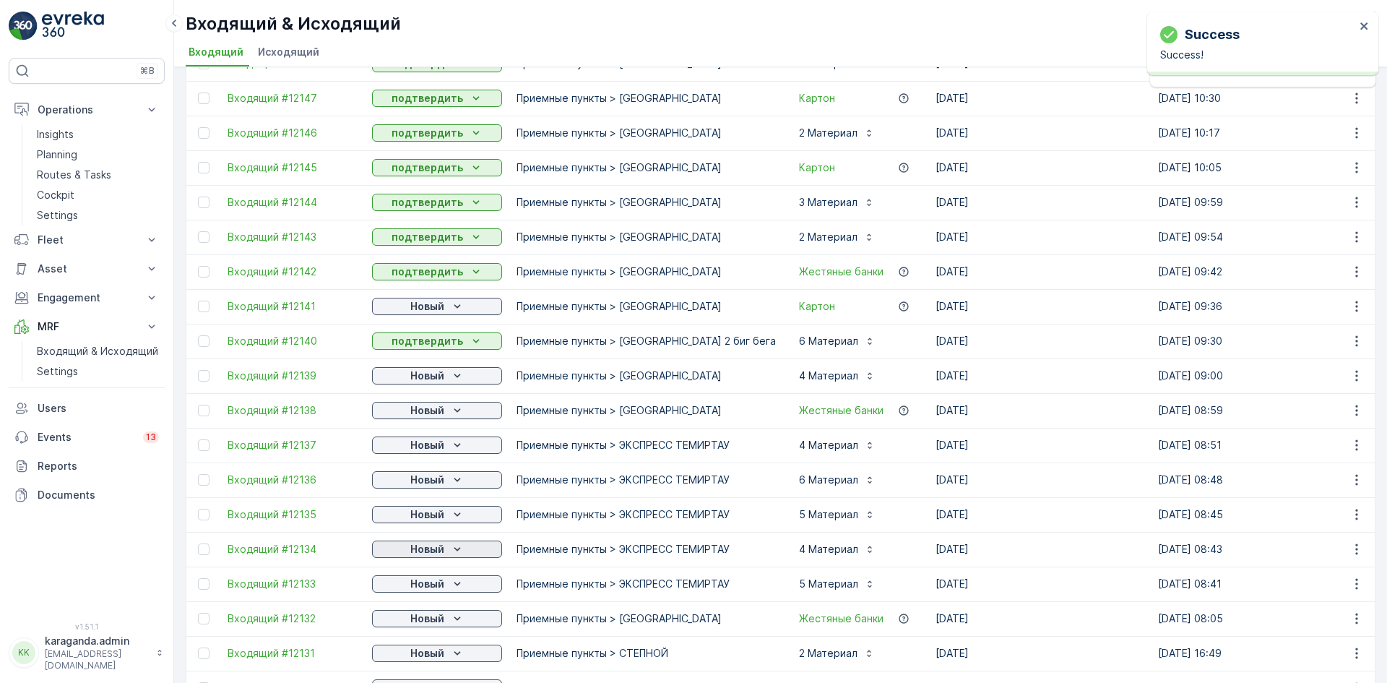
scroll to position [144, 0]
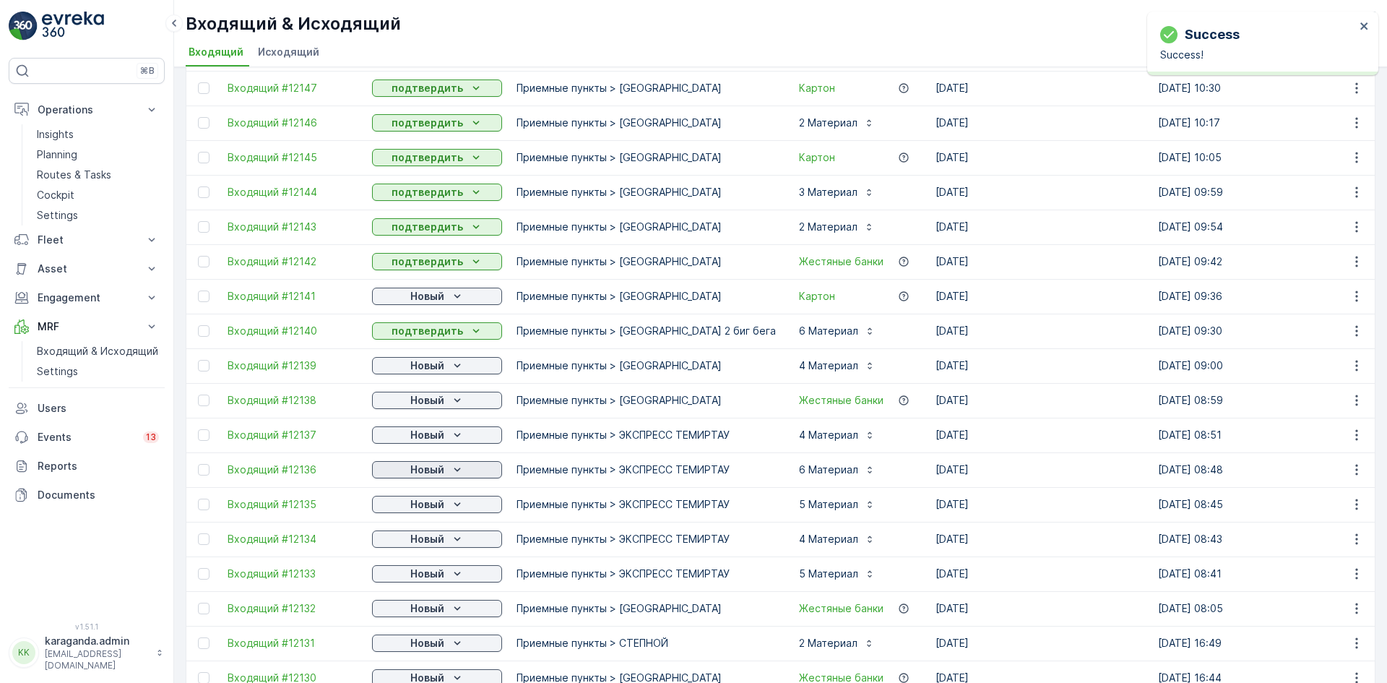
click at [443, 470] on p "Новый" at bounding box center [427, 469] width 34 height 14
click at [431, 507] on span "подтвердить" at bounding box center [414, 511] width 66 height 14
click at [431, 508] on p "Новый" at bounding box center [427, 504] width 34 height 14
click at [429, 542] on span "подтвердить" at bounding box center [414, 546] width 66 height 14
click at [429, 542] on p "Новый" at bounding box center [427, 539] width 34 height 14
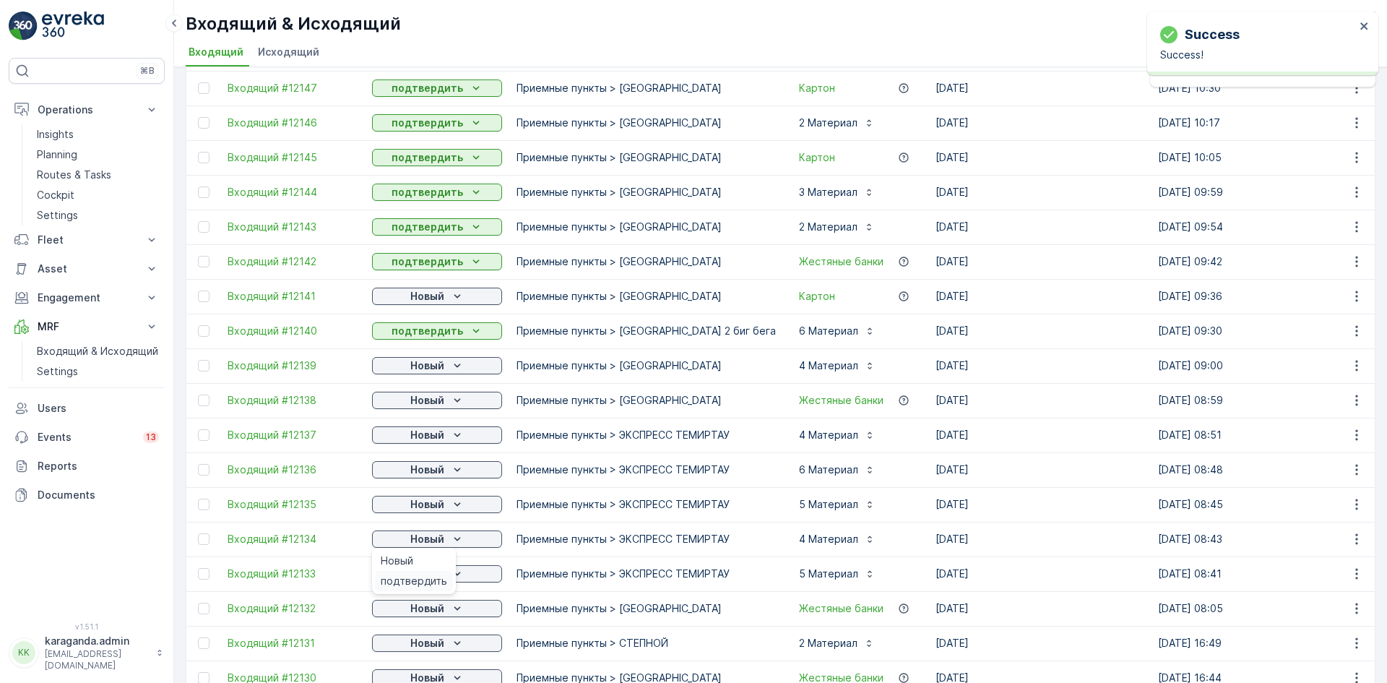
click at [418, 585] on span "подтвердить" at bounding box center [414, 581] width 66 height 14
click at [428, 603] on div "Новый" at bounding box center [414, 595] width 78 height 20
click at [433, 605] on p "Новый" at bounding box center [427, 608] width 34 height 14
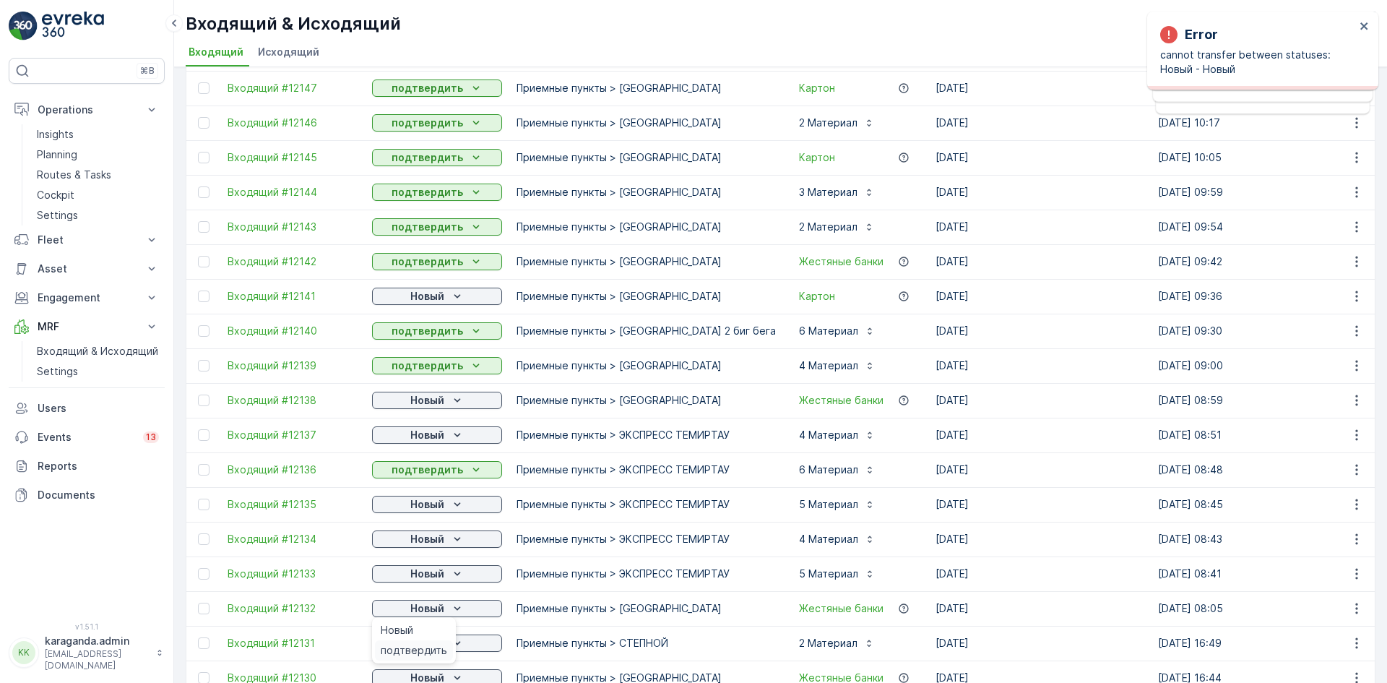
drag, startPoint x: 423, startPoint y: 646, endPoint x: 448, endPoint y: 313, distance: 334.0
click at [422, 646] on span "подтвердить" at bounding box center [414, 650] width 66 height 14
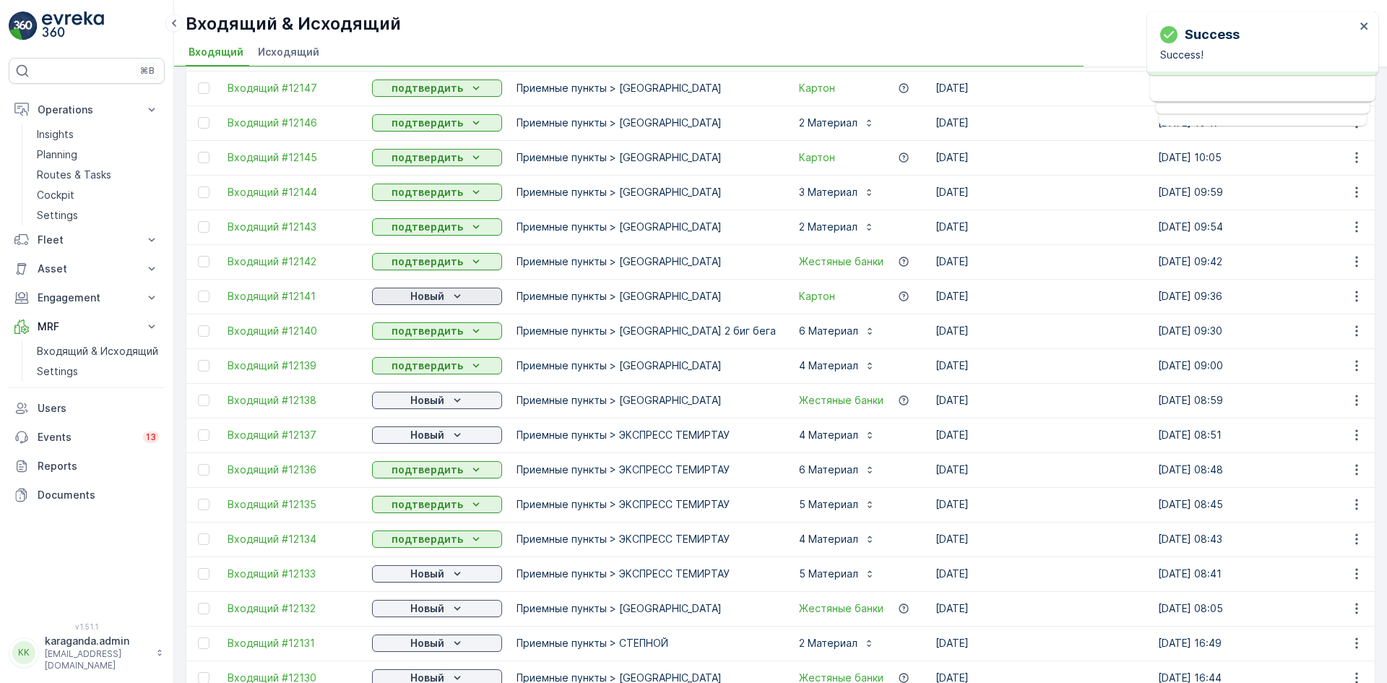
click at [441, 294] on p "Новый" at bounding box center [427, 296] width 34 height 14
click at [431, 333] on span "подтвердить" at bounding box center [414, 338] width 66 height 14
click at [428, 400] on p "Новый" at bounding box center [427, 400] width 34 height 14
click at [433, 433] on p "Новый" at bounding box center [427, 435] width 34 height 14
click at [417, 475] on span "подтвердить" at bounding box center [414, 477] width 66 height 14
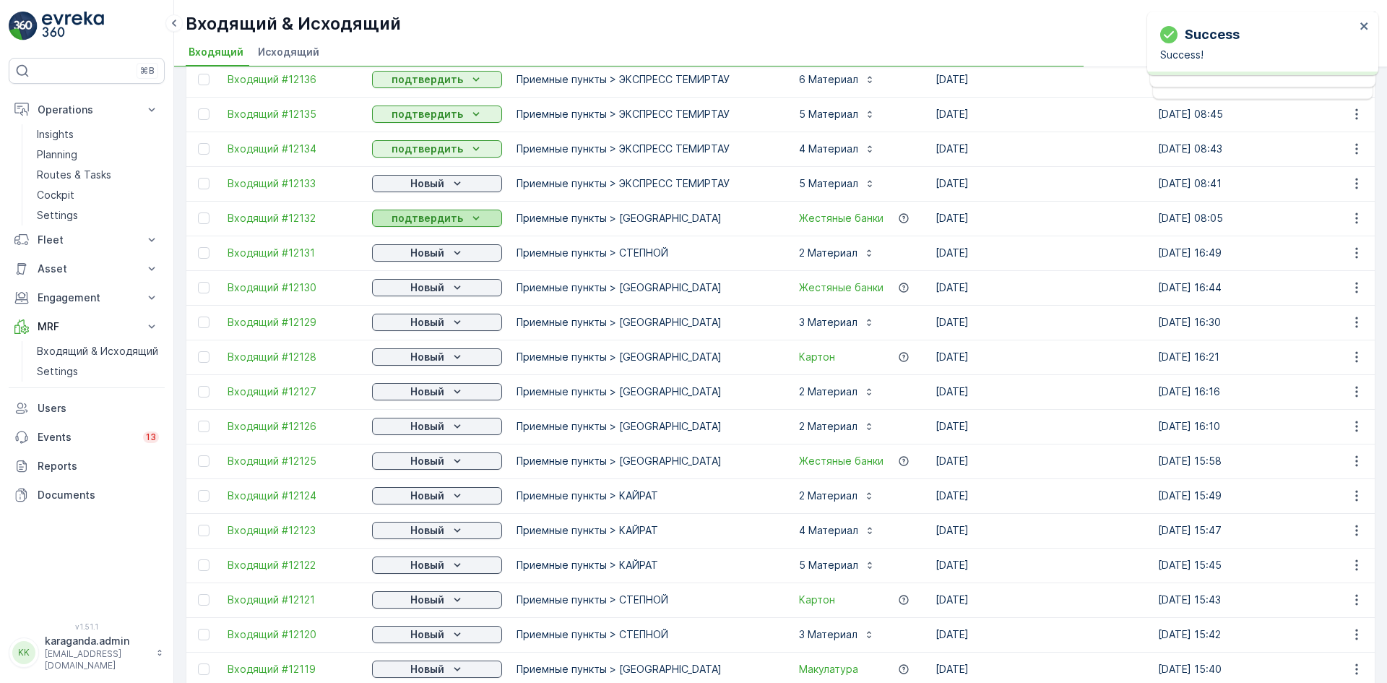
scroll to position [506, 0]
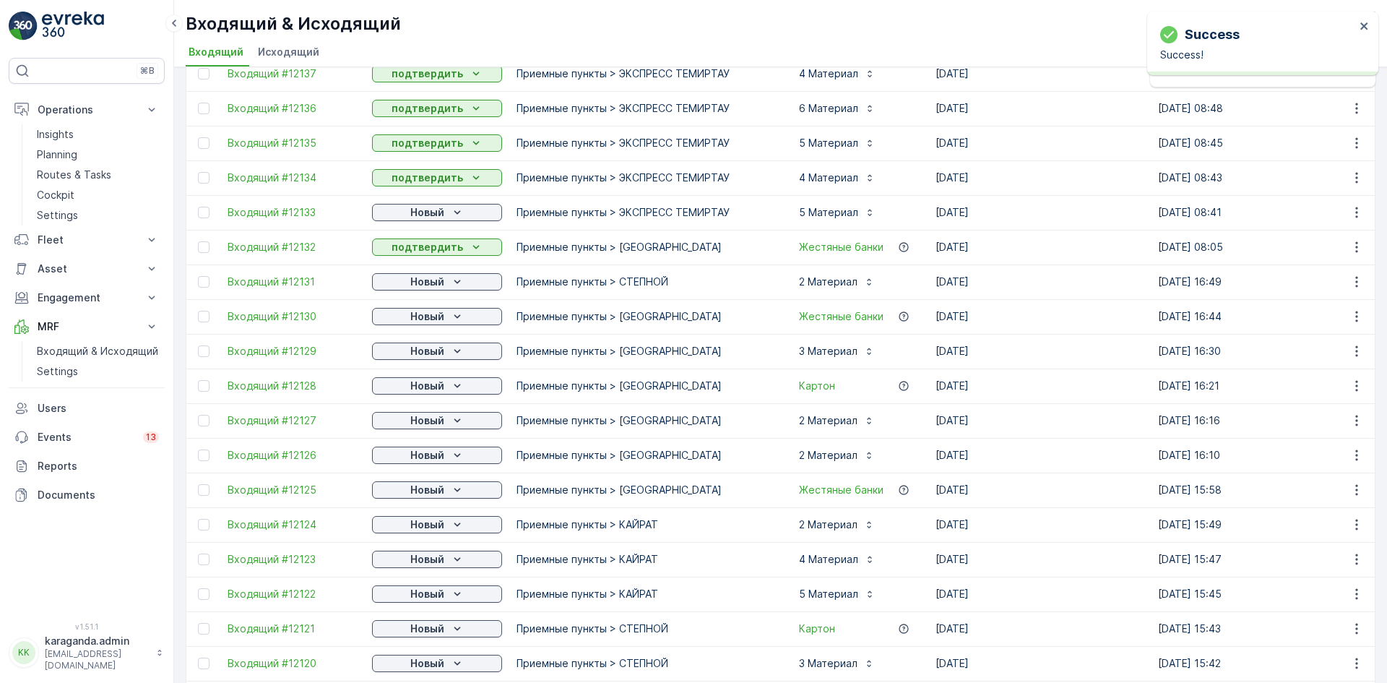
click at [436, 209] on p "Новый" at bounding box center [427, 212] width 34 height 14
click at [427, 251] on span "подтвердить" at bounding box center [414, 254] width 66 height 14
click at [422, 282] on p "Новый" at bounding box center [427, 282] width 34 height 14
click at [405, 321] on span "подтвердить" at bounding box center [414, 323] width 66 height 14
click at [425, 320] on p "Новый" at bounding box center [427, 316] width 34 height 14
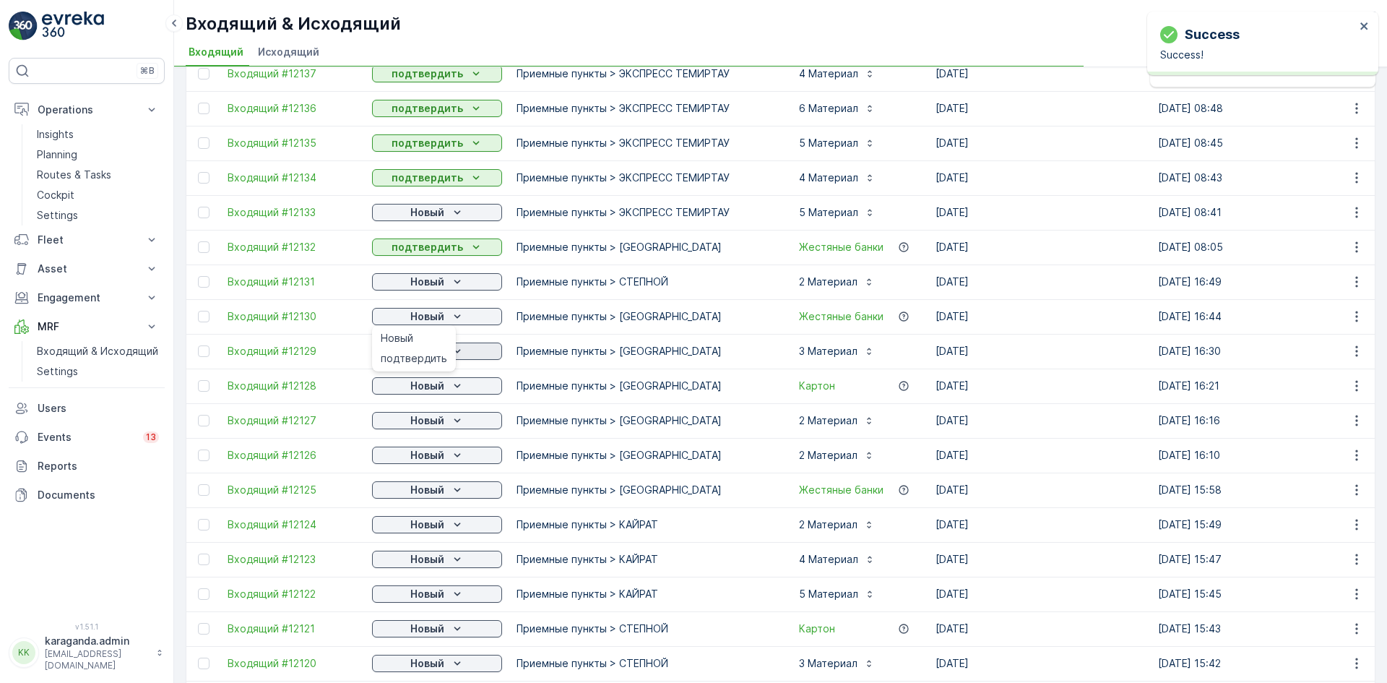
click at [414, 355] on span "подтвердить" at bounding box center [414, 358] width 66 height 14
click at [418, 384] on div "подтвердить" at bounding box center [414, 393] width 78 height 20
click at [432, 385] on p "Новый" at bounding box center [427, 386] width 34 height 14
click at [449, 421] on div "Новый" at bounding box center [437, 420] width 118 height 14
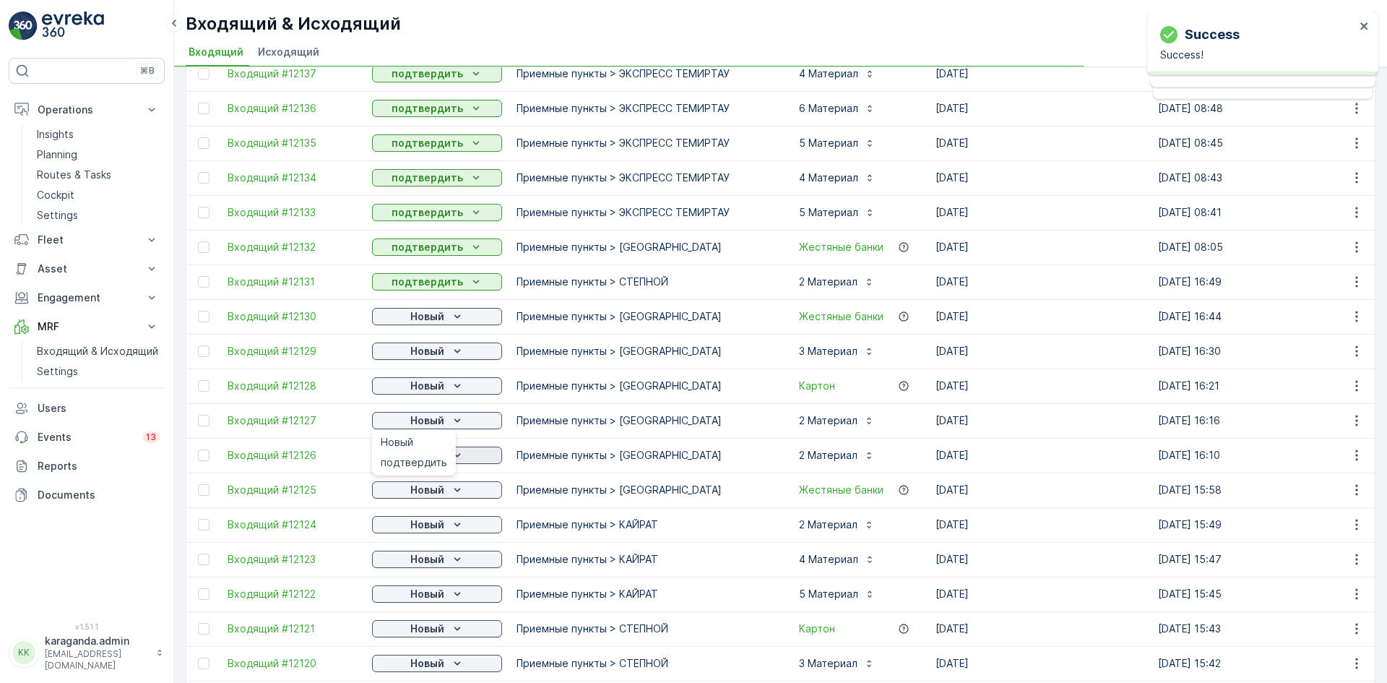
click at [423, 458] on span "подтвердить" at bounding box center [414, 462] width 66 height 14
click at [436, 490] on span "подтвердить" at bounding box center [414, 497] width 66 height 14
click at [444, 491] on p "Новый" at bounding box center [427, 490] width 34 height 14
click at [433, 523] on div "подтвердить" at bounding box center [414, 532] width 78 height 20
click at [445, 529] on div "Новый" at bounding box center [437, 524] width 118 height 14
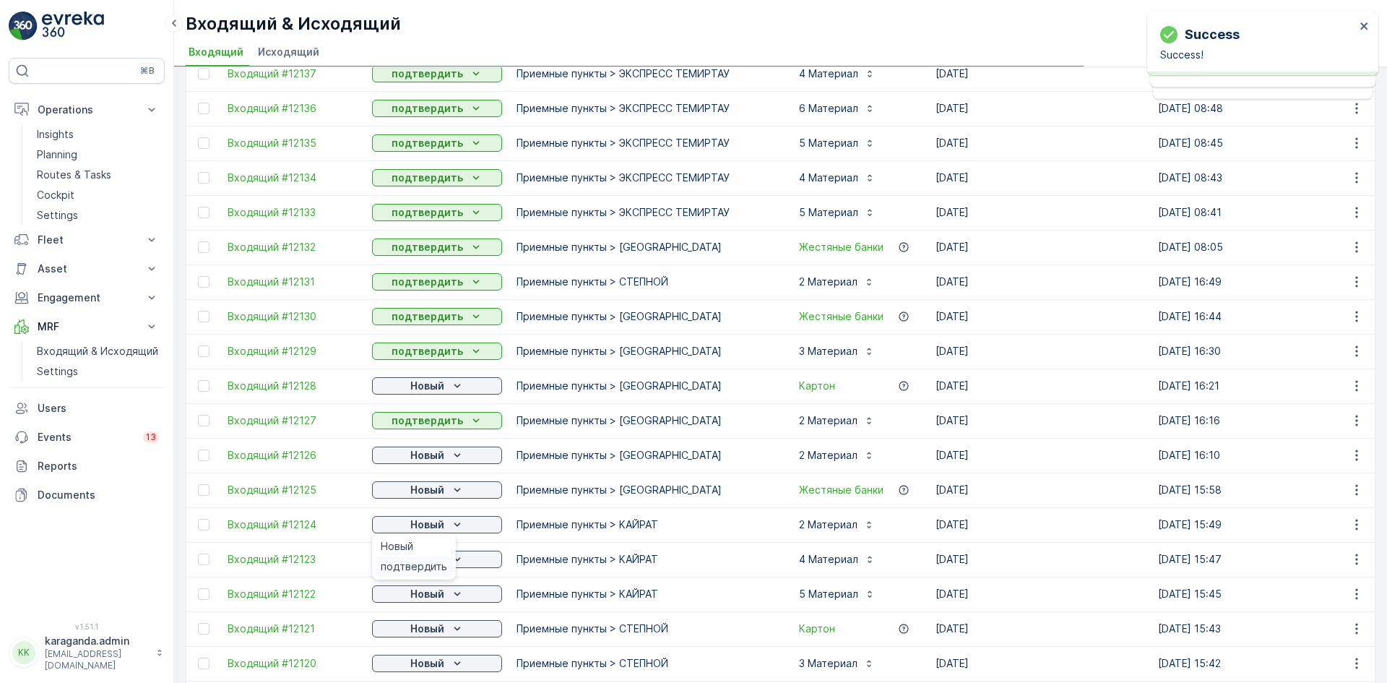
click at [441, 561] on span "подтвердить" at bounding box center [414, 566] width 66 height 14
click at [441, 563] on p "Новый" at bounding box center [427, 559] width 34 height 14
click at [428, 598] on span "подтвердить" at bounding box center [414, 601] width 66 height 14
click at [441, 600] on p "Новый" at bounding box center [427, 594] width 34 height 14
click at [426, 633] on span "подтвердить" at bounding box center [414, 636] width 66 height 14
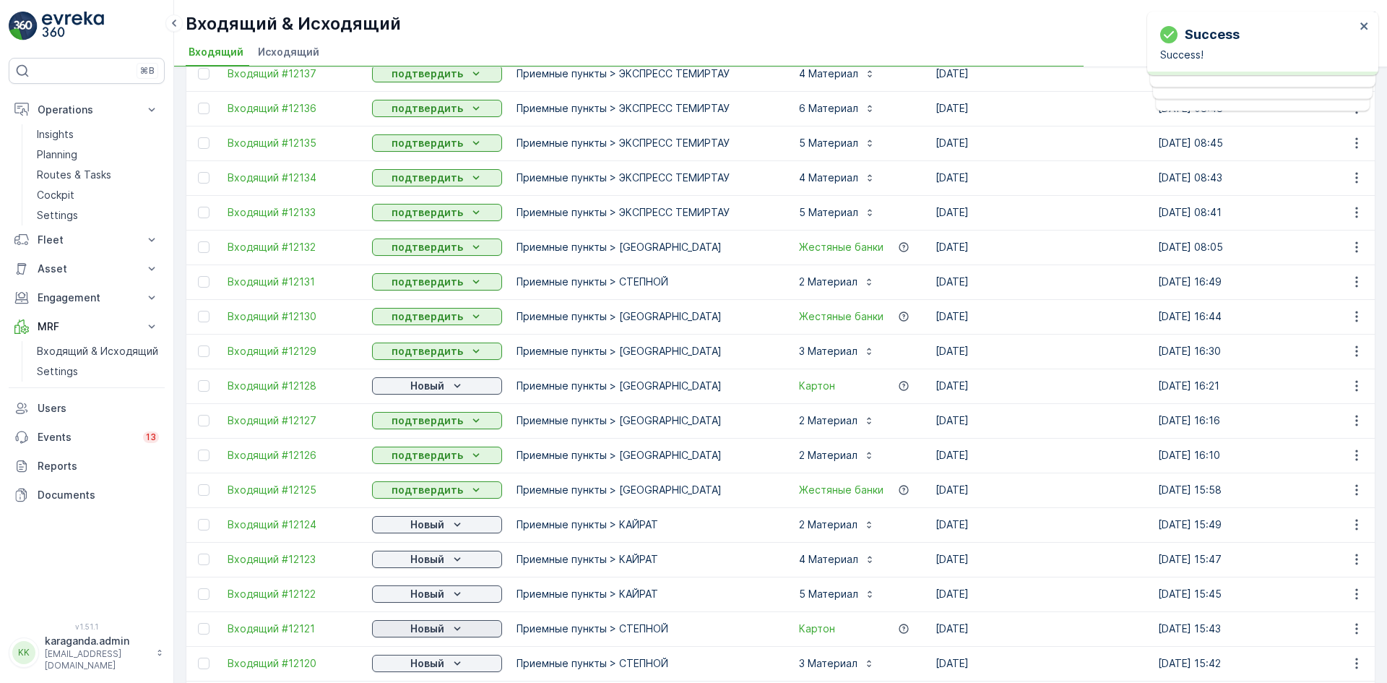
click at [447, 627] on div "Новый" at bounding box center [437, 628] width 118 height 14
click at [429, 608] on span "подтвердить" at bounding box center [414, 607] width 66 height 14
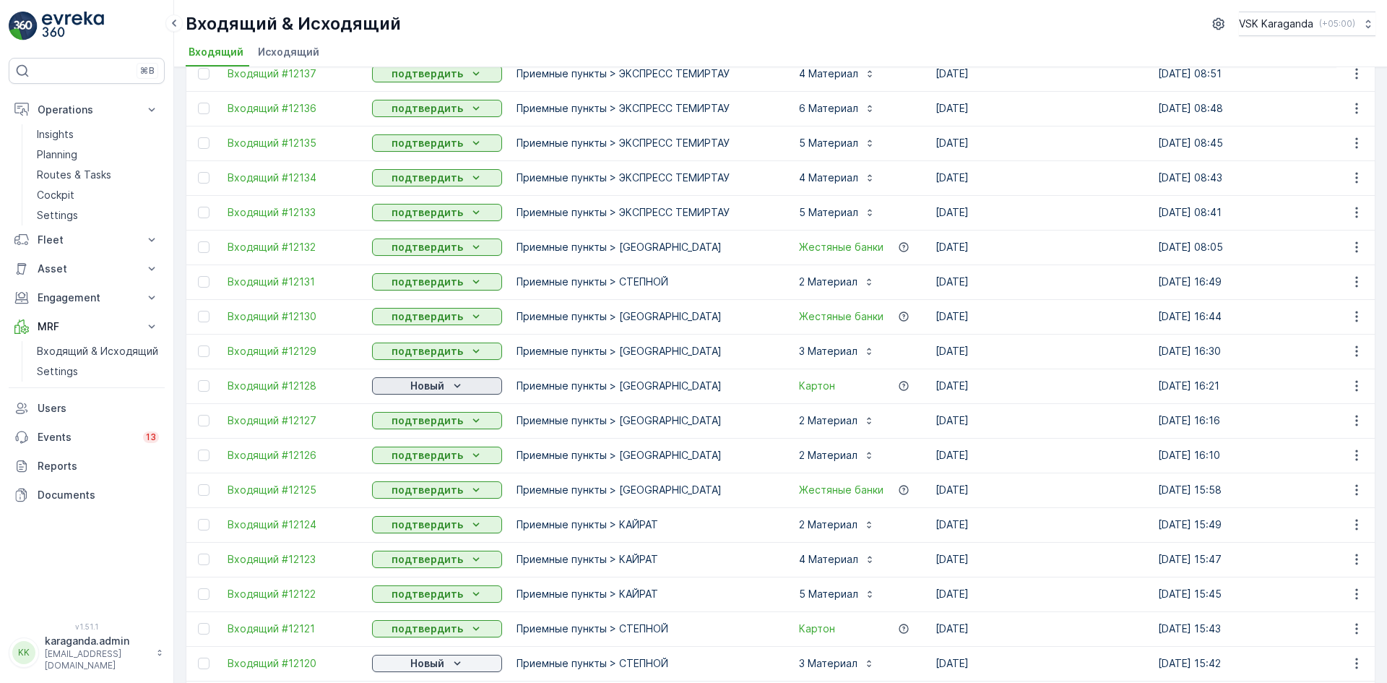
drag, startPoint x: 454, startPoint y: 387, endPoint x: 452, endPoint y: 394, distance: 7.8
click at [454, 387] on icon "Новый" at bounding box center [457, 386] width 14 height 14
click at [434, 430] on span "подтвердить" at bounding box center [414, 427] width 66 height 14
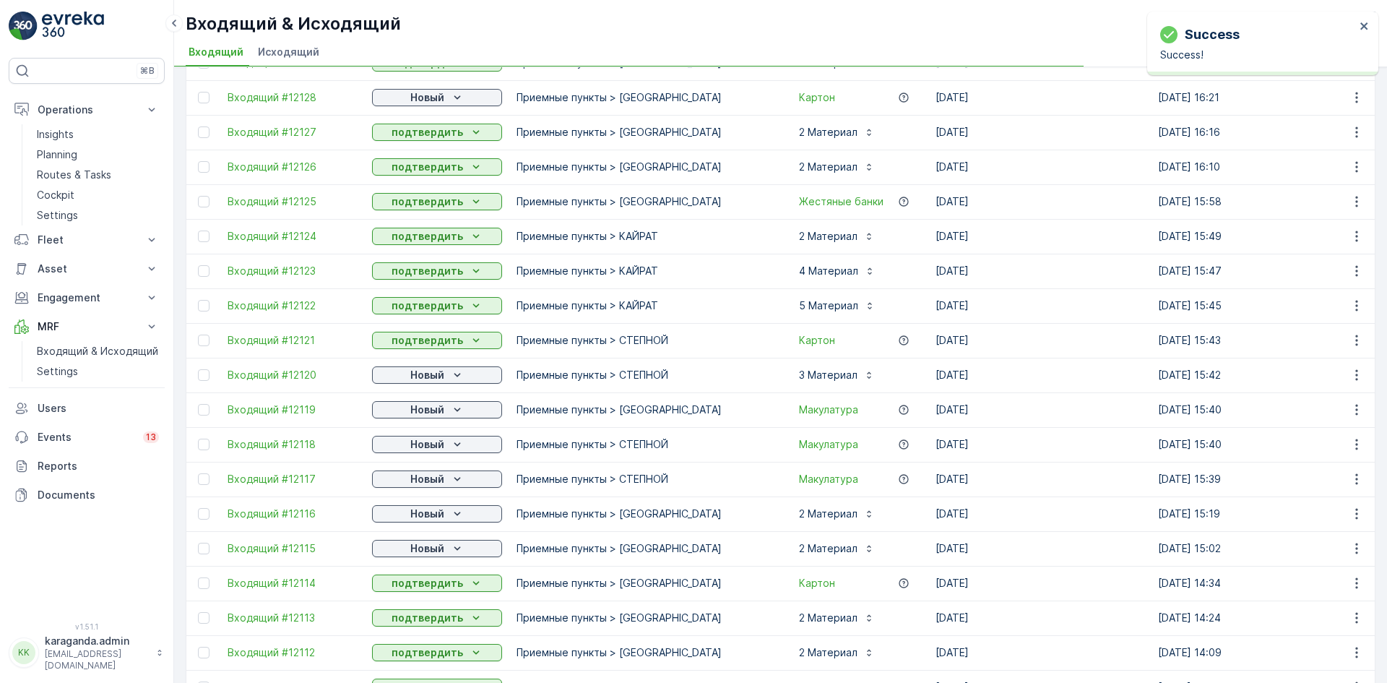
scroll to position [795, 0]
click at [426, 372] on p "Новый" at bounding box center [427, 374] width 34 height 14
click at [424, 420] on span "подтвердить" at bounding box center [414, 416] width 66 height 14
click at [437, 410] on p "Новый" at bounding box center [427, 409] width 34 height 14
click at [425, 485] on span "подтвердить" at bounding box center [414, 485] width 66 height 14
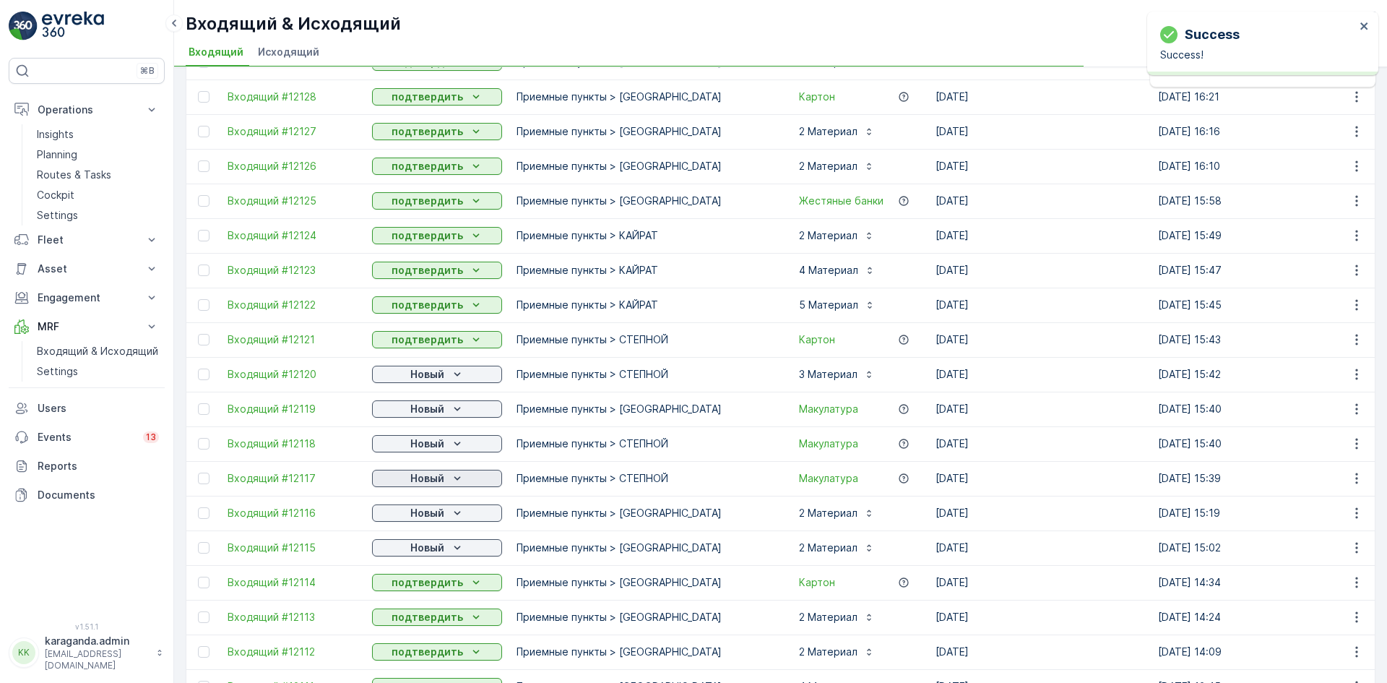
click at [450, 478] on icon "Новый" at bounding box center [457, 478] width 14 height 14
click at [448, 511] on div "Новый" at bounding box center [437, 513] width 118 height 14
click at [443, 509] on p "Новый" at bounding box center [427, 513] width 34 height 14
drag, startPoint x: 447, startPoint y: 549, endPoint x: 439, endPoint y: 557, distance: 11.2
click at [447, 548] on div "Новый" at bounding box center [437, 547] width 118 height 14
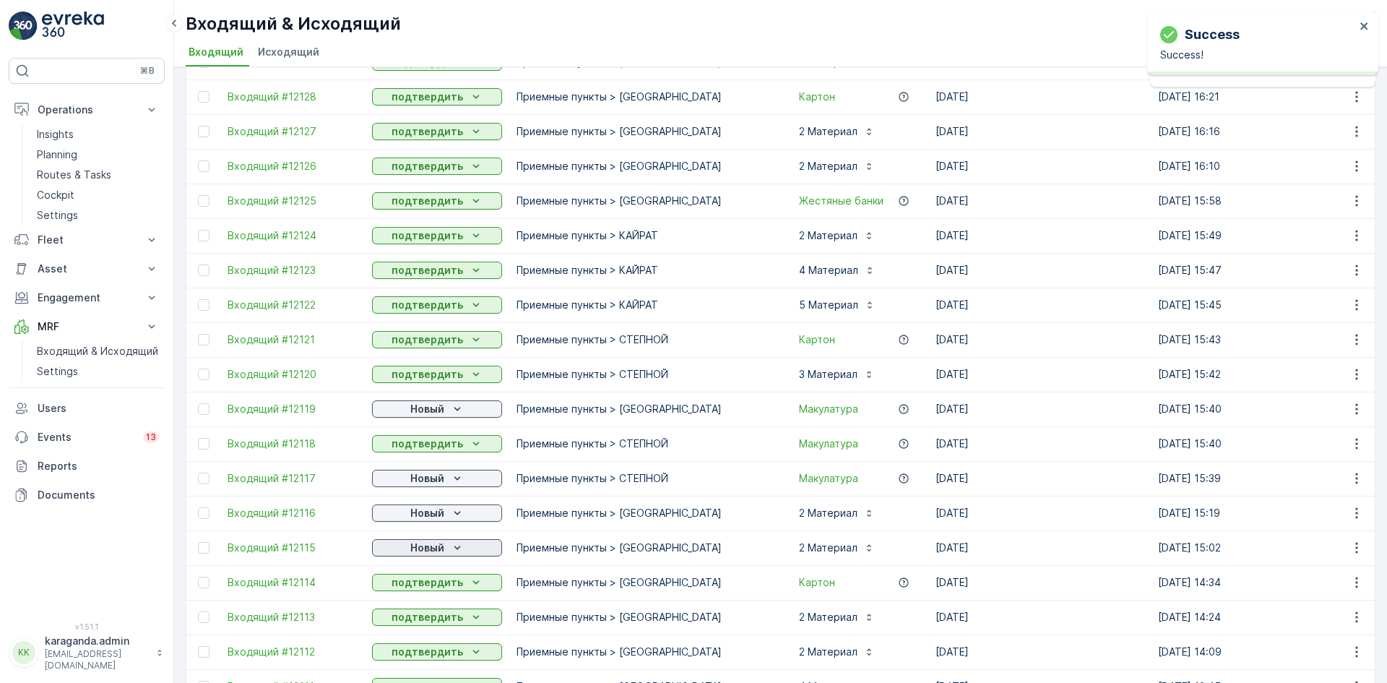
click at [442, 544] on p "Новый" at bounding box center [427, 547] width 34 height 14
click at [436, 585] on span "подтвердить" at bounding box center [414, 589] width 66 height 14
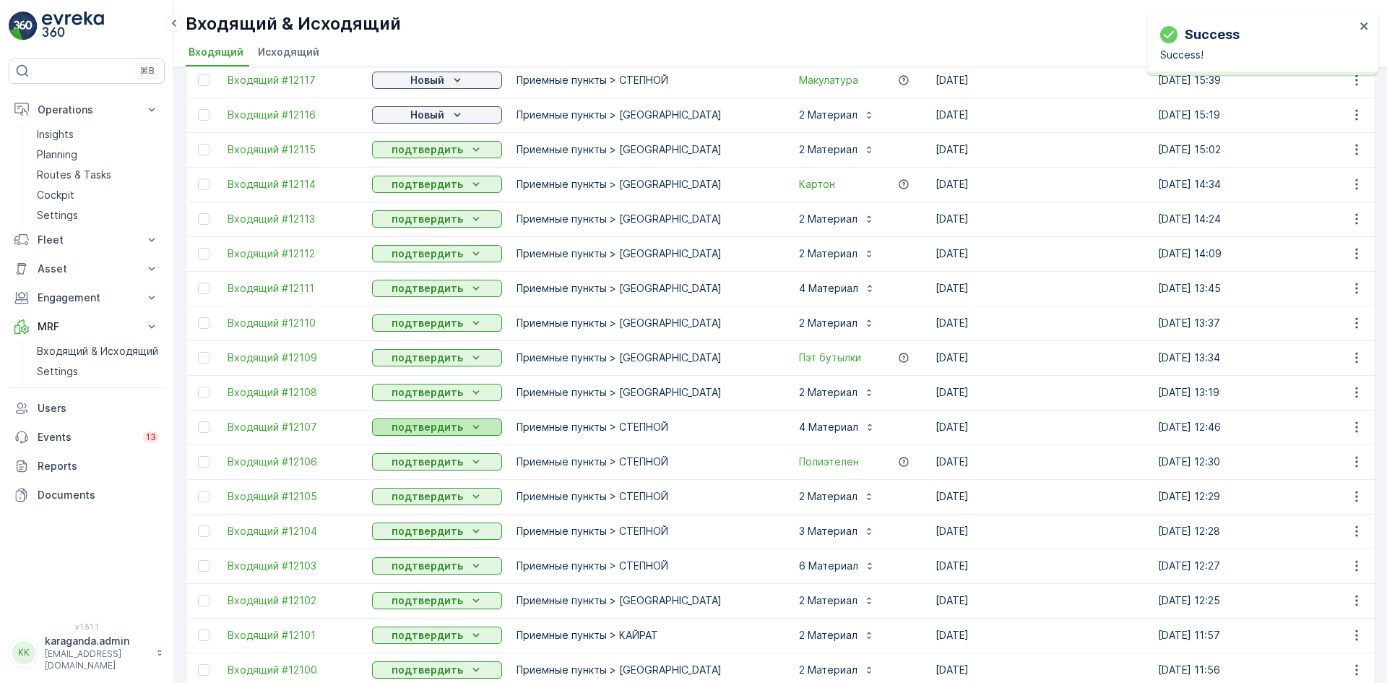
scroll to position [932, 0]
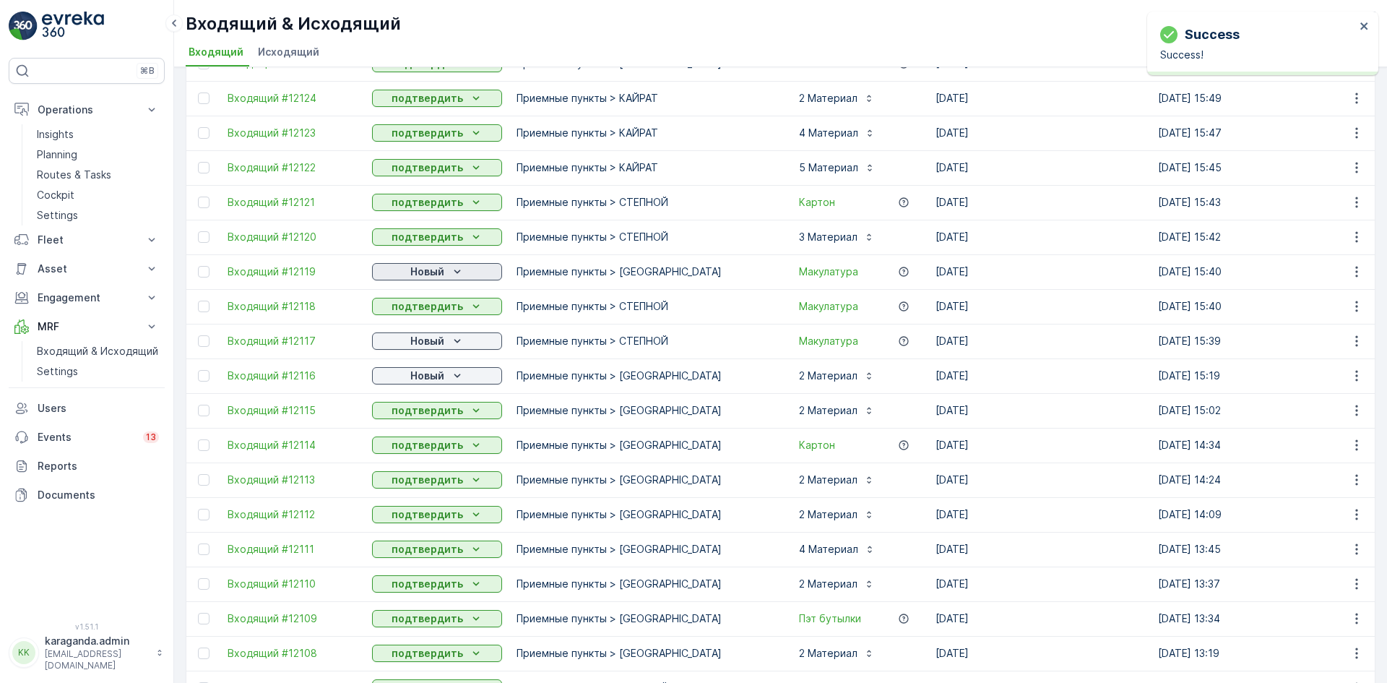
click at [430, 264] on p "Новый" at bounding box center [427, 271] width 34 height 14
click at [418, 307] on span "подтвердить" at bounding box center [414, 313] width 66 height 14
click at [449, 341] on div "Новый" at bounding box center [437, 341] width 118 height 14
click at [424, 381] on span "подтвердить" at bounding box center [414, 383] width 66 height 14
click at [439, 373] on p "Новый" at bounding box center [427, 375] width 34 height 14
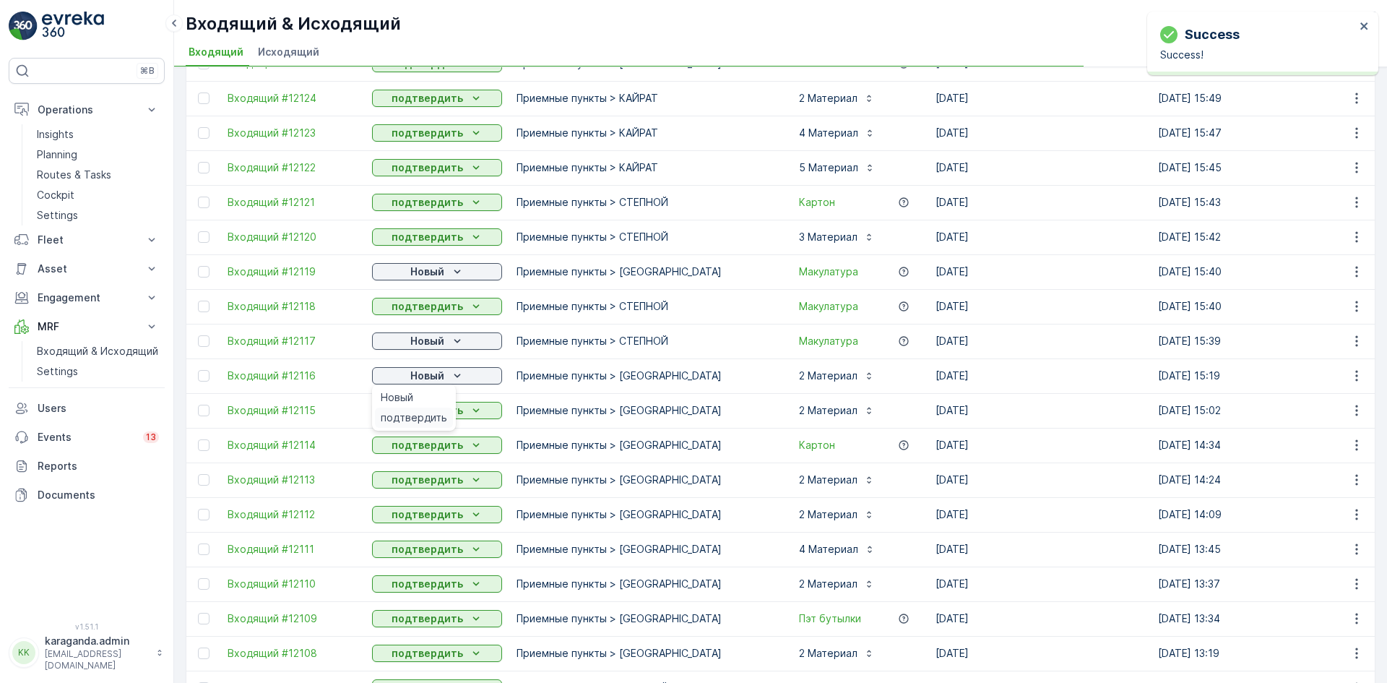
click at [415, 420] on span "подтвердить" at bounding box center [414, 417] width 66 height 14
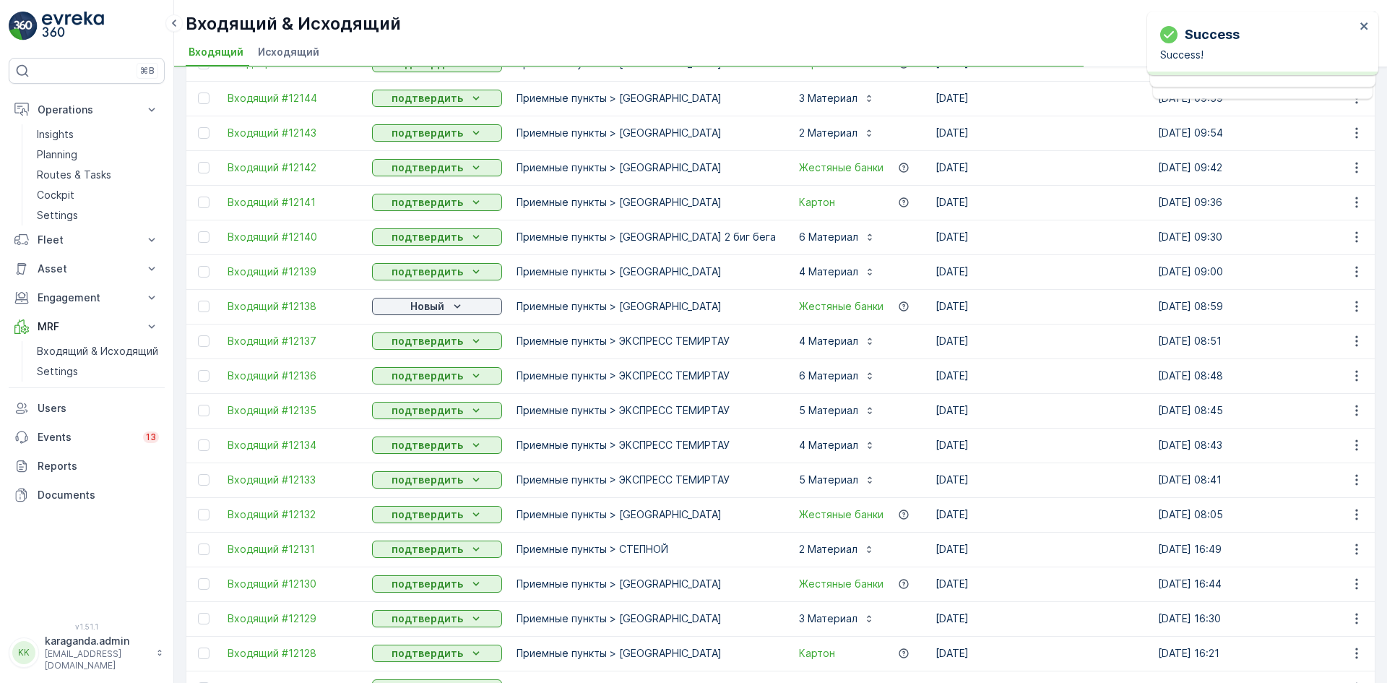
scroll to position [65, 0]
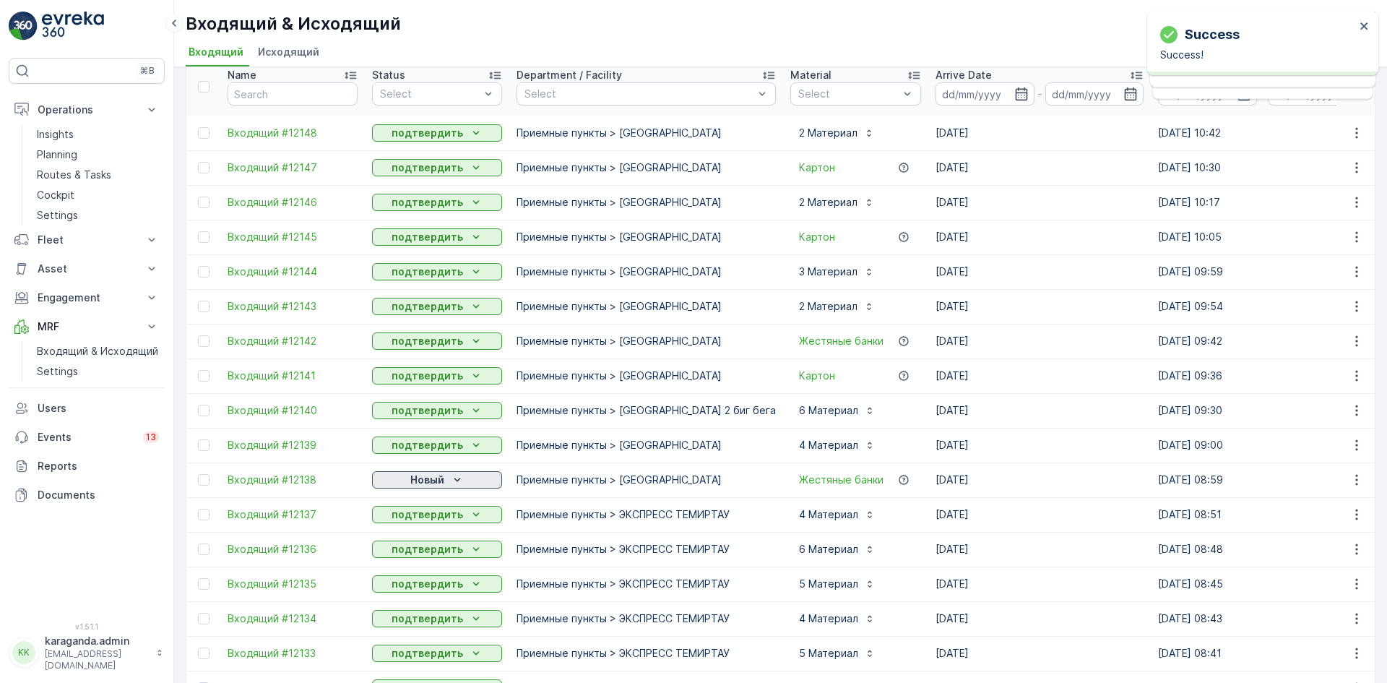
click at [412, 480] on p "Новый" at bounding box center [427, 479] width 34 height 14
click at [419, 527] on span "подтвердить" at bounding box center [414, 521] width 66 height 14
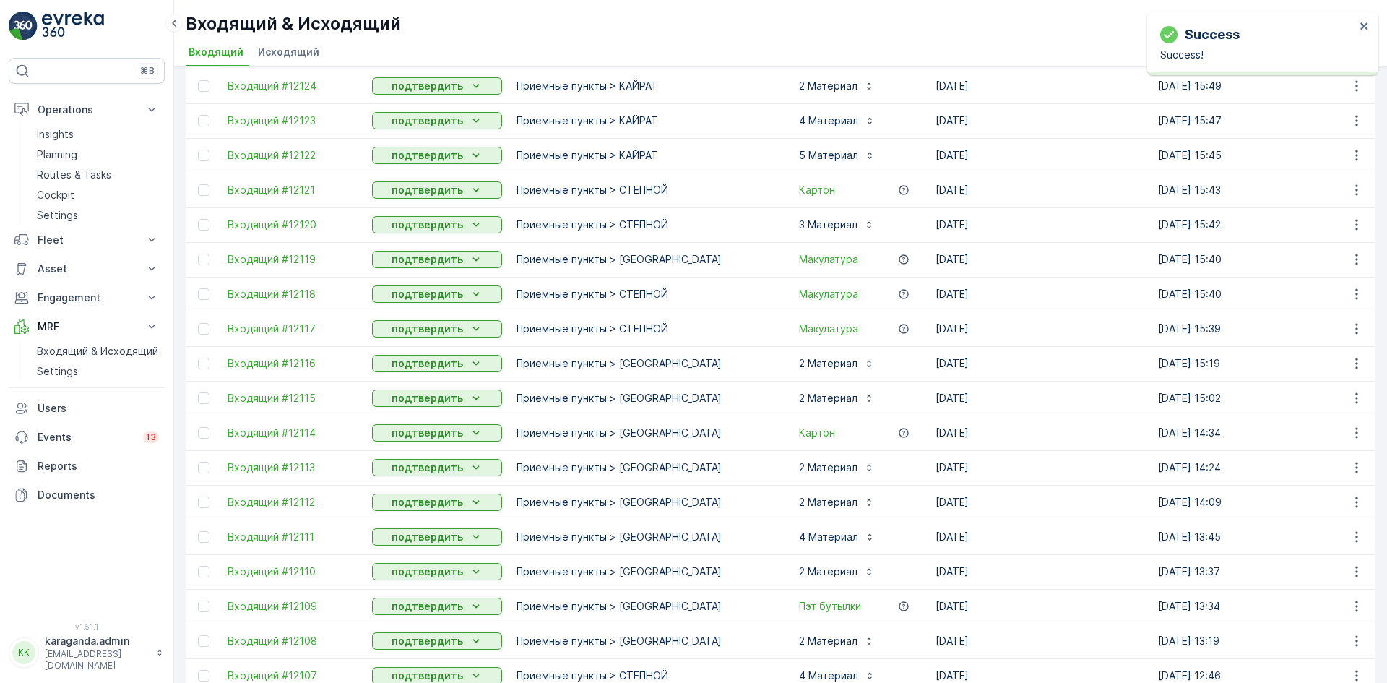
scroll to position [1293, 0]
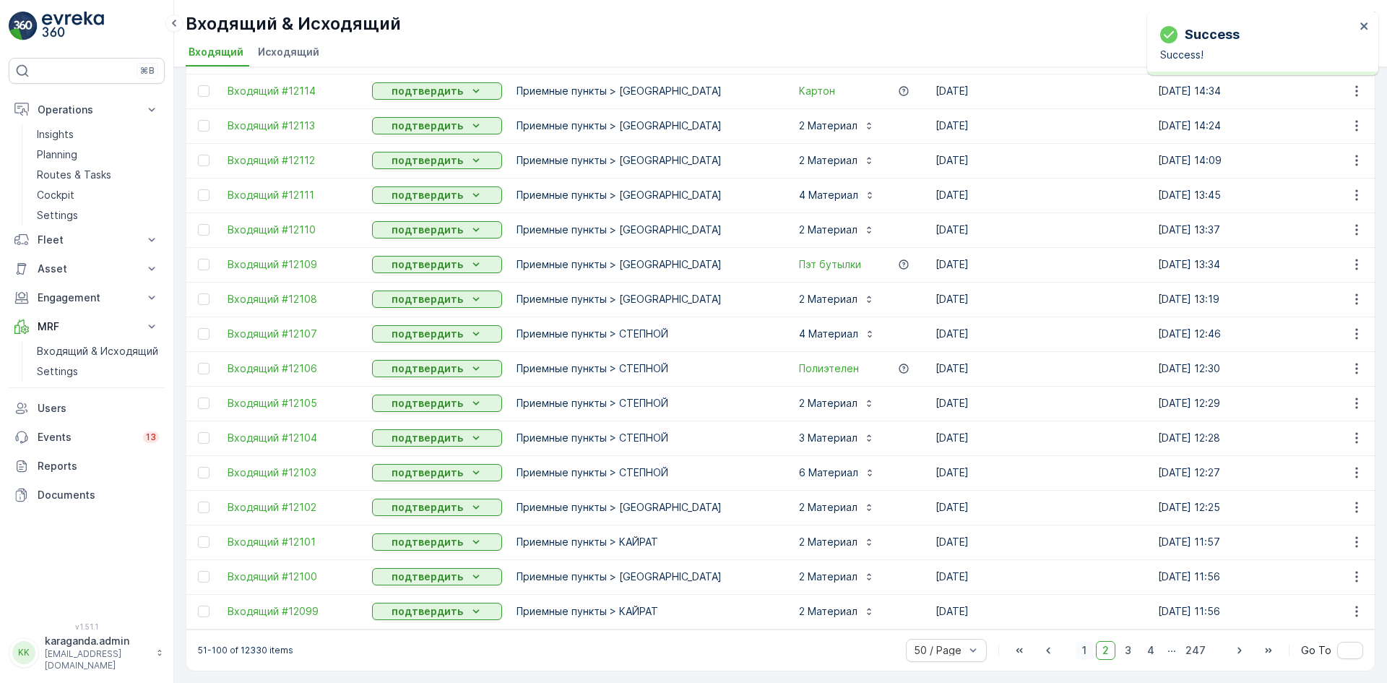
click at [1089, 652] on span "1" at bounding box center [1084, 650] width 17 height 19
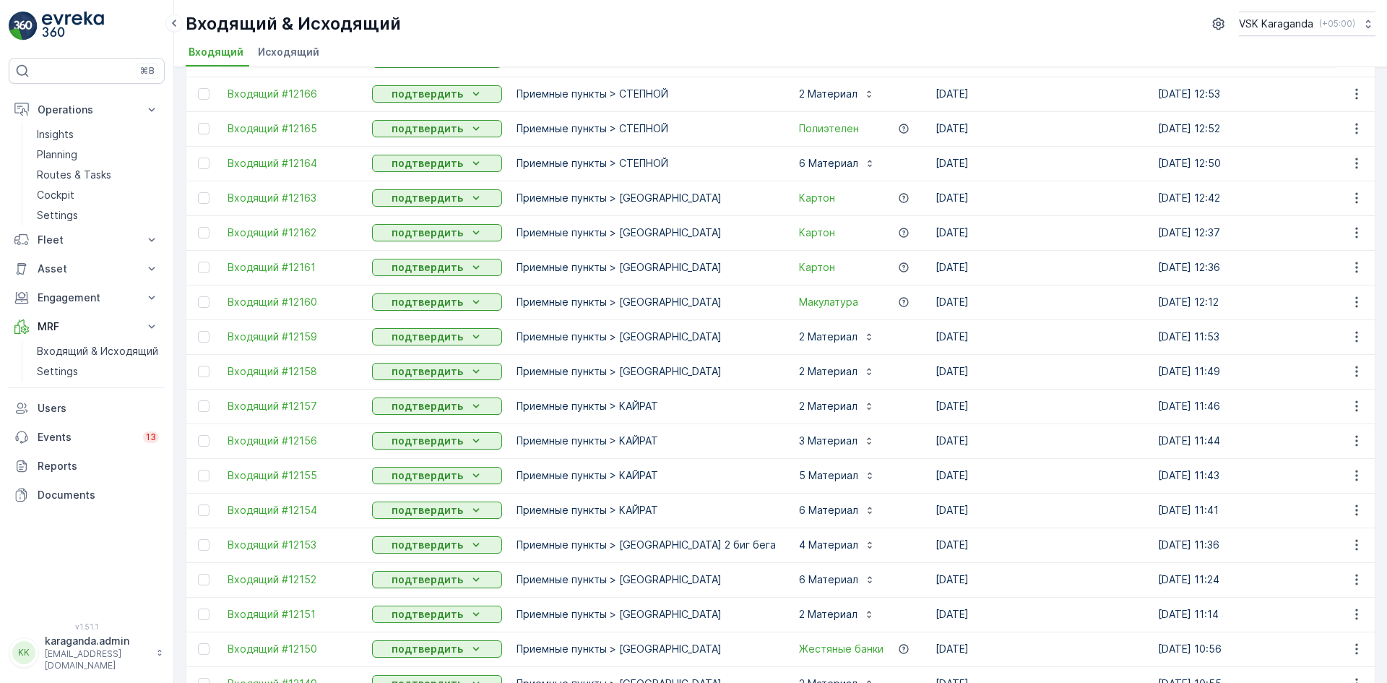
scroll to position [1293, 0]
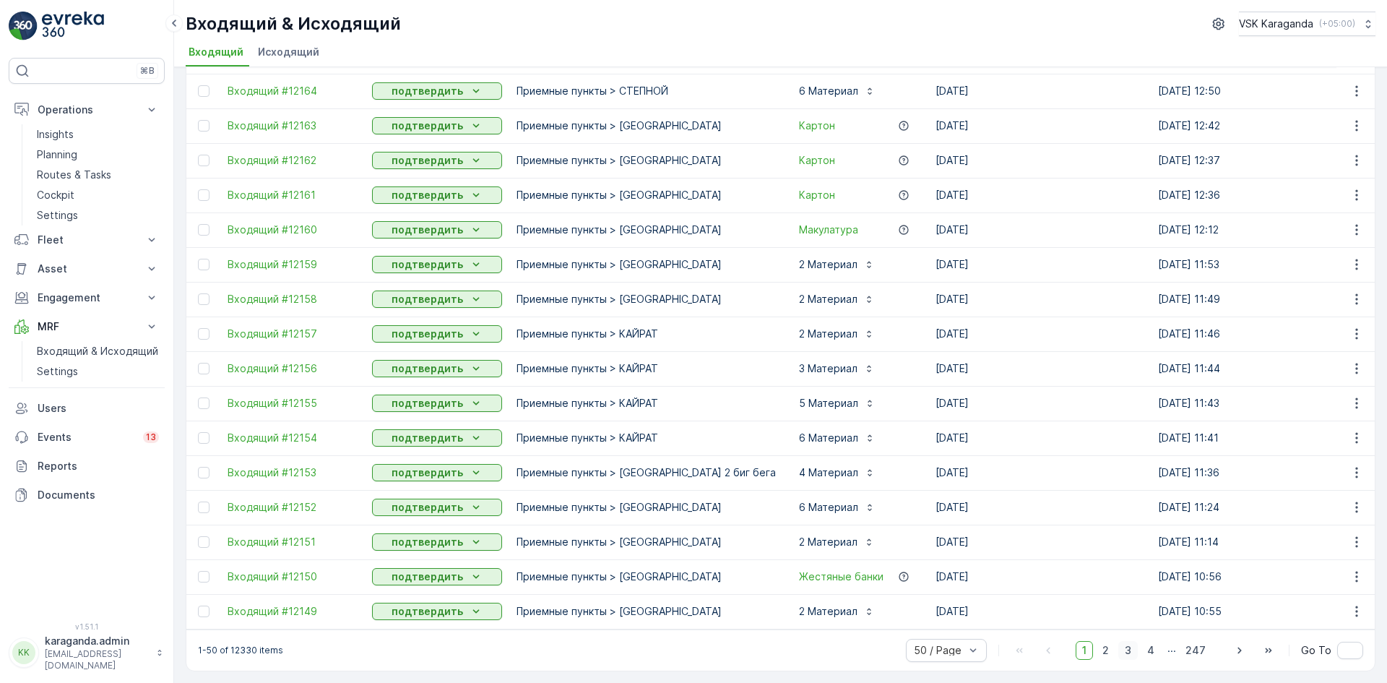
drag, startPoint x: 1113, startPoint y: 654, endPoint x: 1136, endPoint y: 655, distance: 22.4
click at [1113, 655] on span "2" at bounding box center [1106, 650] width 20 height 19
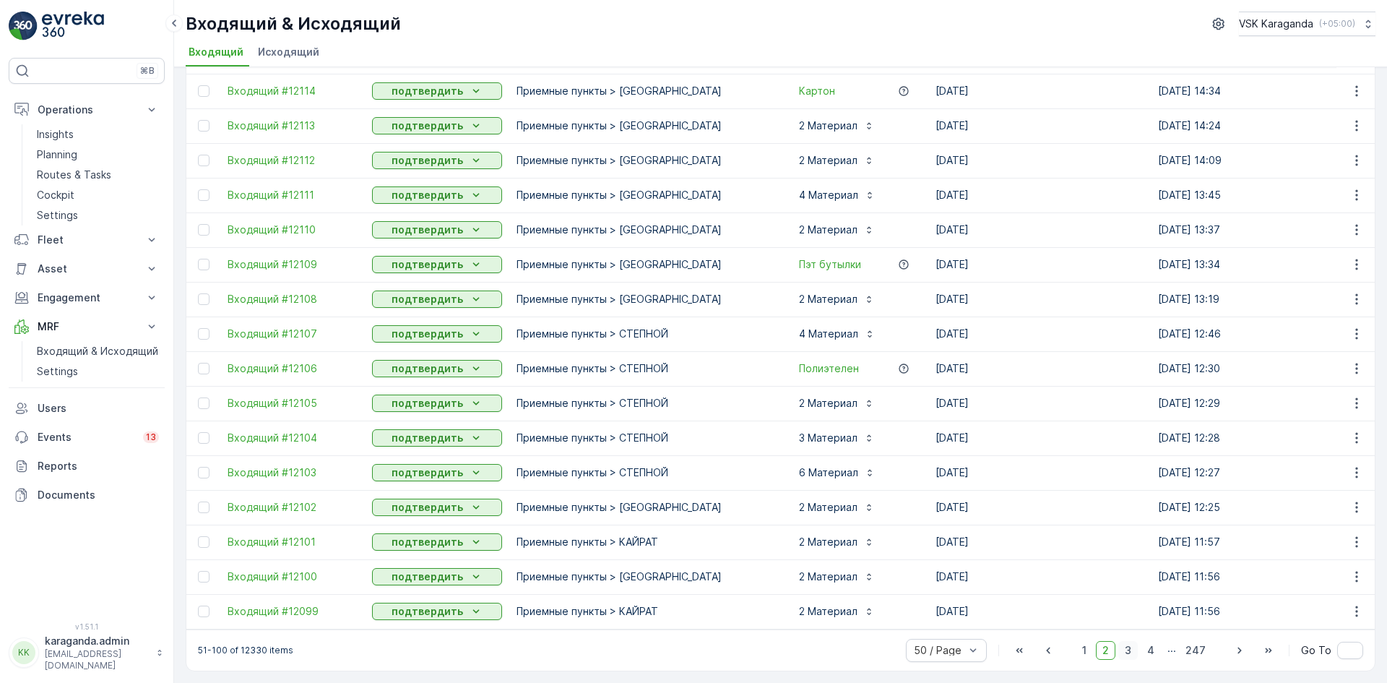
click at [1128, 655] on span "3" at bounding box center [1128, 650] width 20 height 19
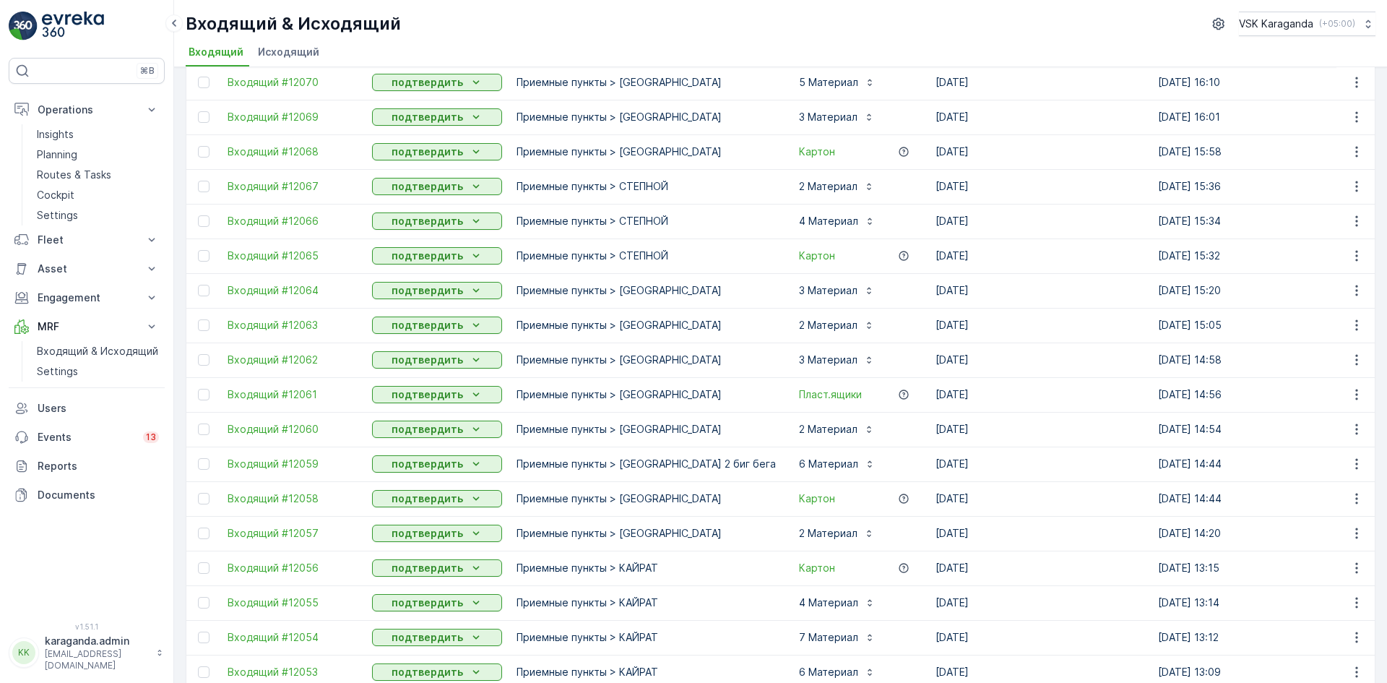
scroll to position [1293, 0]
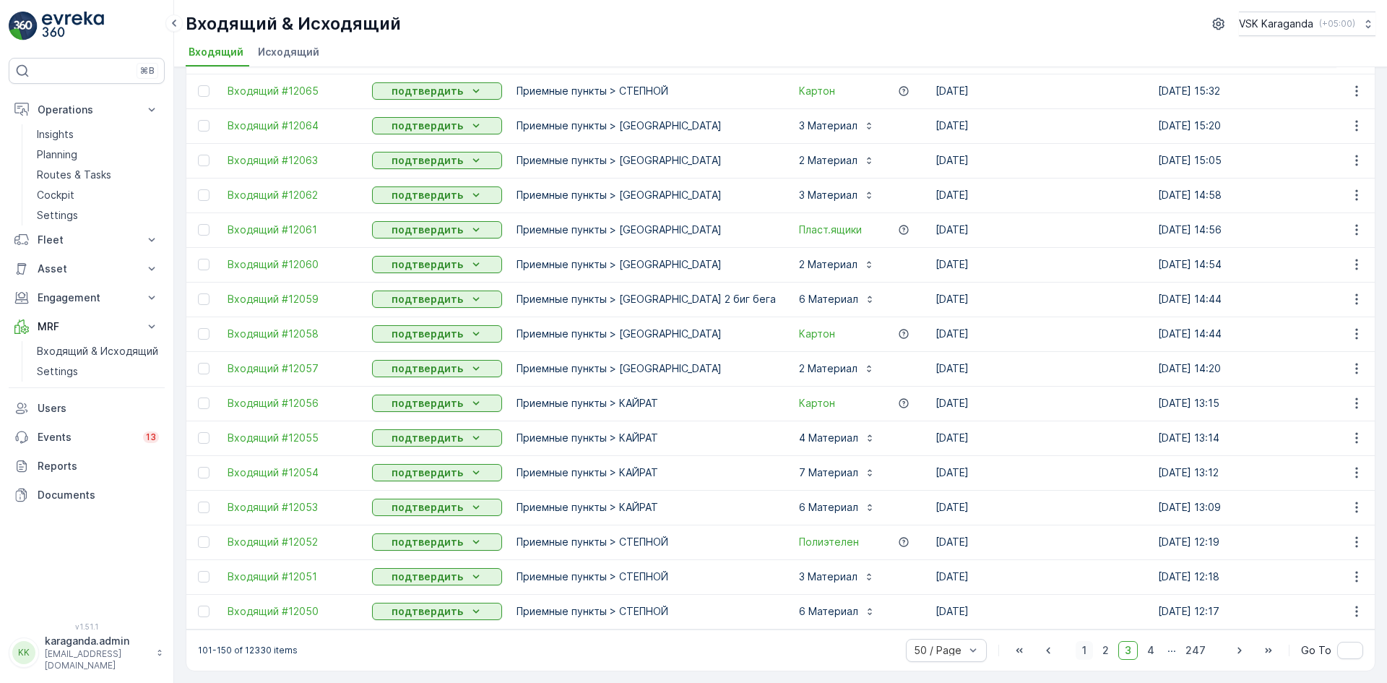
click at [1085, 649] on span "1" at bounding box center [1084, 650] width 17 height 19
